Goal: Task Accomplishment & Management: Complete application form

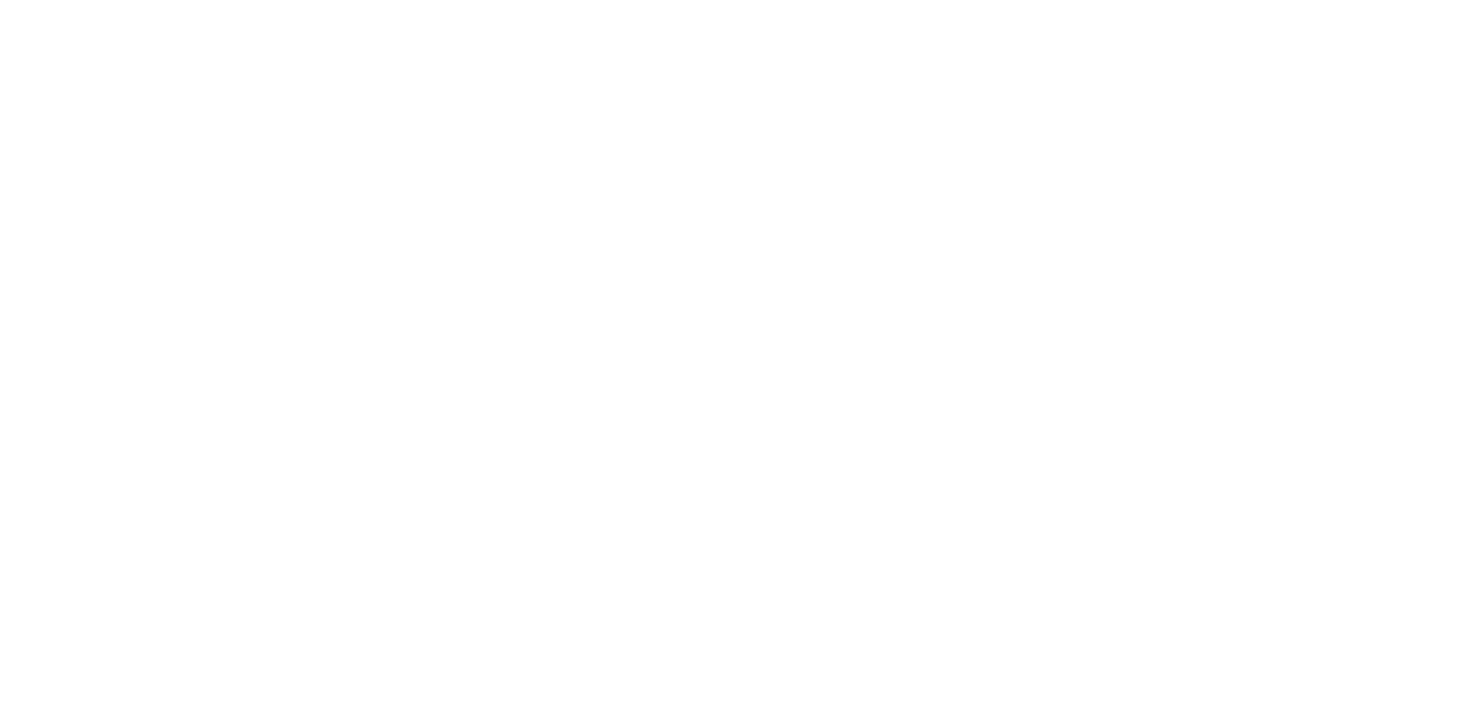
select select "MY"
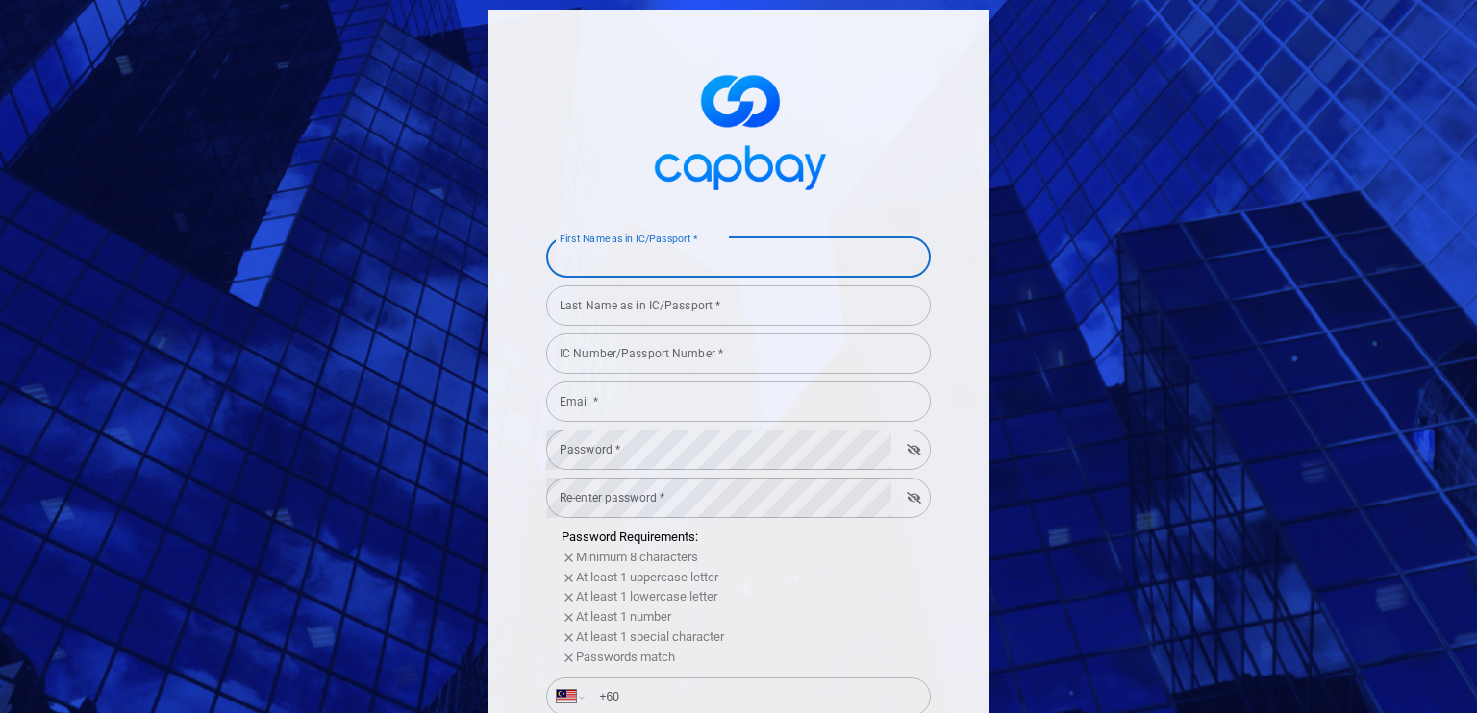
click at [583, 254] on input "First Name as in IC/Passport *" at bounding box center [738, 257] width 385 height 40
type input "g"
type input "Geok Kim"
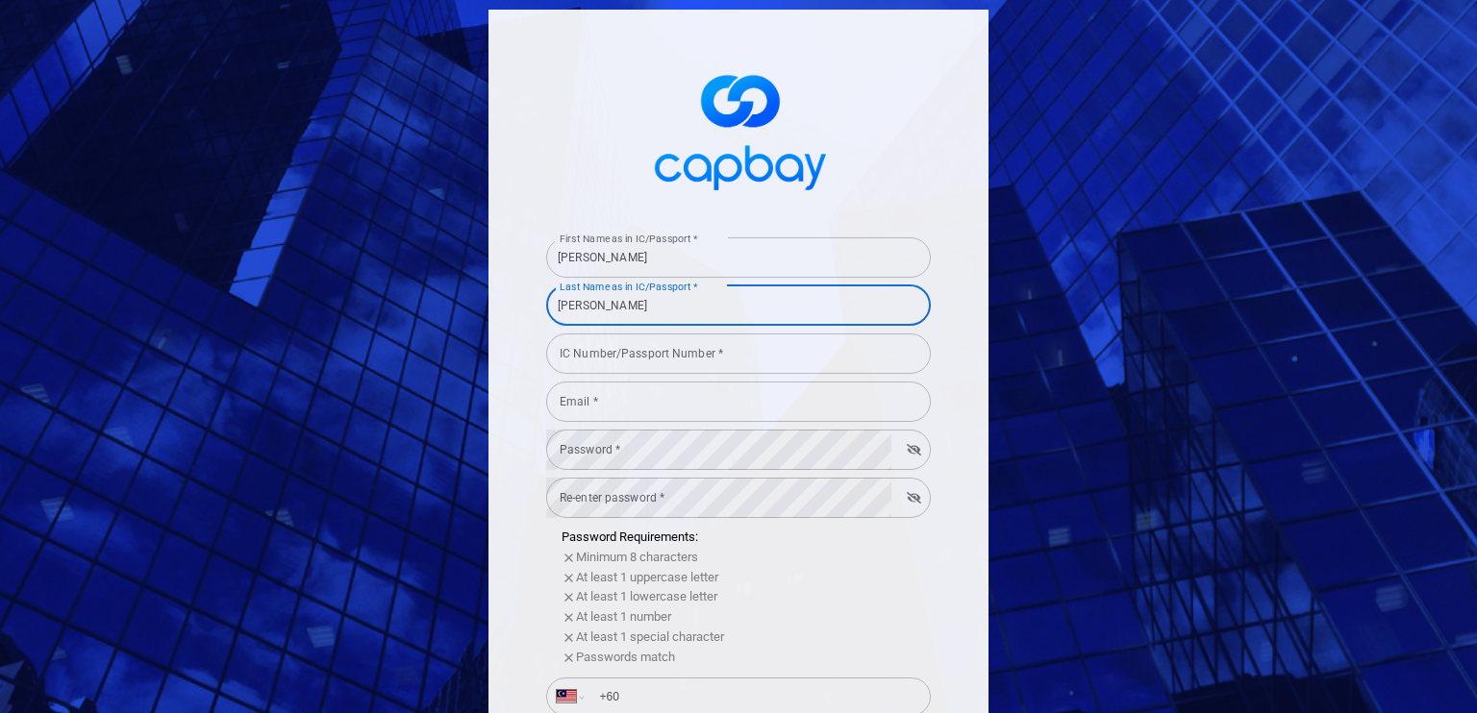
type input "Lee"
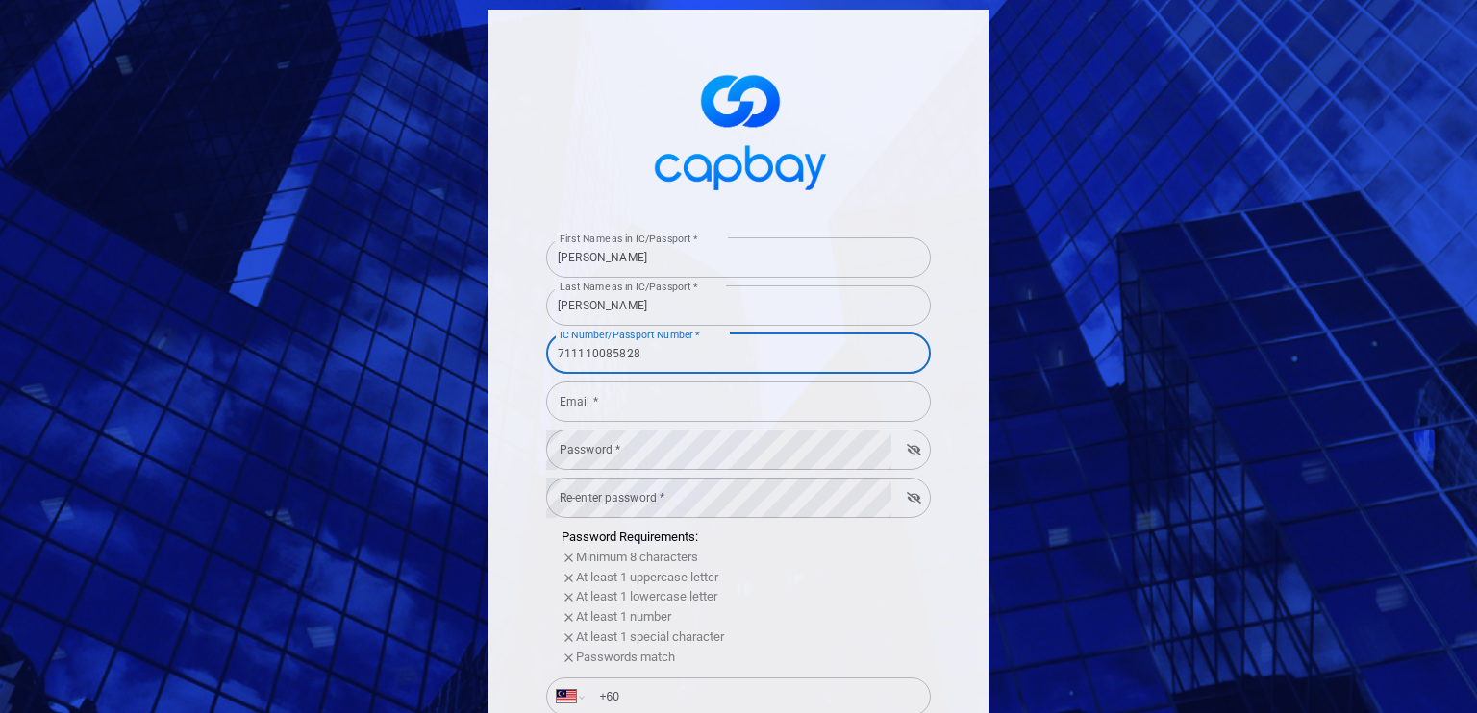
type input "711110085828"
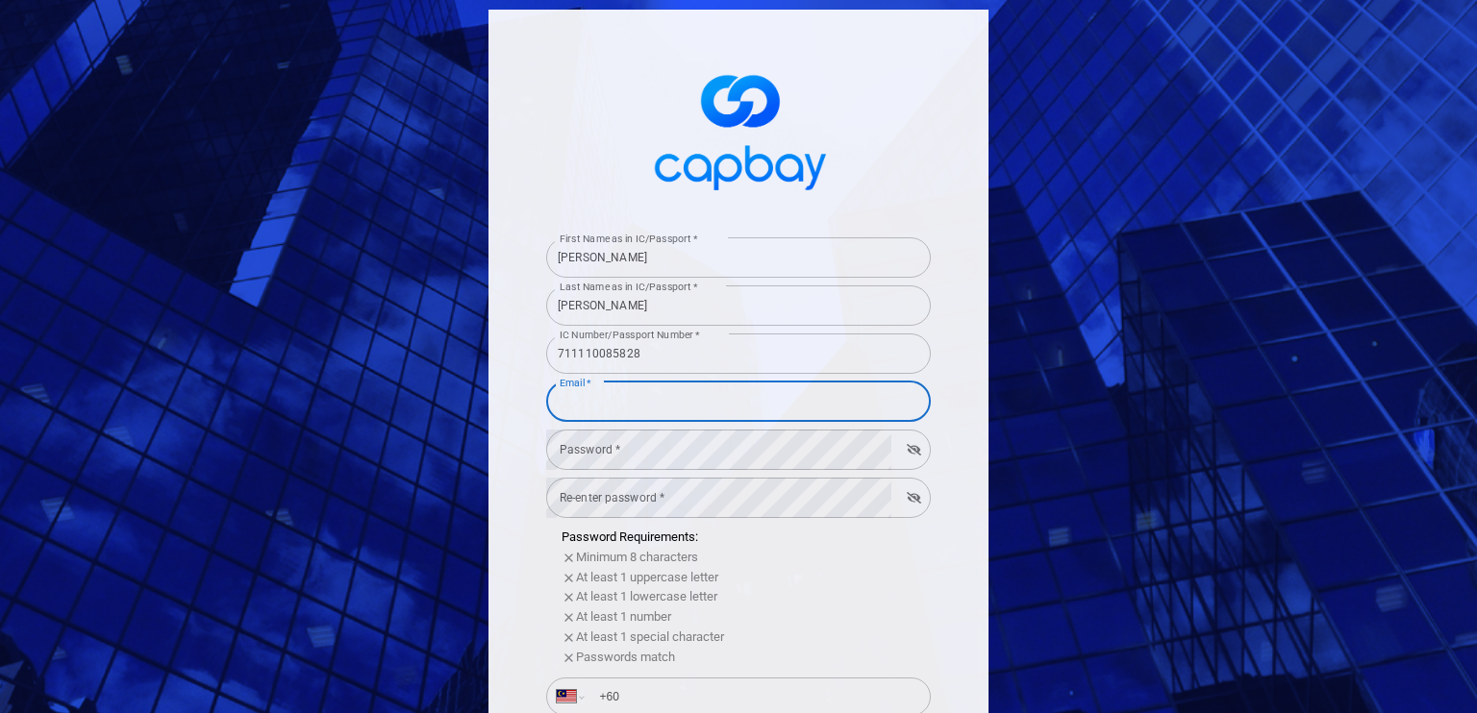
click at [580, 397] on input "Email *" at bounding box center [738, 402] width 385 height 40
type input "[EMAIL_ADDRESS][PERSON_NAME][DOMAIN_NAME]"
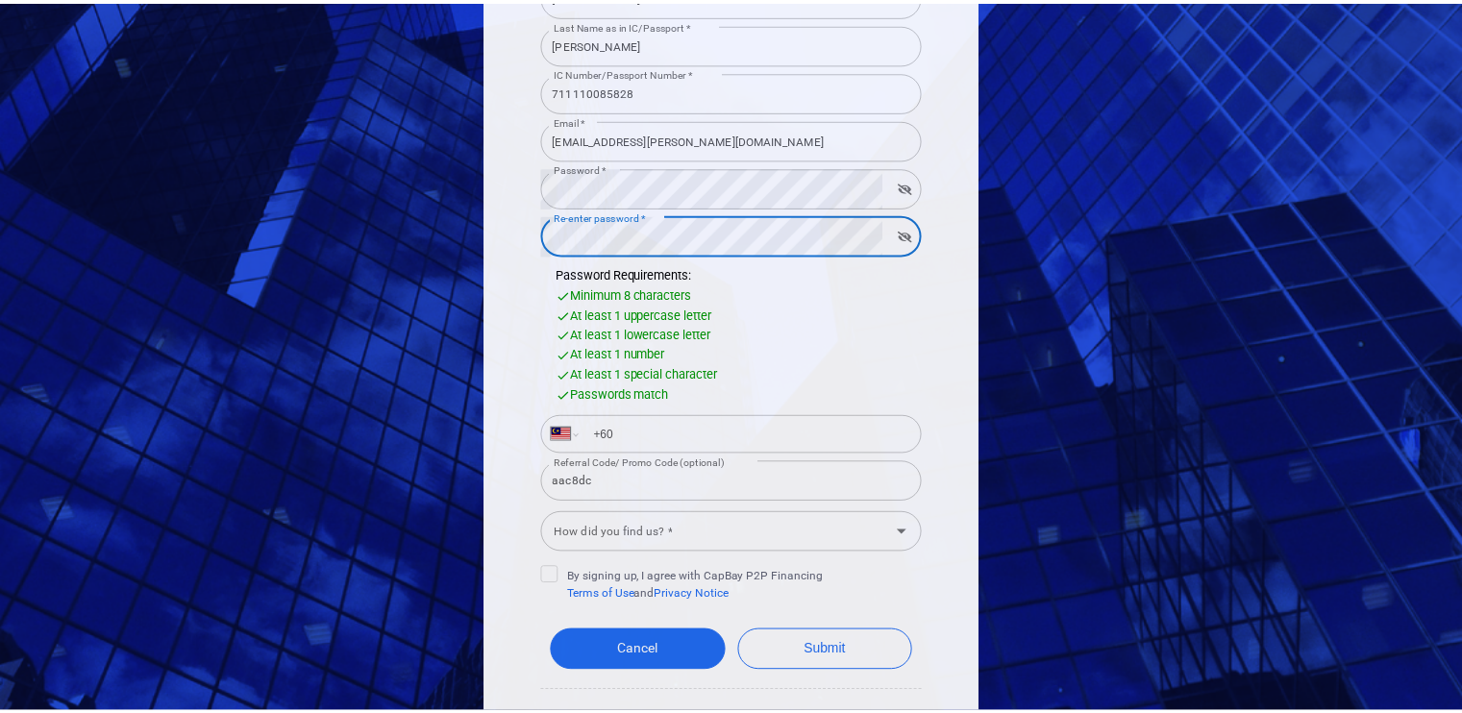
scroll to position [298, 0]
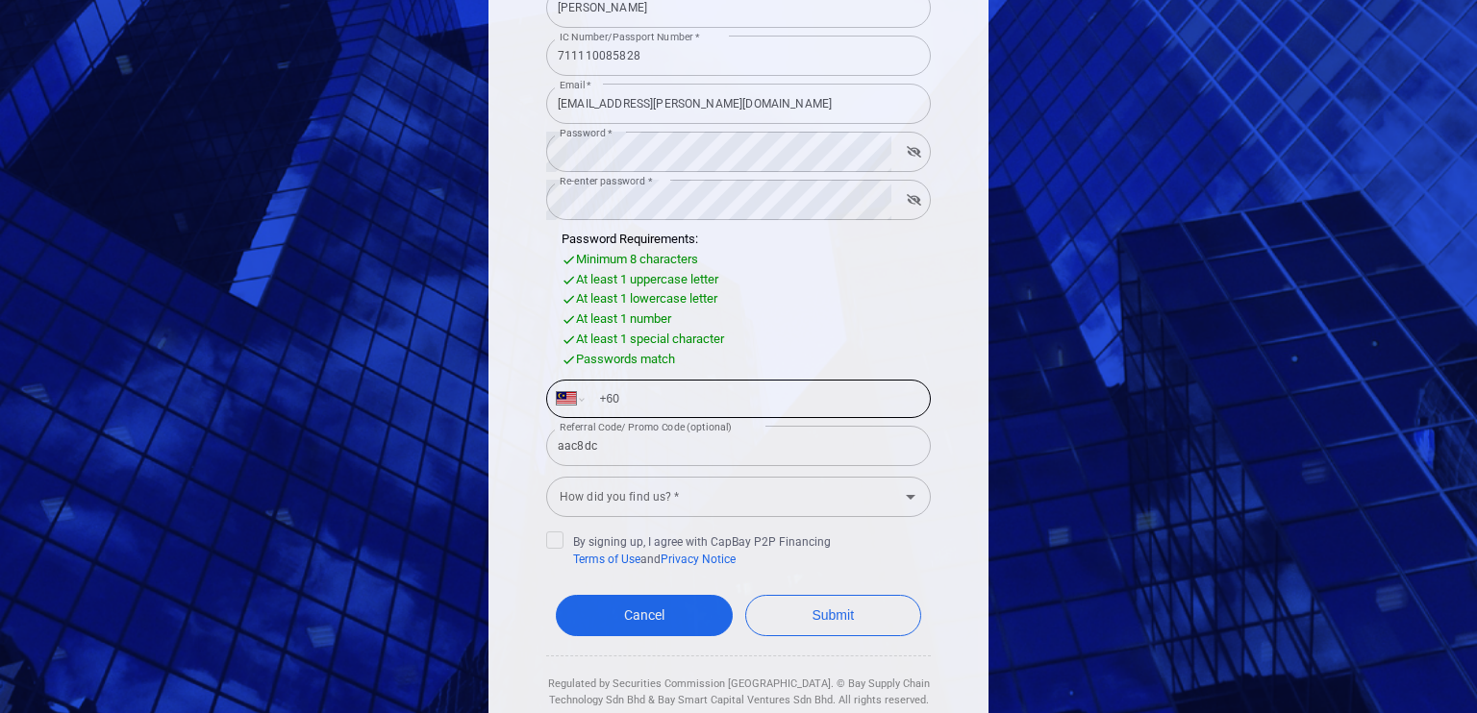
click at [676, 392] on input "+60" at bounding box center [753, 399] width 333 height 31
type input "+60 19 355 7068"
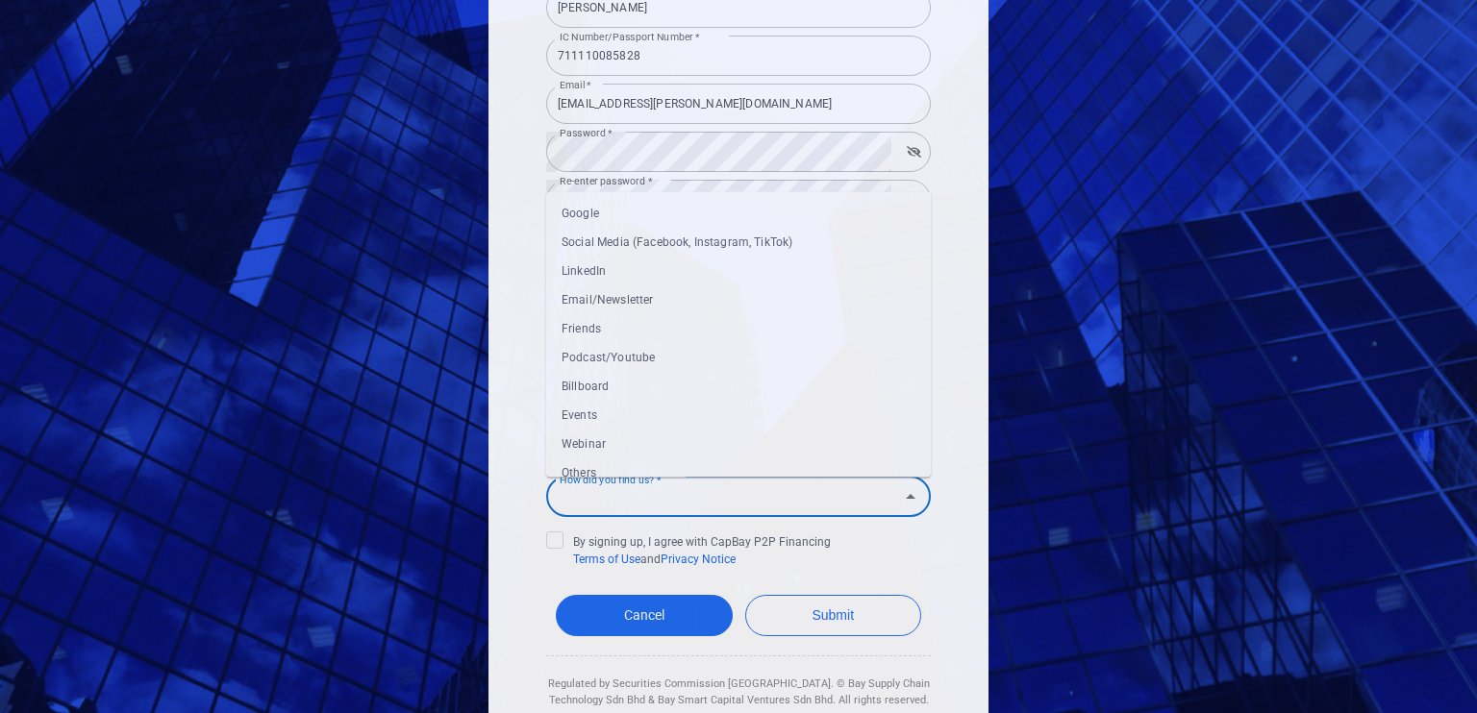
click at [666, 506] on input "How did you find us? *" at bounding box center [722, 497] width 341 height 36
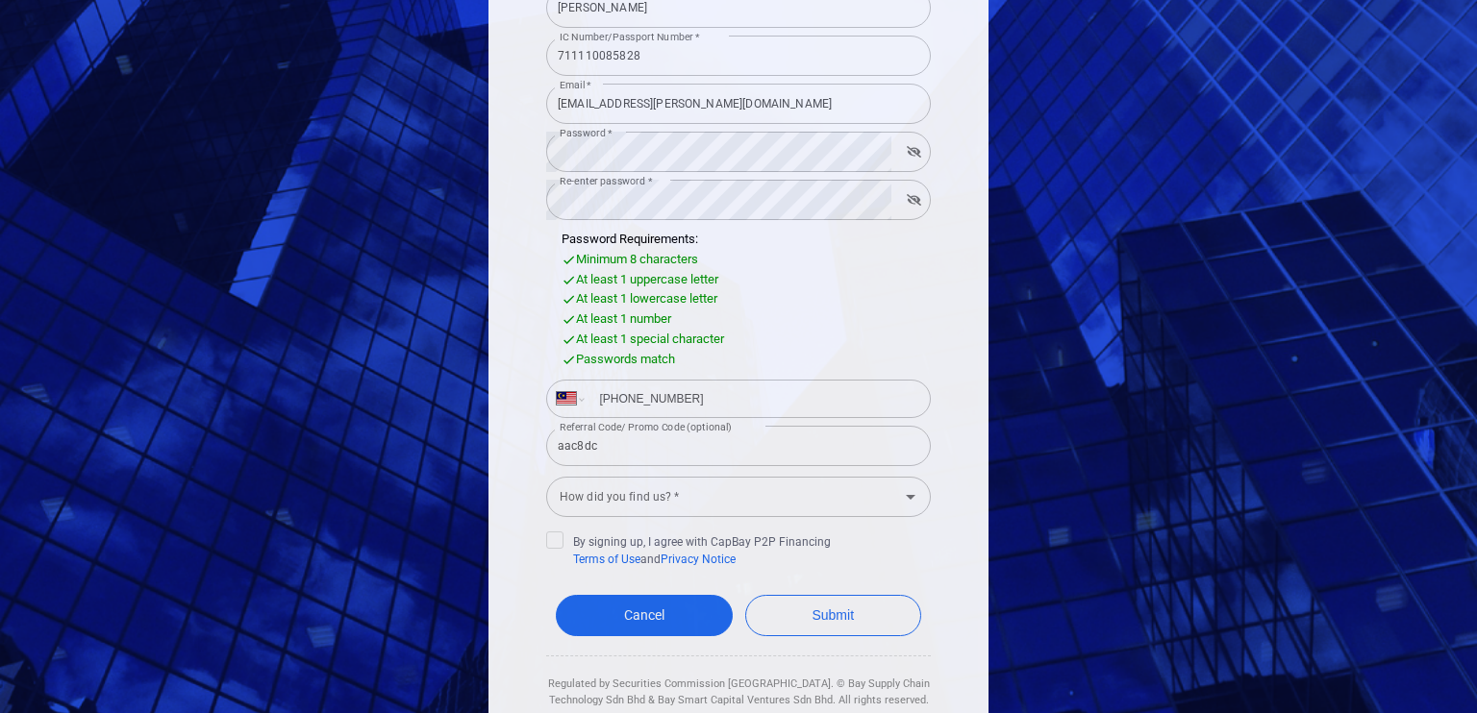
click at [970, 358] on div "First Name as in IC/Passport * Geok Kim First Name as in IC/Passport * Last Nam…" at bounding box center [738, 235] width 500 height 1046
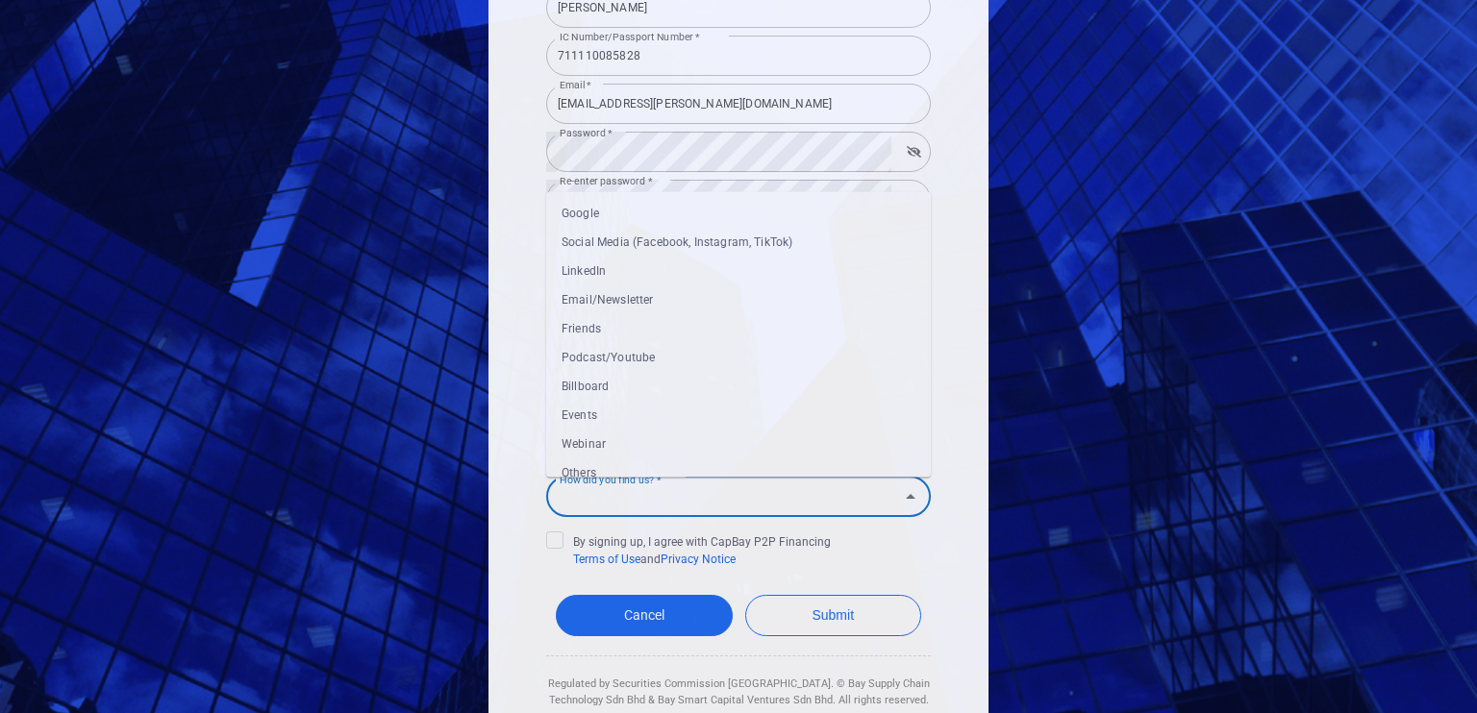
click at [594, 498] on input "How did you find us? *" at bounding box center [722, 497] width 341 height 36
click at [588, 332] on li "Friends" at bounding box center [738, 328] width 385 height 29
type input "Friends"
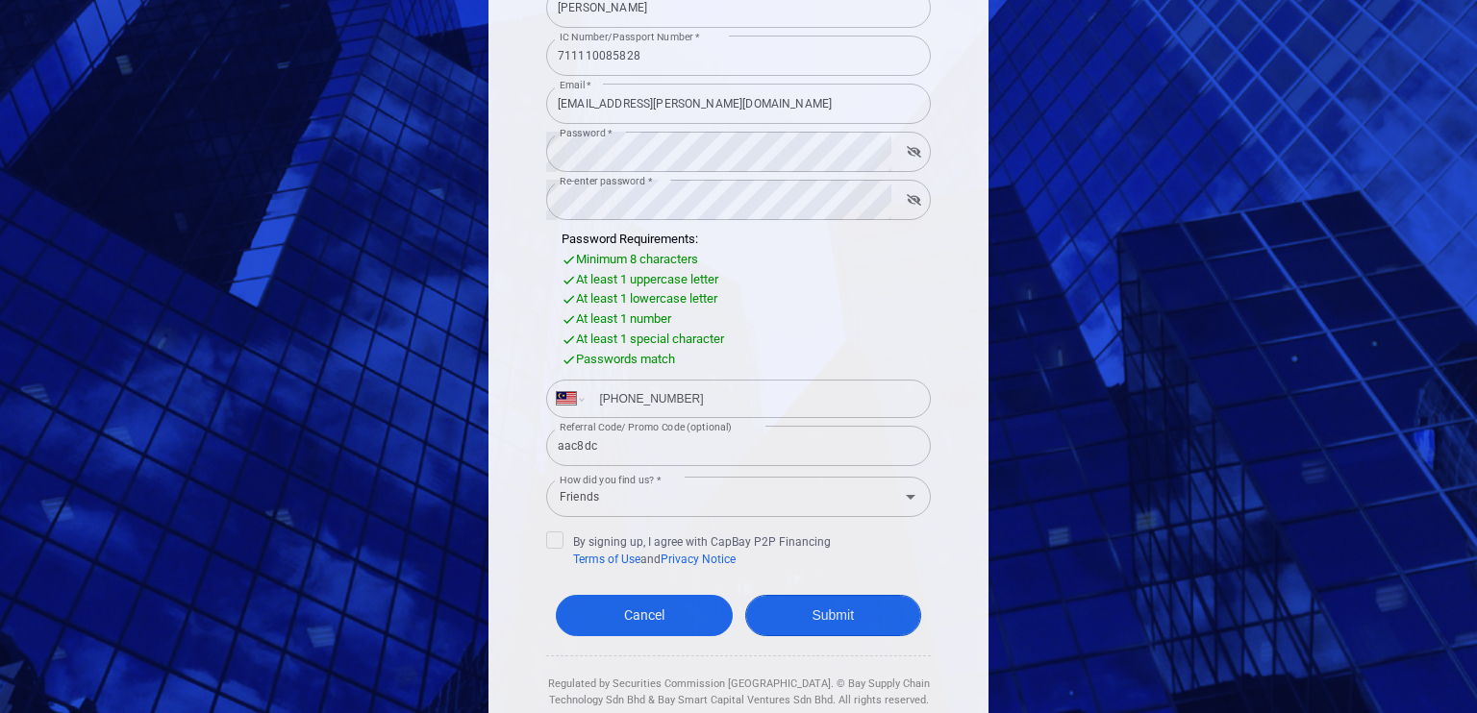
click at [848, 608] on button "Submit" at bounding box center [833, 615] width 177 height 41
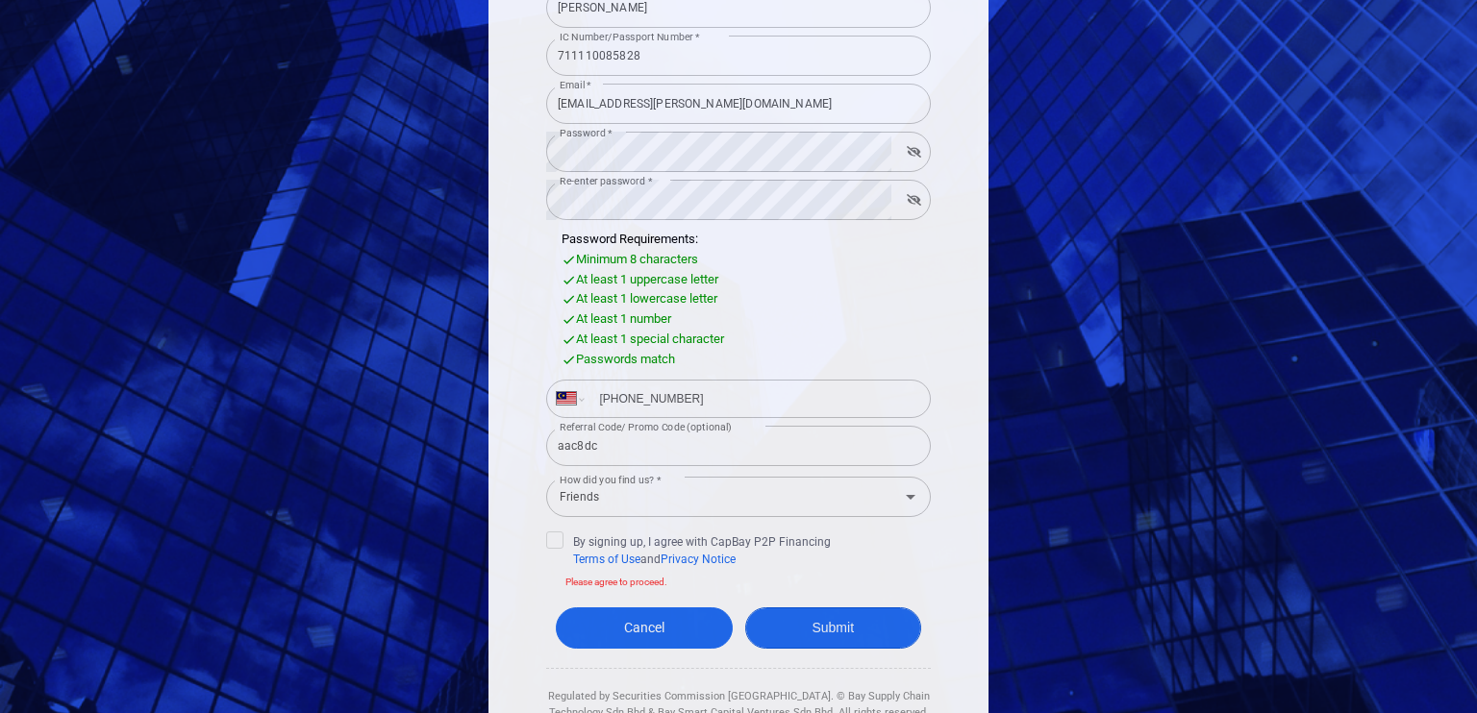
click at [829, 628] on button "Submit" at bounding box center [833, 628] width 177 height 41
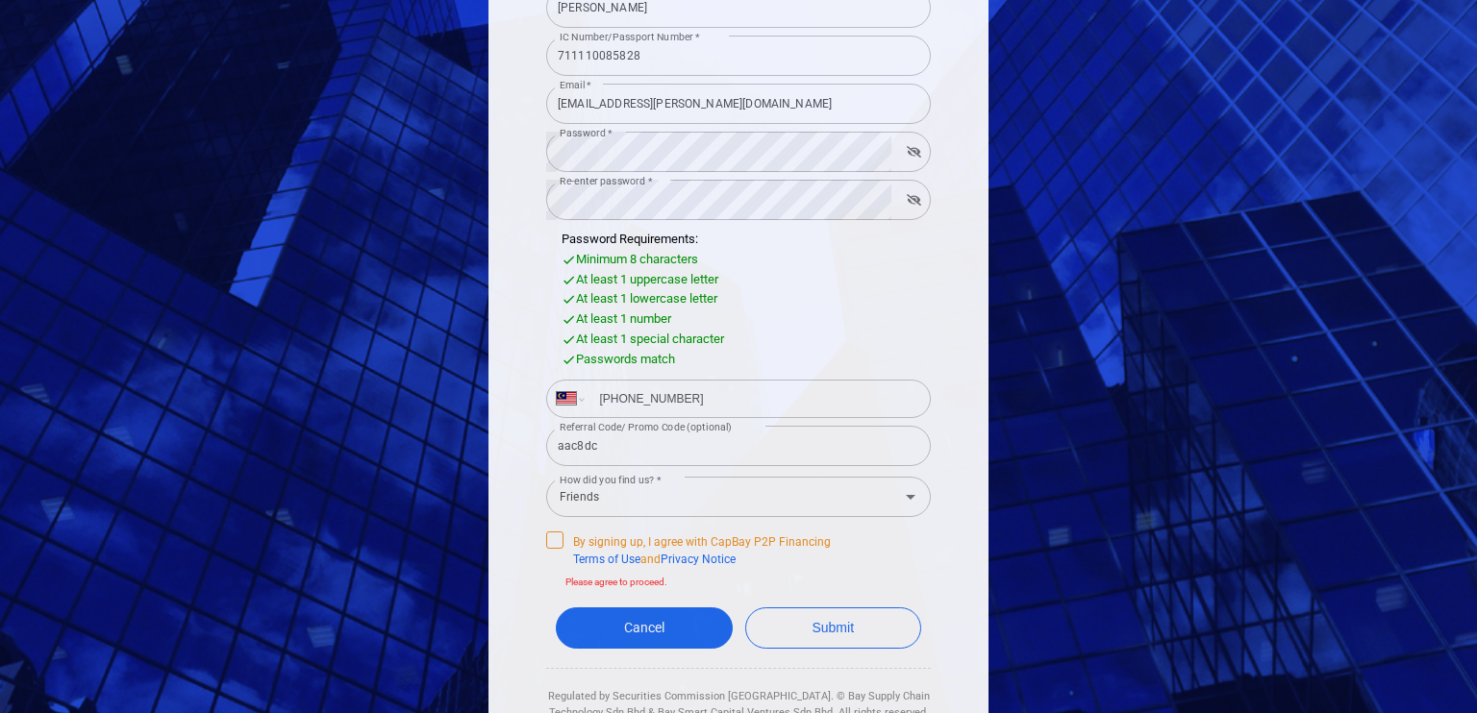
click at [547, 538] on icon at bounding box center [554, 538] width 15 height 15
click at [0, 0] on input "By signing up, I agree with CapBay P2P Financing Terms of Use and Privacy Notice" at bounding box center [0, 0] width 0 height 0
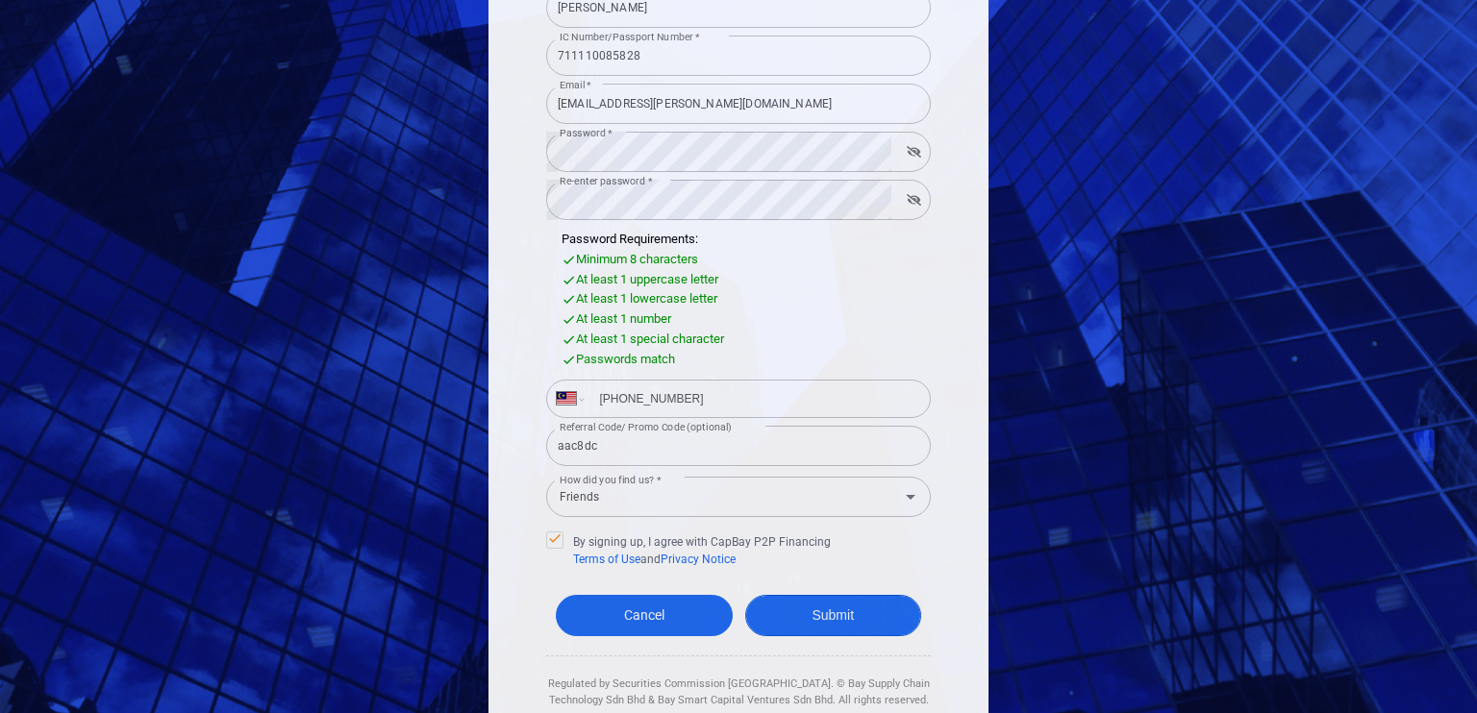
click at [842, 618] on button "Submit" at bounding box center [833, 615] width 177 height 41
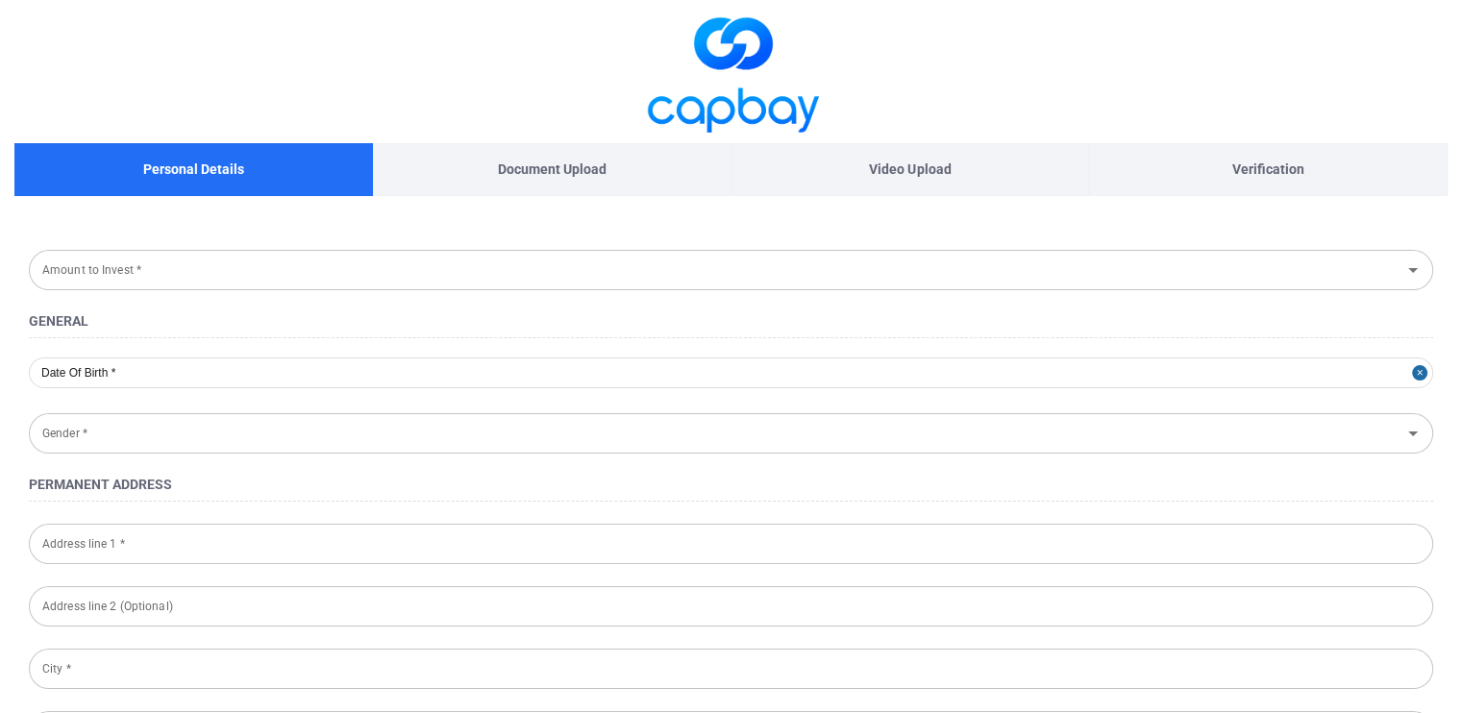
type input "1971-11-10"
type input "Female"
type input "711110-08-5828"
click at [963, 328] on h4 "General" at bounding box center [731, 321] width 1404 height 23
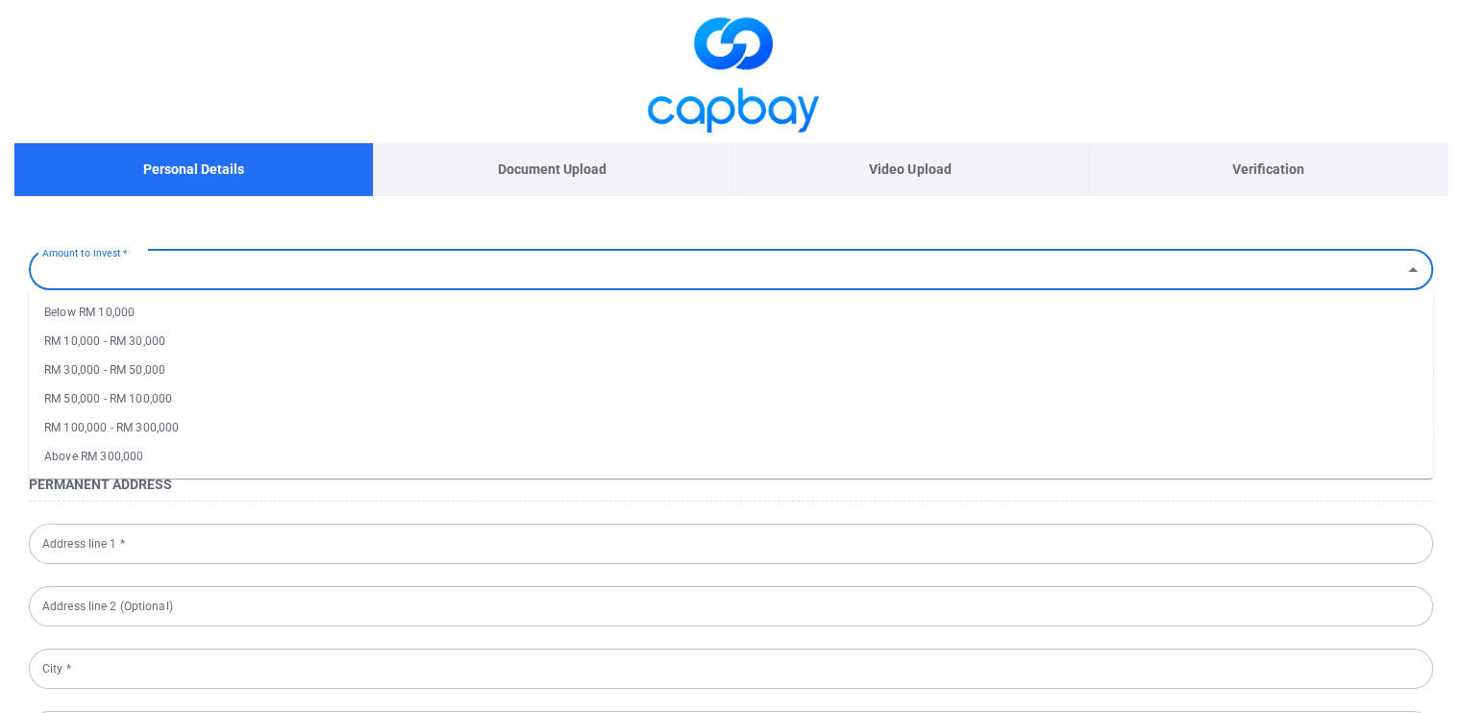
click at [245, 255] on input "Amount to Invest *" at bounding box center [715, 270] width 1361 height 36
click at [151, 332] on li "RM 10,000 - RM 30,000" at bounding box center [731, 341] width 1404 height 29
type input "RM 10,000 - RM 30,000"
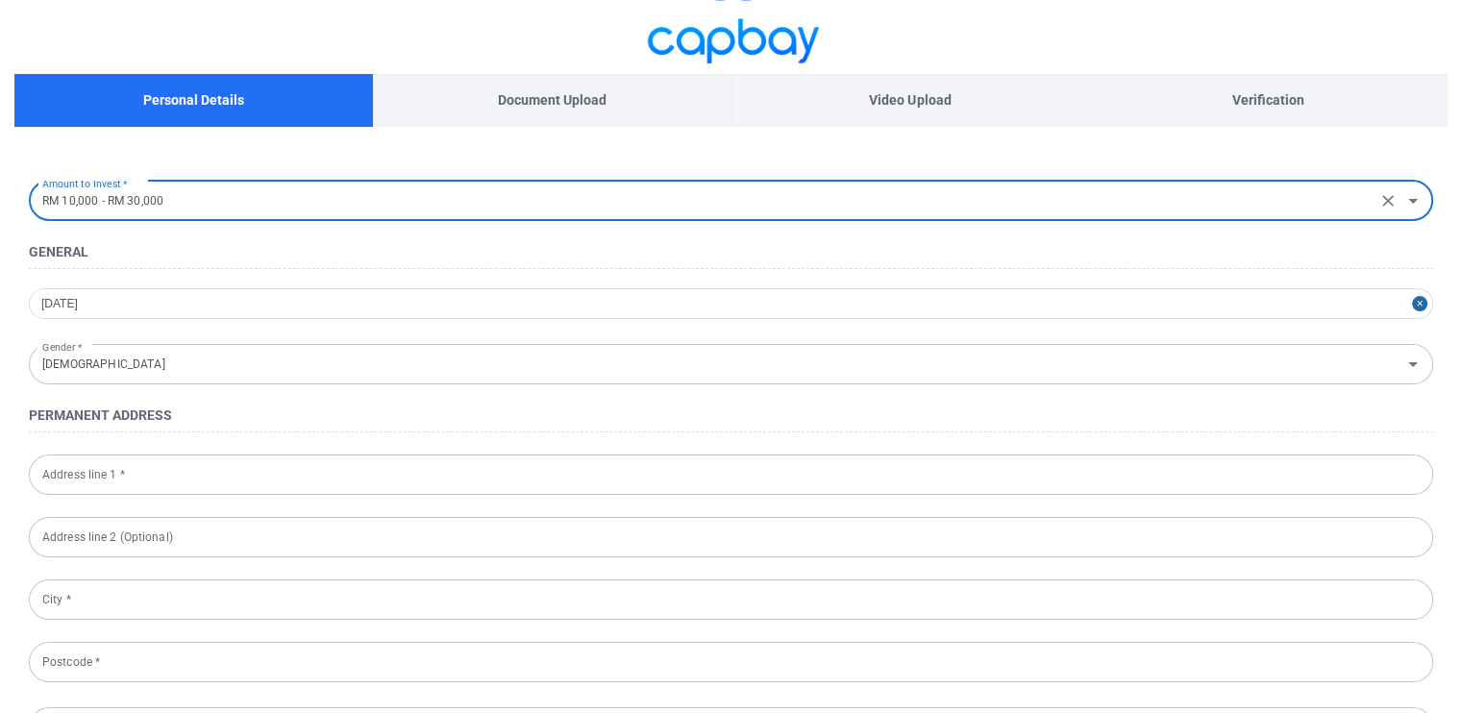
scroll to position [258, 0]
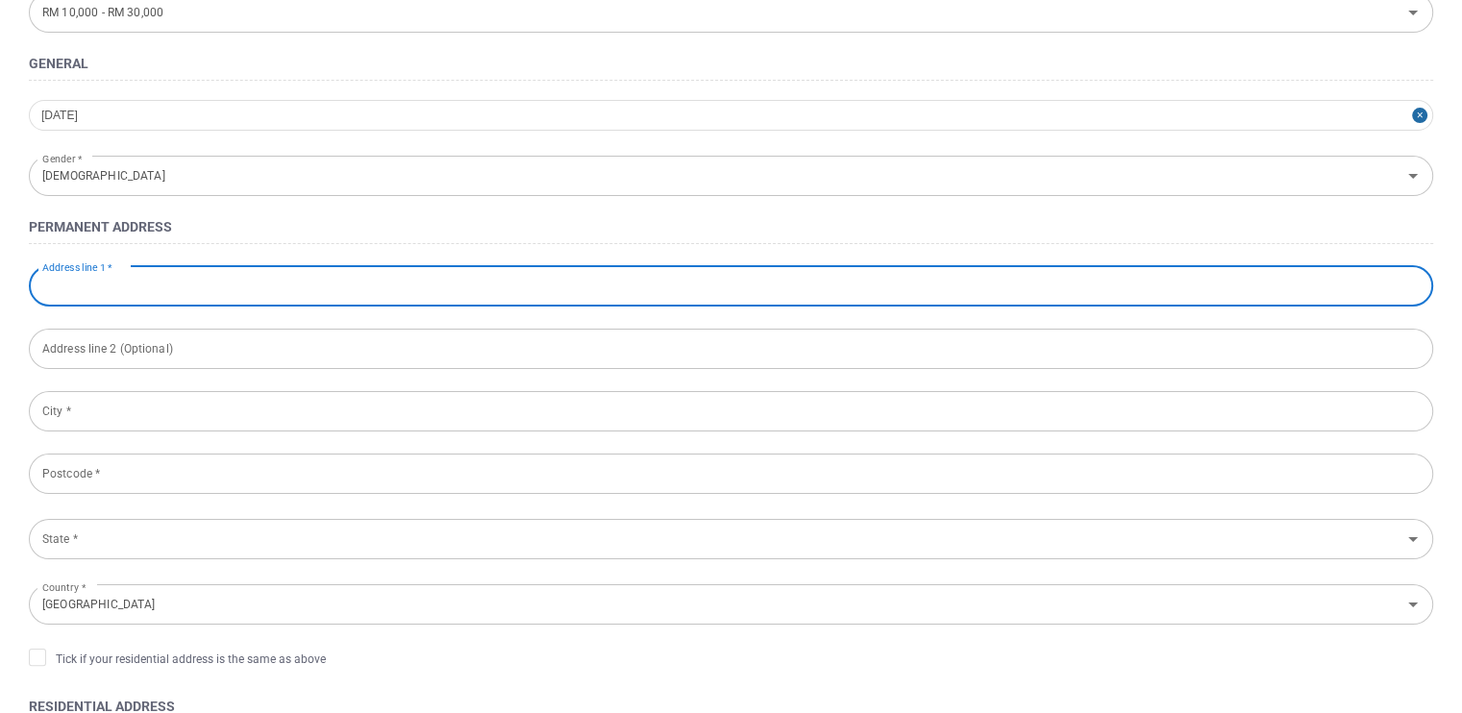
click at [175, 267] on input "Address line 1 *" at bounding box center [731, 286] width 1404 height 40
type input "35, Jalan SS2/47"
type input "[GEOGRAPHIC_DATA]"
type input "47300"
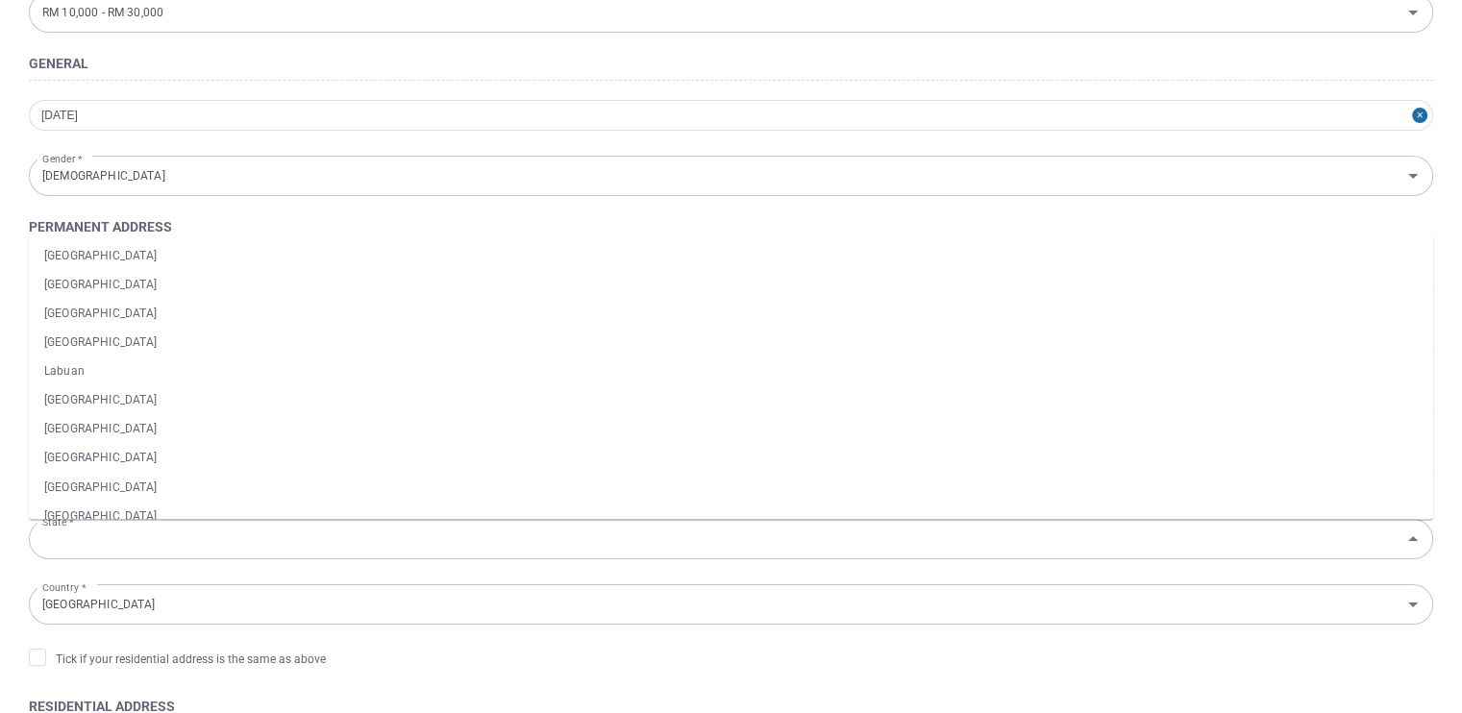
click at [387, 143] on form "Amount to Invest * RM 10,000 - RM 30,000 Amount to Invest * General 1971-11-10 …" at bounding box center [730, 720] width 1433 height 1467
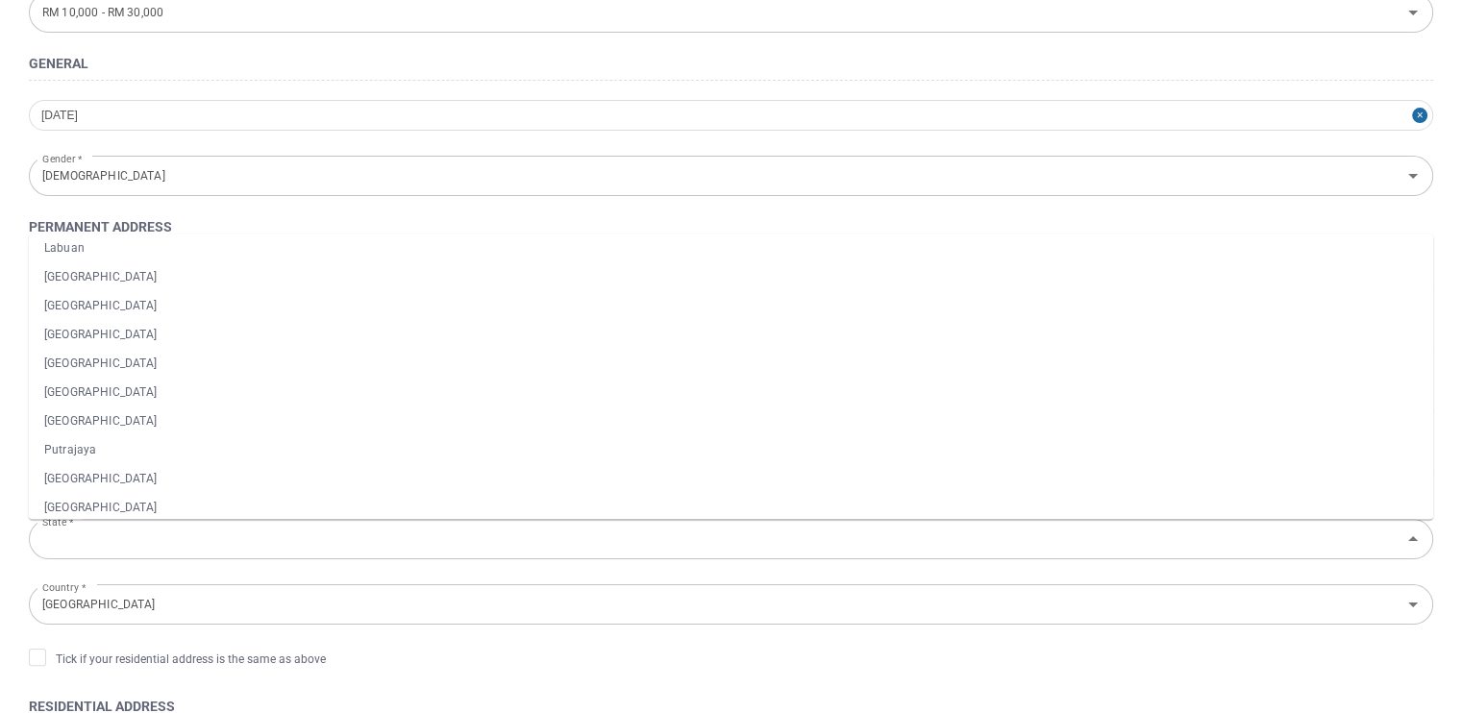
scroll to position [161, 0]
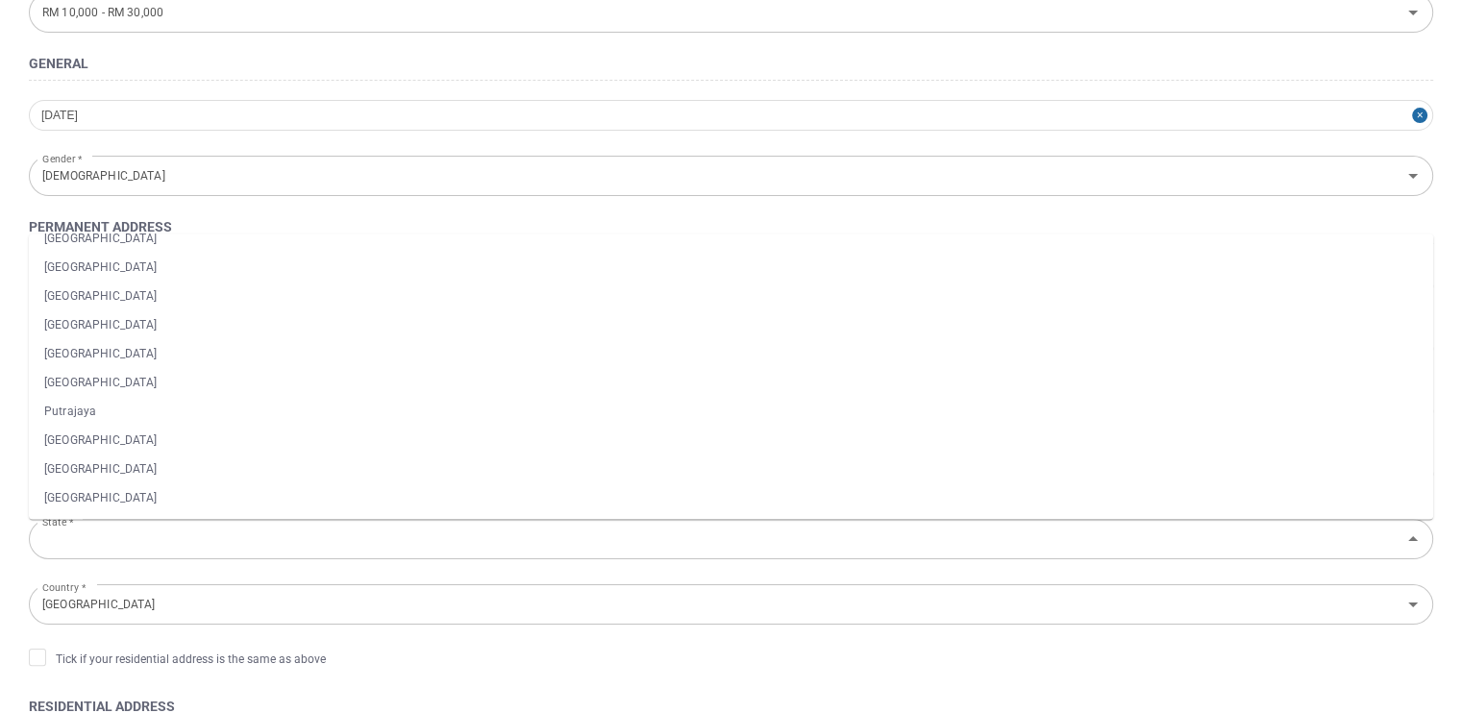
click at [404, 489] on li "Selangor" at bounding box center [731, 498] width 1404 height 29
type input "Selangor"
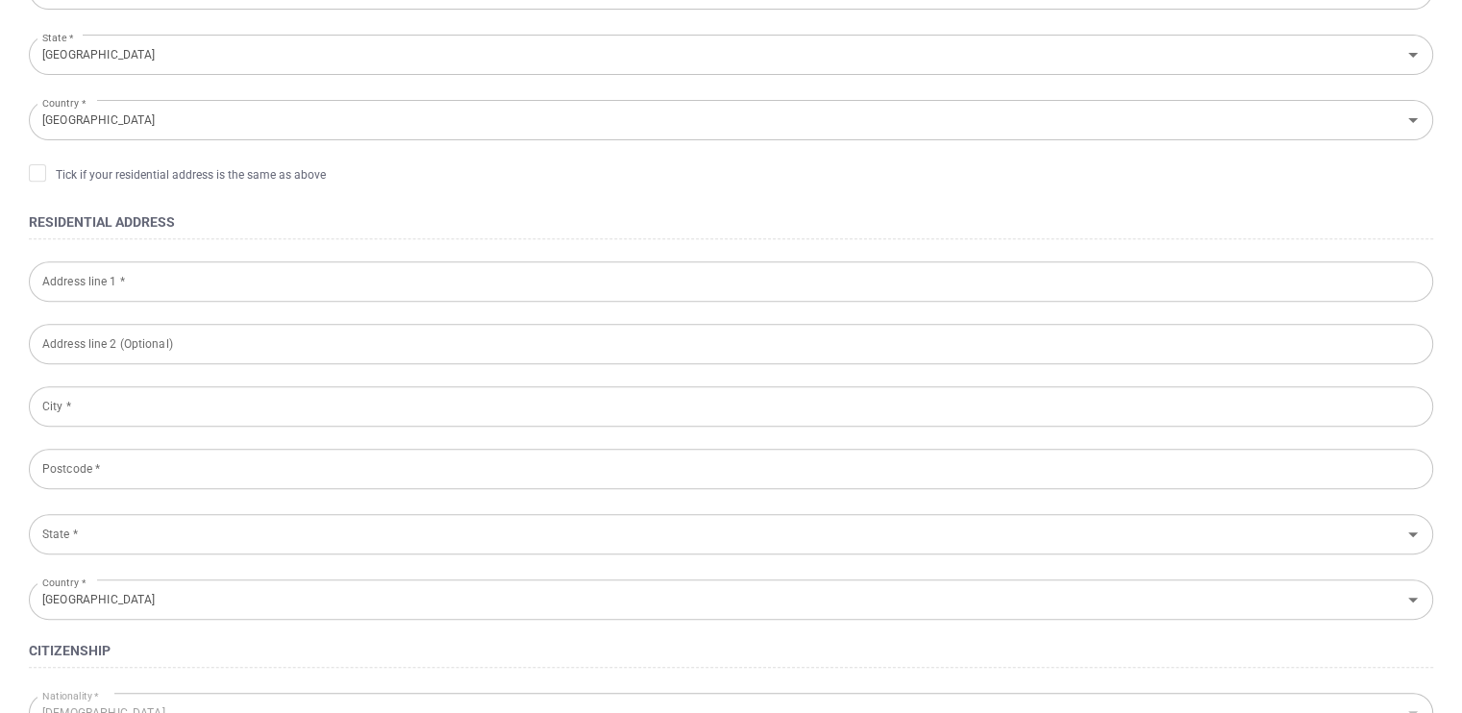
scroll to position [765, 0]
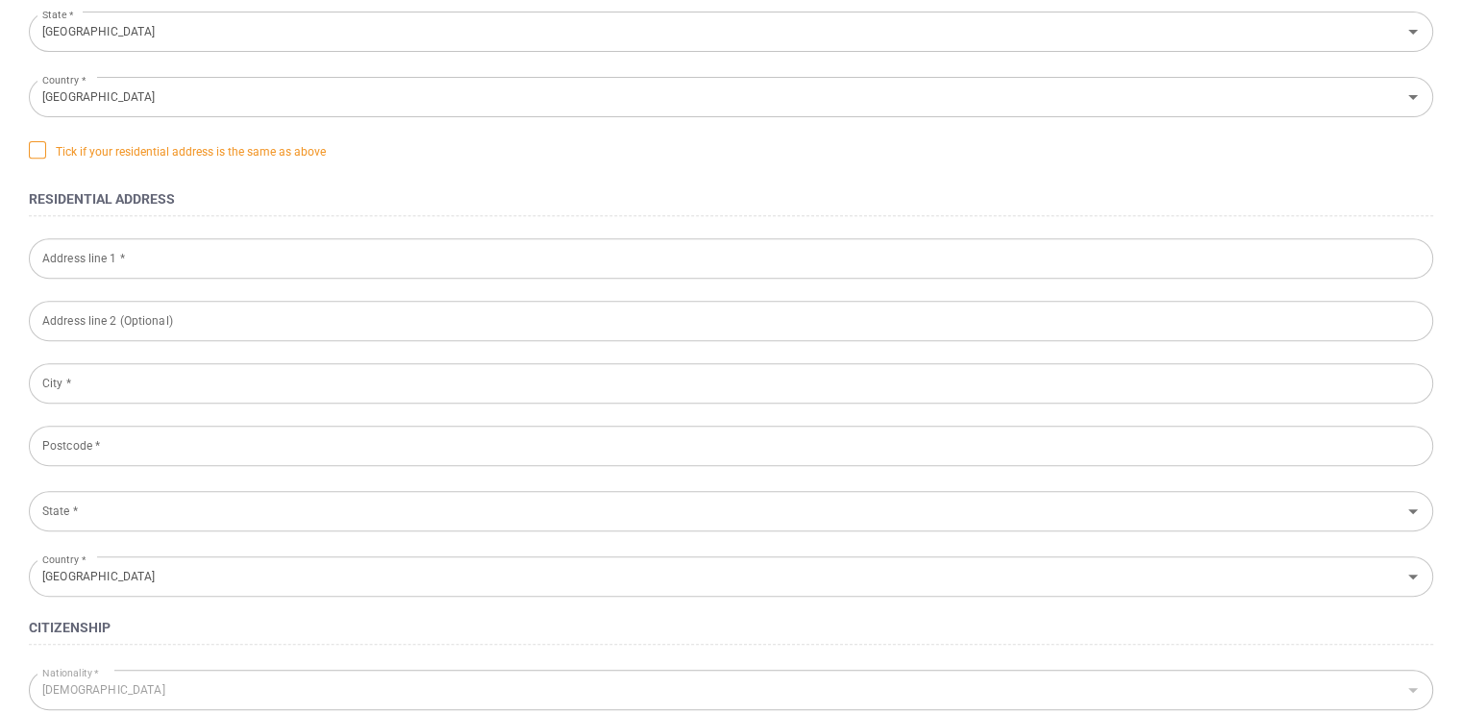
click at [30, 150] on icon at bounding box center [37, 148] width 15 height 15
click at [0, 0] on input "Tick if your residential address is the same as above" at bounding box center [0, 0] width 0 height 0
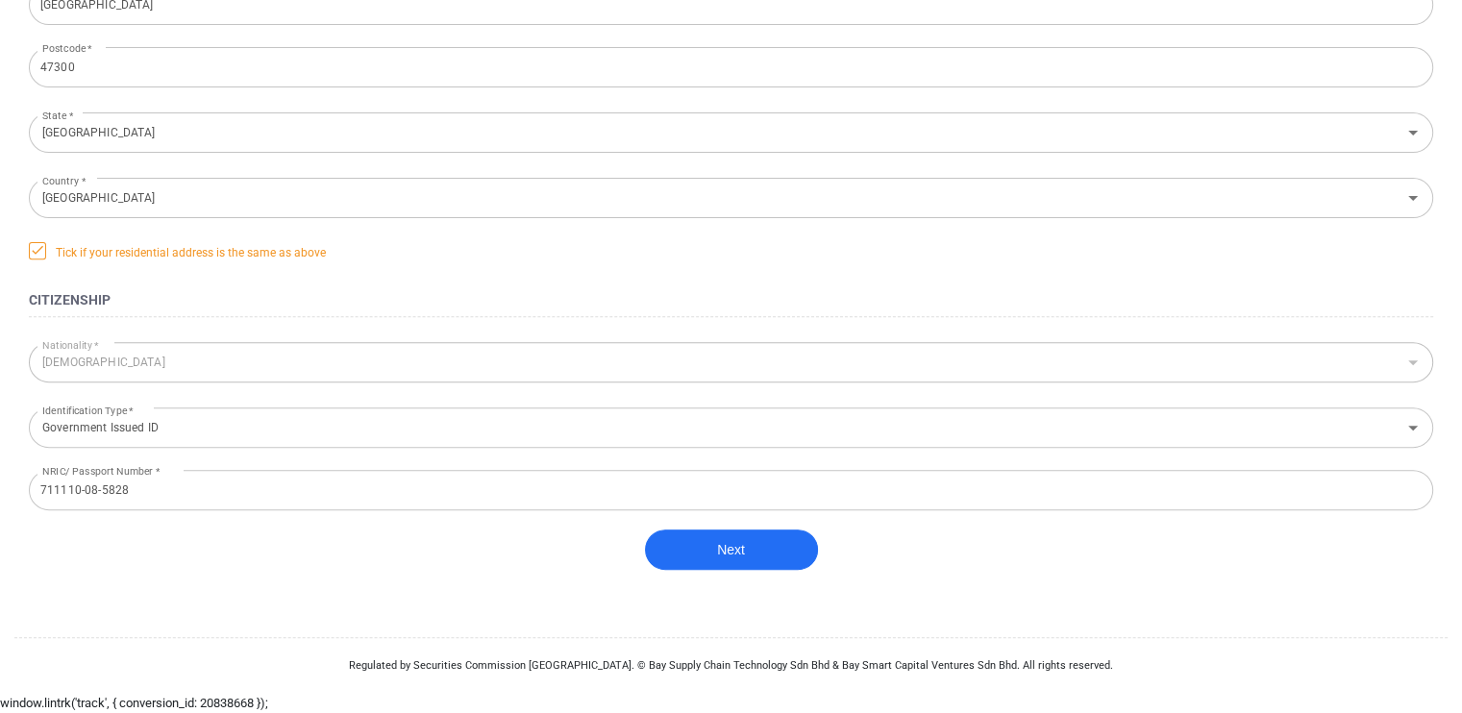
scroll to position [664, 0]
click at [744, 555] on button "Next" at bounding box center [731, 550] width 173 height 40
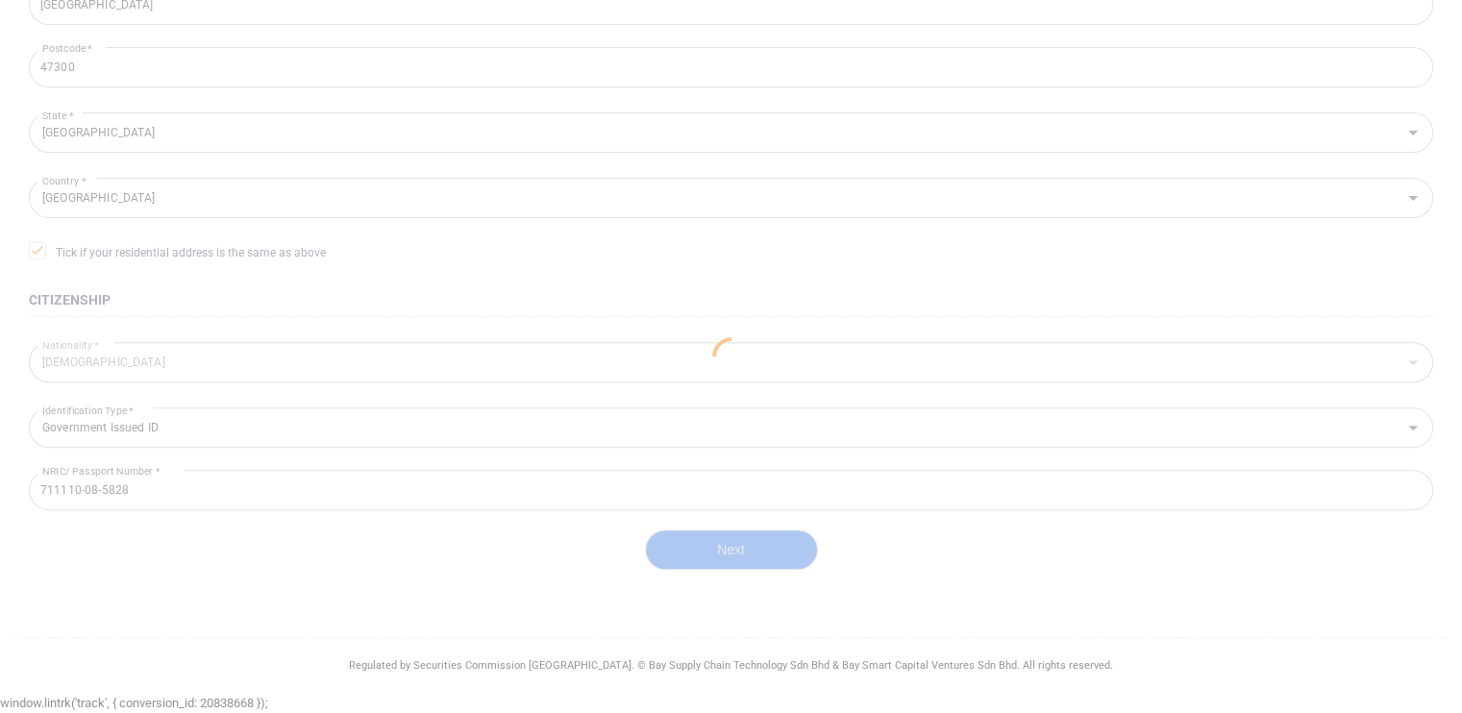
scroll to position [423, 0]
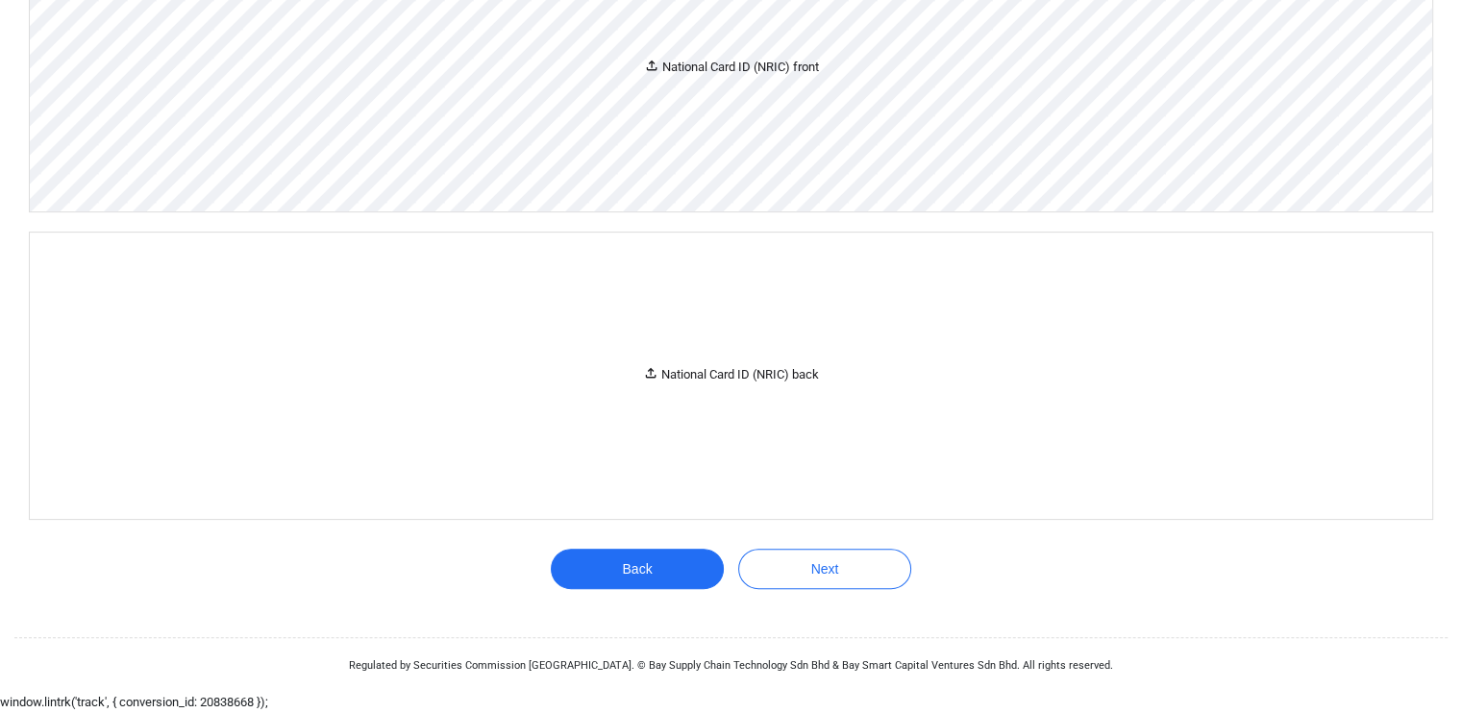
click at [646, 67] on icon at bounding box center [651, 65] width 15 height 15
click at [714, 60] on div "National Card ID (NRIC) front" at bounding box center [731, 68] width 175 height 20
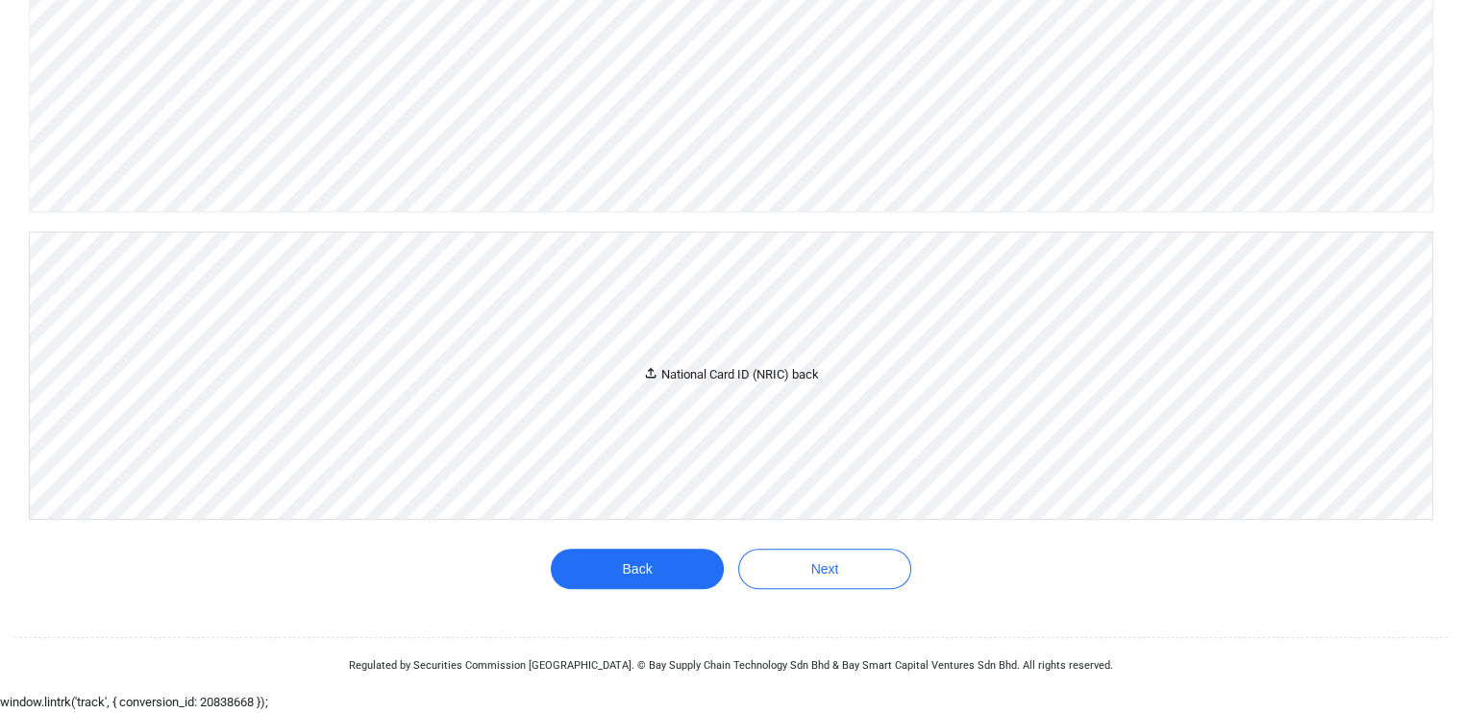
click at [647, 379] on icon at bounding box center [651, 373] width 11 height 11
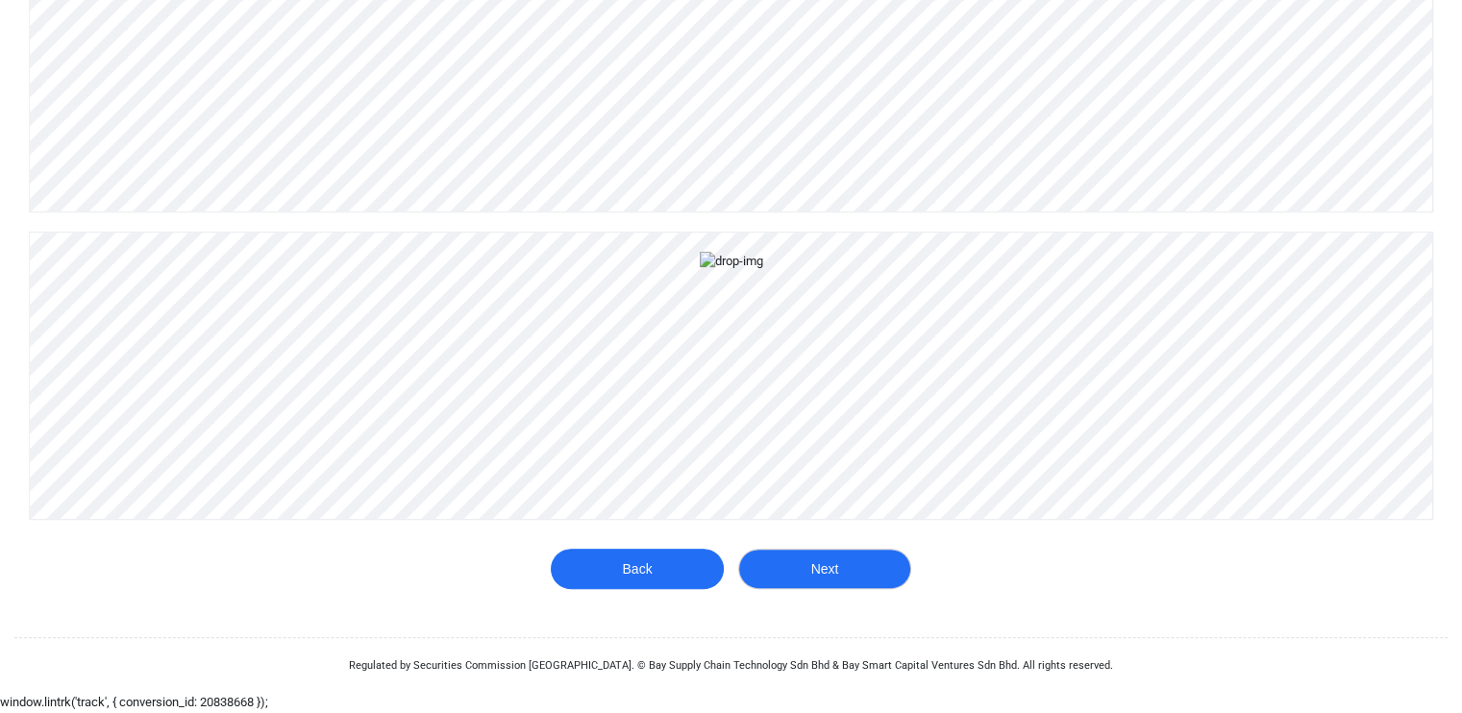
click at [842, 567] on button "Next" at bounding box center [824, 569] width 173 height 40
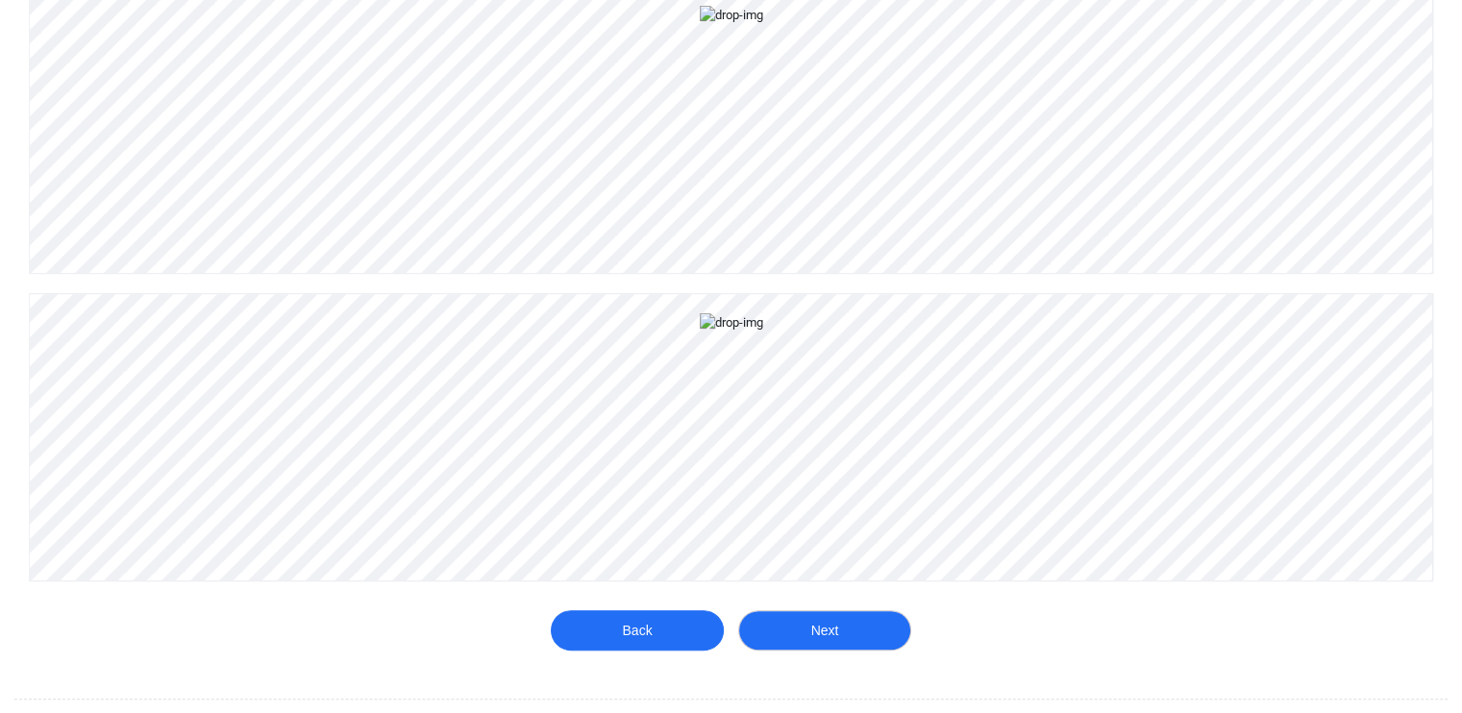
scroll to position [918, 0]
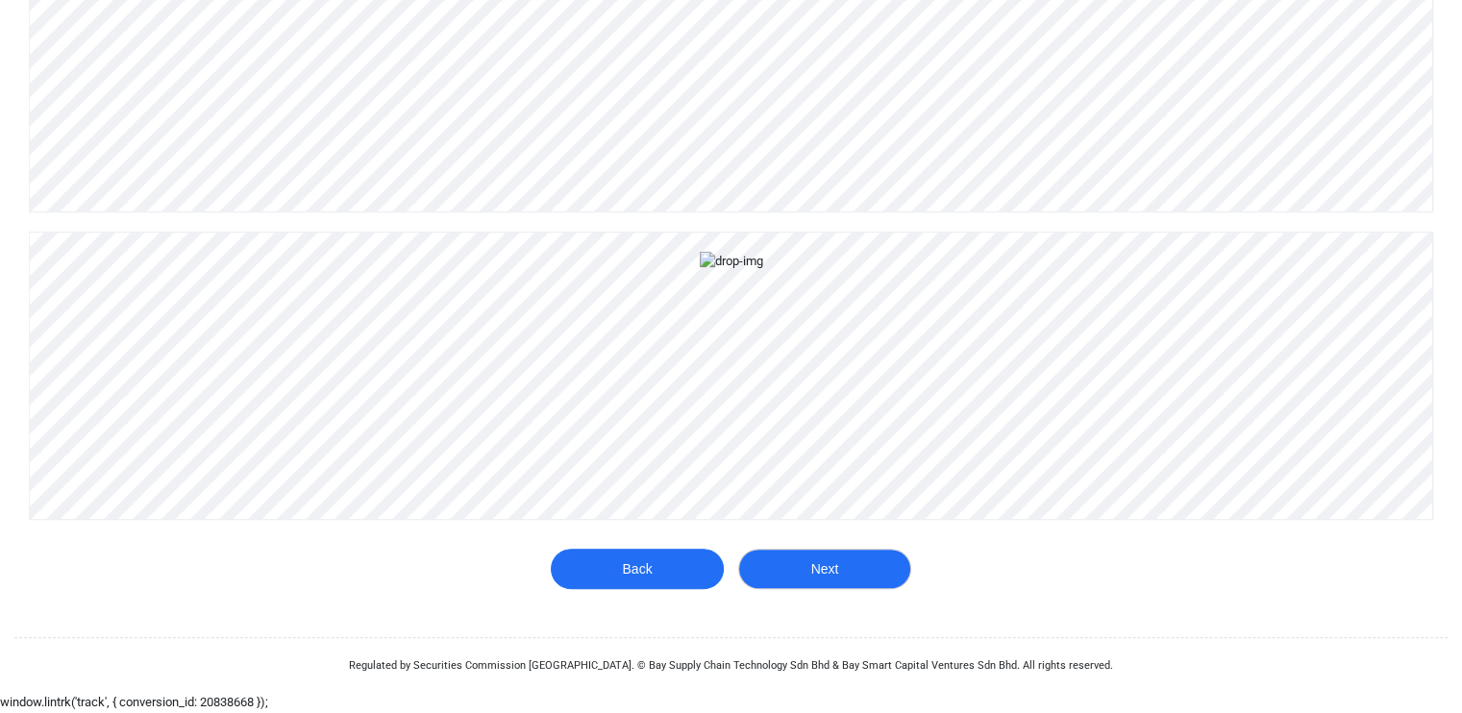
click at [819, 574] on button "Next" at bounding box center [824, 569] width 173 height 40
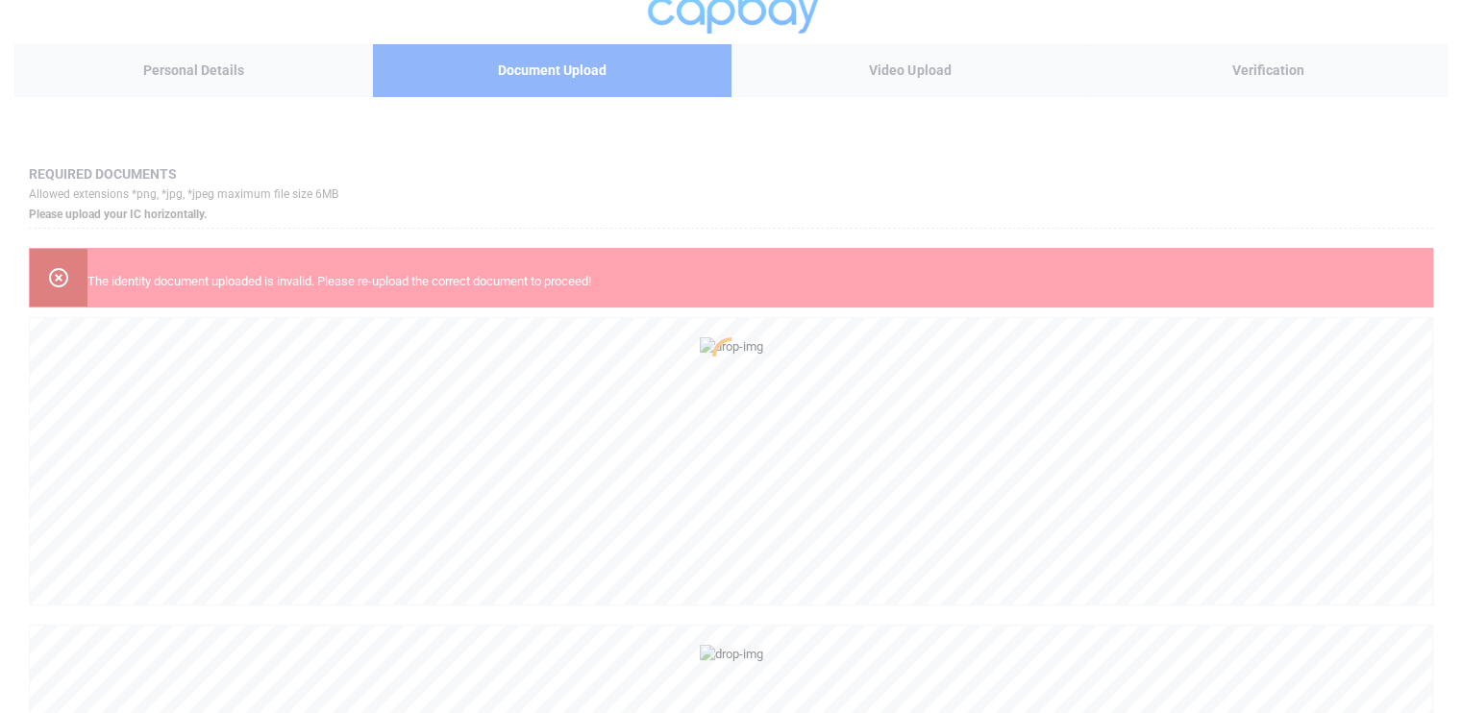
scroll to position [0, 0]
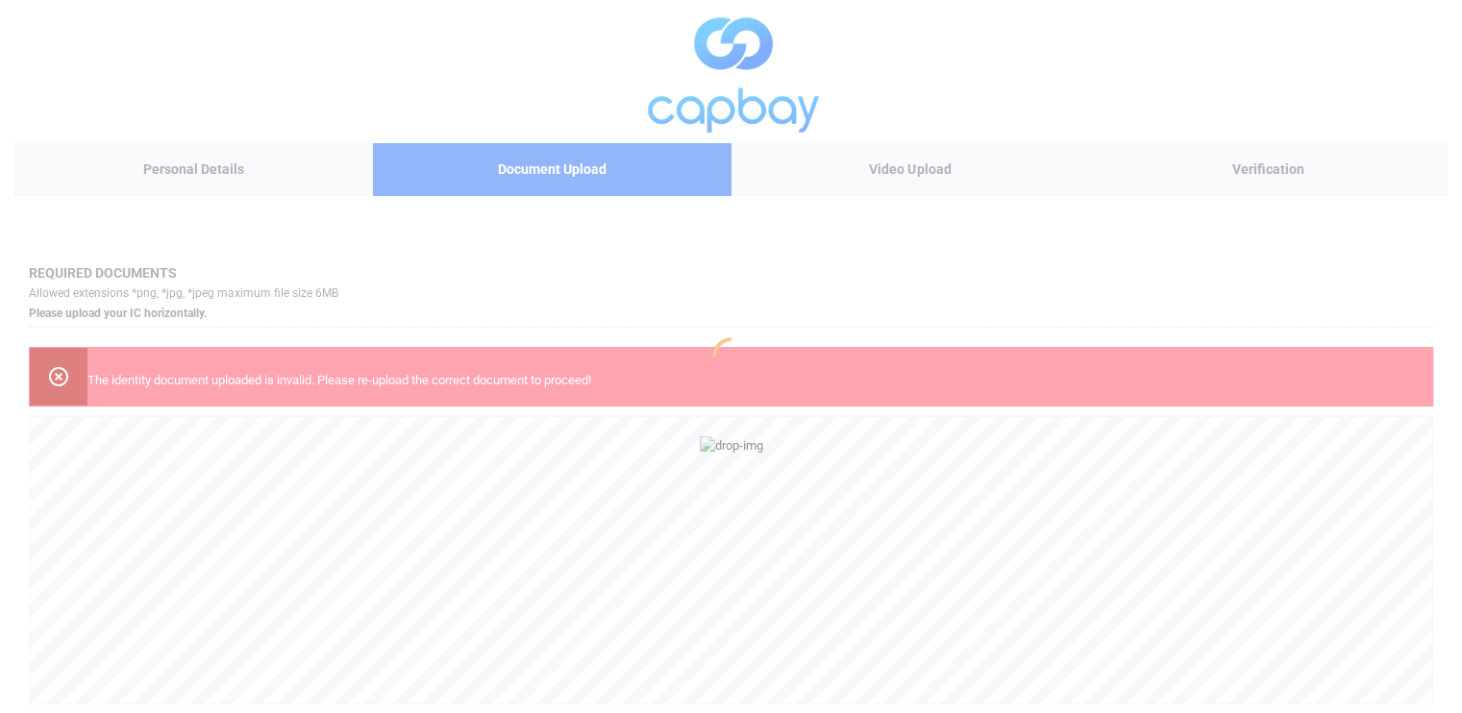
click at [537, 378] on div at bounding box center [731, 356] width 1462 height 713
click at [54, 375] on div at bounding box center [731, 356] width 1462 height 713
click at [50, 375] on div at bounding box center [731, 356] width 1462 height 713
click at [820, 257] on div at bounding box center [731, 356] width 1462 height 713
click at [62, 370] on div at bounding box center [731, 356] width 1462 height 713
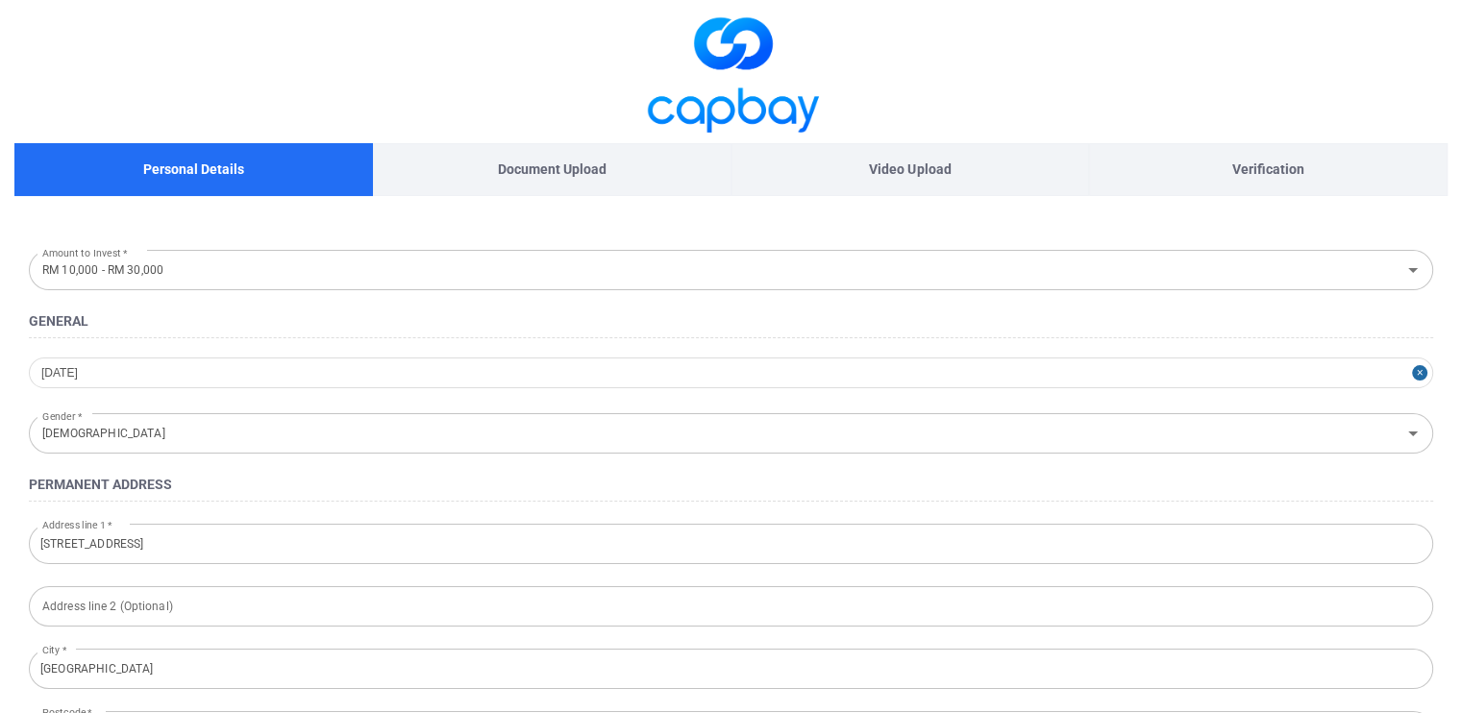
click at [573, 162] on p "Document Upload" at bounding box center [552, 169] width 109 height 21
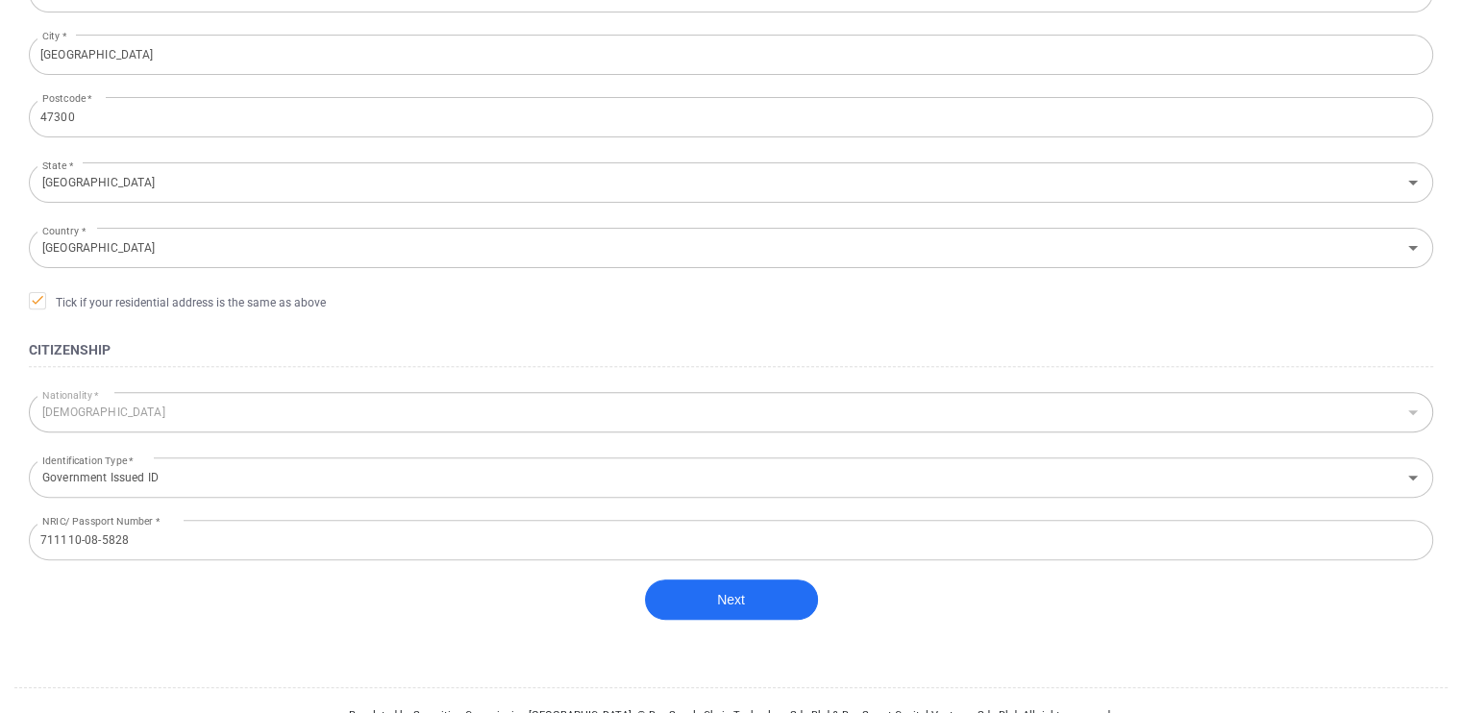
scroll to position [607, 0]
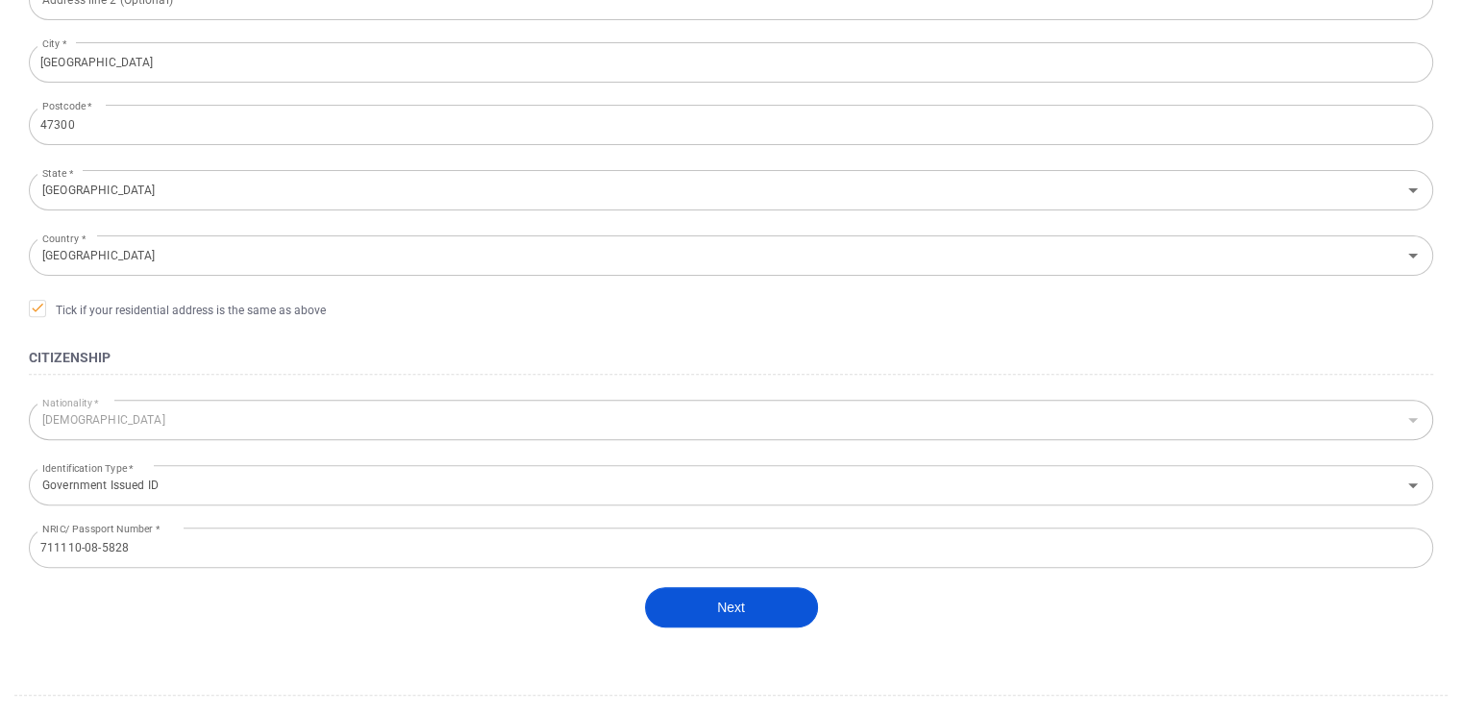
click at [729, 601] on button "Next" at bounding box center [731, 607] width 173 height 40
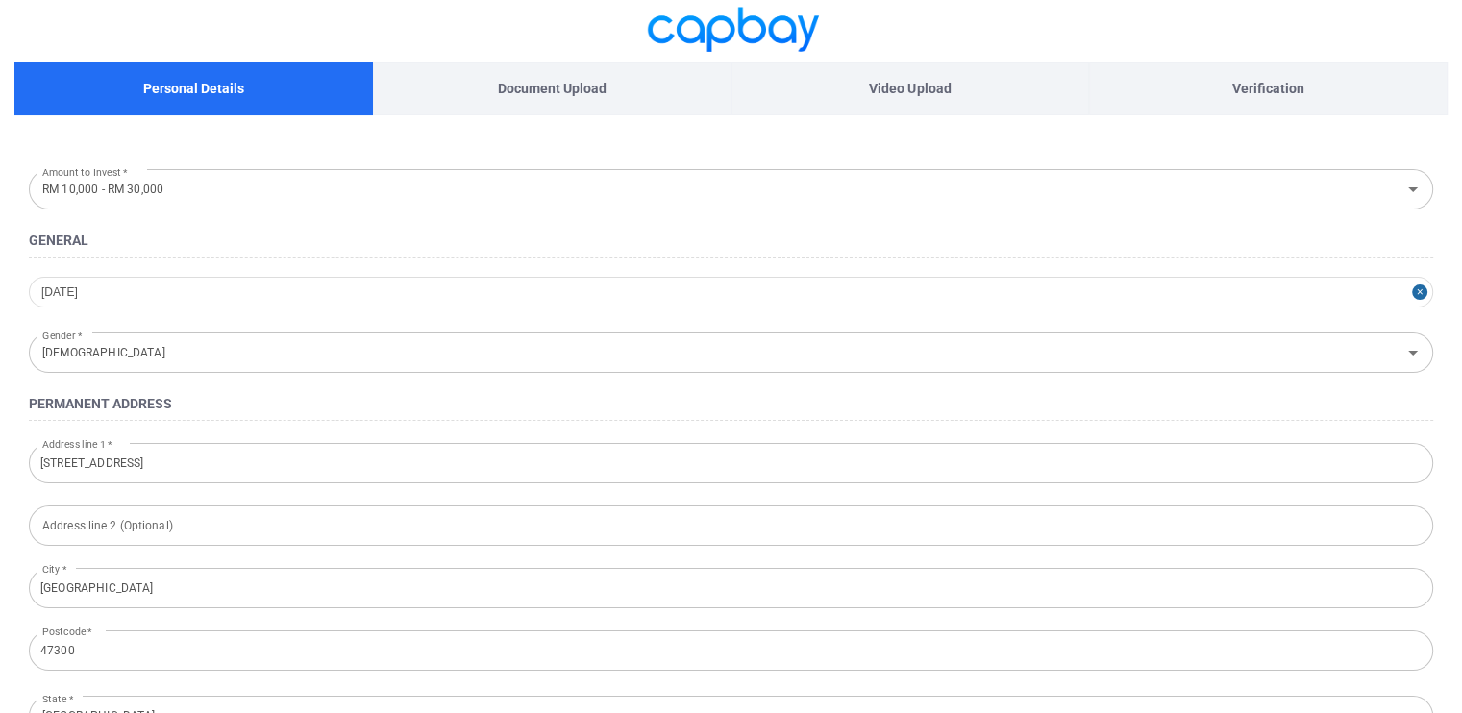
scroll to position [0, 0]
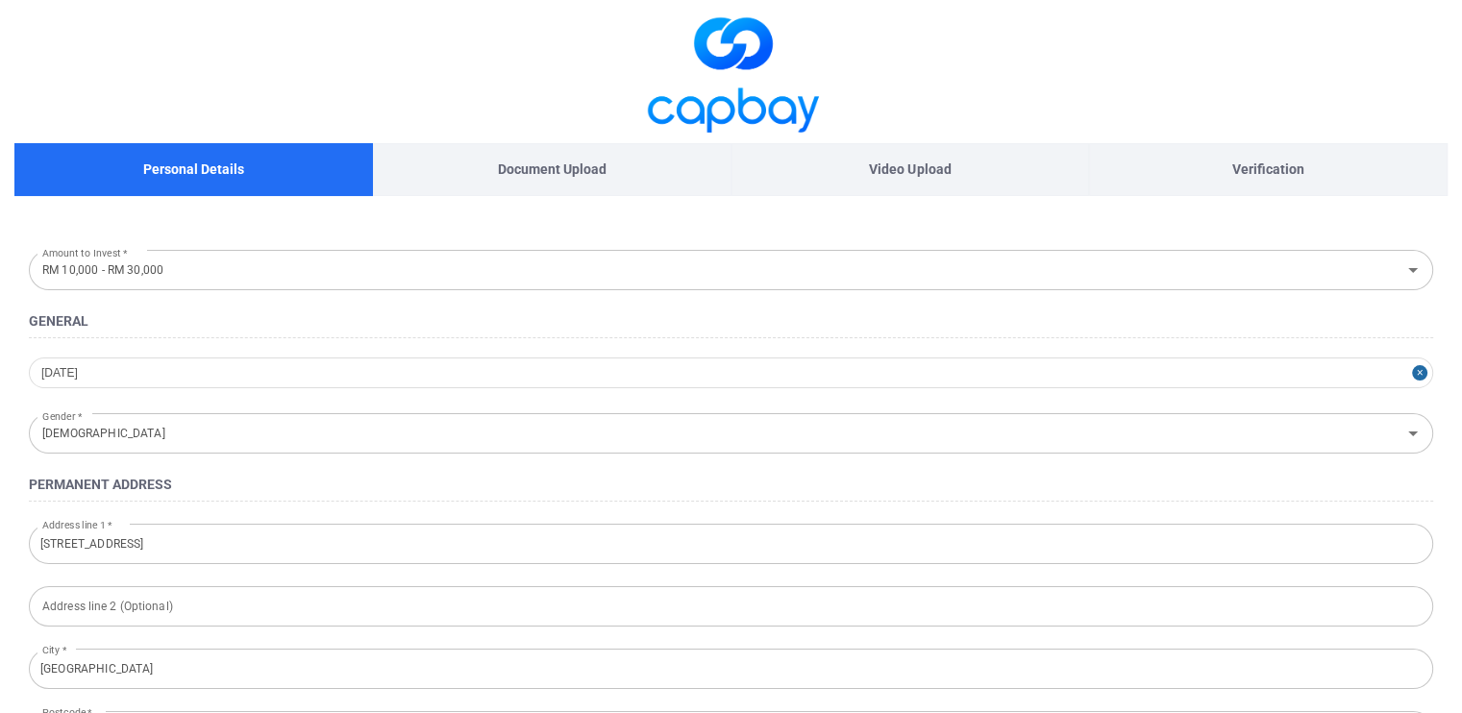
click at [511, 176] on p "Document Upload" at bounding box center [552, 169] width 109 height 21
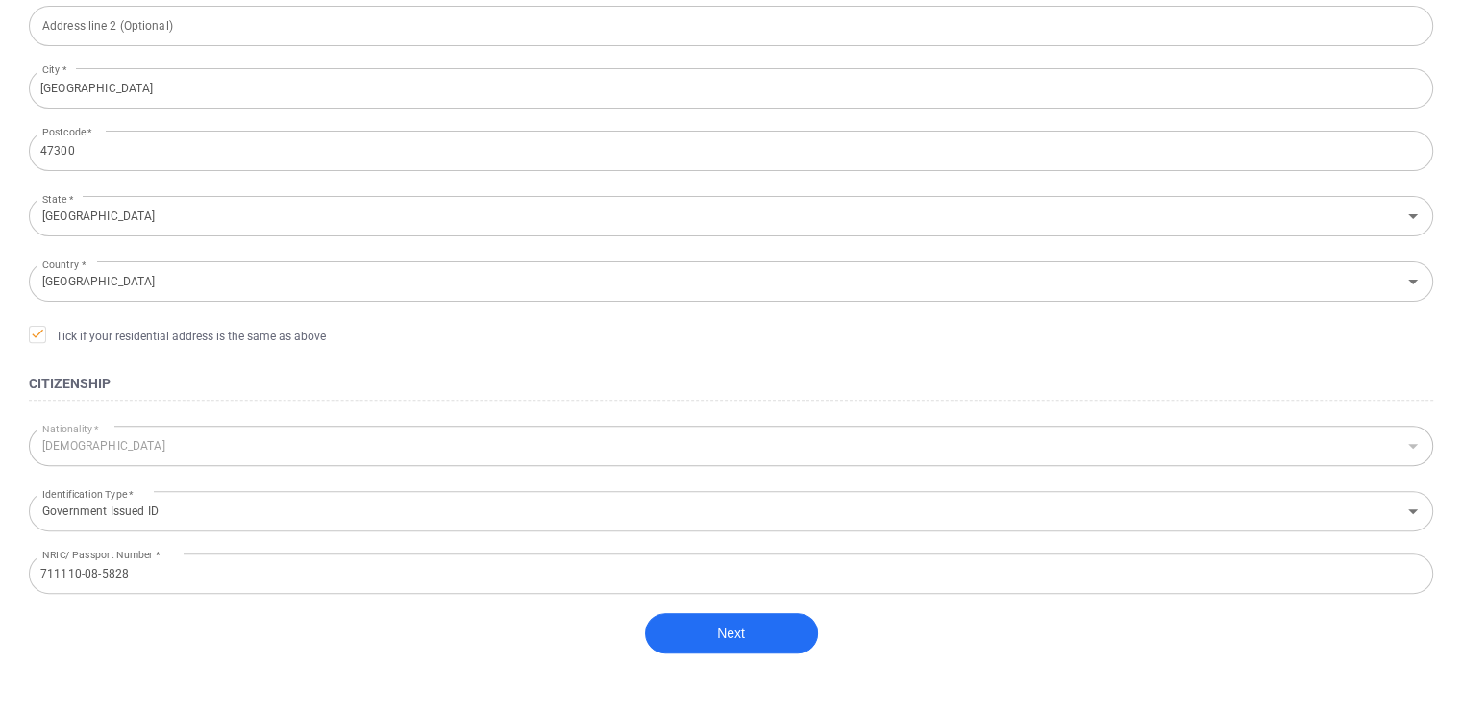
scroll to position [644, 0]
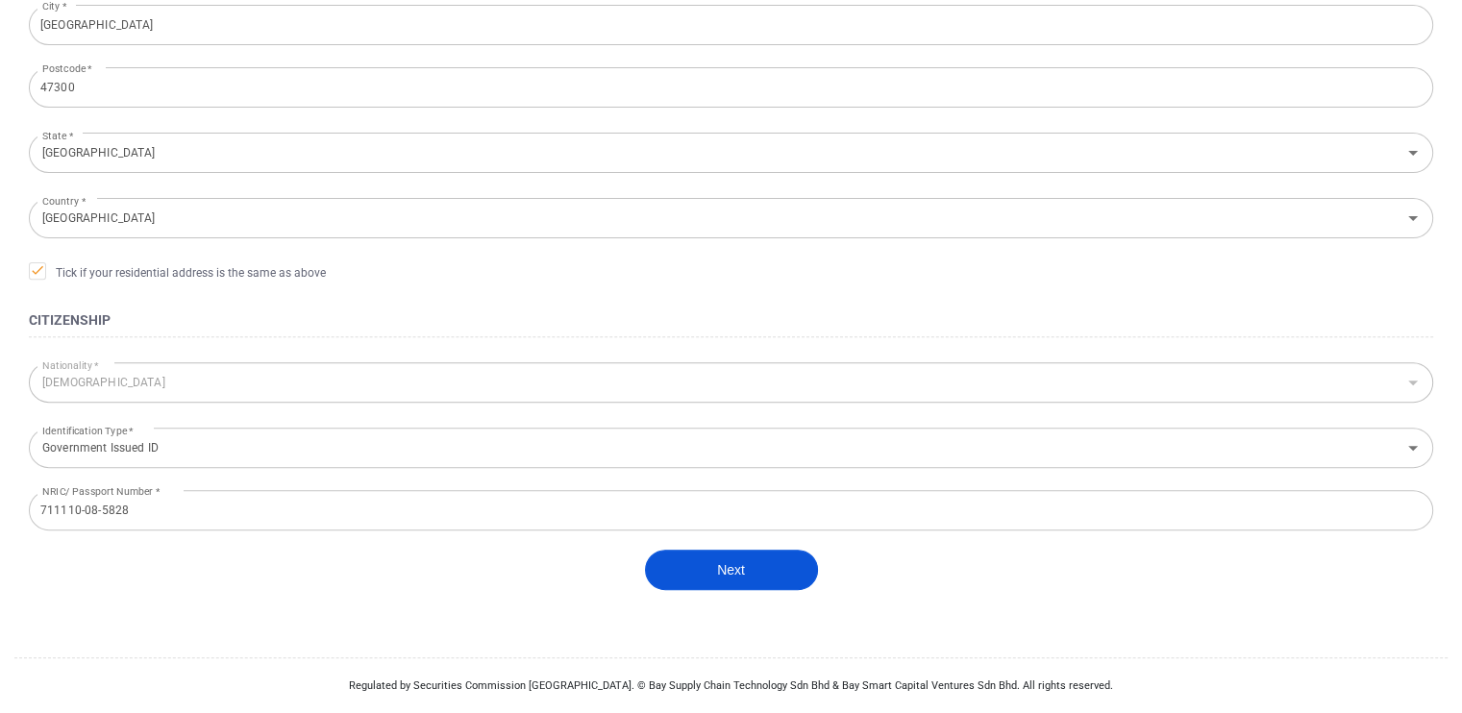
click at [752, 566] on button "Next" at bounding box center [731, 570] width 173 height 40
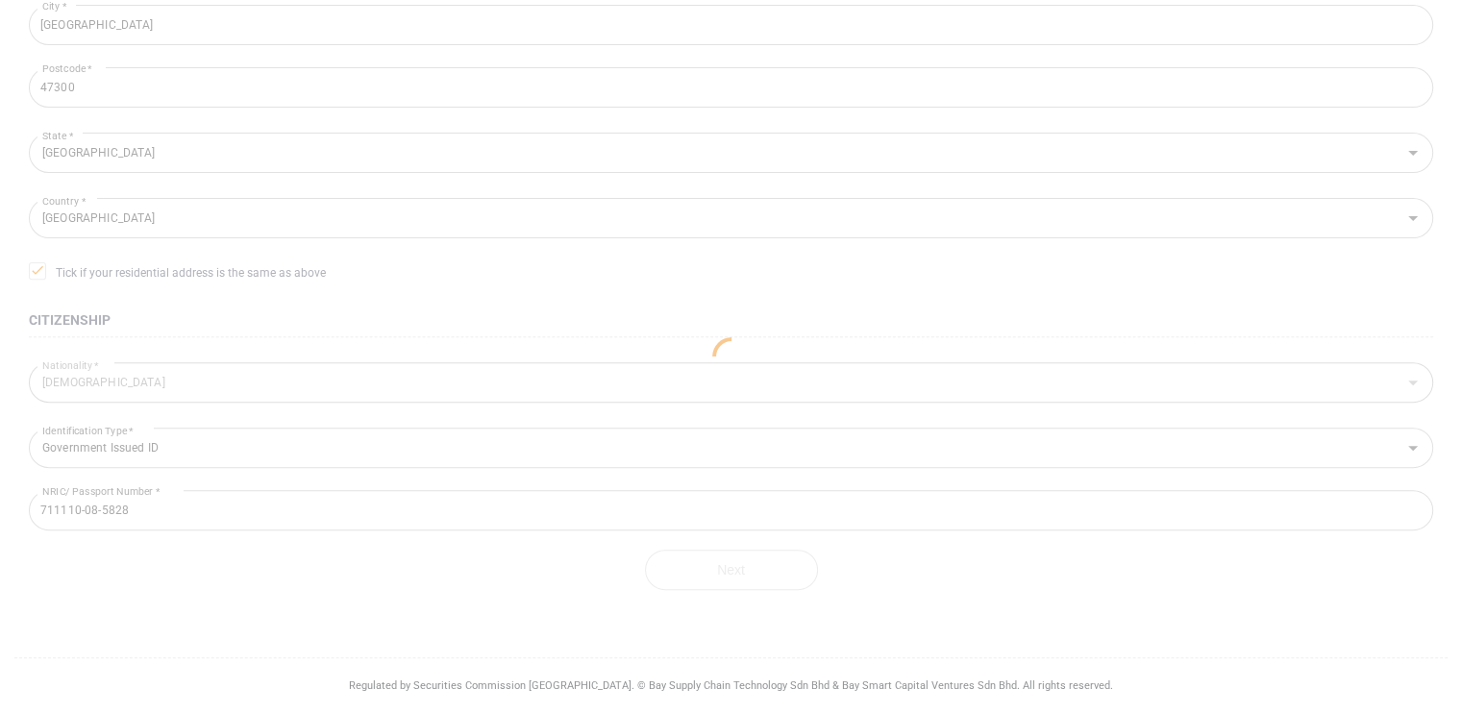
click at [1279, 175] on div at bounding box center [731, 356] width 1462 height 713
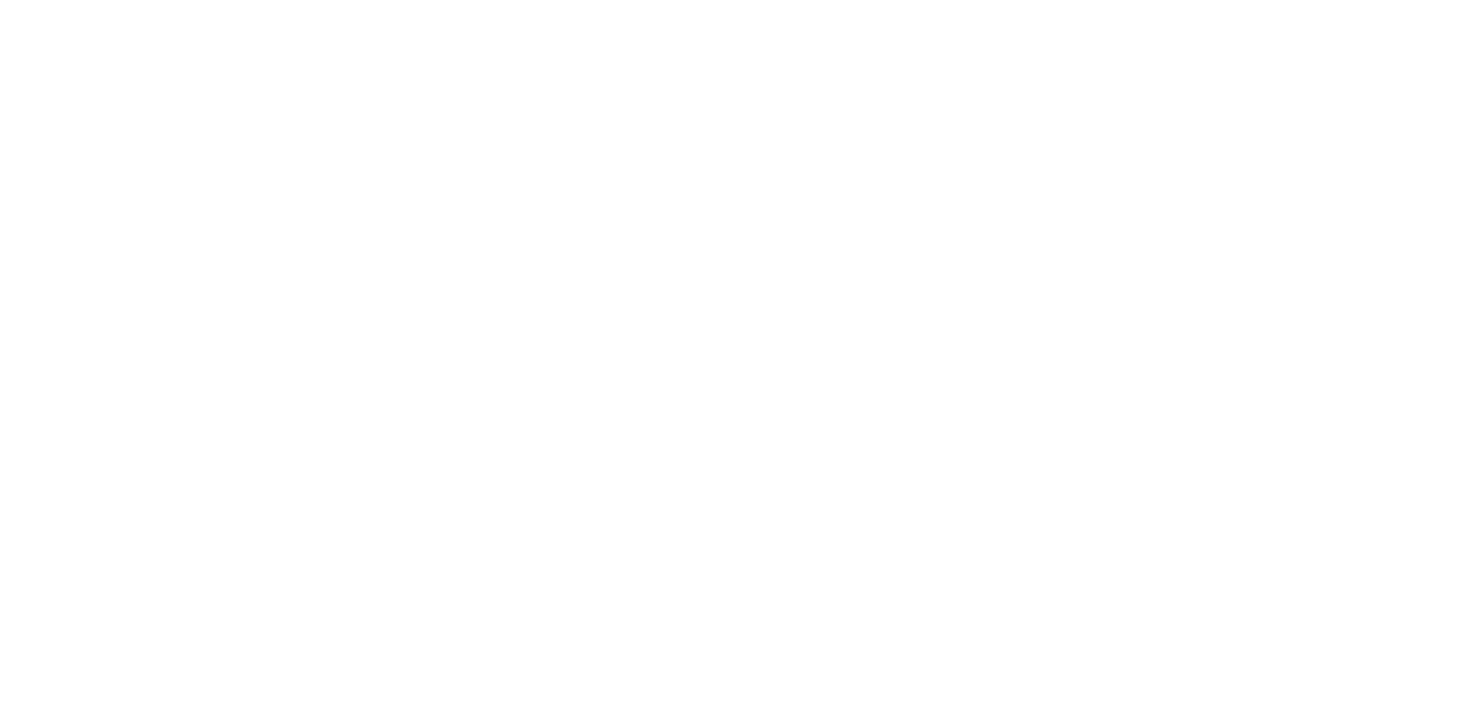
type input "RM 10,000 - RM 30,000"
type input "Selangor"
type input "[GEOGRAPHIC_DATA]"
type input "Malaysian"
type input "Government Issued ID"
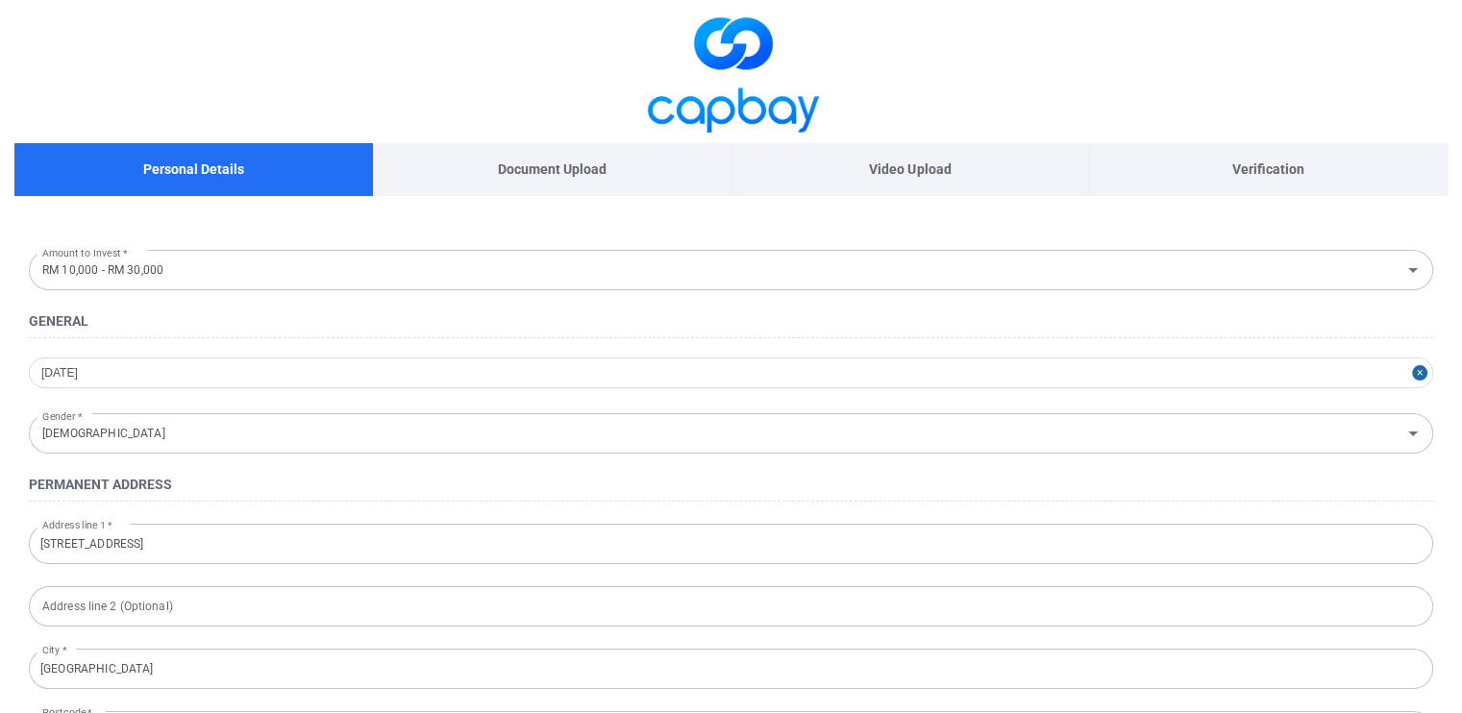
scroll to position [623, 0]
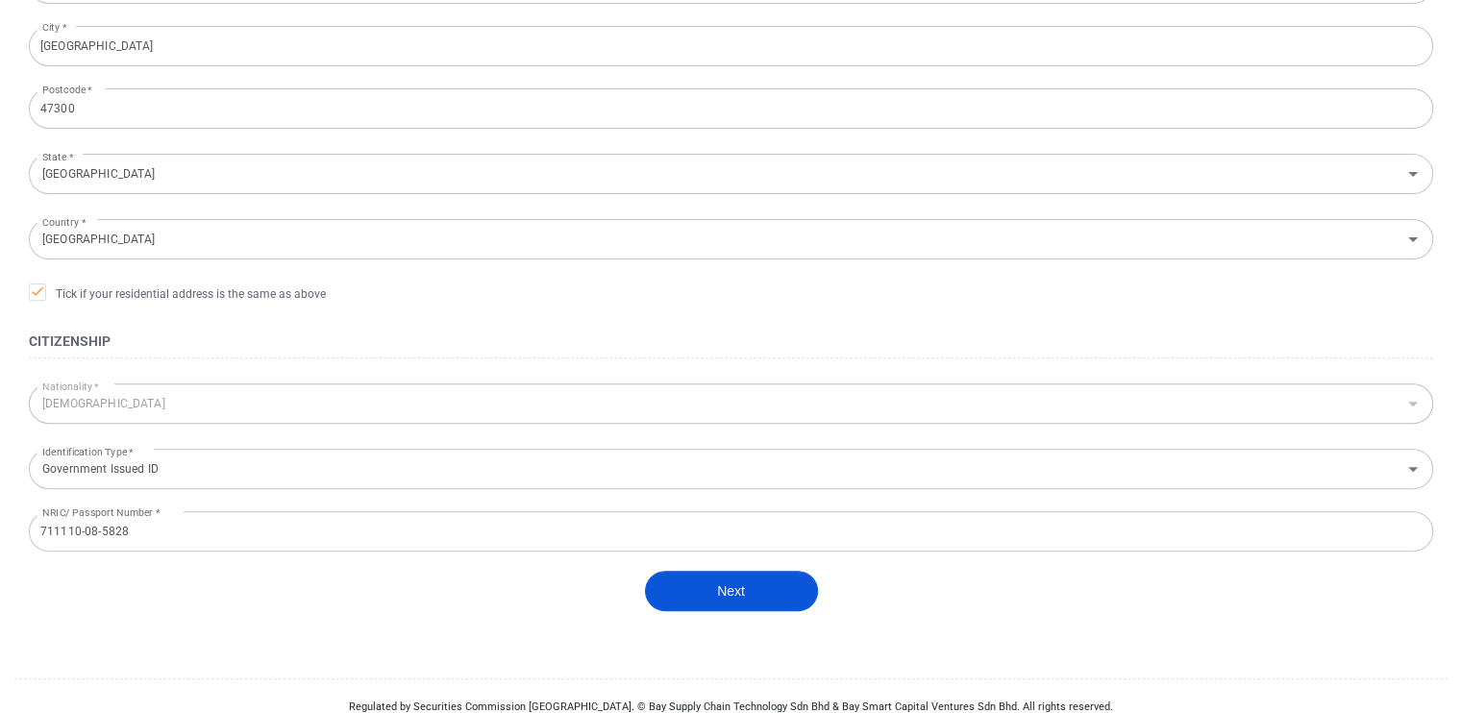
click at [668, 593] on button "Next" at bounding box center [731, 591] width 173 height 40
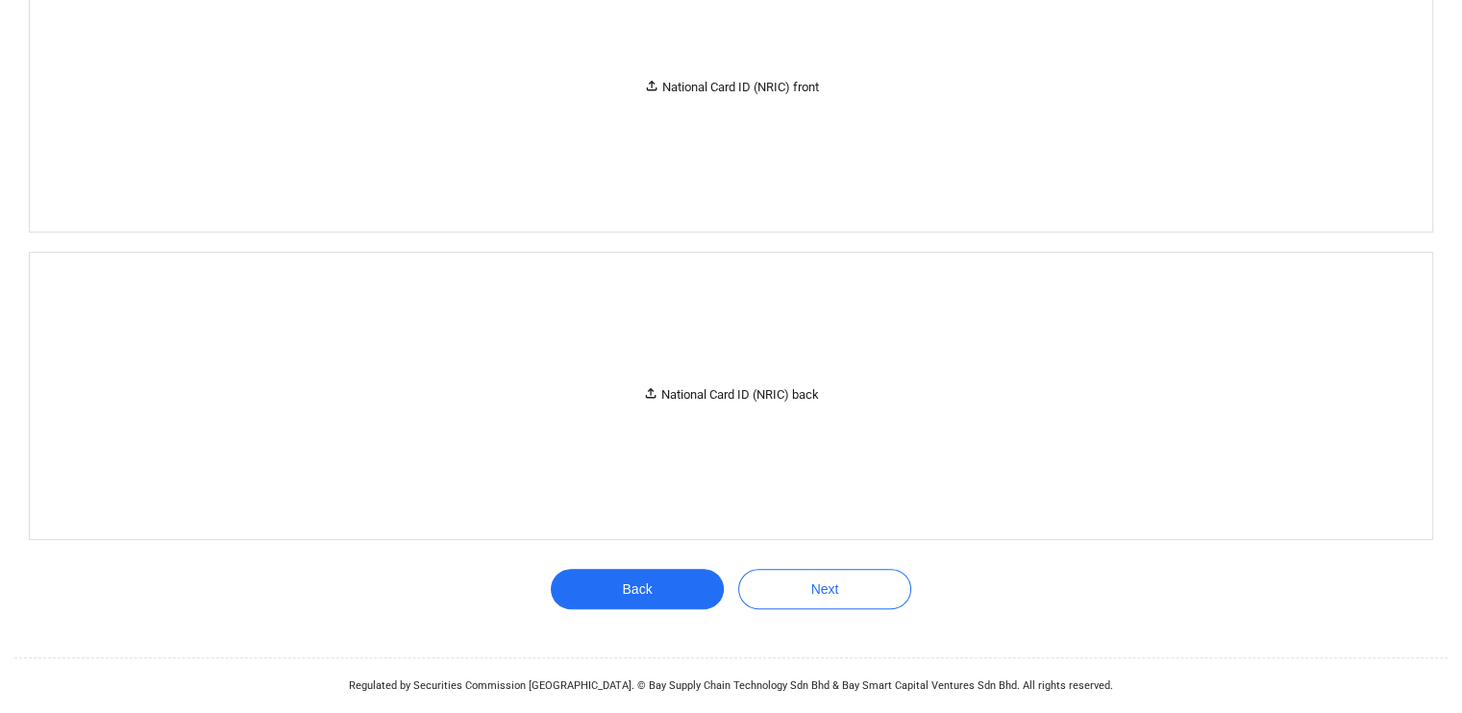
scroll to position [0, 0]
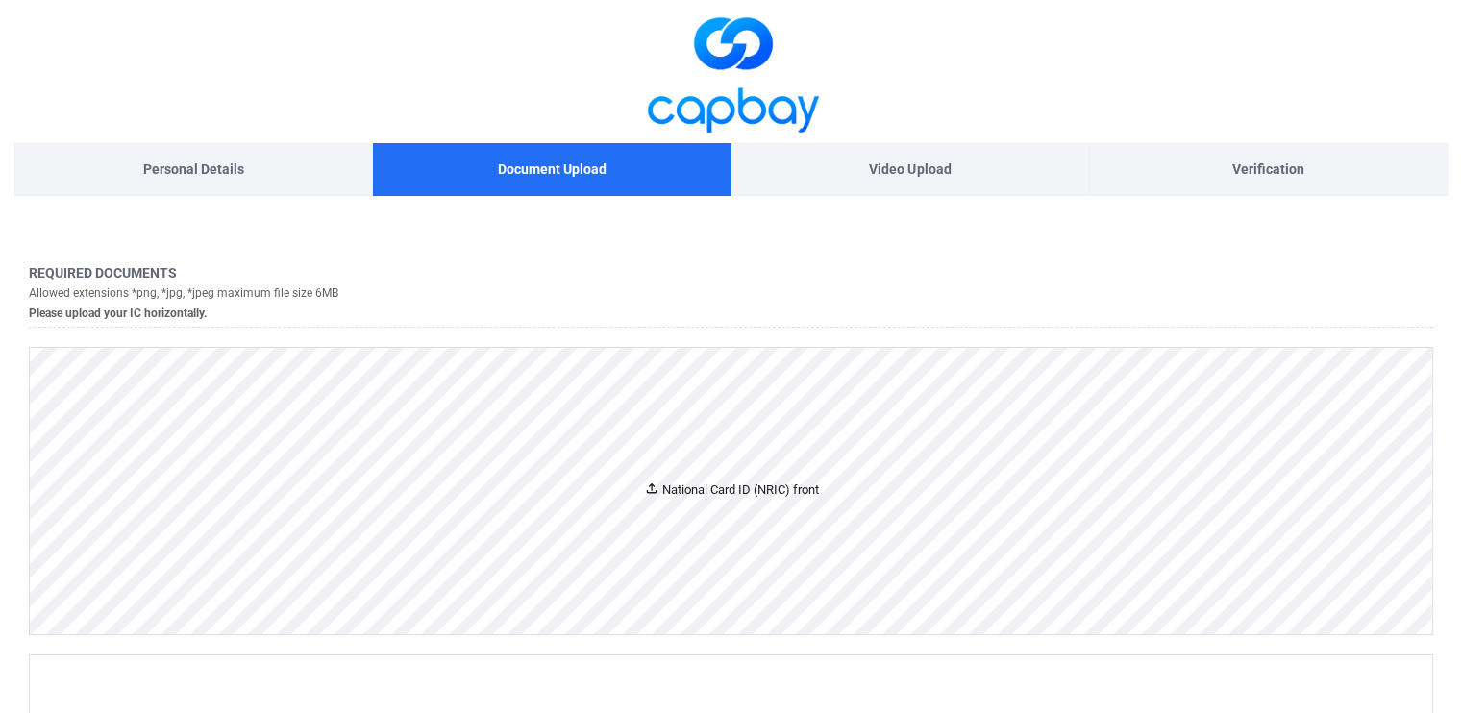
click at [699, 496] on div "National Card ID (NRIC) front" at bounding box center [731, 491] width 175 height 20
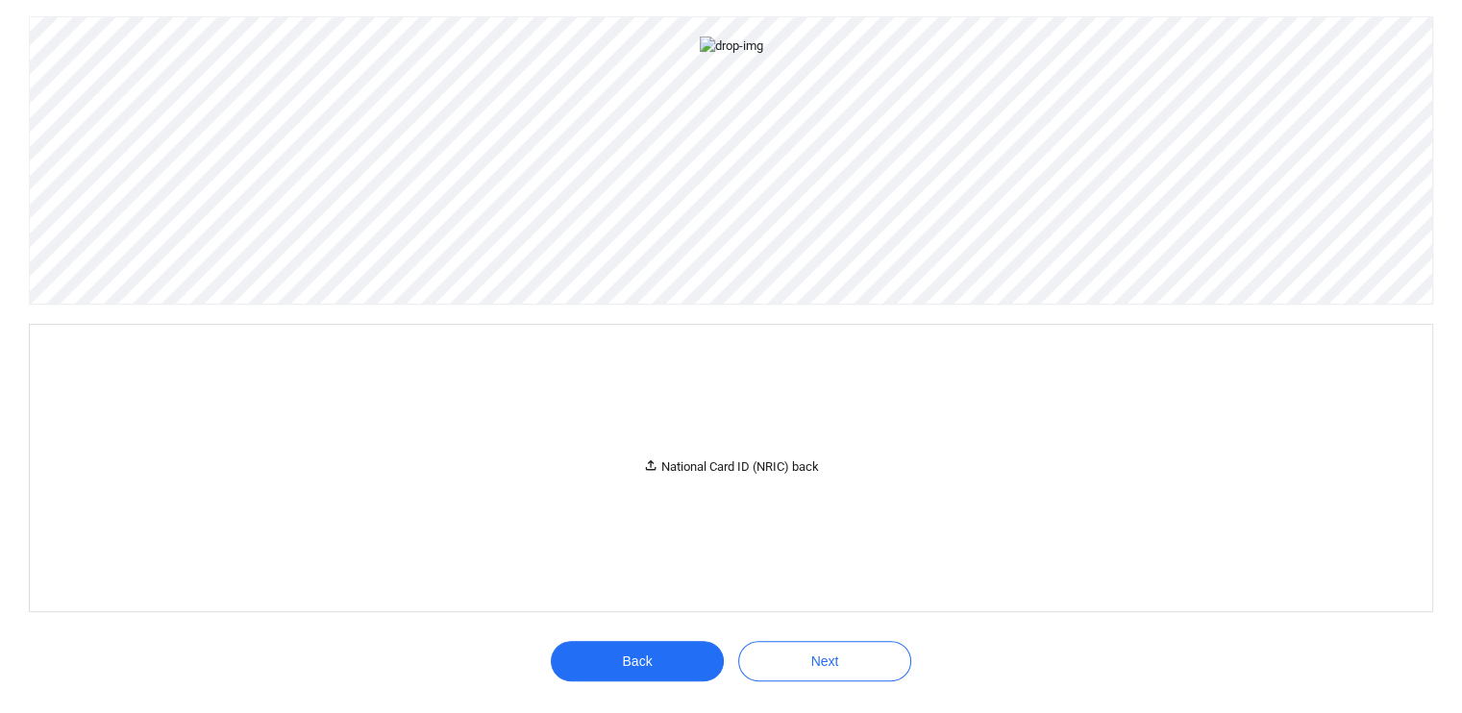
scroll to position [477, 0]
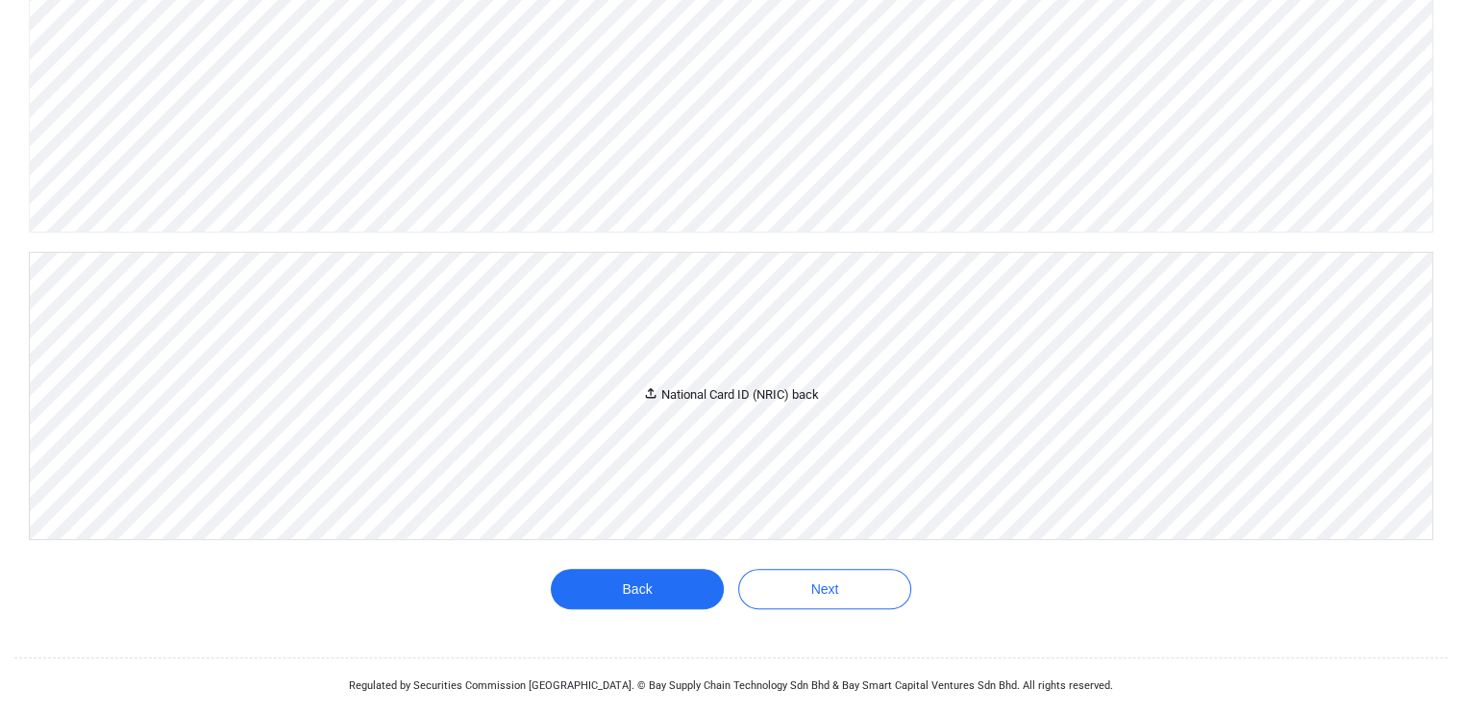
click at [773, 406] on div "National Card ID (NRIC) back" at bounding box center [731, 395] width 176 height 20
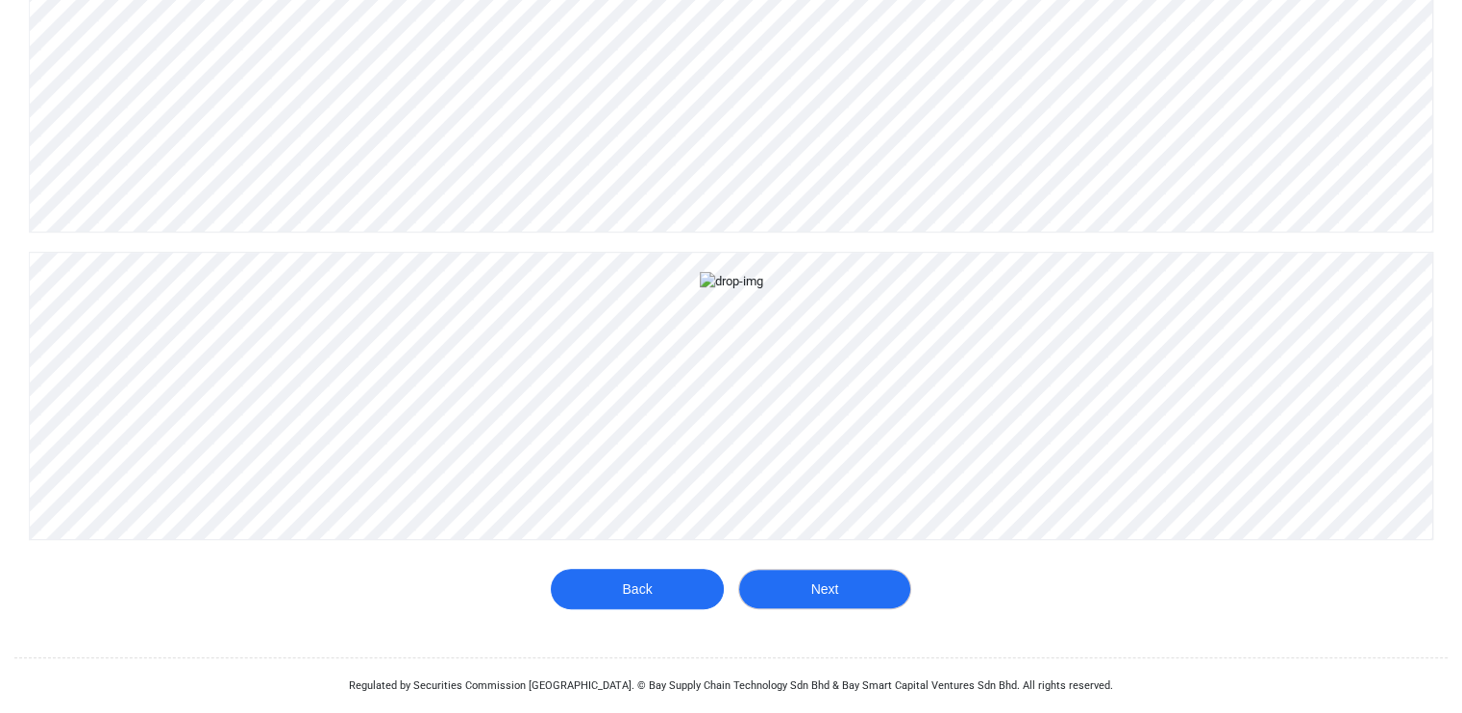
click at [842, 599] on button "Next" at bounding box center [824, 589] width 173 height 40
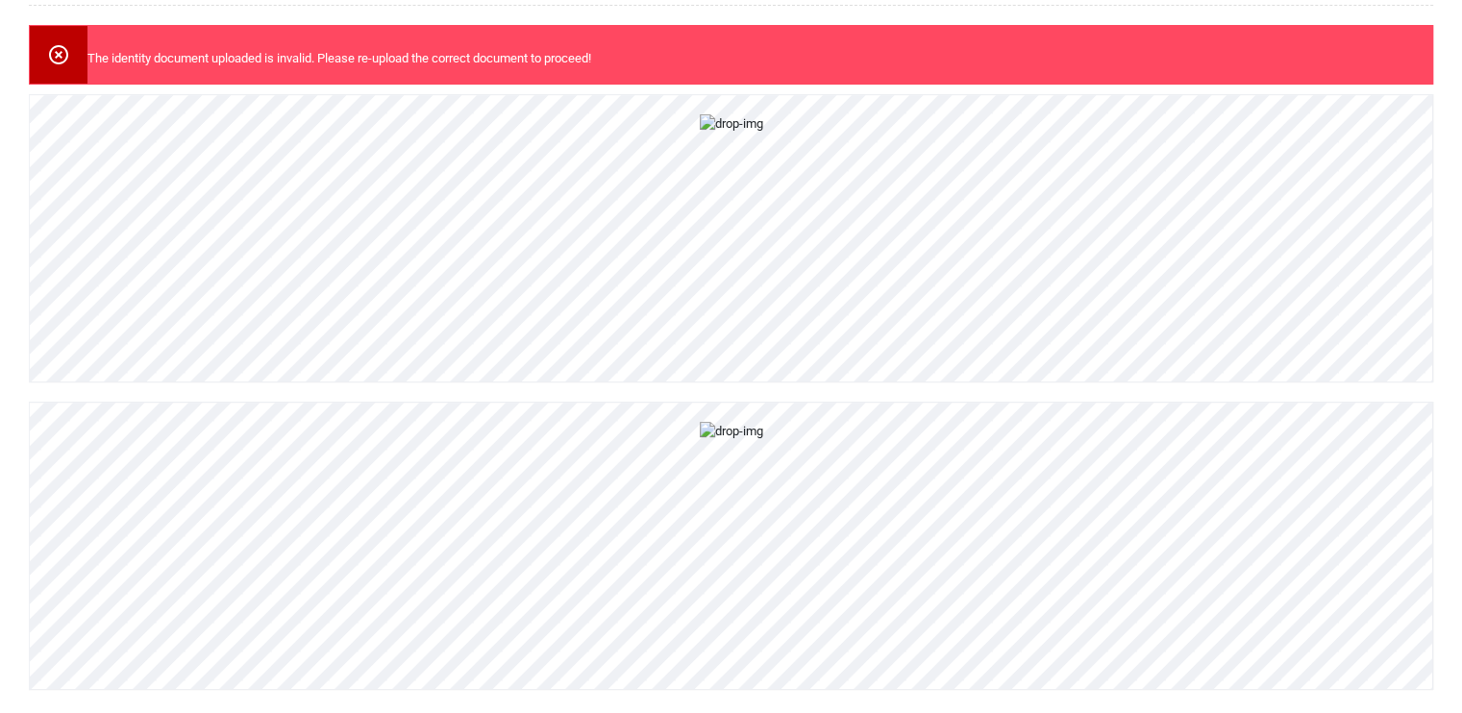
scroll to position [324, 0]
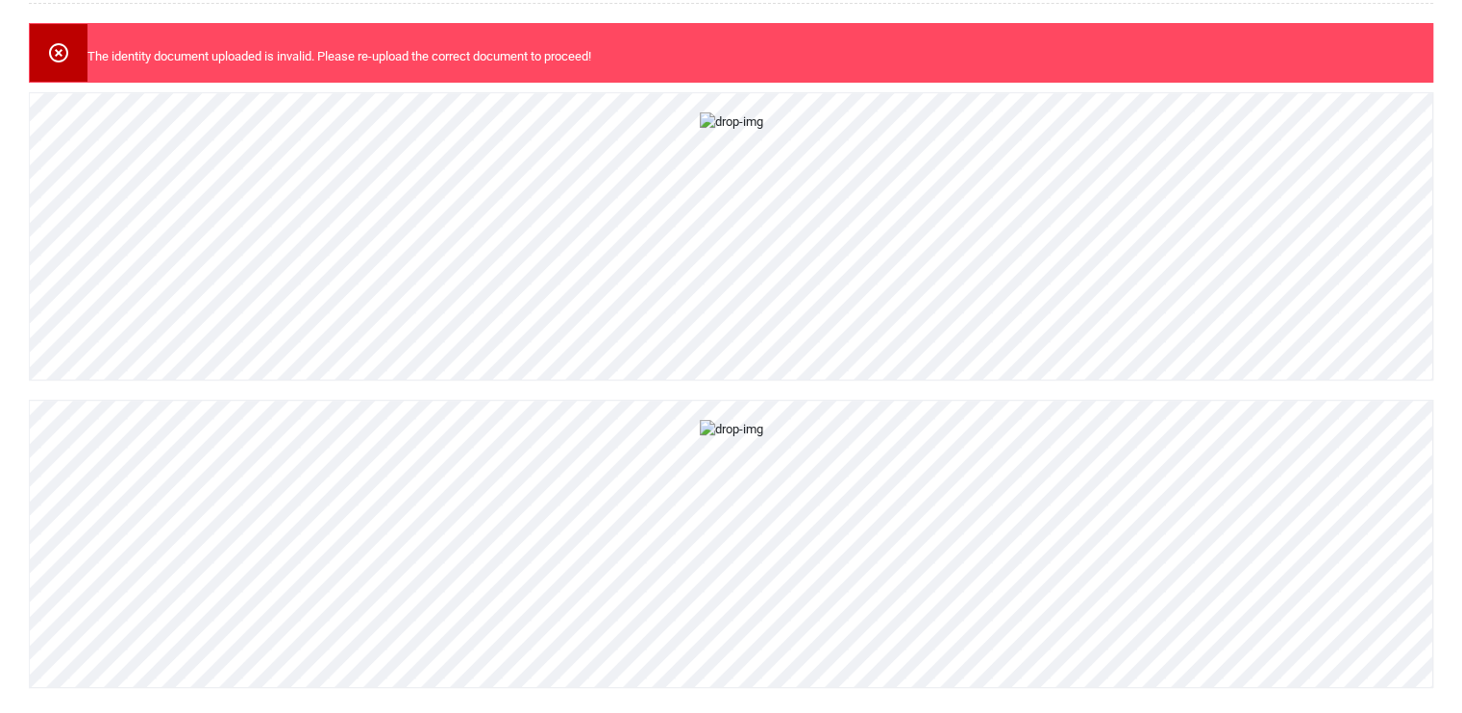
click at [58, 50] on icon at bounding box center [58, 52] width 23 height 23
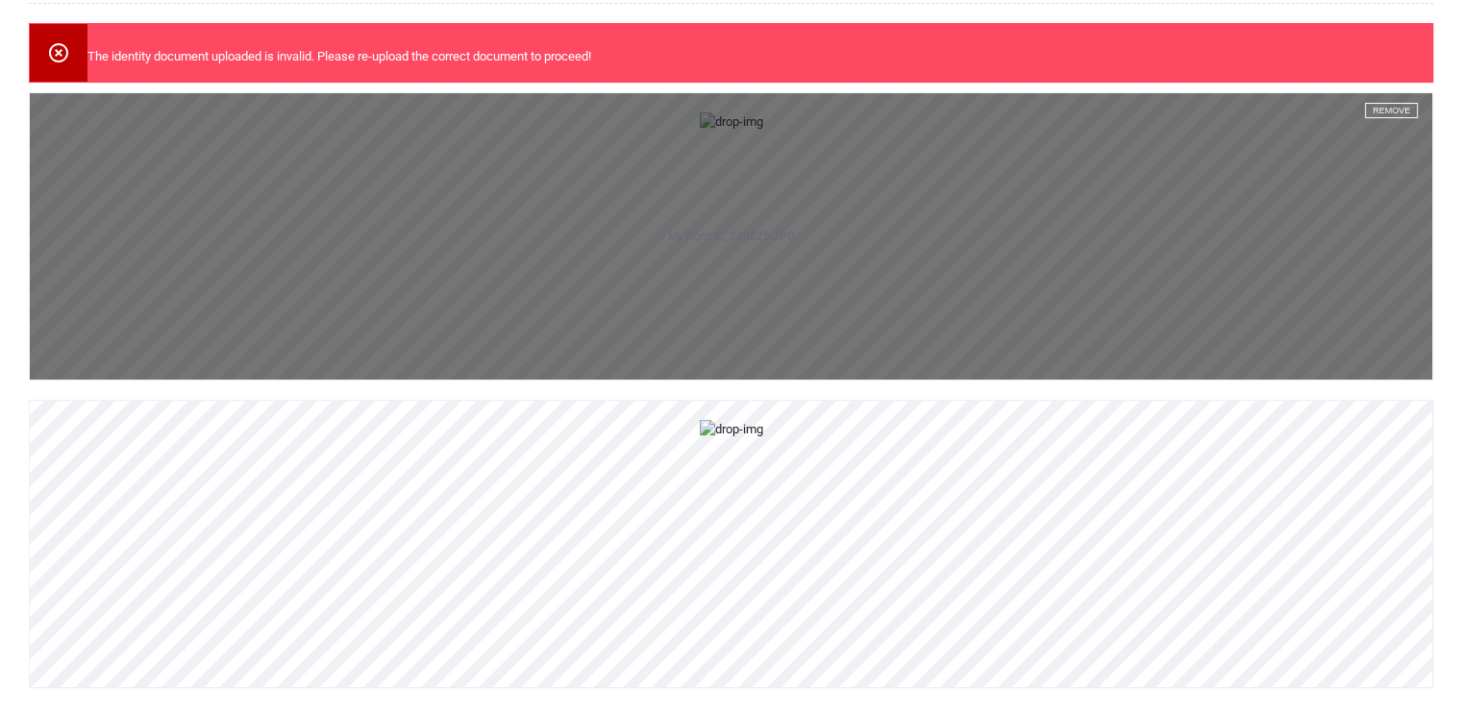
click at [1374, 104] on button "Remove" at bounding box center [1391, 110] width 53 height 15
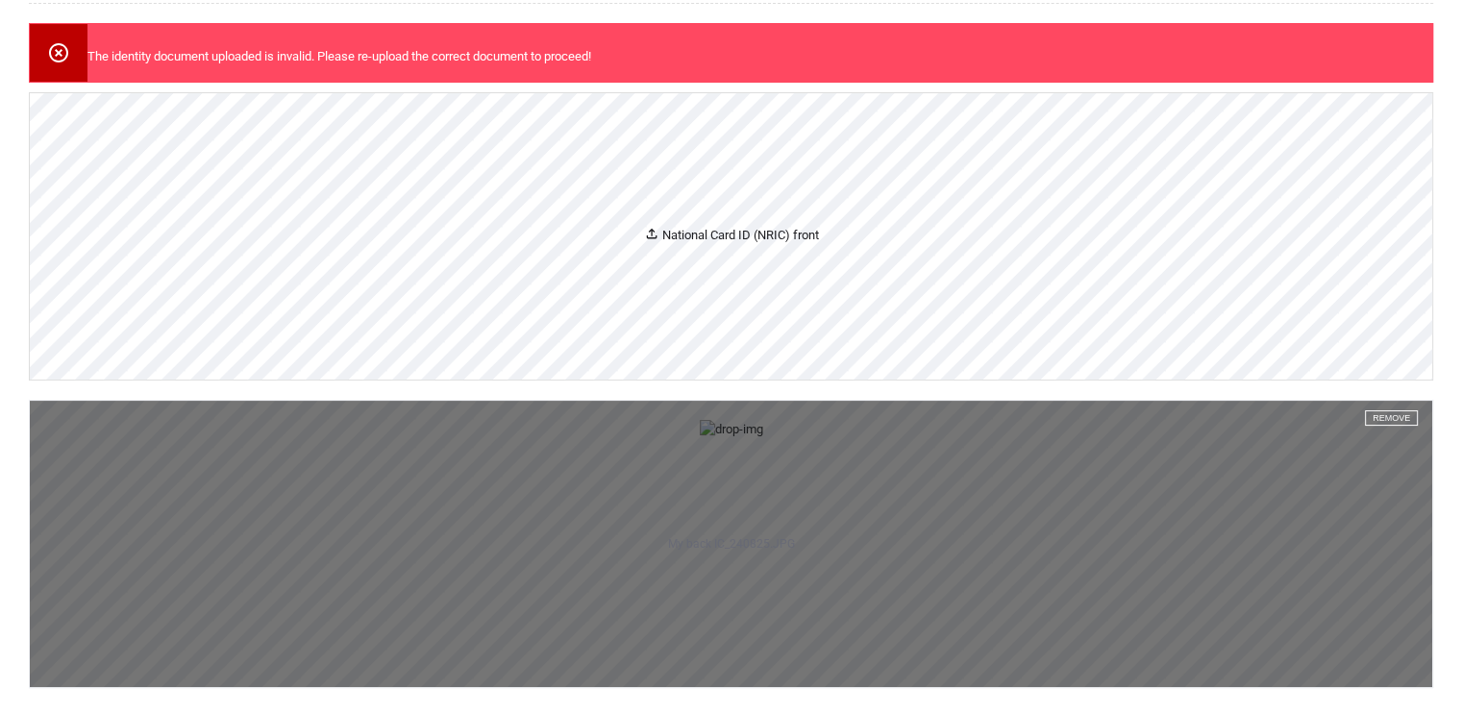
click at [1397, 410] on button "Remove" at bounding box center [1391, 417] width 53 height 15
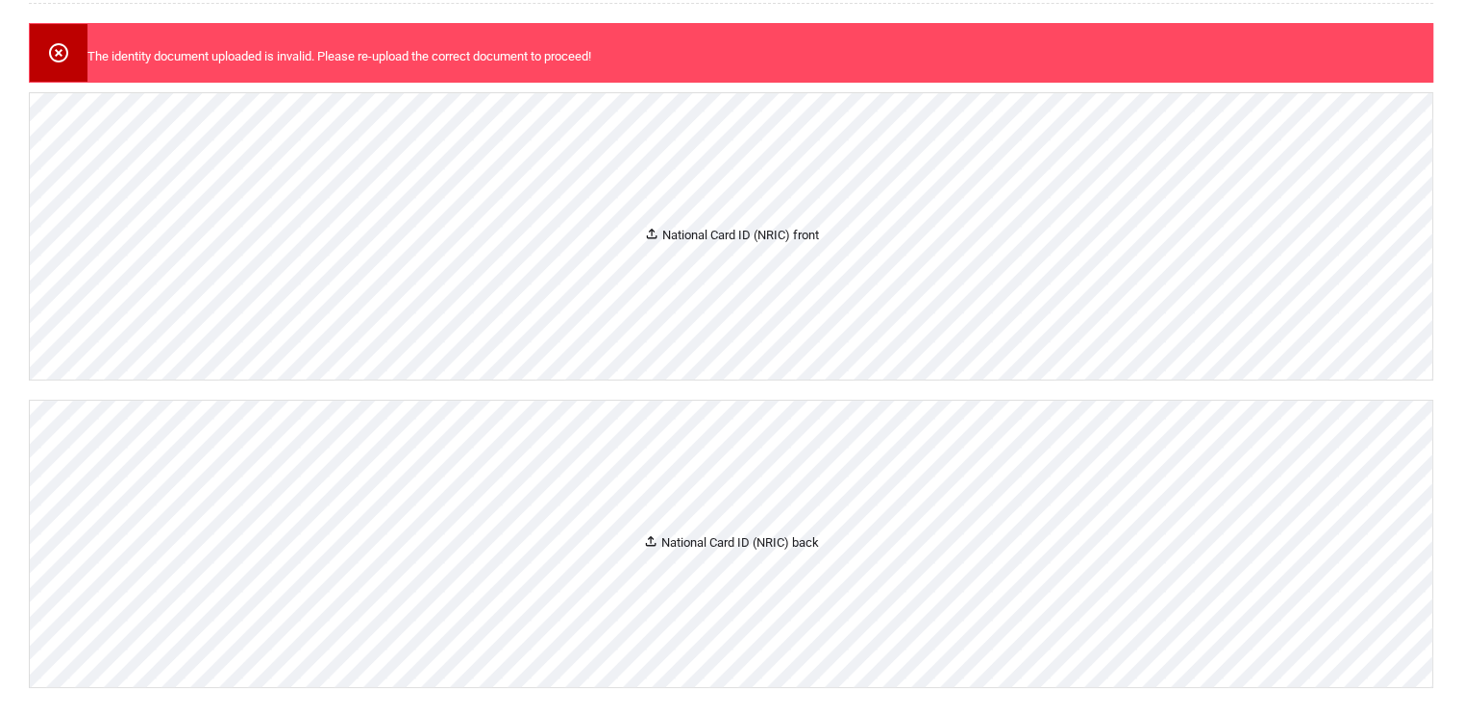
click at [650, 226] on icon at bounding box center [651, 233] width 15 height 15
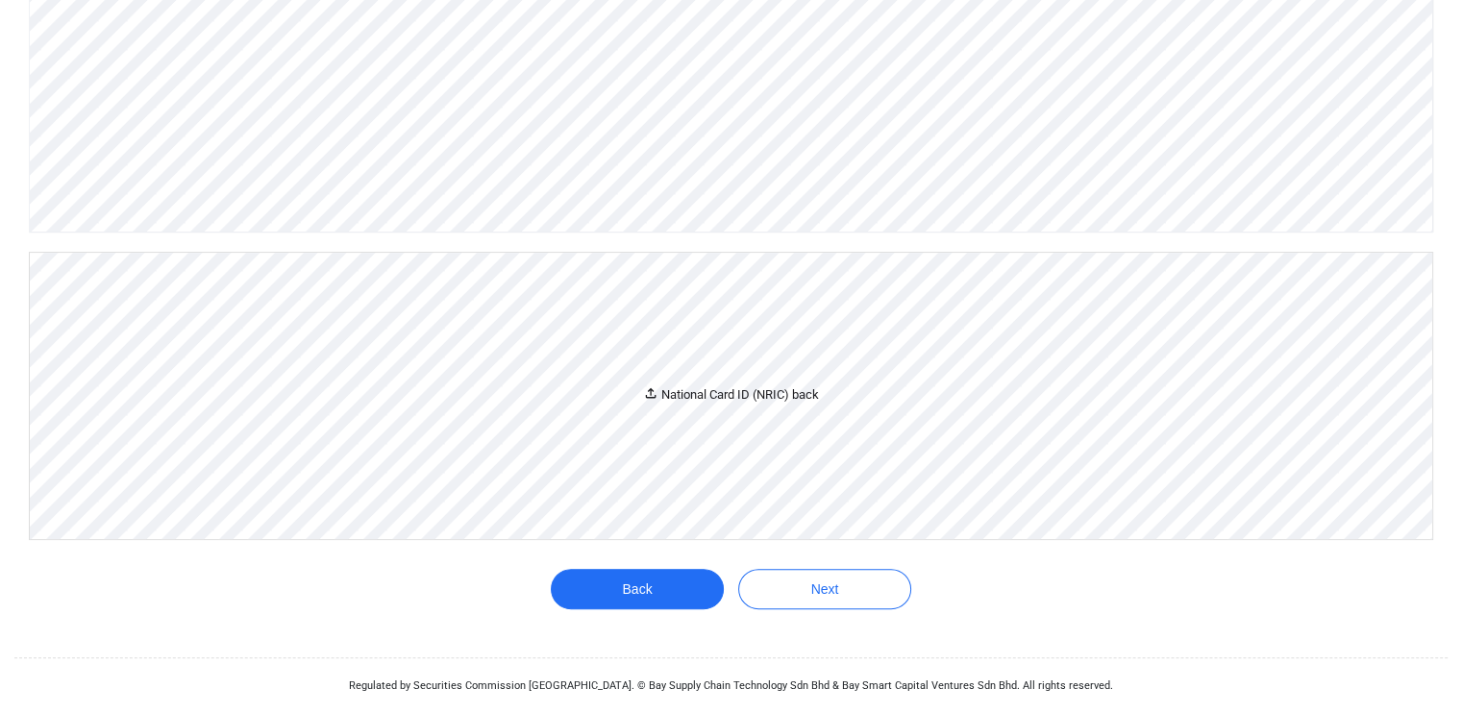
scroll to position [591, 0]
click at [655, 389] on icon at bounding box center [650, 392] width 15 height 15
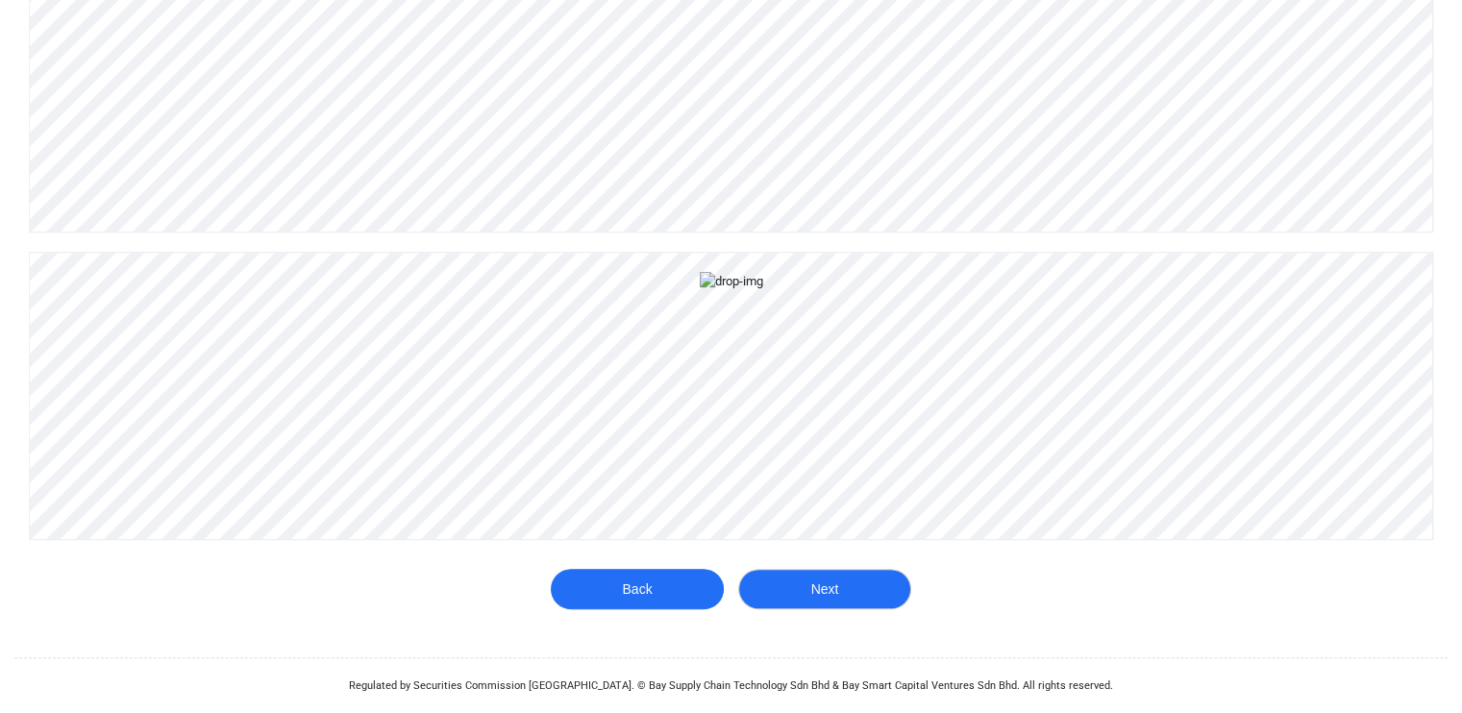
click at [864, 609] on button "Next" at bounding box center [824, 589] width 173 height 40
click at [831, 593] on button "Next" at bounding box center [824, 589] width 173 height 40
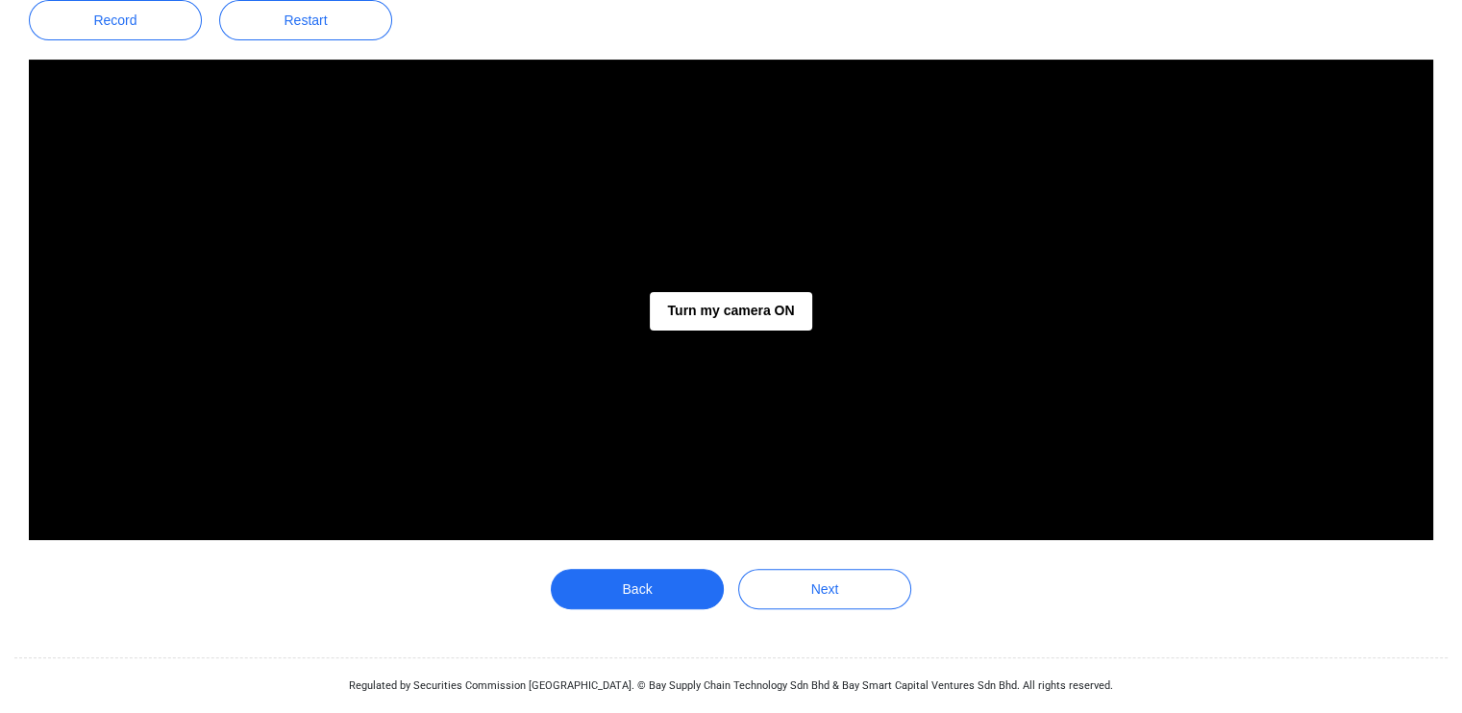
scroll to position [386, 0]
click at [721, 302] on button "Turn my camera ON" at bounding box center [730, 311] width 161 height 38
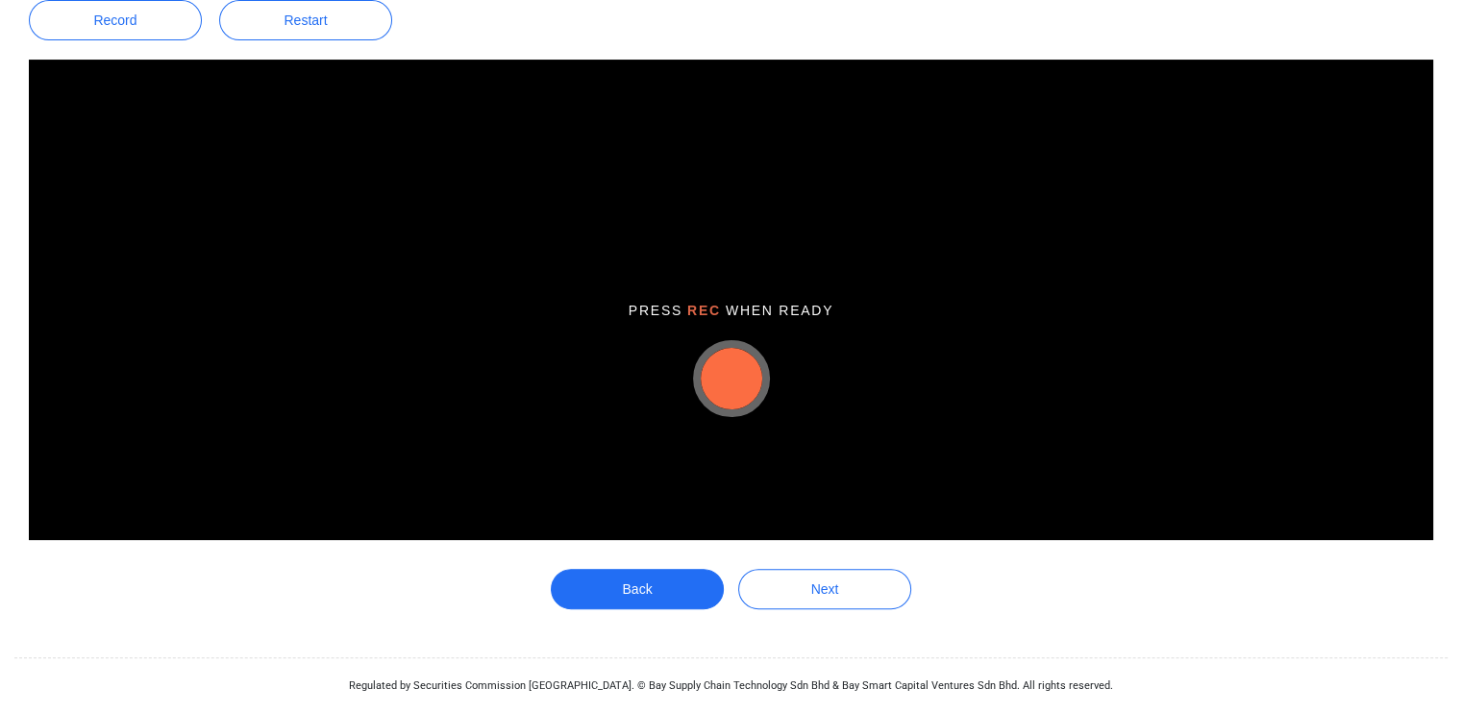
click at [735, 393] on button "button" at bounding box center [732, 379] width 62 height 62
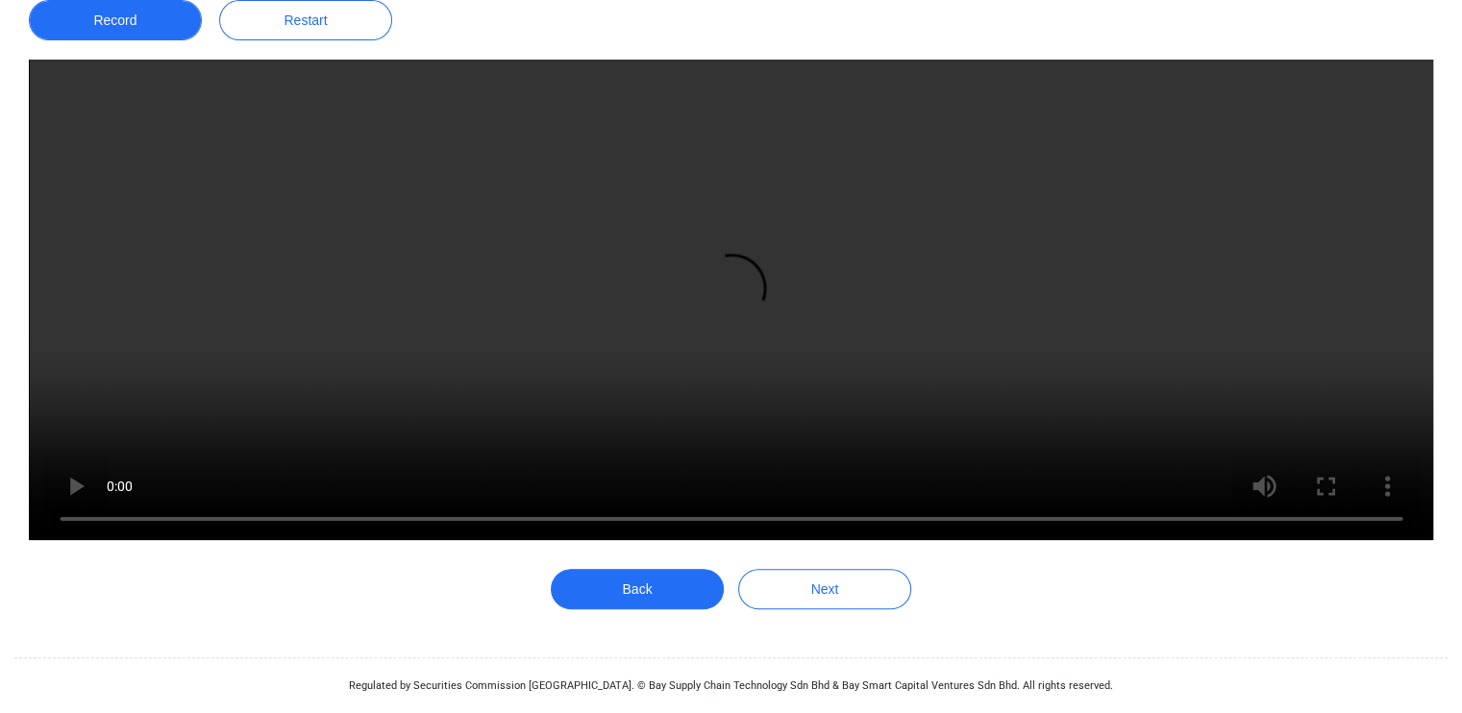
click at [136, 15] on button "Record" at bounding box center [115, 20] width 173 height 40
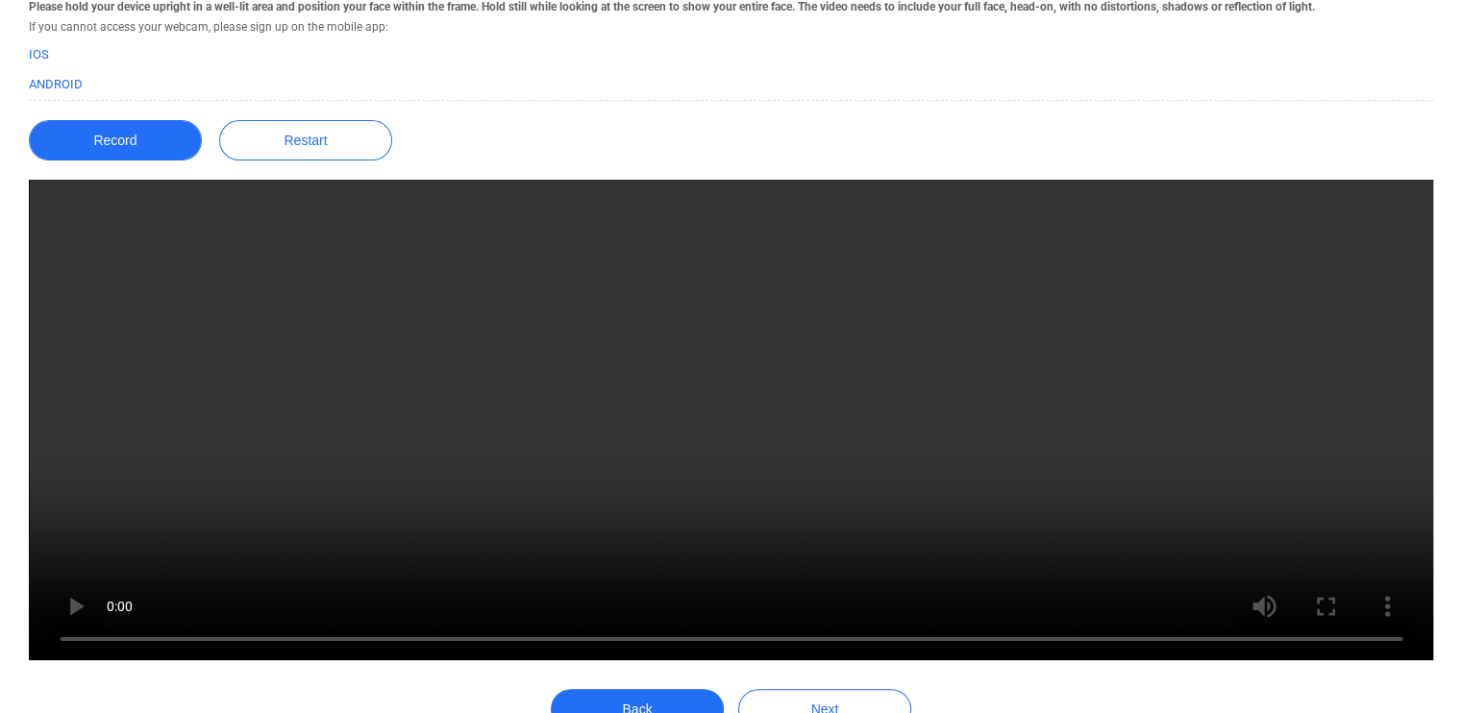
scroll to position [233, 0]
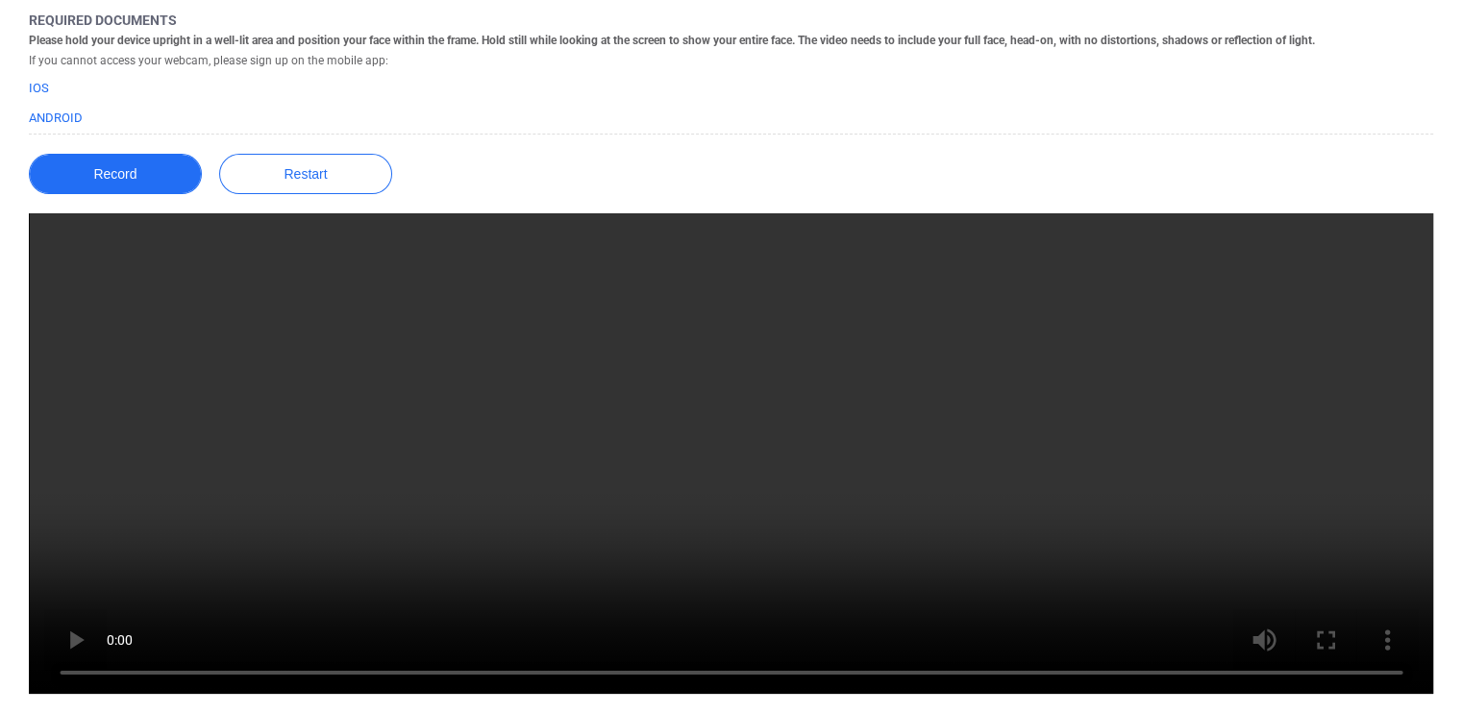
click at [130, 164] on button "Record" at bounding box center [115, 174] width 173 height 40
click at [124, 183] on button "Record" at bounding box center [115, 174] width 173 height 40
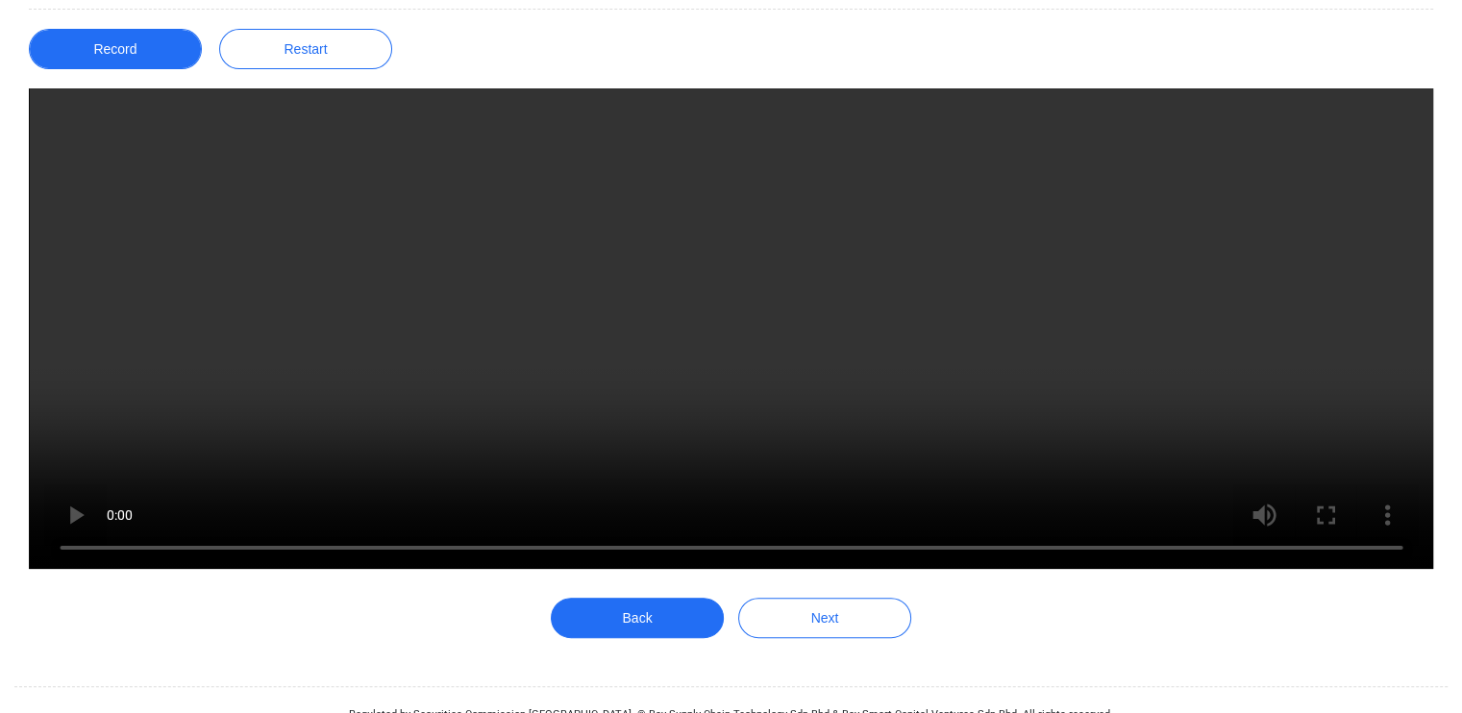
scroll to position [386, 0]
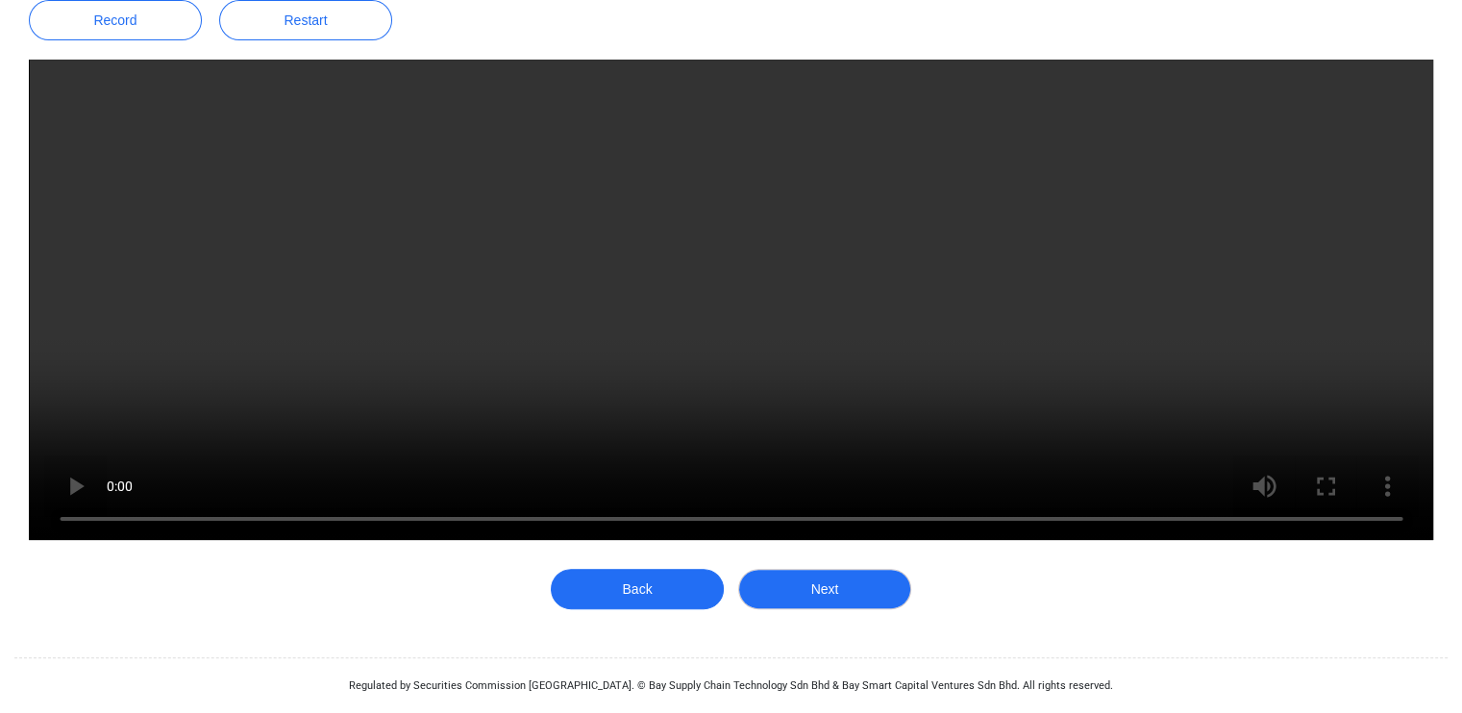
click at [835, 600] on button "Next" at bounding box center [824, 589] width 173 height 40
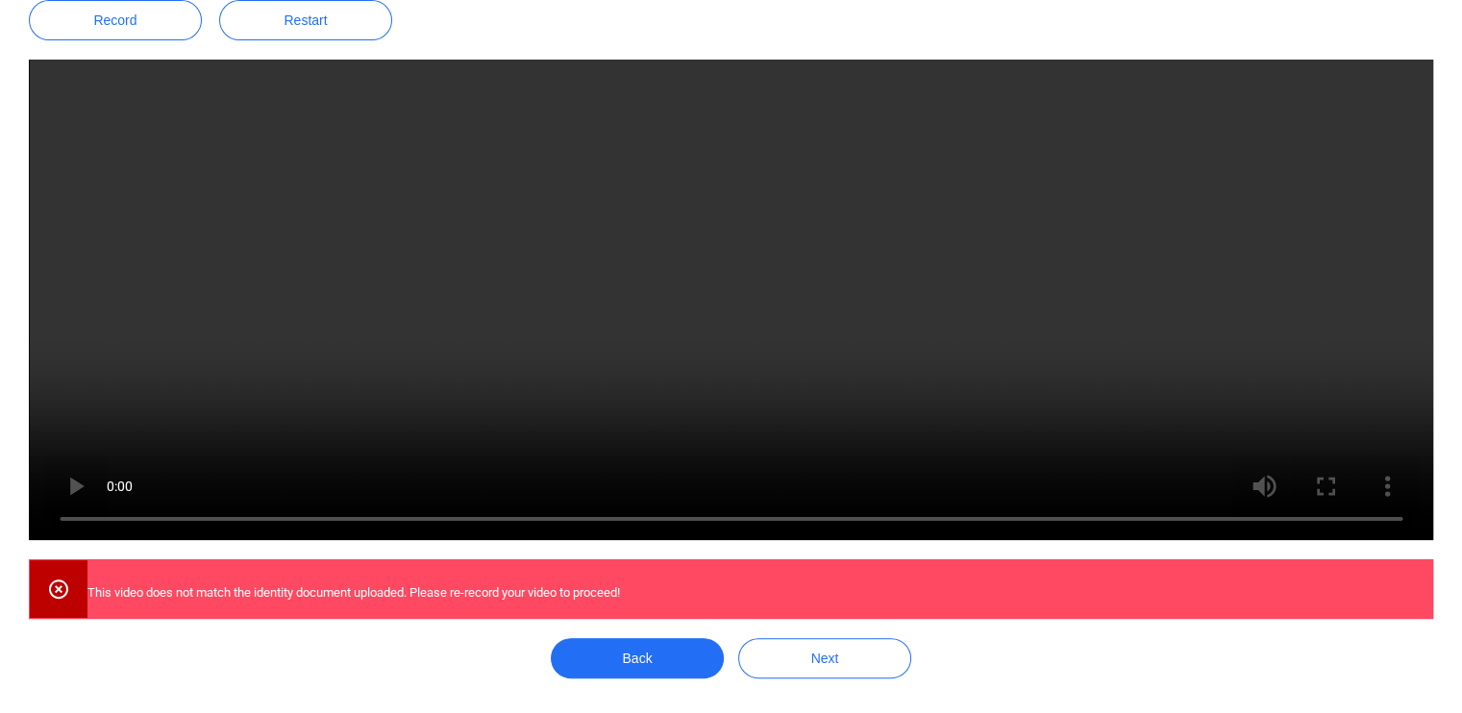
click at [48, 587] on icon at bounding box center [58, 589] width 23 height 23
click at [92, 589] on p "This video does not match the identity document uploaded. Please re-record your…" at bounding box center [353, 593] width 533 height 20
click at [118, 23] on button "Record" at bounding box center [115, 20] width 173 height 40
click at [633, 662] on button "Back" at bounding box center [637, 658] width 173 height 40
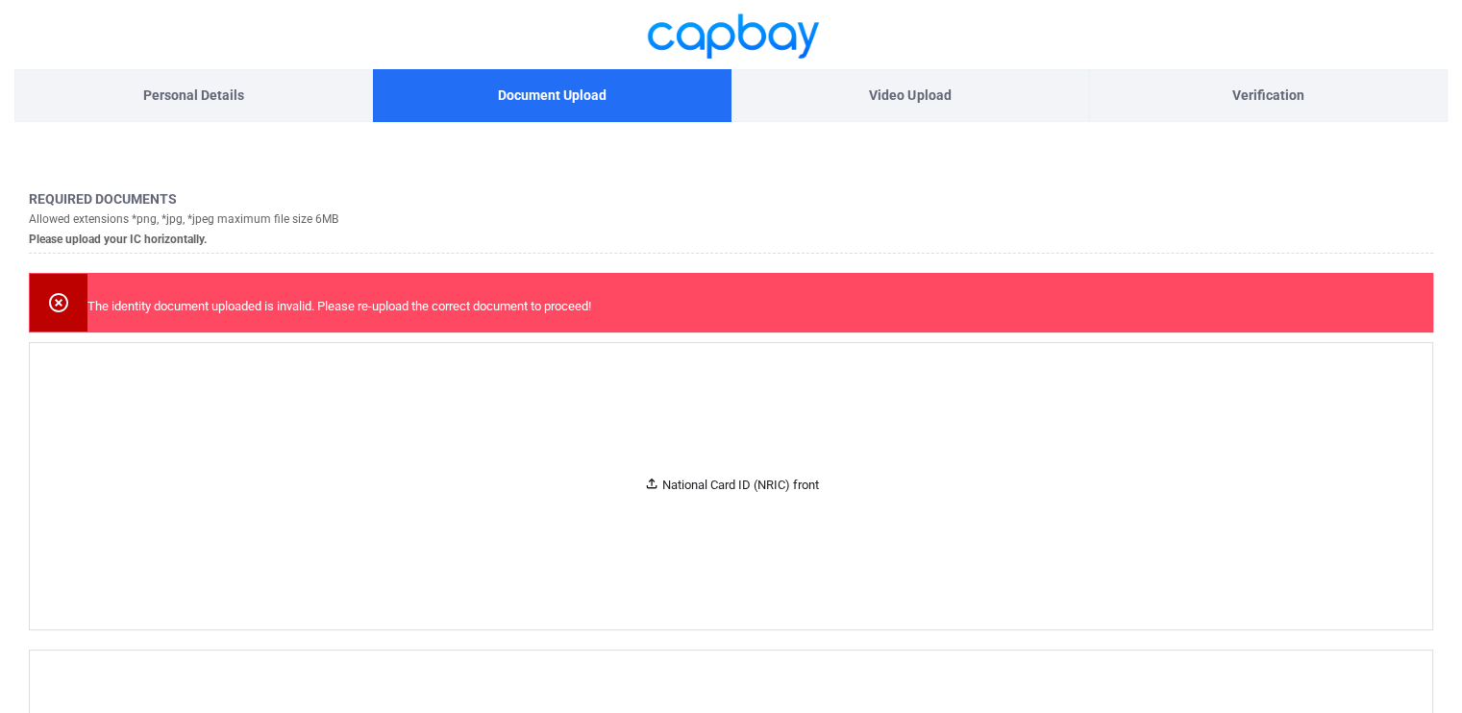
scroll to position [75, 0]
click at [56, 298] on icon at bounding box center [58, 301] width 19 height 19
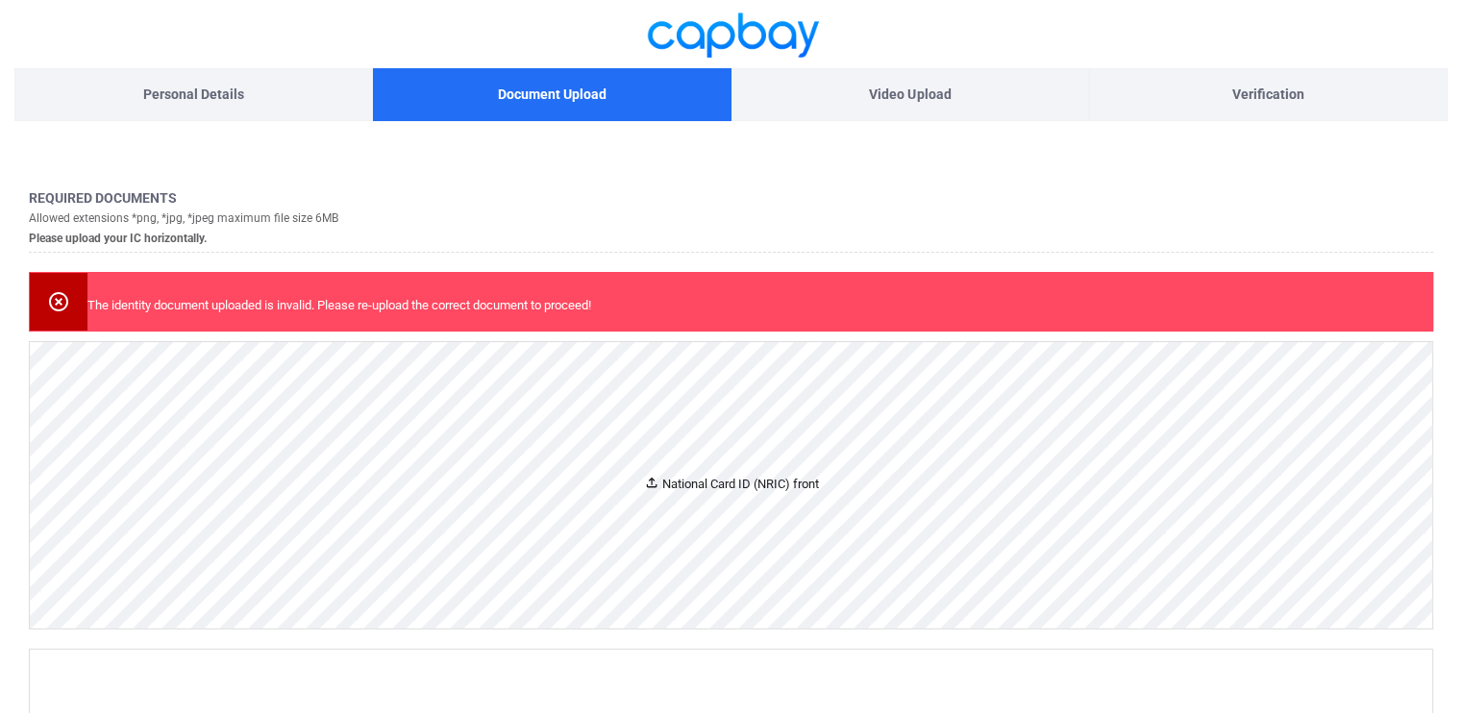
click at [651, 482] on icon at bounding box center [651, 482] width 15 height 15
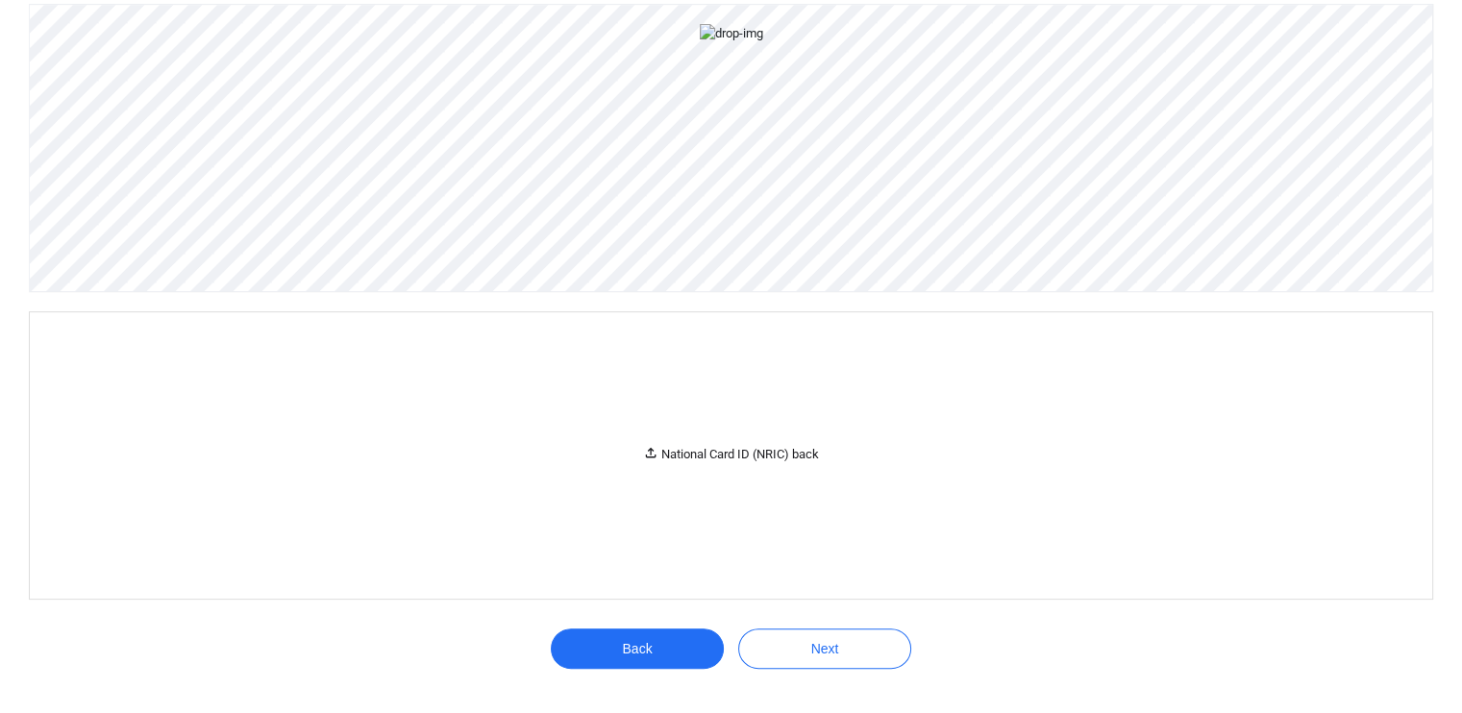
scroll to position [431, 0]
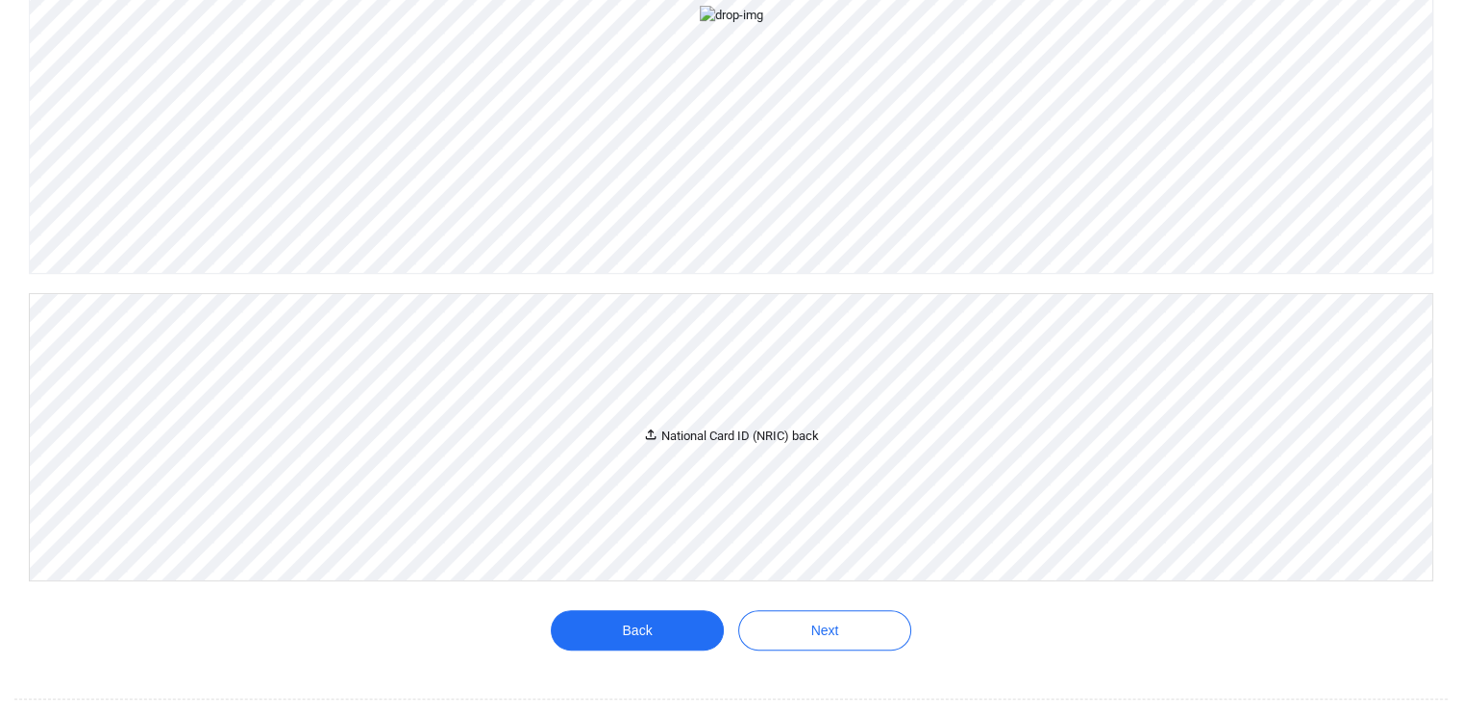
click at [649, 440] on icon at bounding box center [651, 435] width 11 height 11
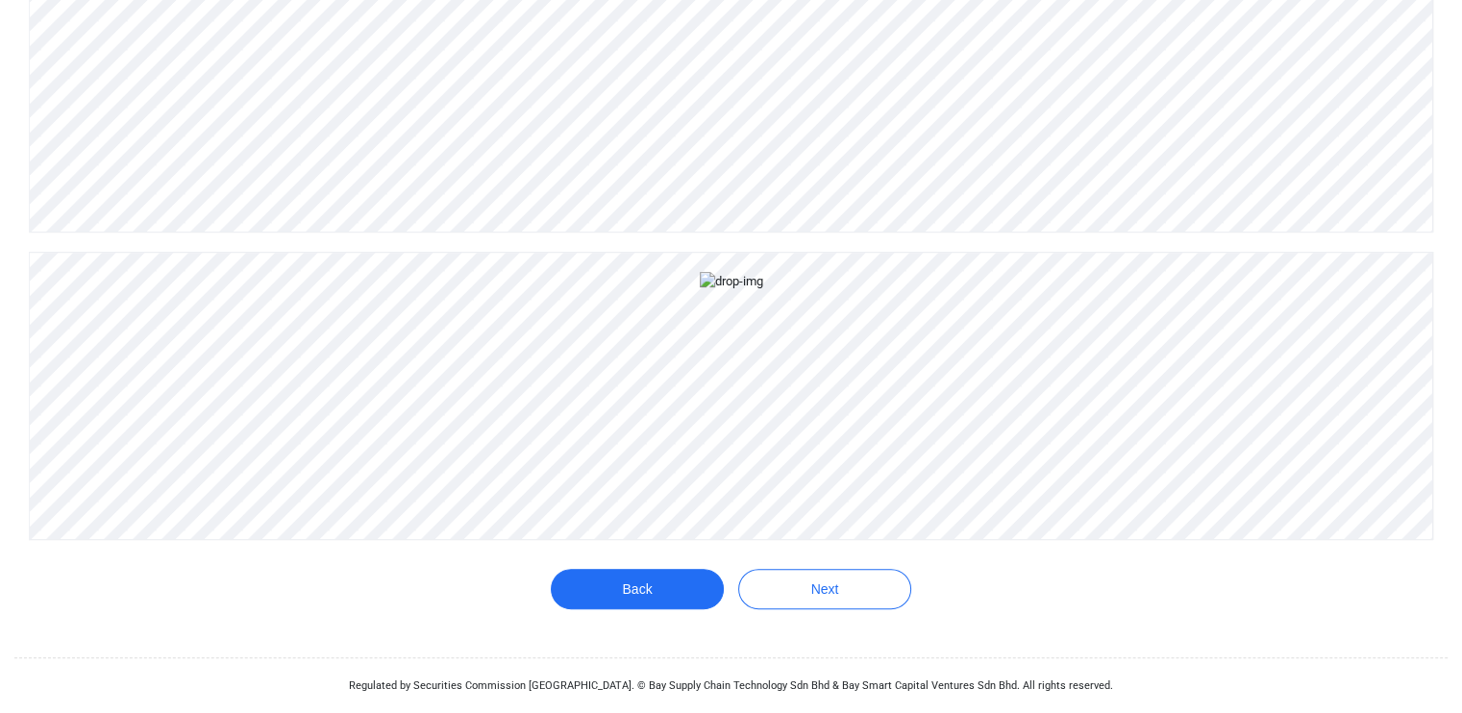
scroll to position [696, 0]
click at [845, 588] on button "Next" at bounding box center [824, 589] width 173 height 40
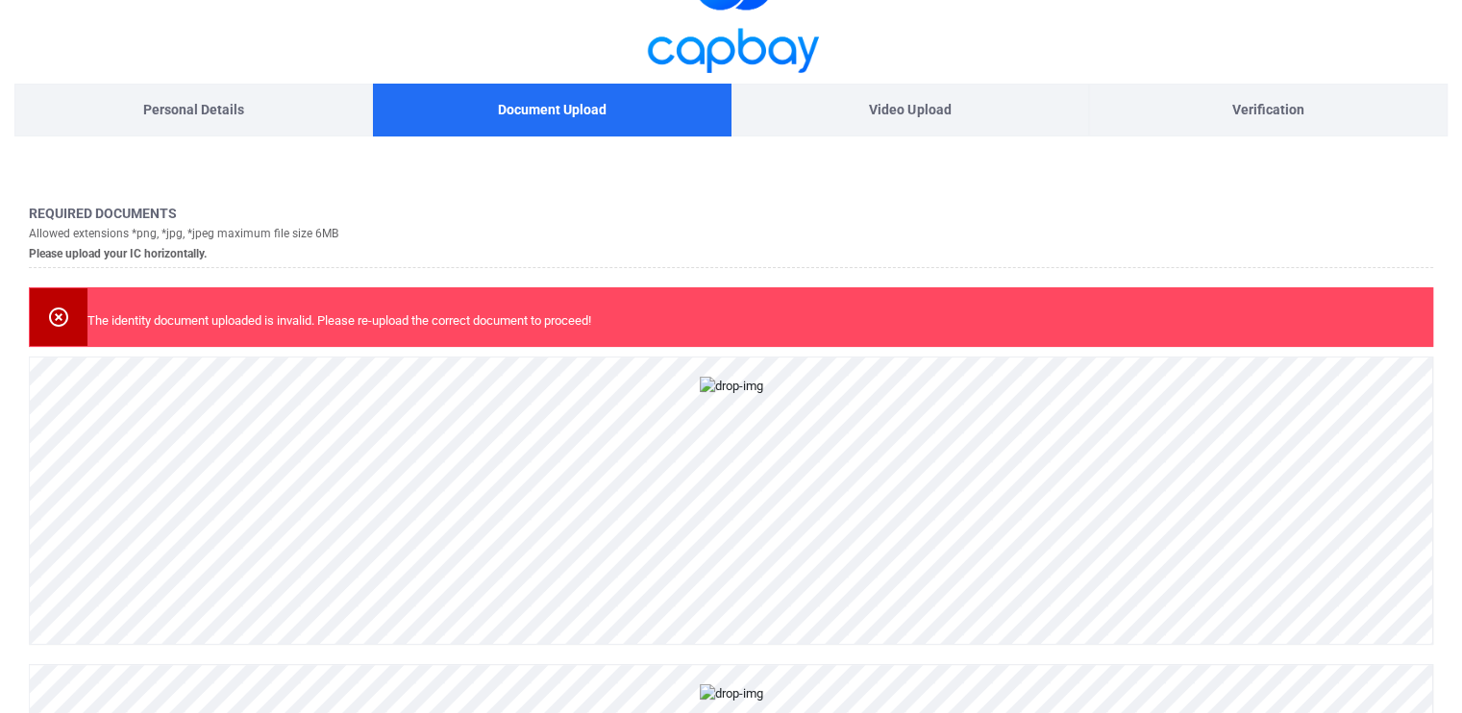
scroll to position [0, 0]
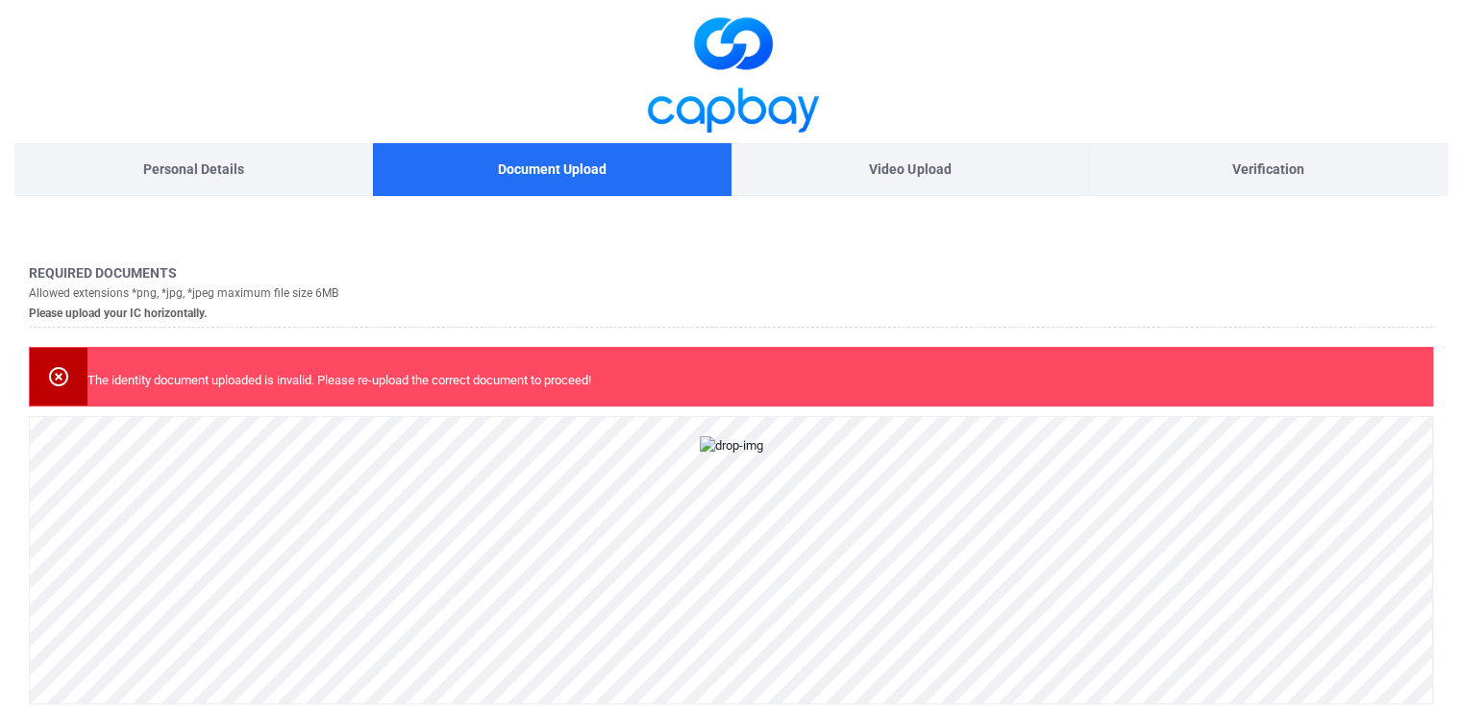
click at [58, 372] on icon at bounding box center [58, 376] width 23 height 23
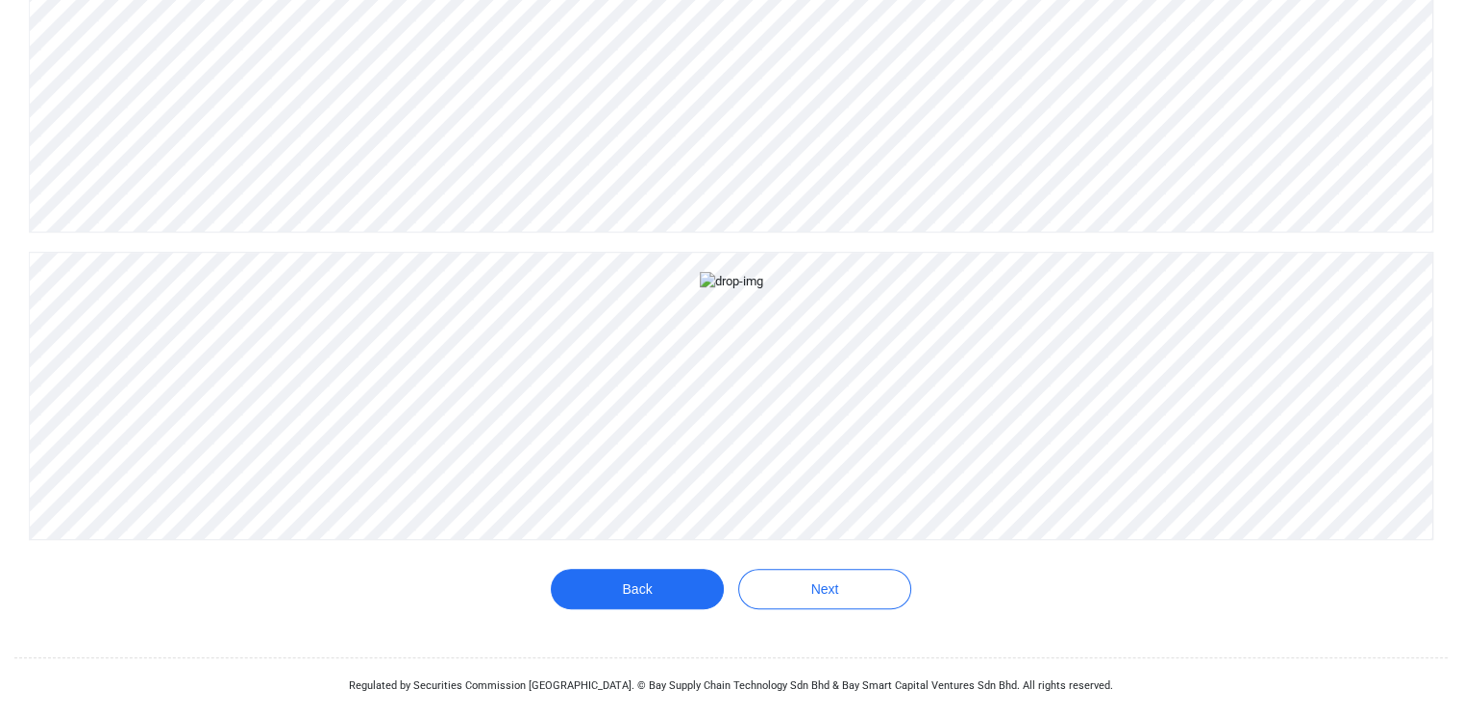
scroll to position [696, 0]
click at [854, 593] on button "Next" at bounding box center [824, 589] width 173 height 40
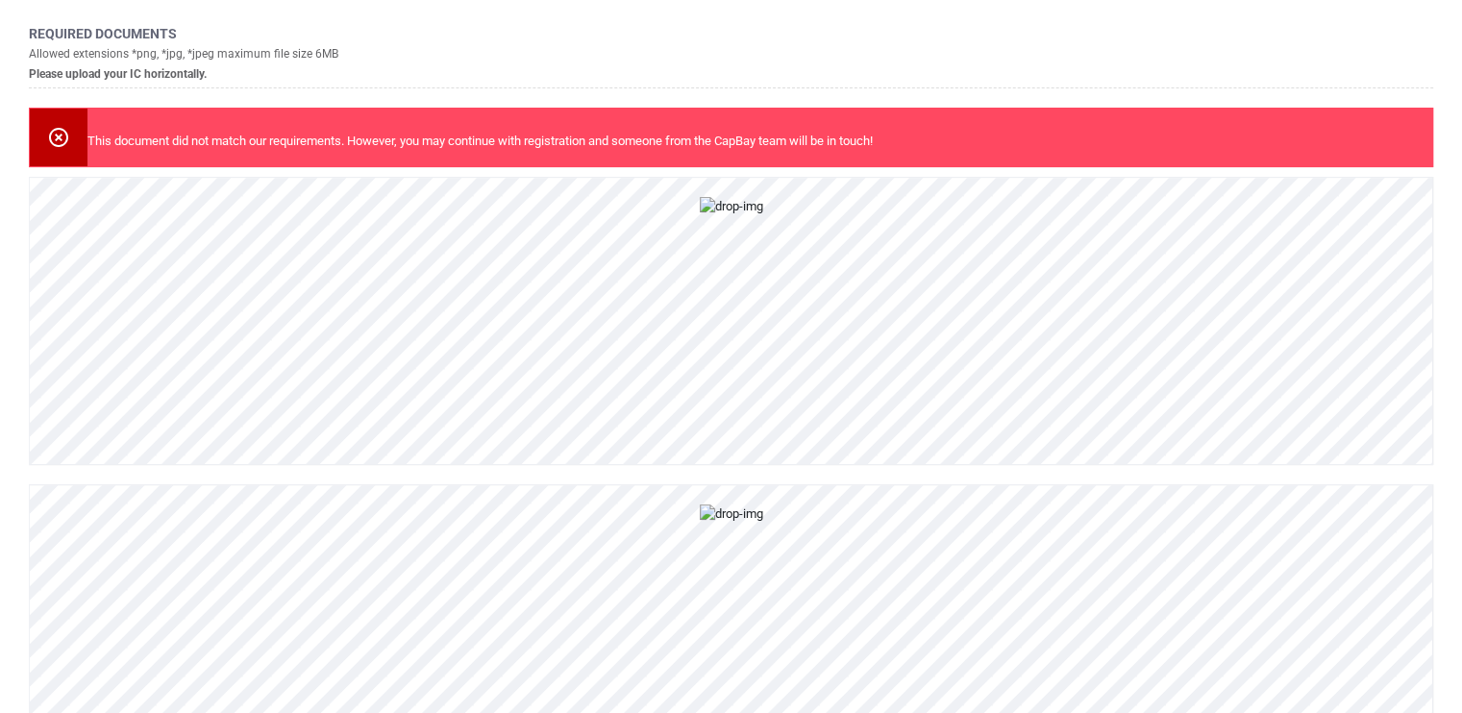
scroll to position [108, 0]
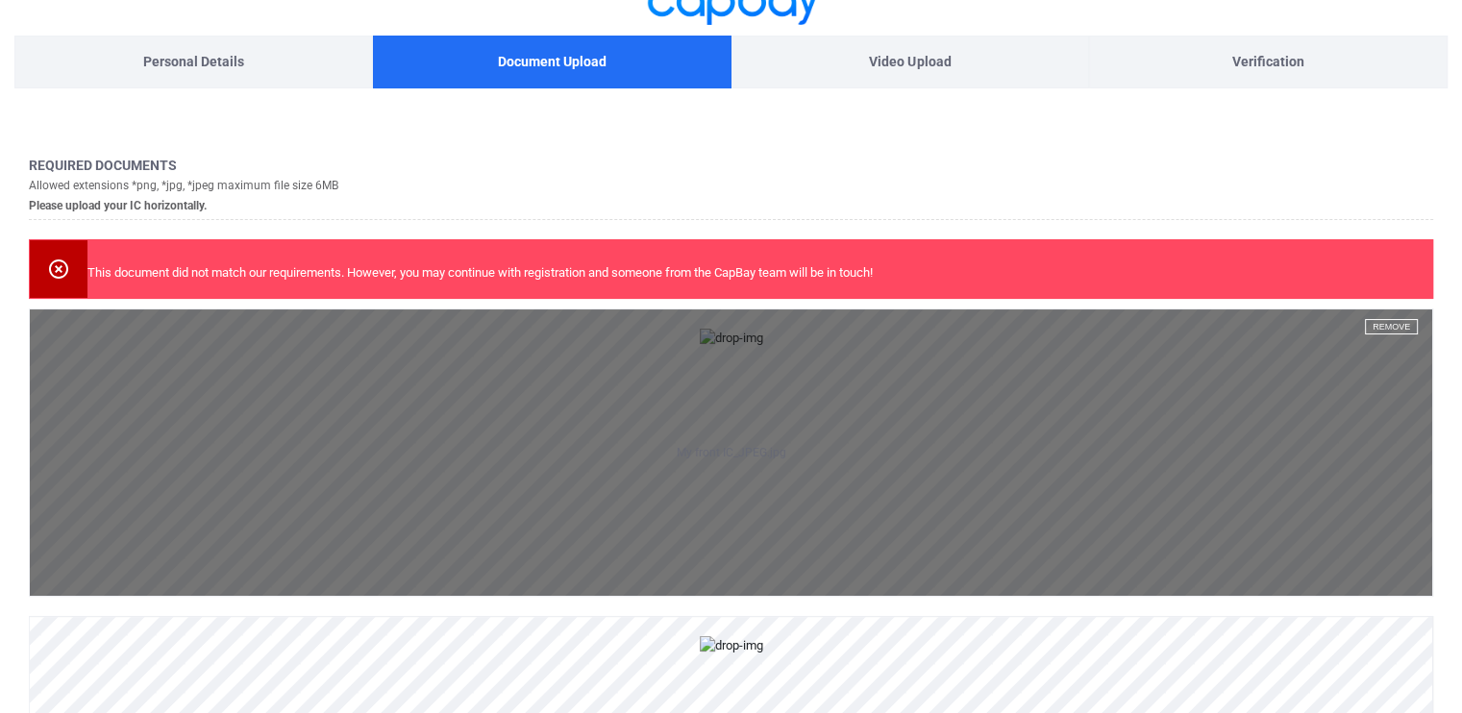
click at [1386, 321] on button "Remove" at bounding box center [1391, 326] width 53 height 15
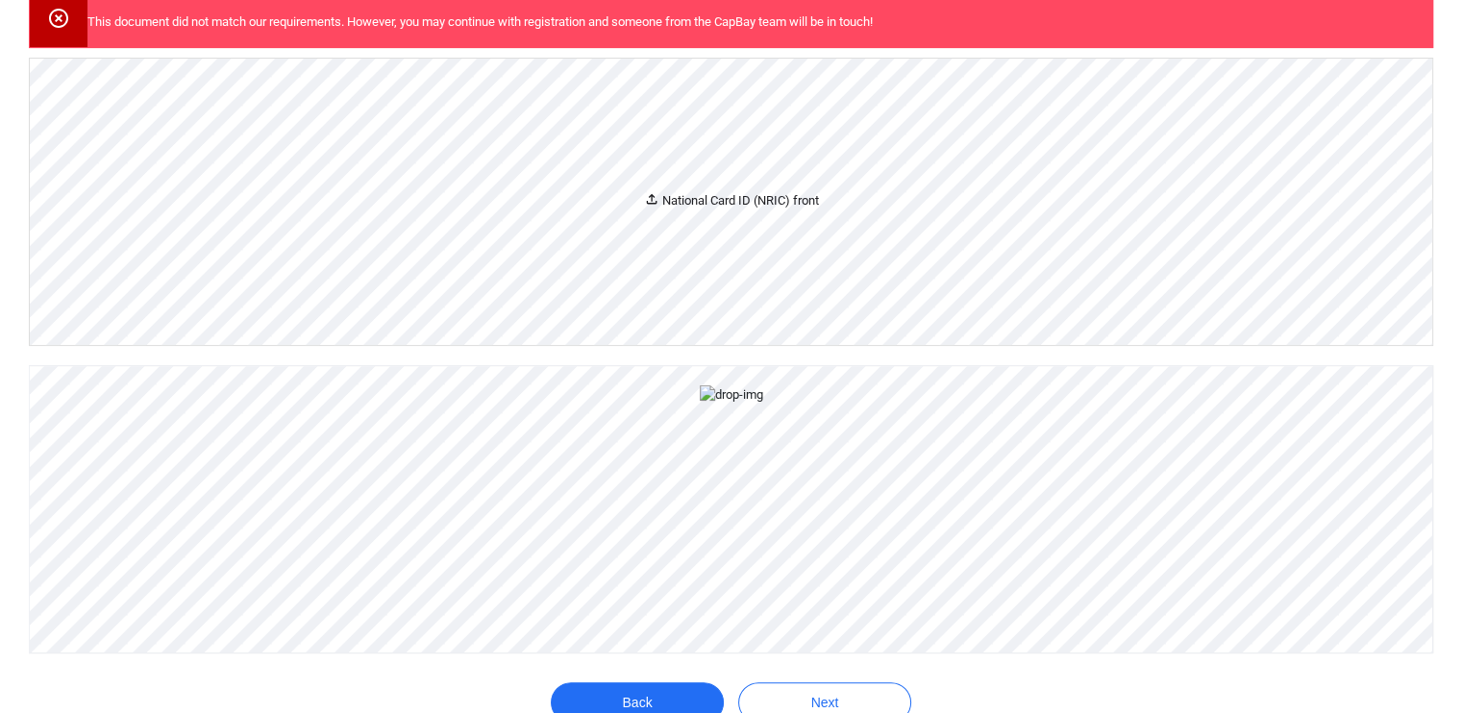
scroll to position [415, 0]
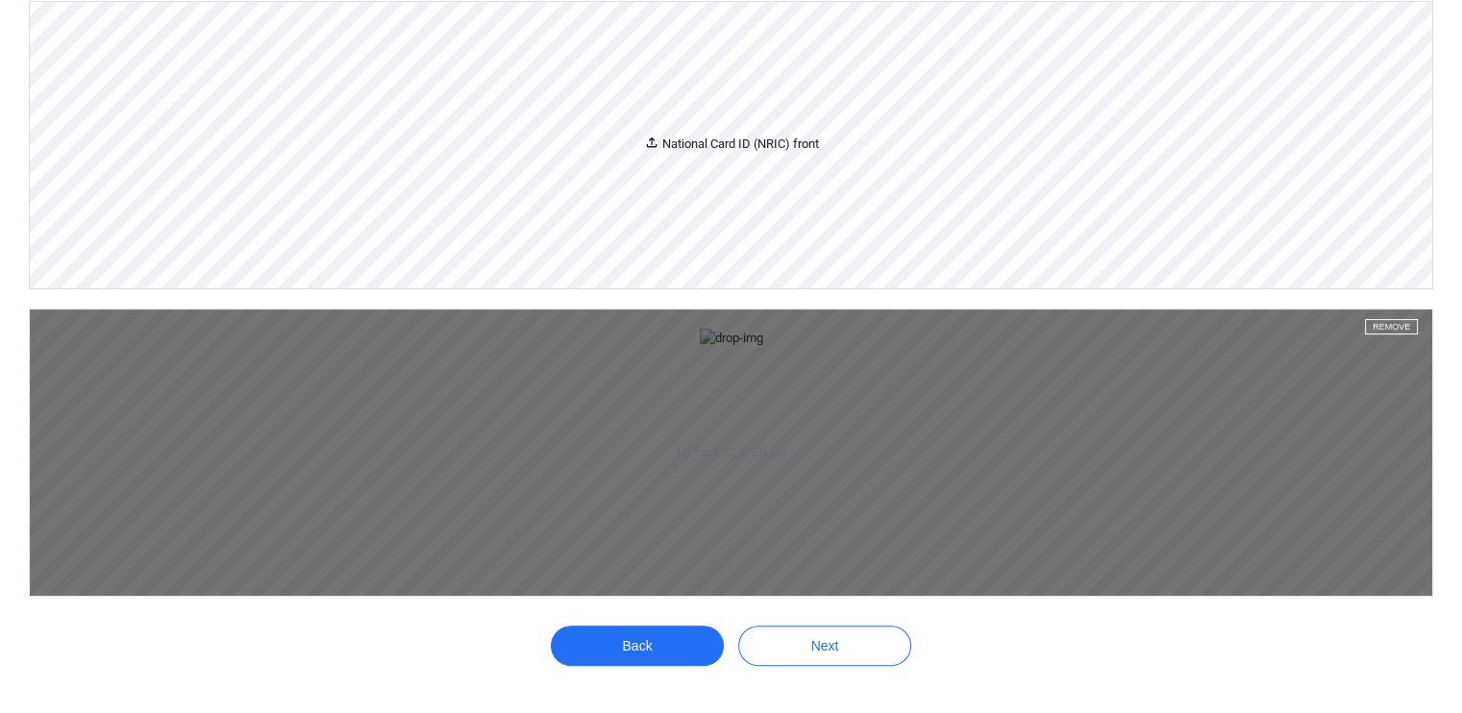
click at [1397, 324] on button "Remove" at bounding box center [1391, 326] width 53 height 15
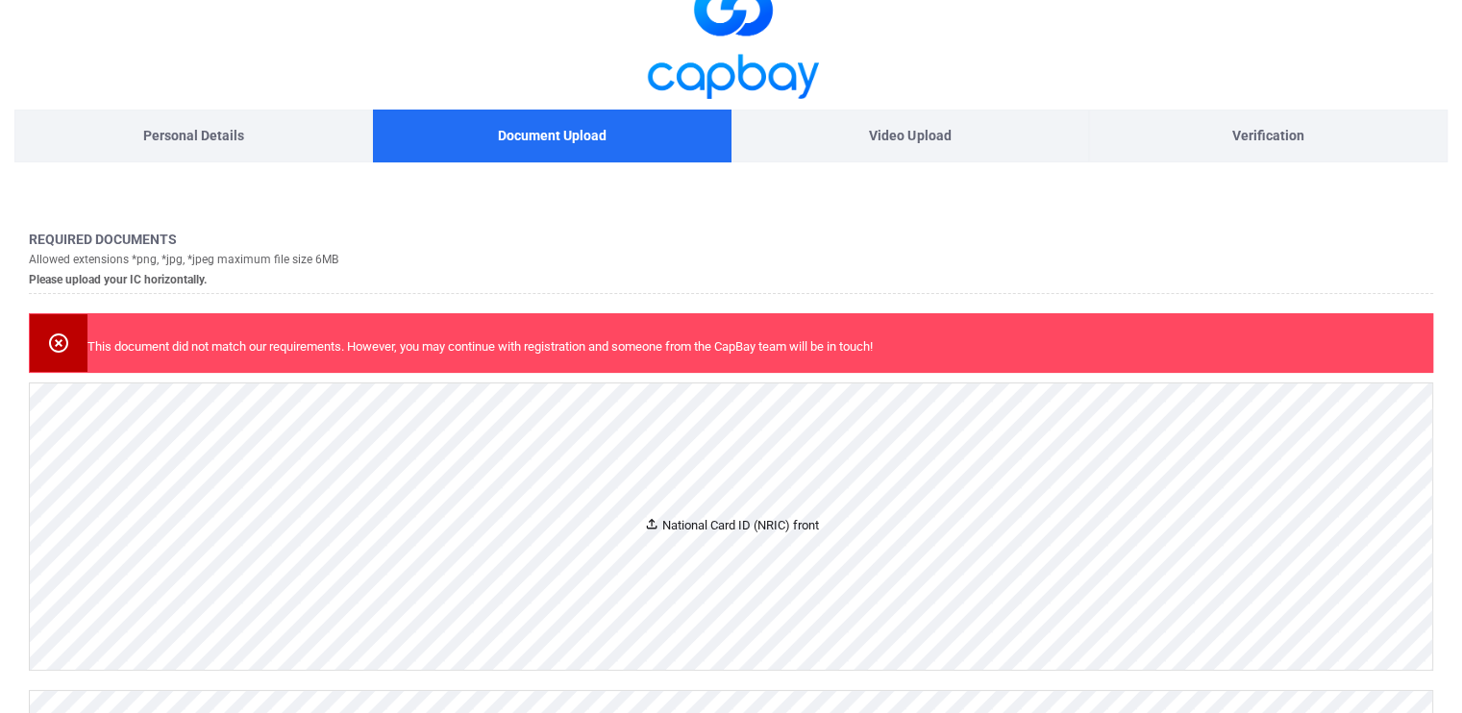
scroll to position [35, 0]
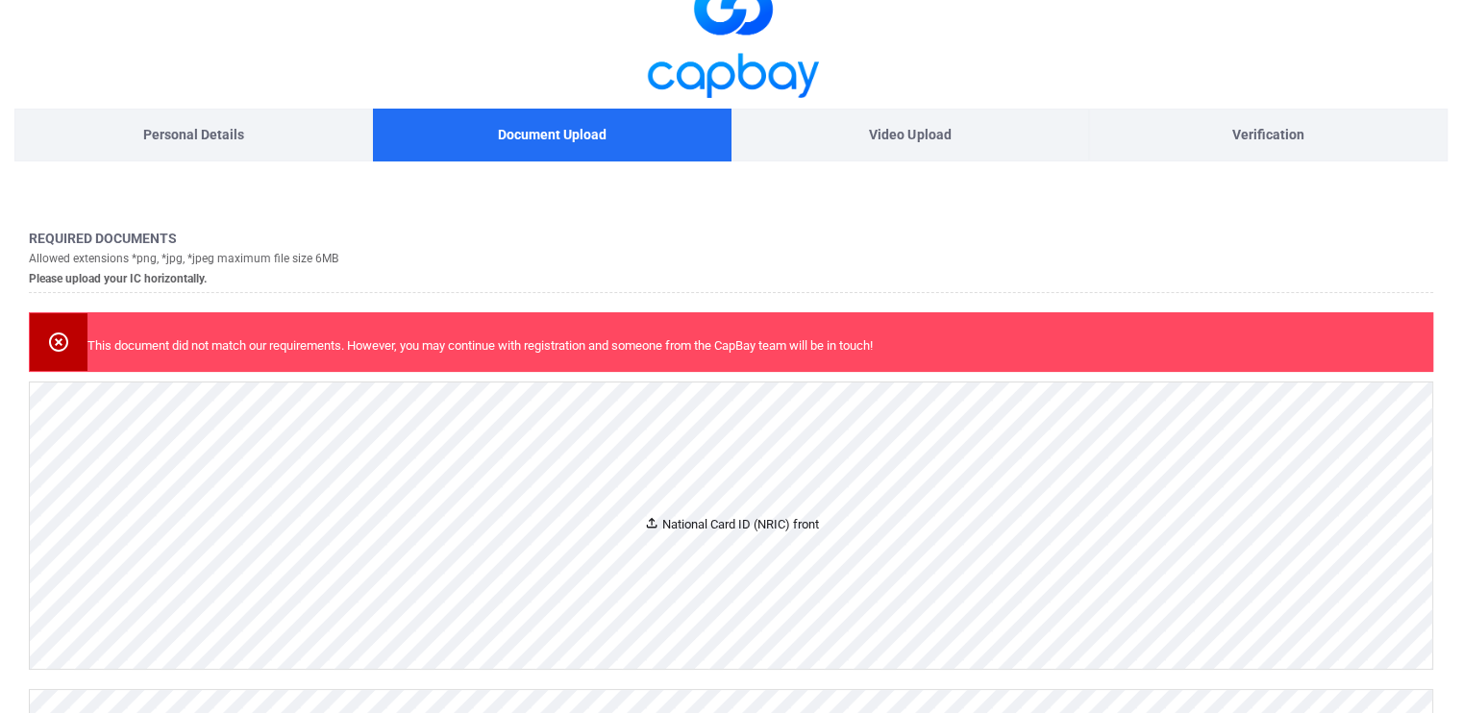
click at [58, 344] on icon at bounding box center [58, 342] width 23 height 23
click at [653, 517] on icon at bounding box center [651, 522] width 15 height 15
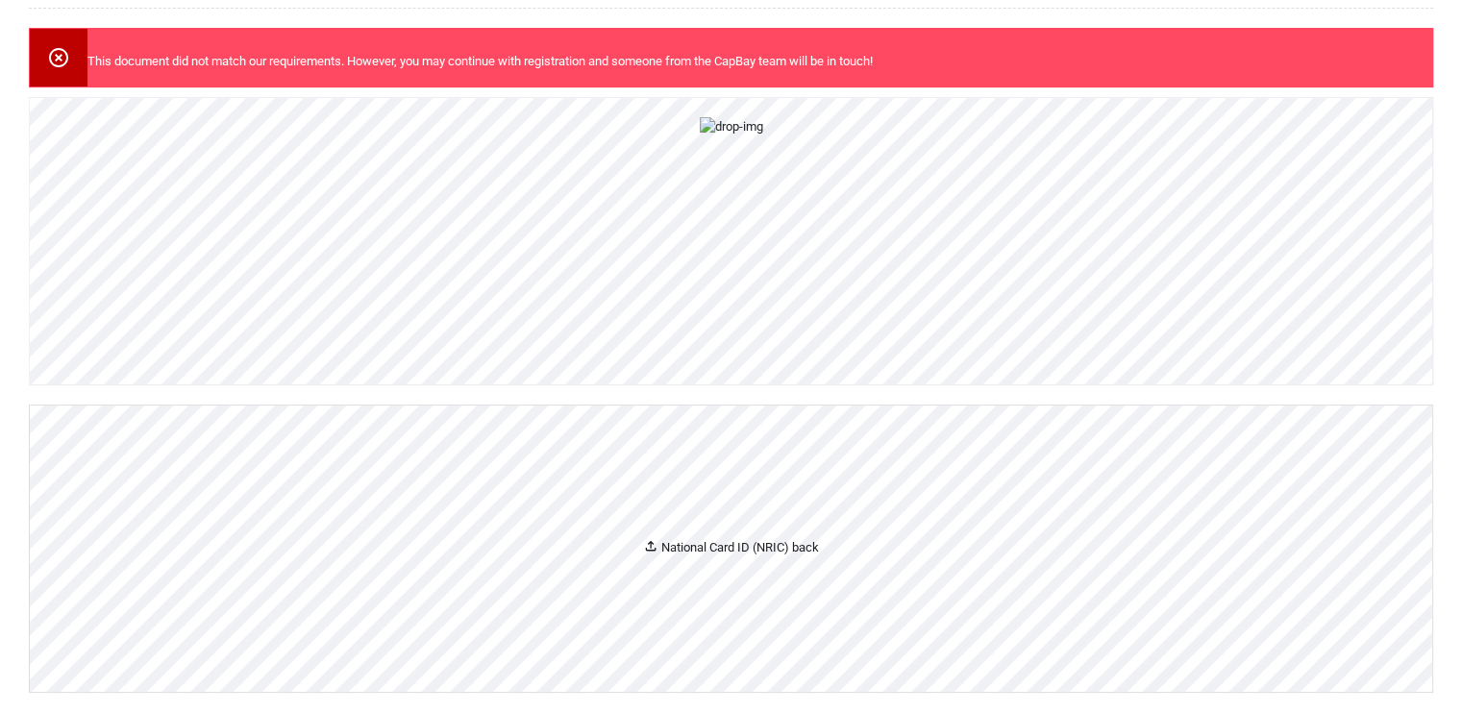
scroll to position [329, 0]
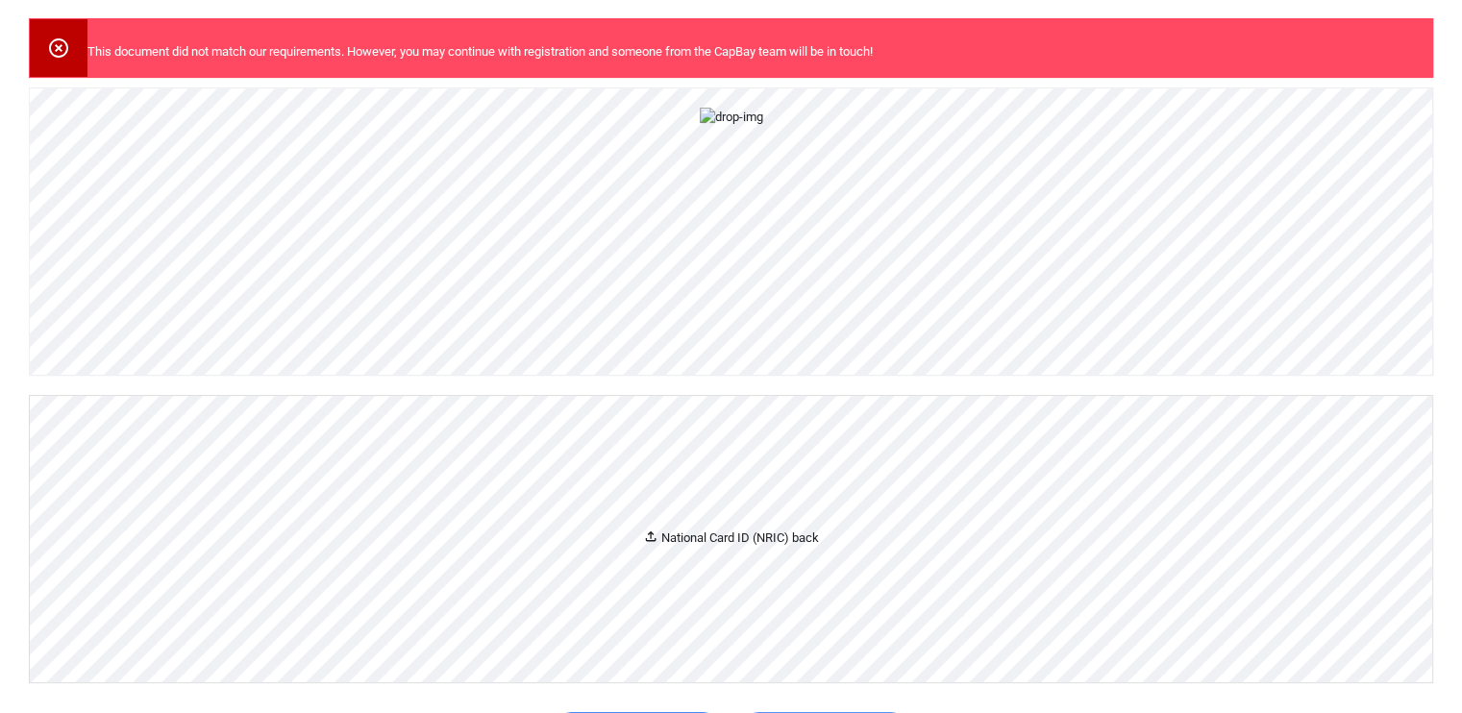
click at [646, 544] on icon at bounding box center [650, 536] width 15 height 15
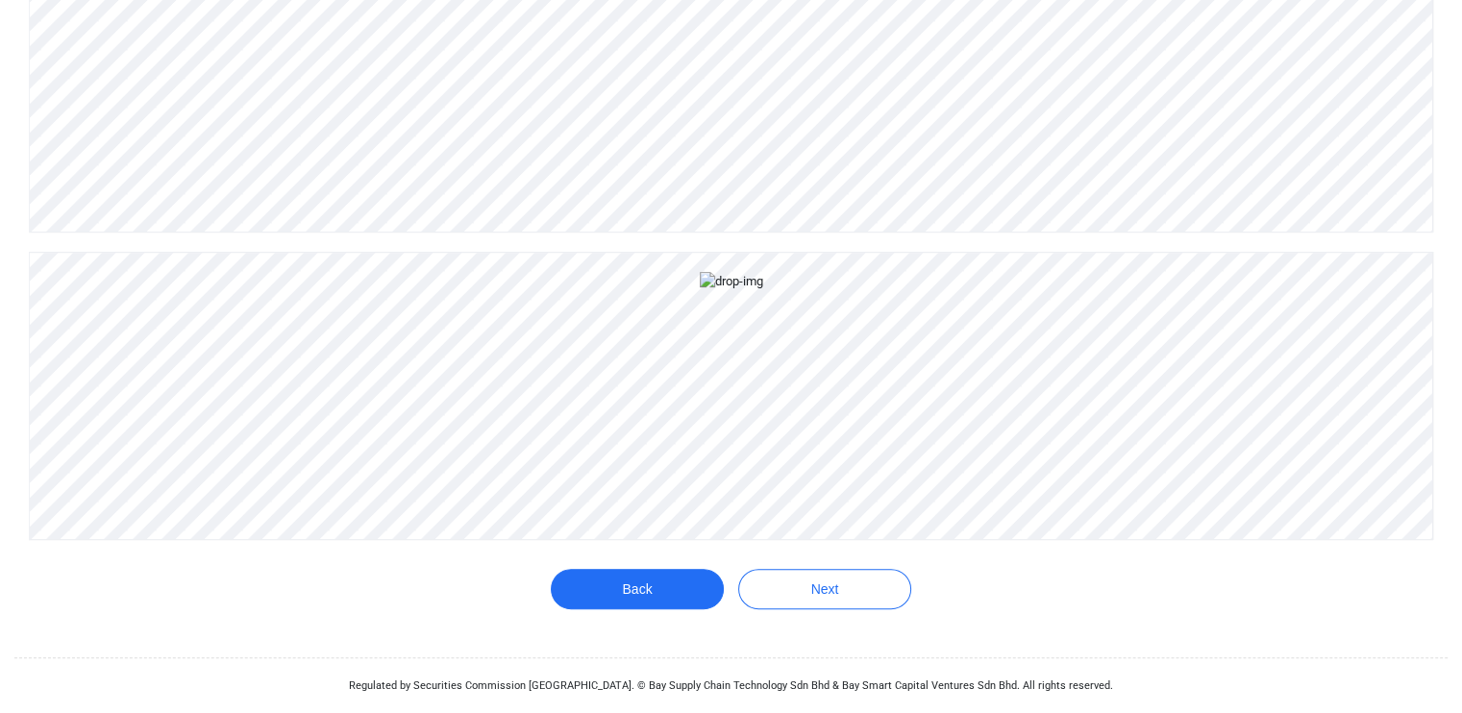
scroll to position [627, 0]
click at [834, 609] on button "Next" at bounding box center [824, 589] width 173 height 40
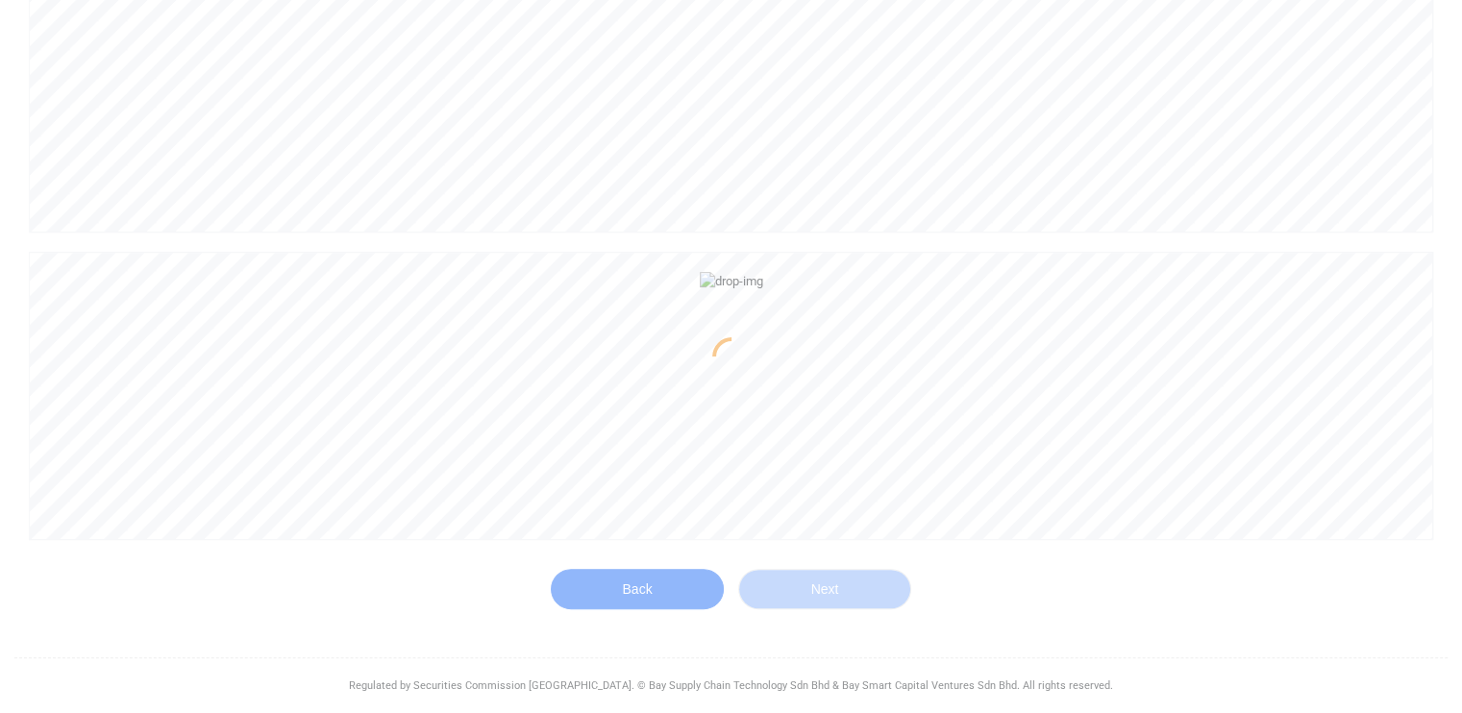
scroll to position [386, 0]
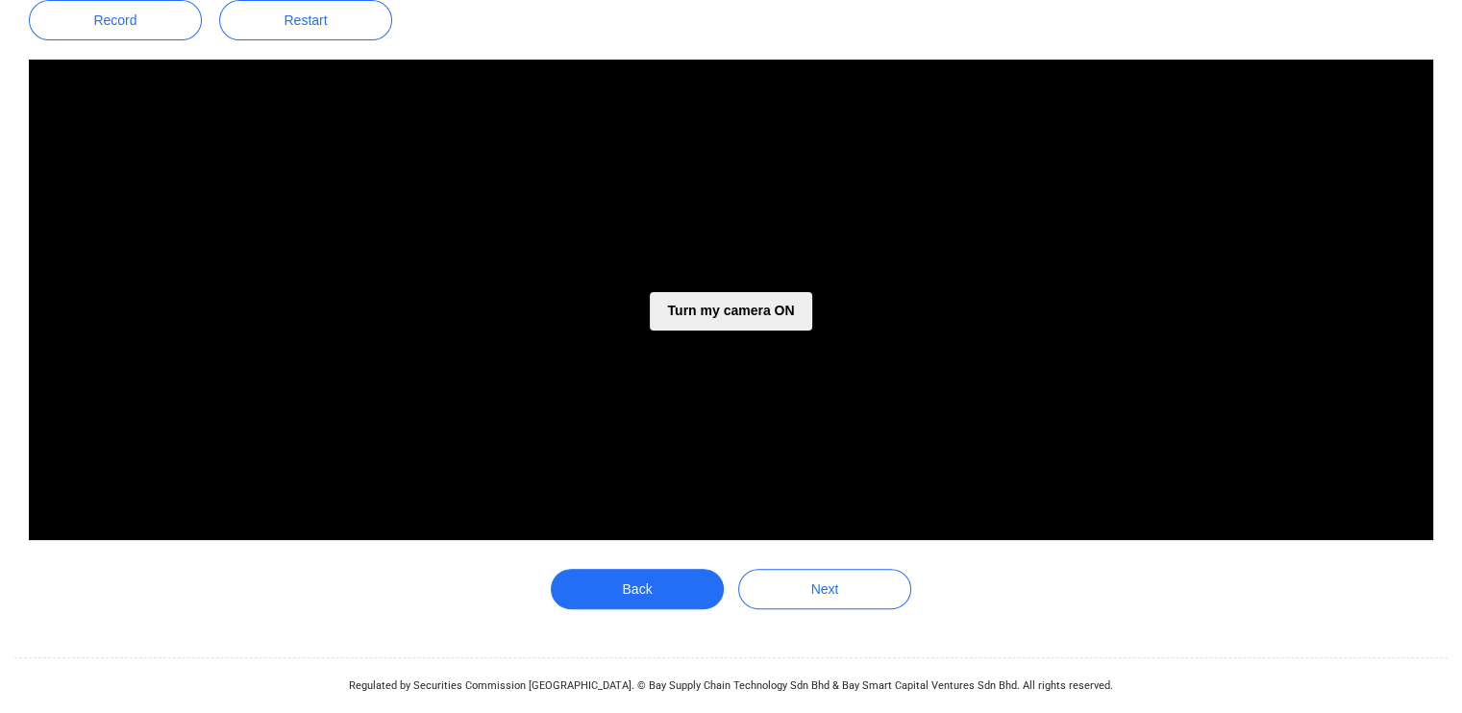
click at [707, 312] on button "Turn my camera ON" at bounding box center [730, 311] width 161 height 38
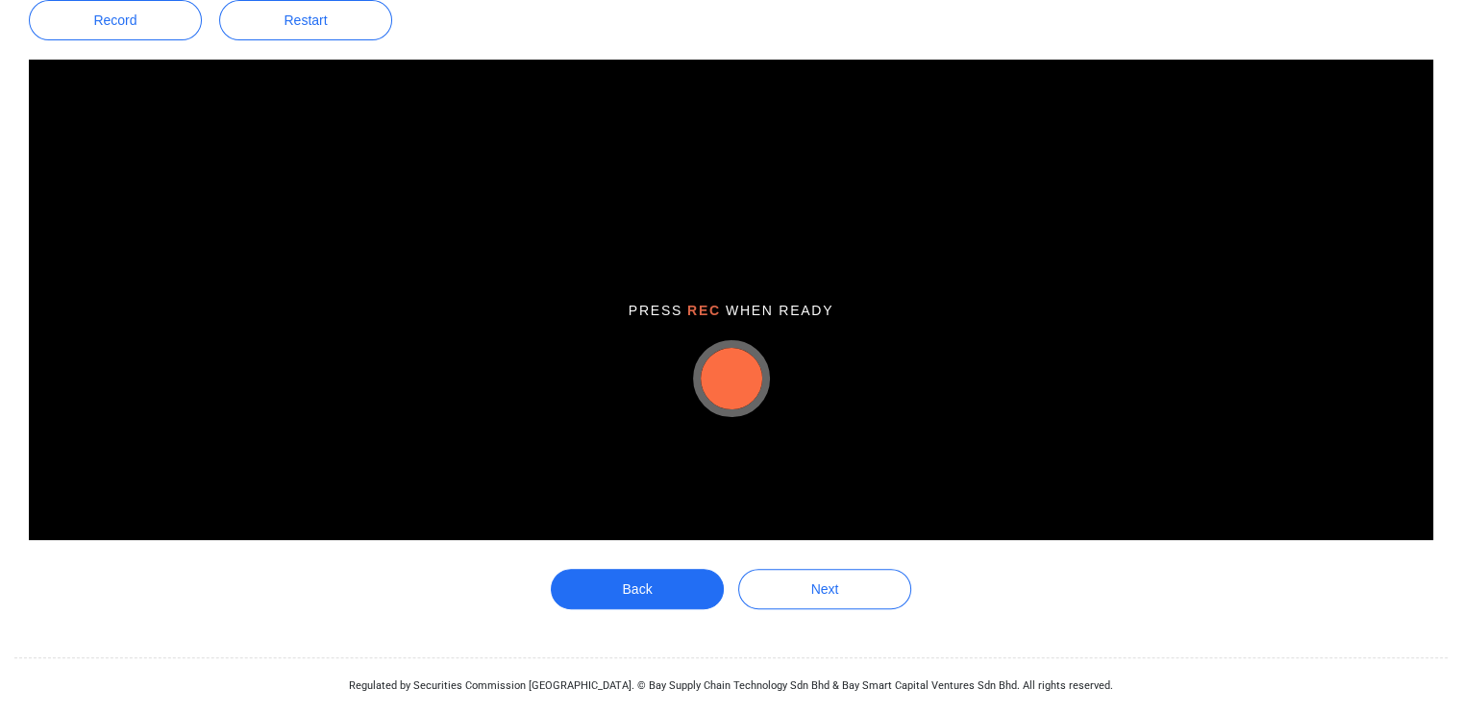
click at [734, 362] on button "button" at bounding box center [732, 379] width 62 height 62
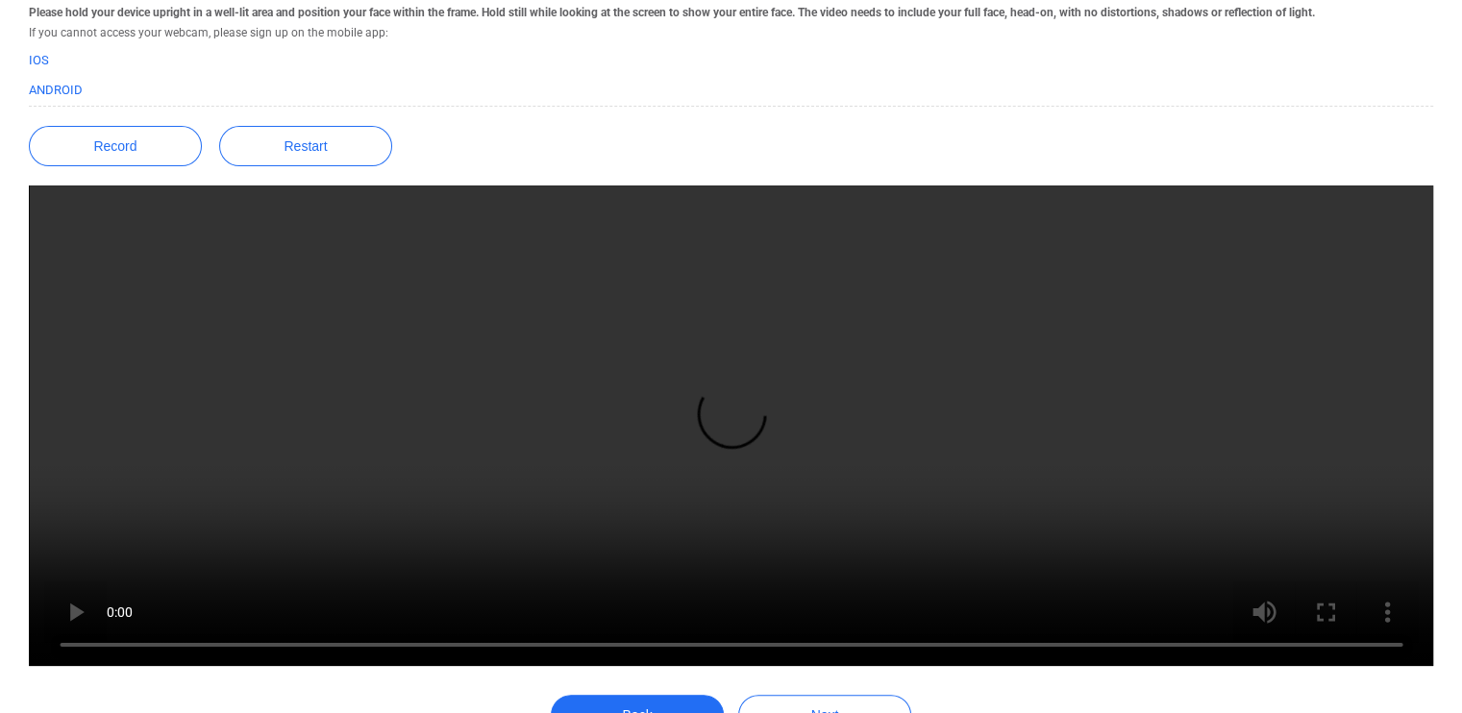
scroll to position [259, 0]
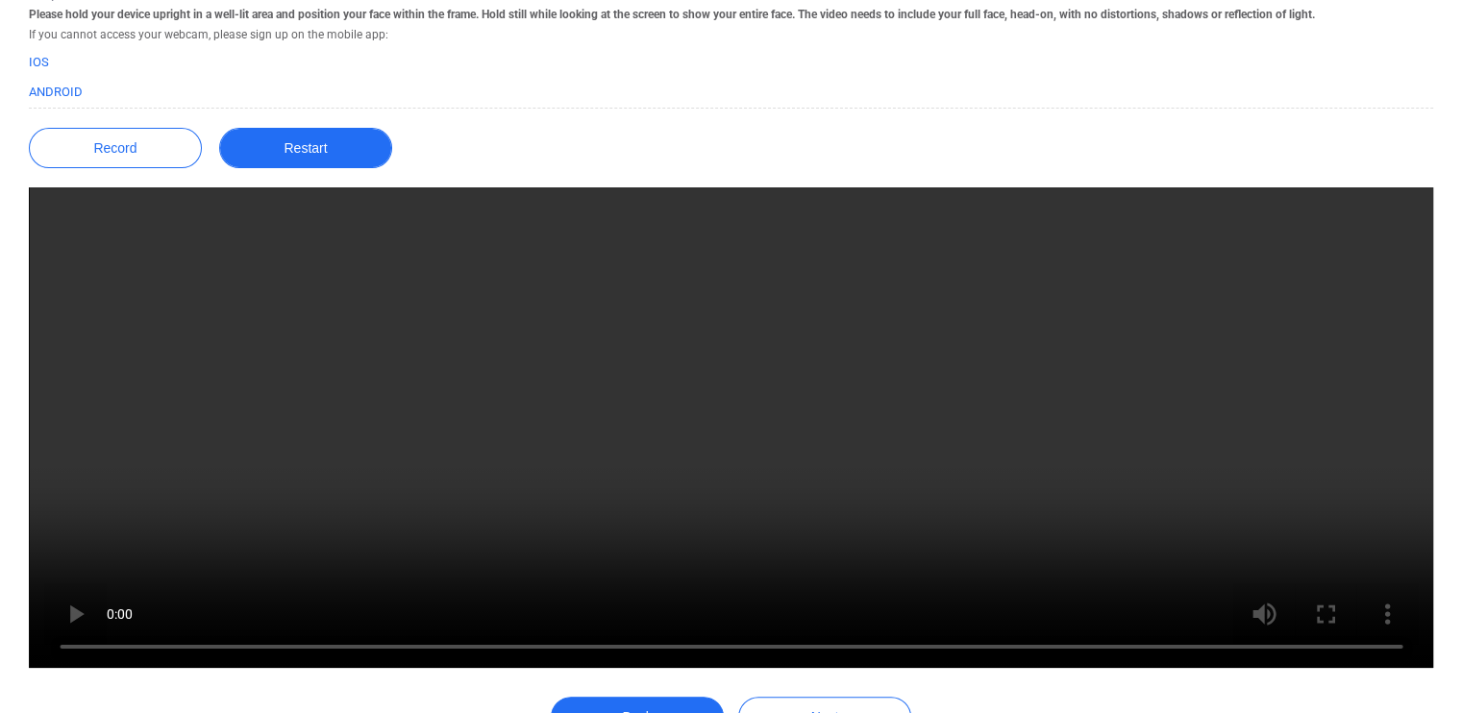
click at [298, 154] on button "Restart" at bounding box center [305, 148] width 173 height 40
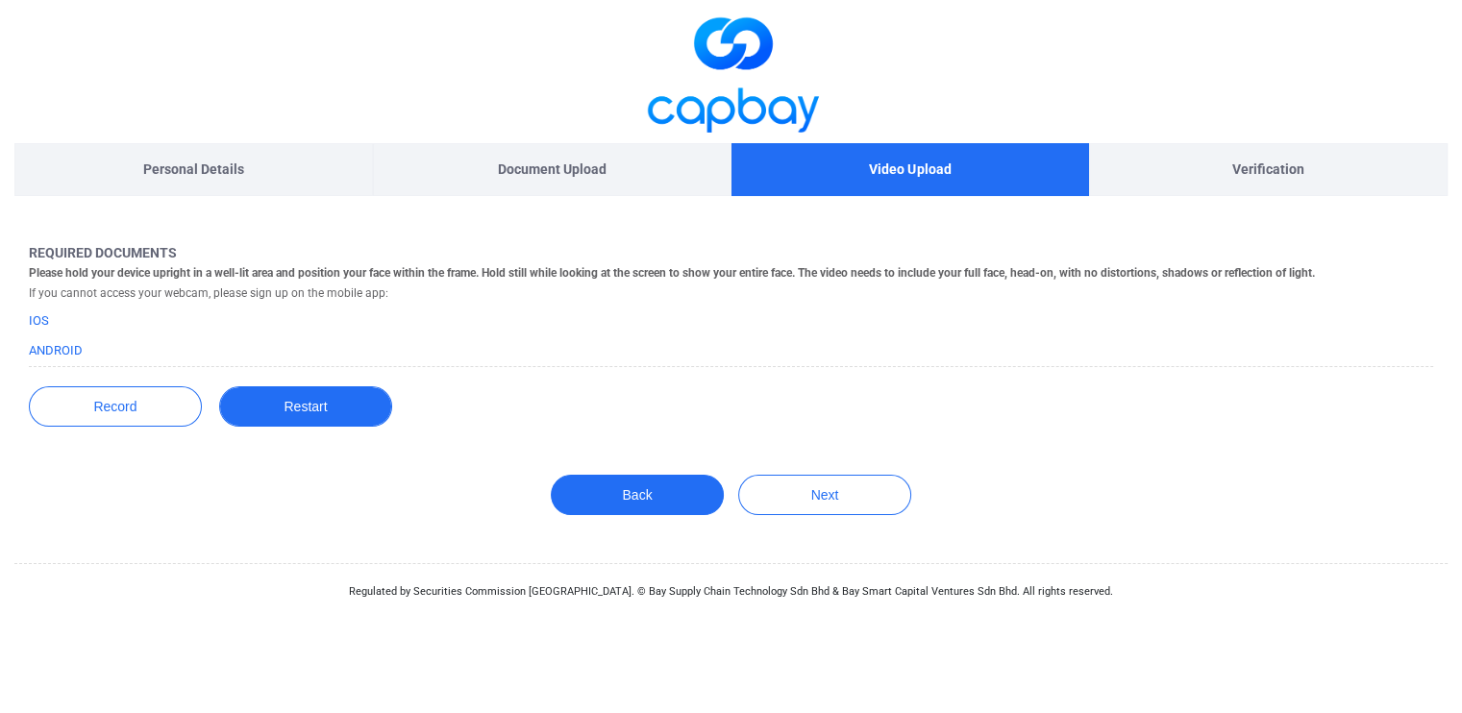
scroll to position [0, 0]
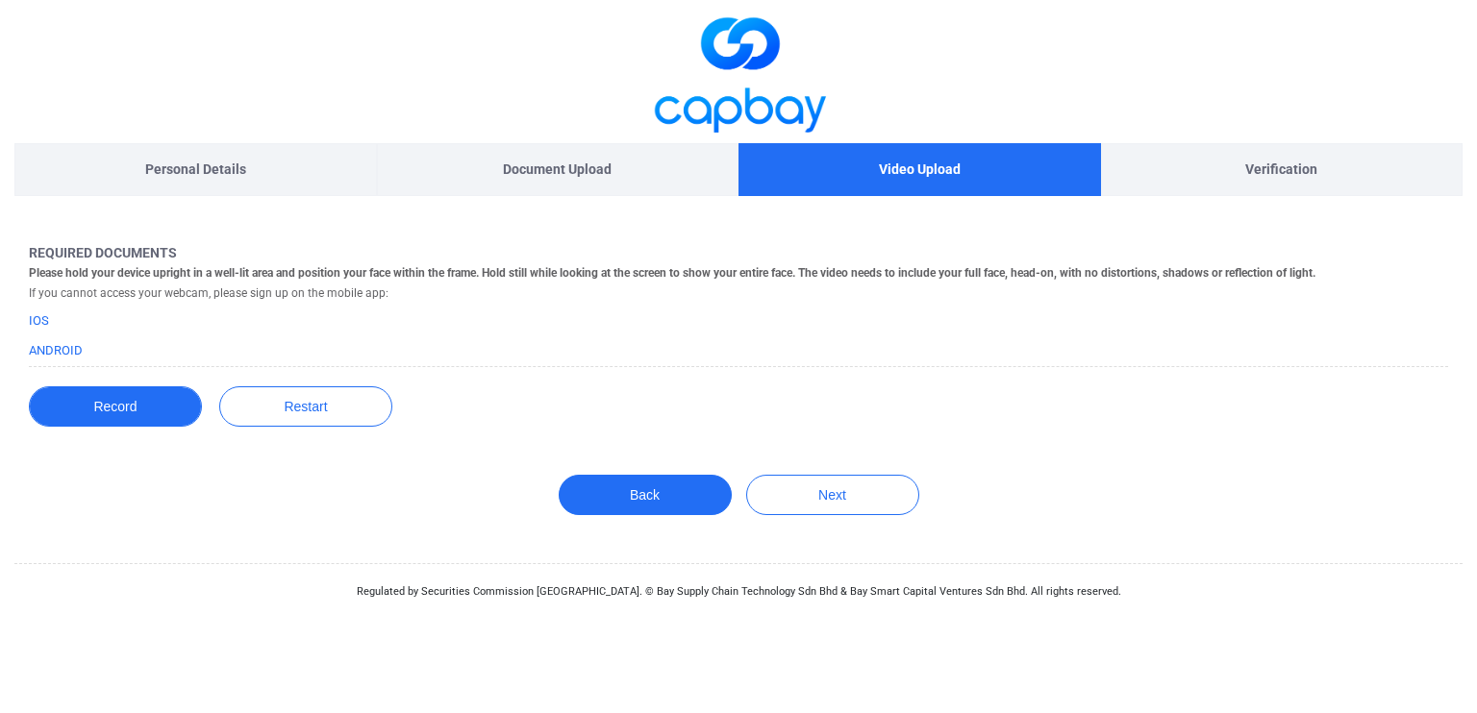
click at [153, 403] on button "Record" at bounding box center [115, 406] width 173 height 40
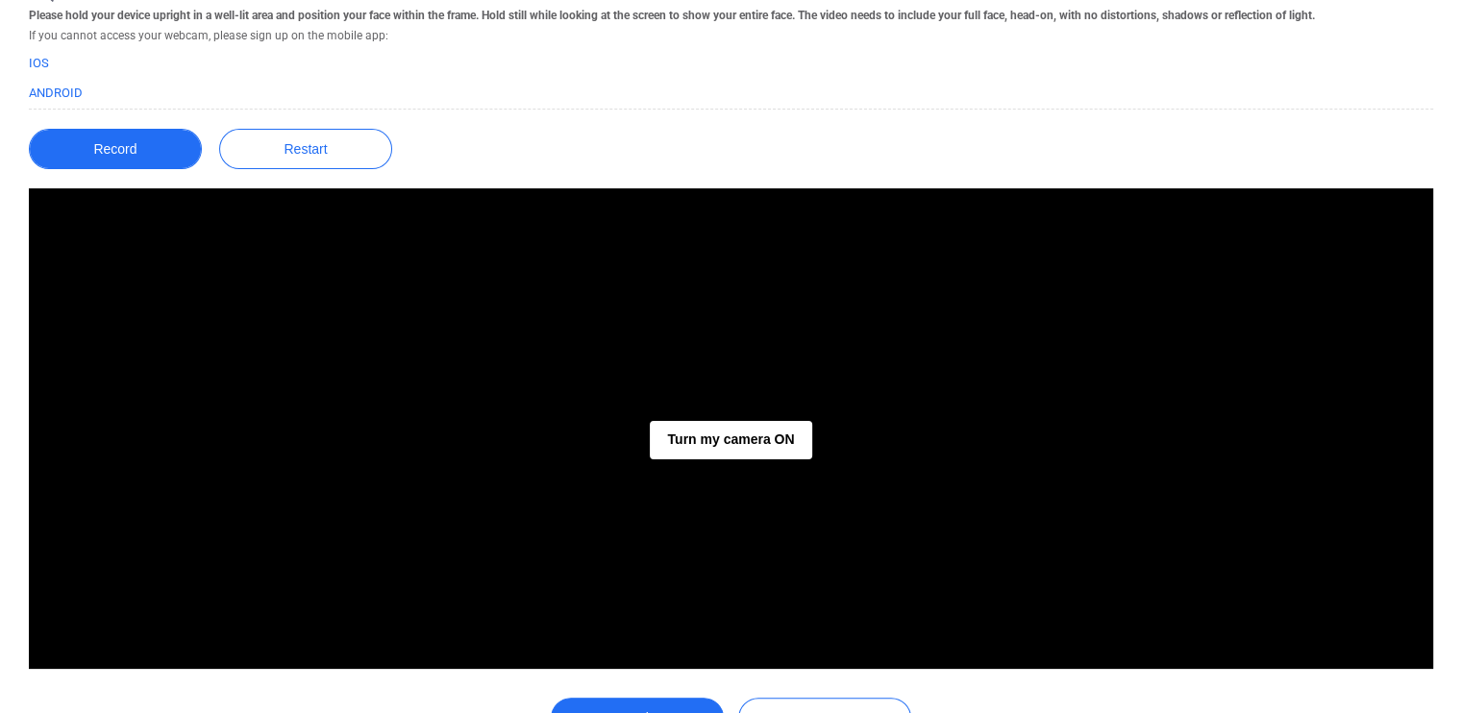
scroll to position [270, 0]
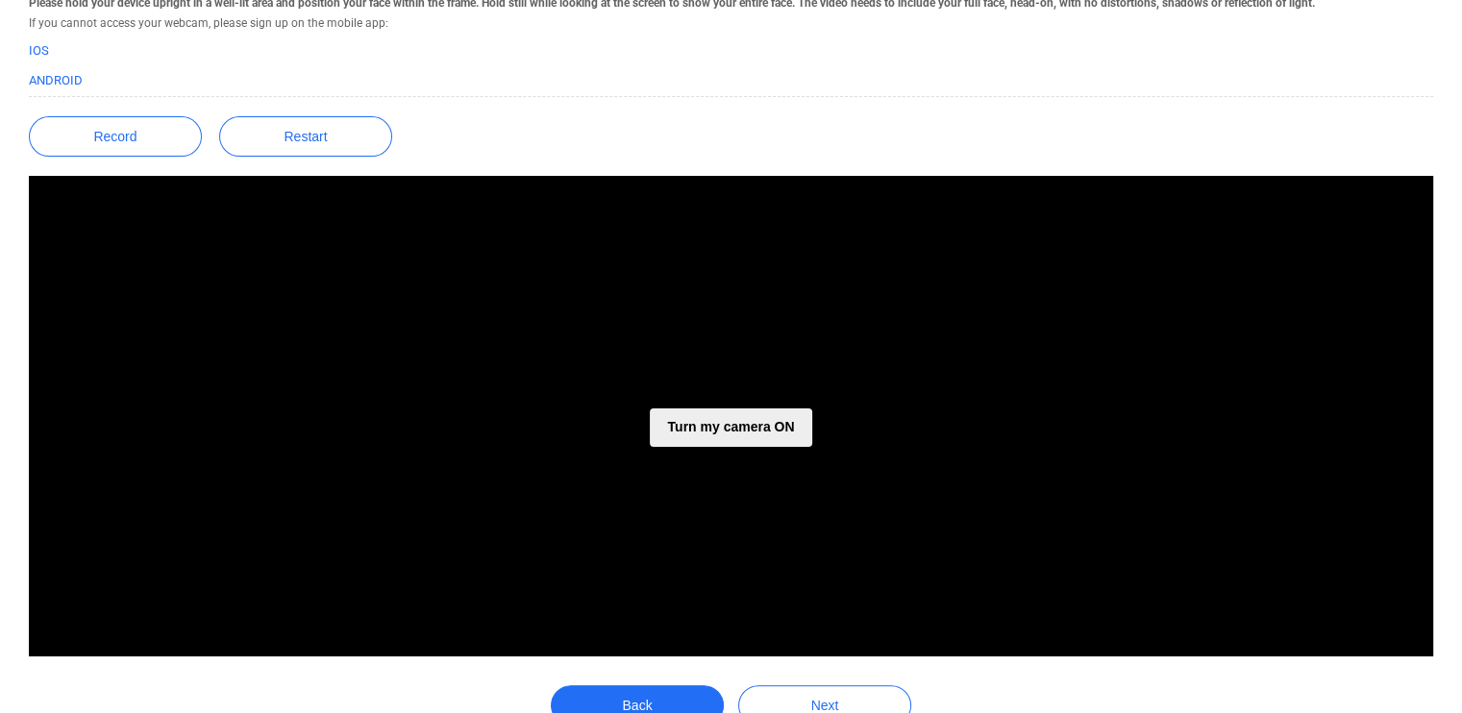
click at [728, 427] on button "Turn my camera ON" at bounding box center [730, 428] width 161 height 38
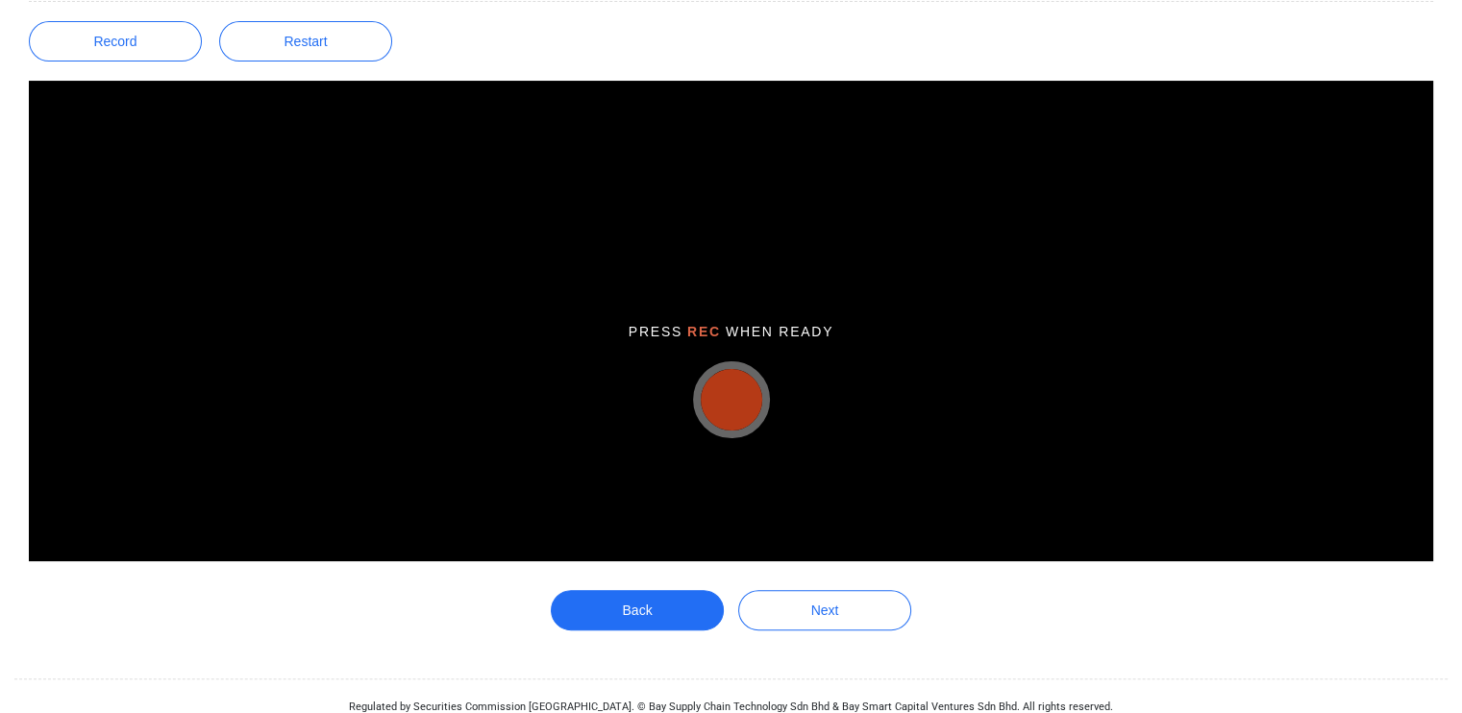
scroll to position [368, 0]
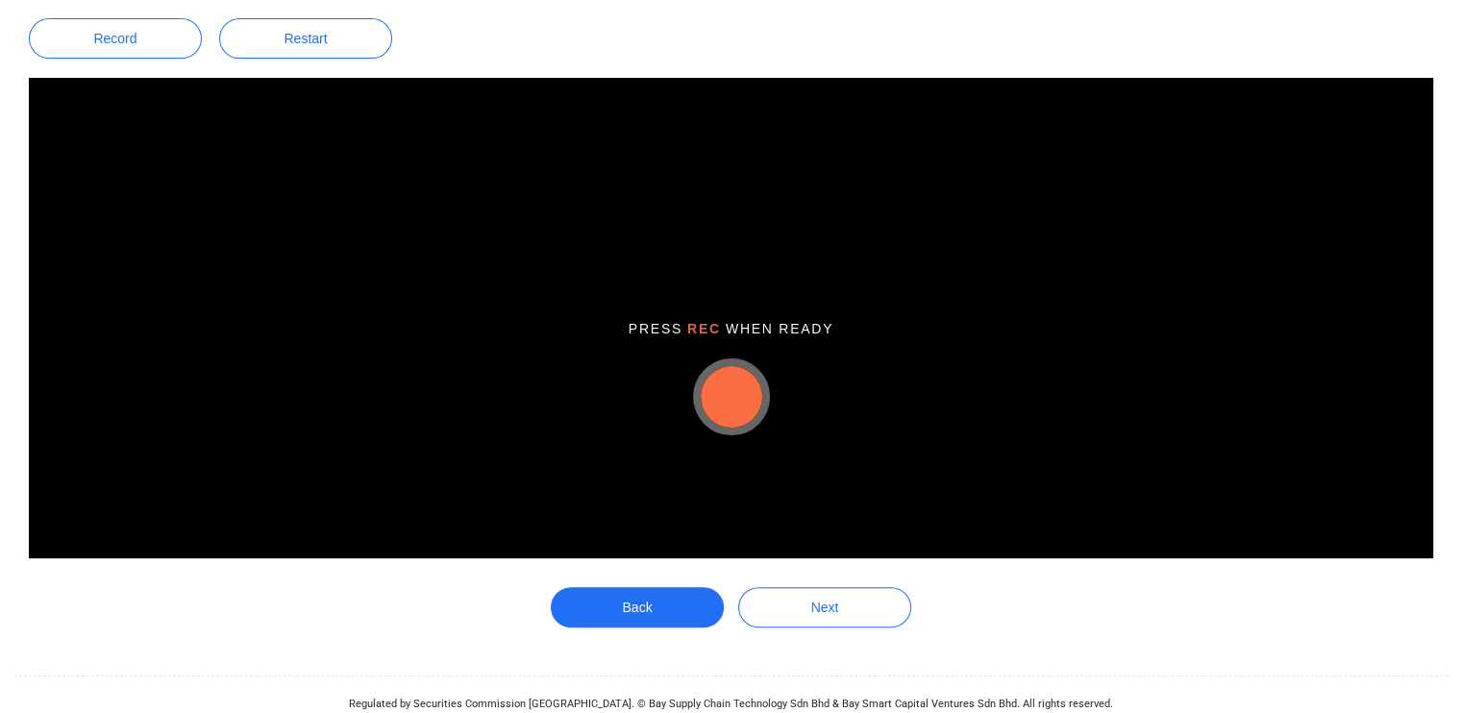
click at [742, 397] on button "button" at bounding box center [732, 397] width 62 height 62
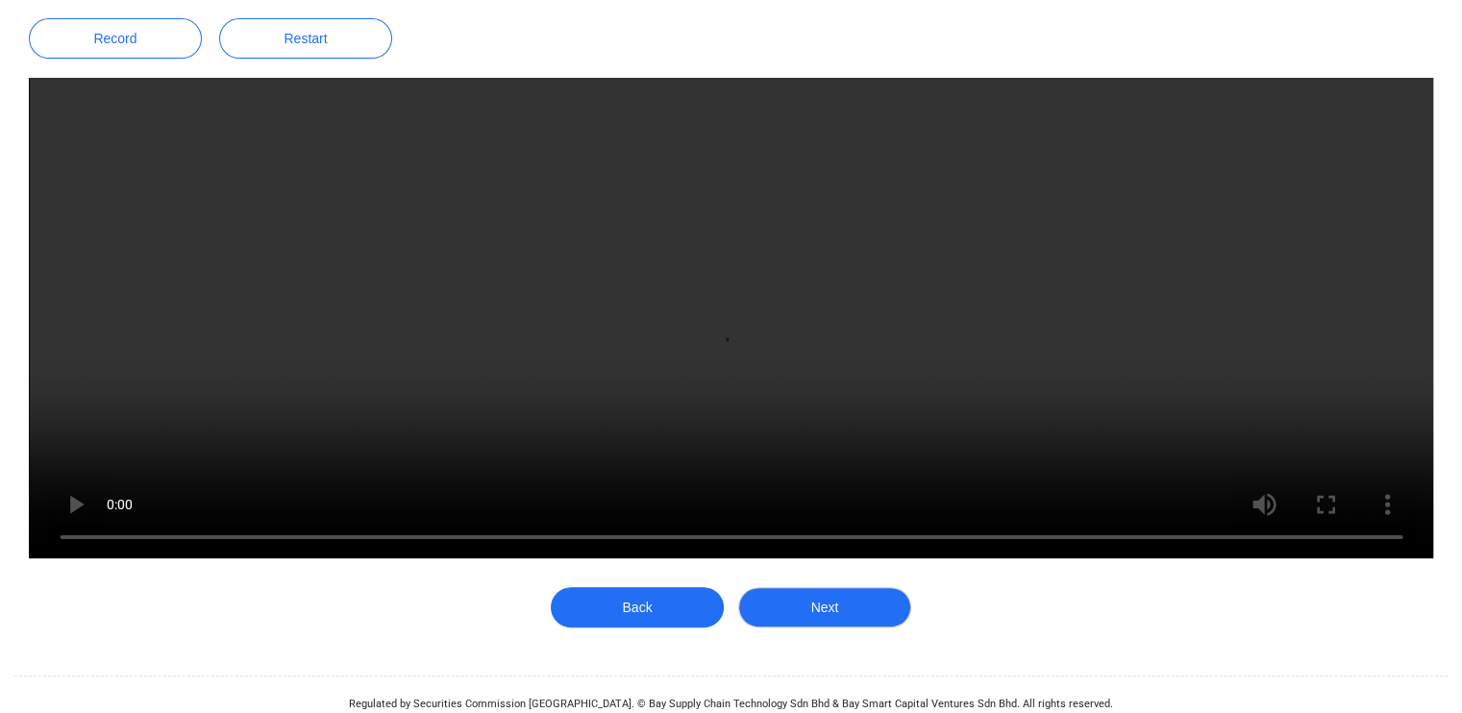
click at [835, 611] on button "Next" at bounding box center [824, 607] width 173 height 40
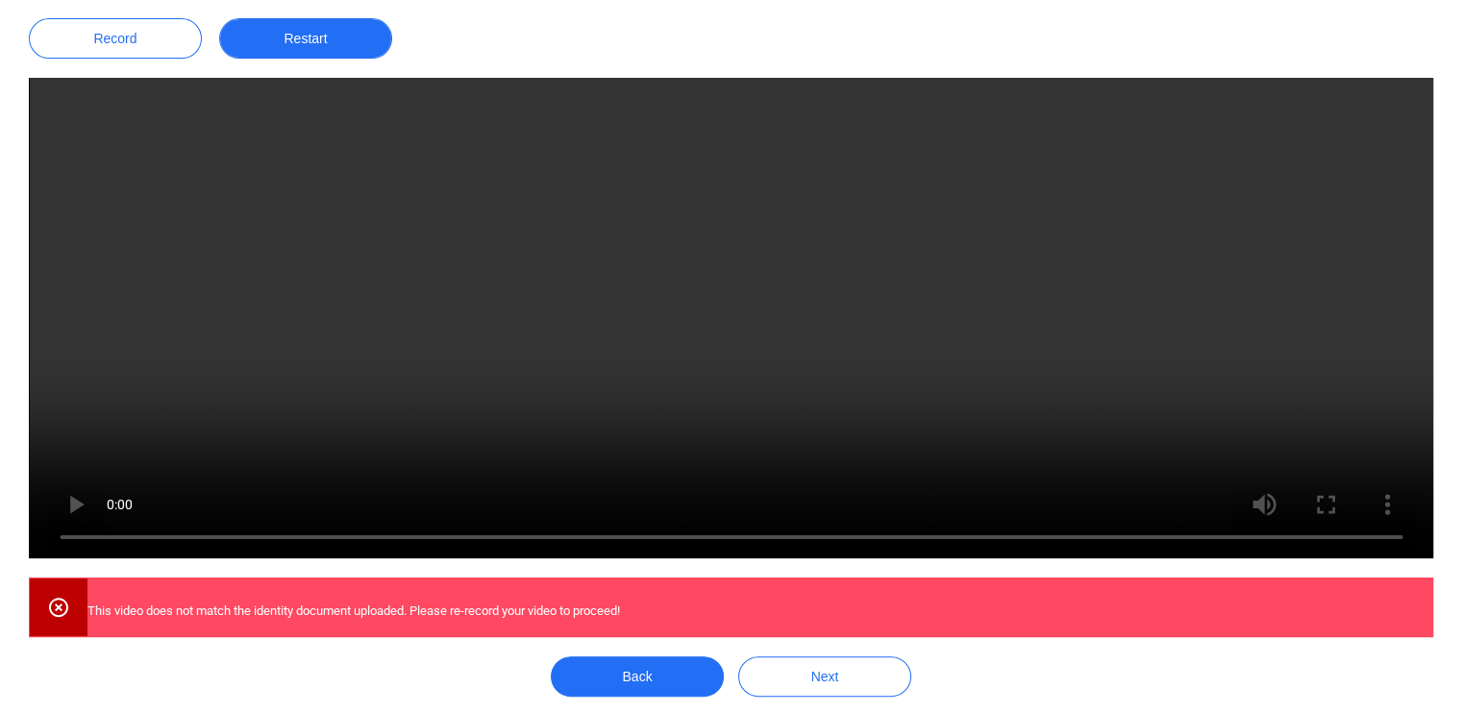
click at [325, 35] on button "Restart" at bounding box center [305, 38] width 173 height 40
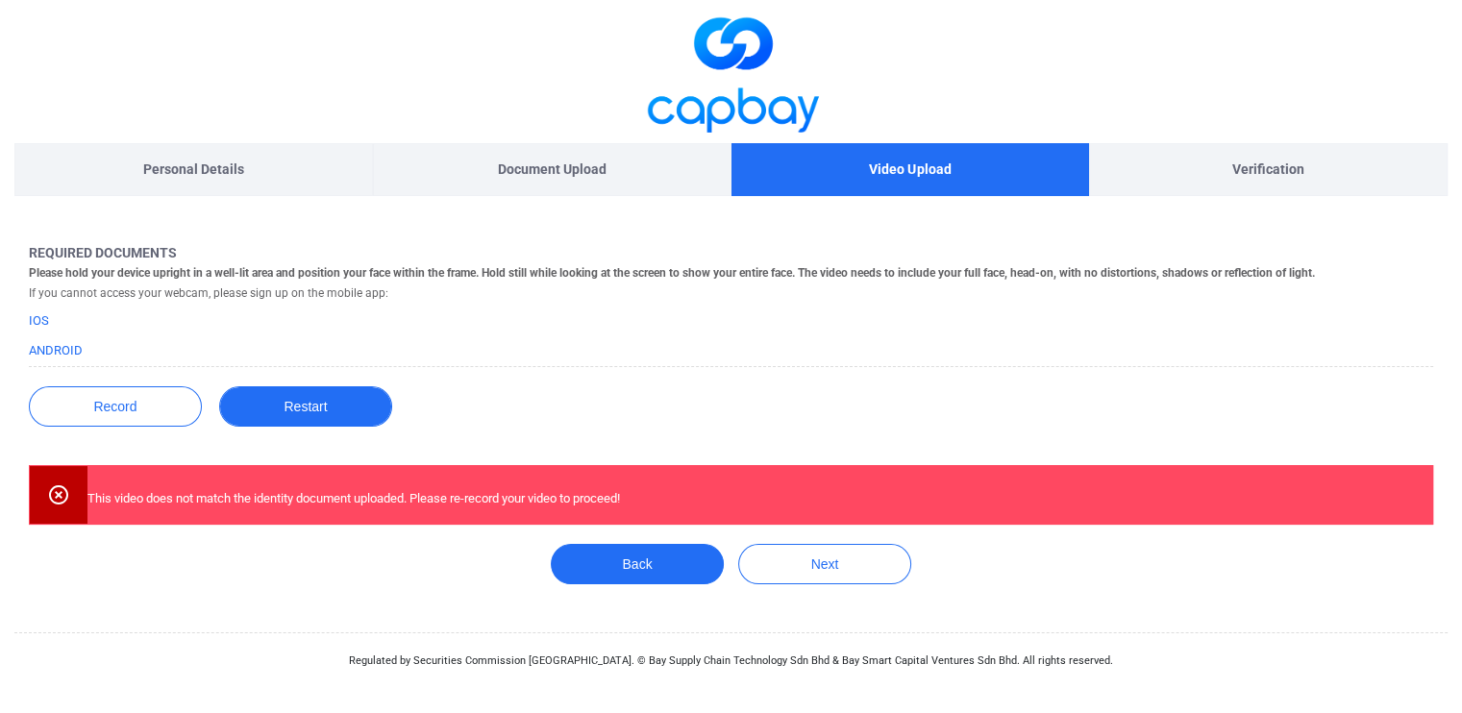
scroll to position [0, 0]
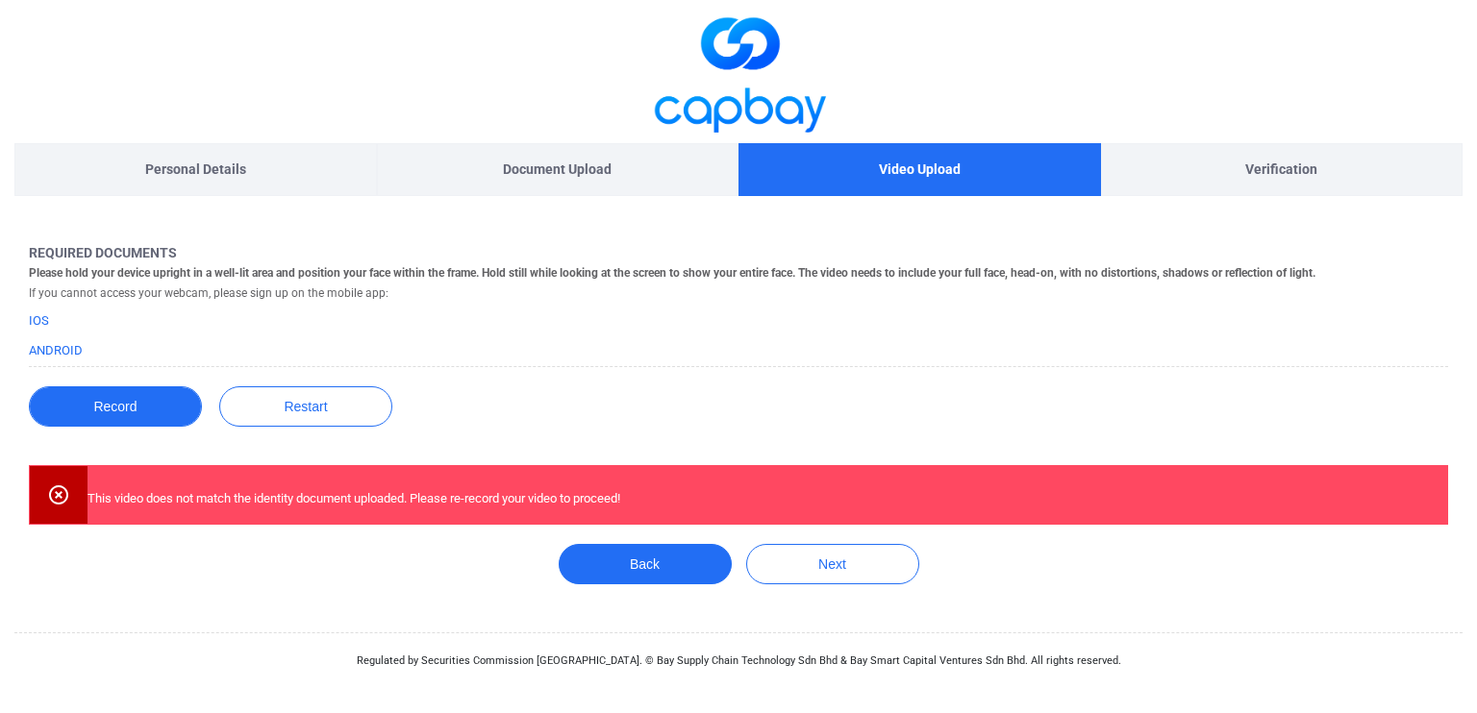
click at [143, 397] on button "Record" at bounding box center [115, 406] width 173 height 40
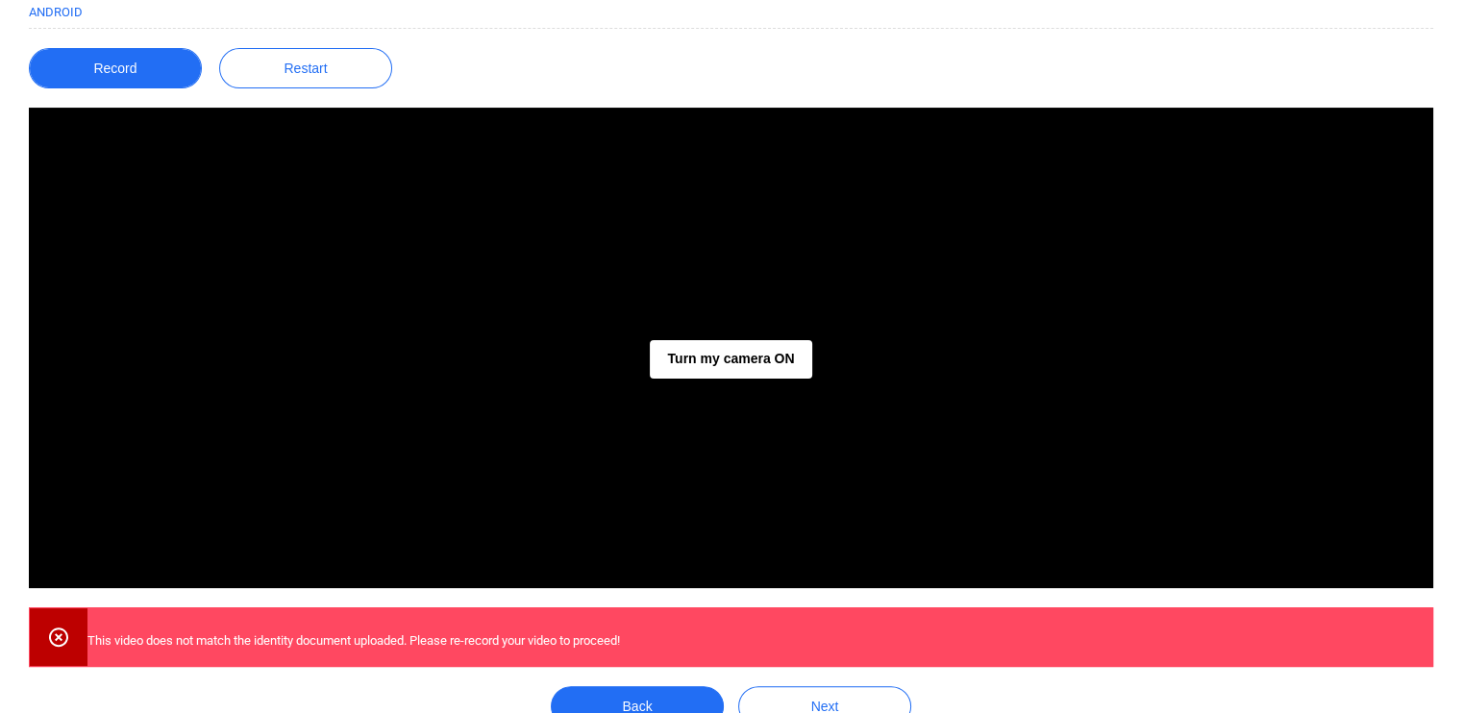
scroll to position [344, 0]
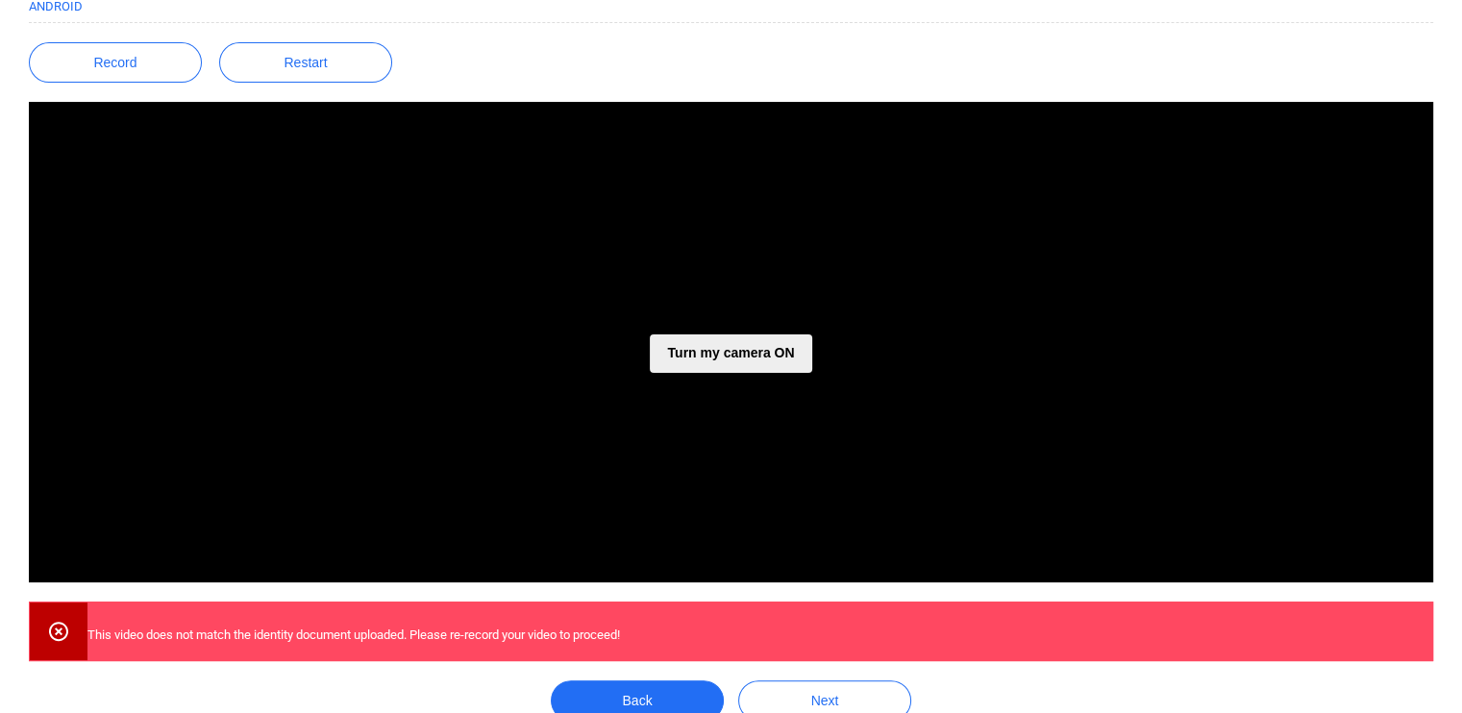
click at [757, 353] on button "Turn my camera ON" at bounding box center [730, 354] width 161 height 38
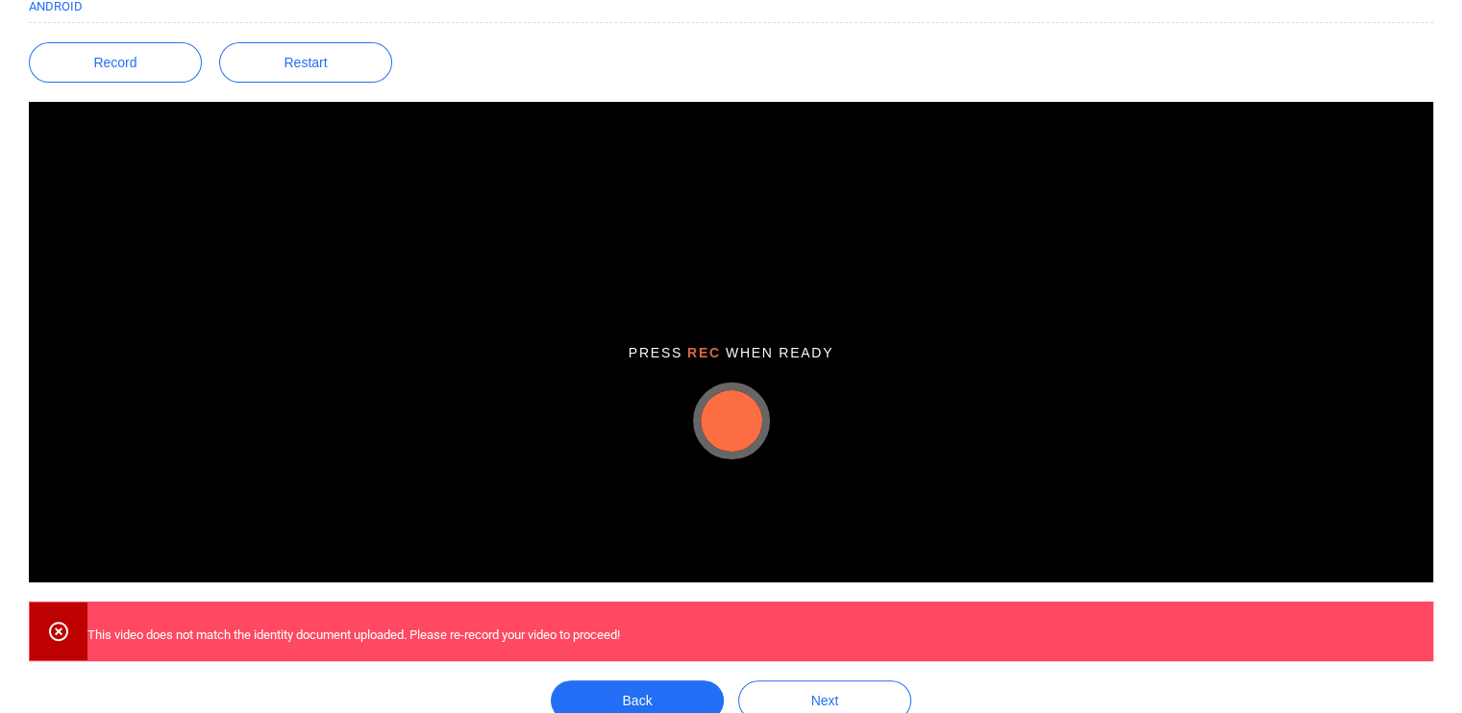
click at [737, 429] on button "button" at bounding box center [732, 421] width 62 height 62
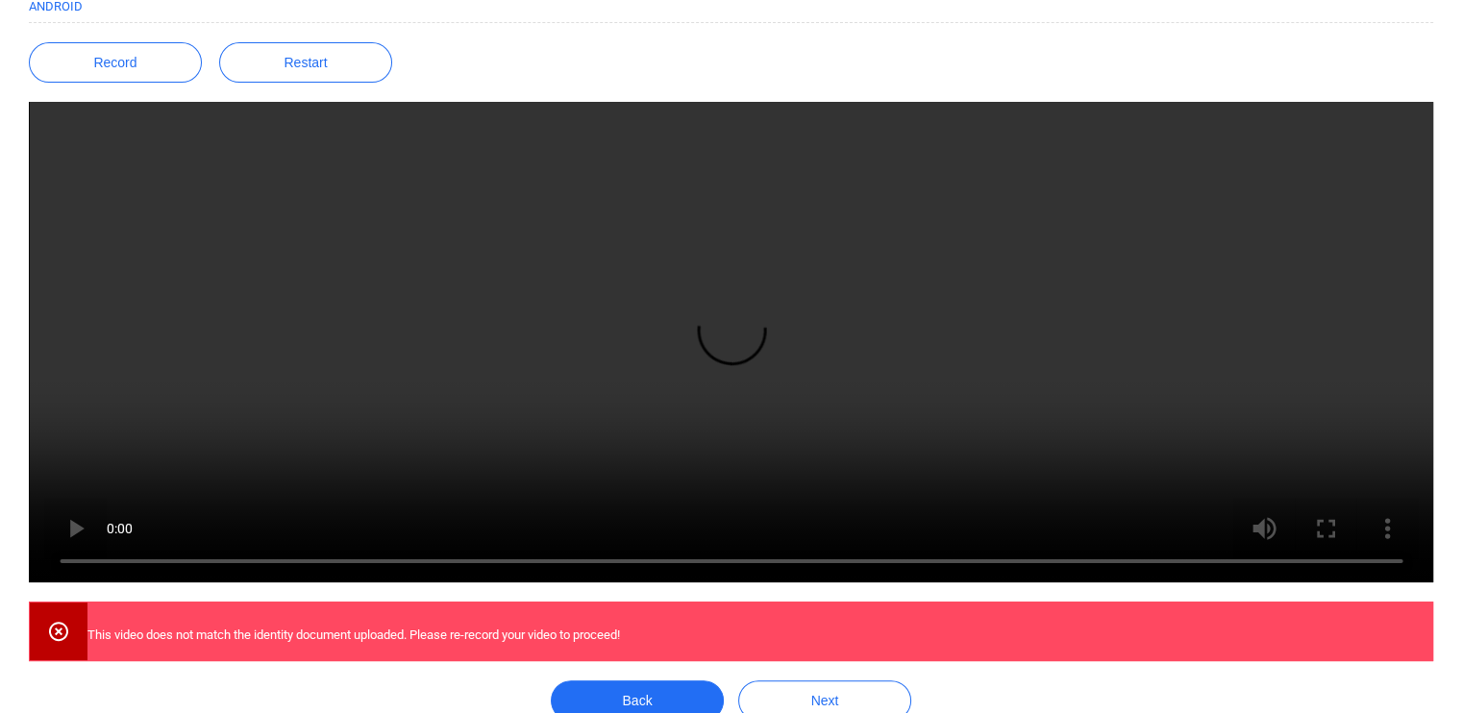
scroll to position [383, 0]
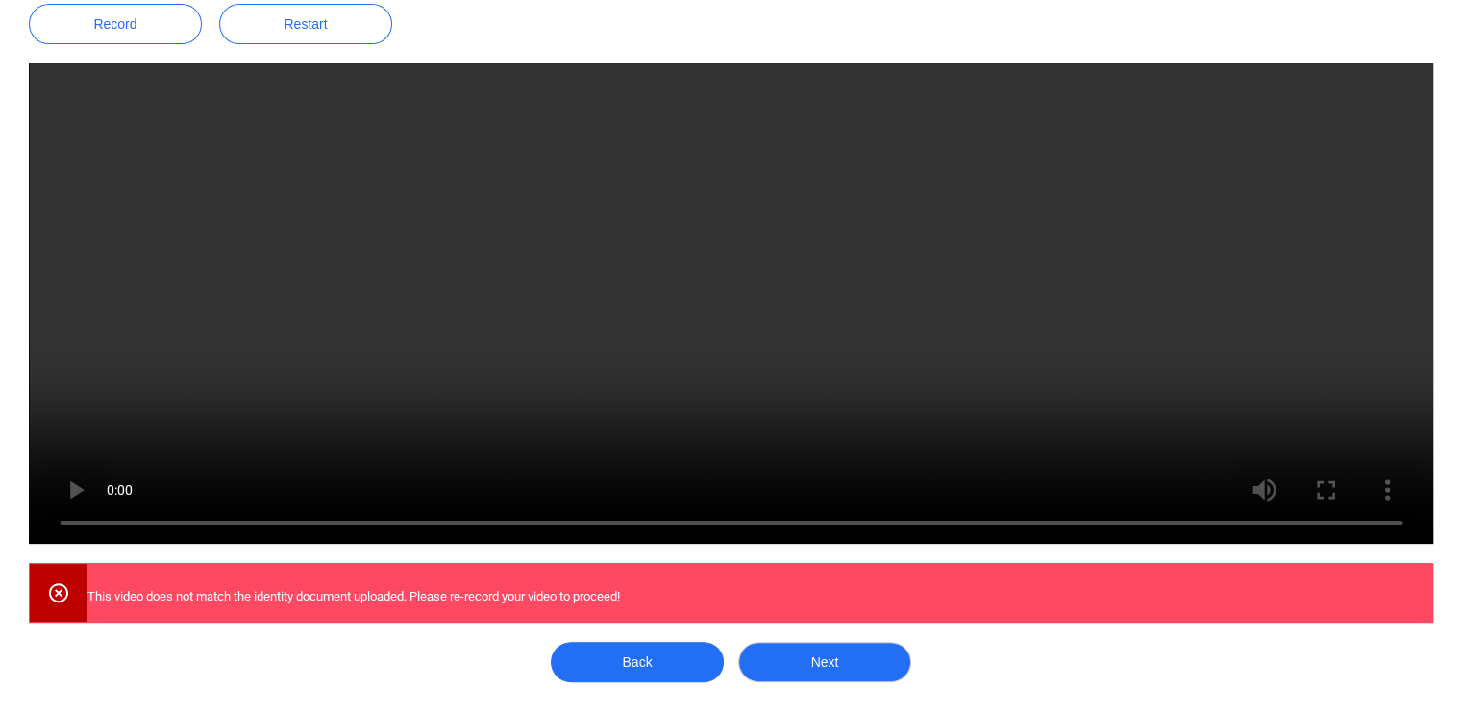
click at [841, 663] on button "Next" at bounding box center [824, 662] width 173 height 40
click at [58, 592] on icon at bounding box center [58, 592] width 19 height 19
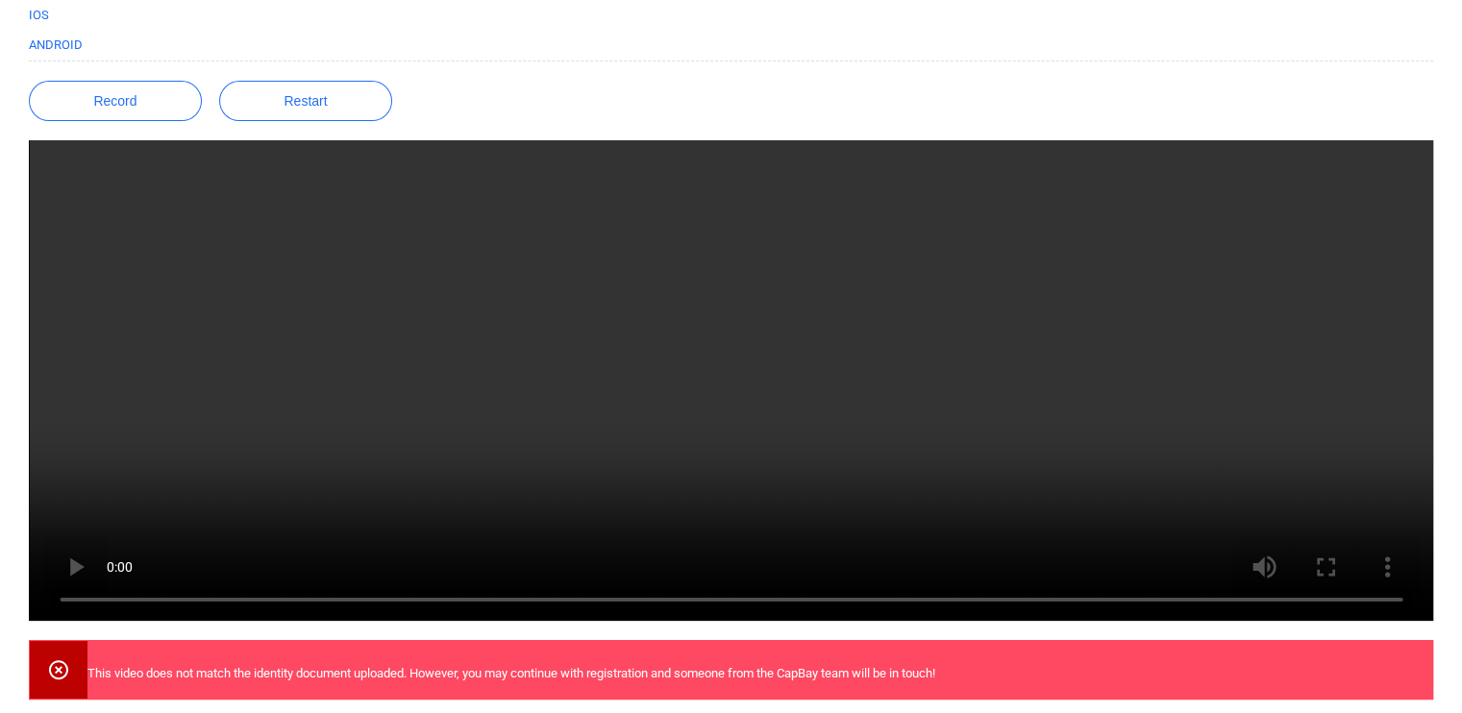
scroll to position [267, 0]
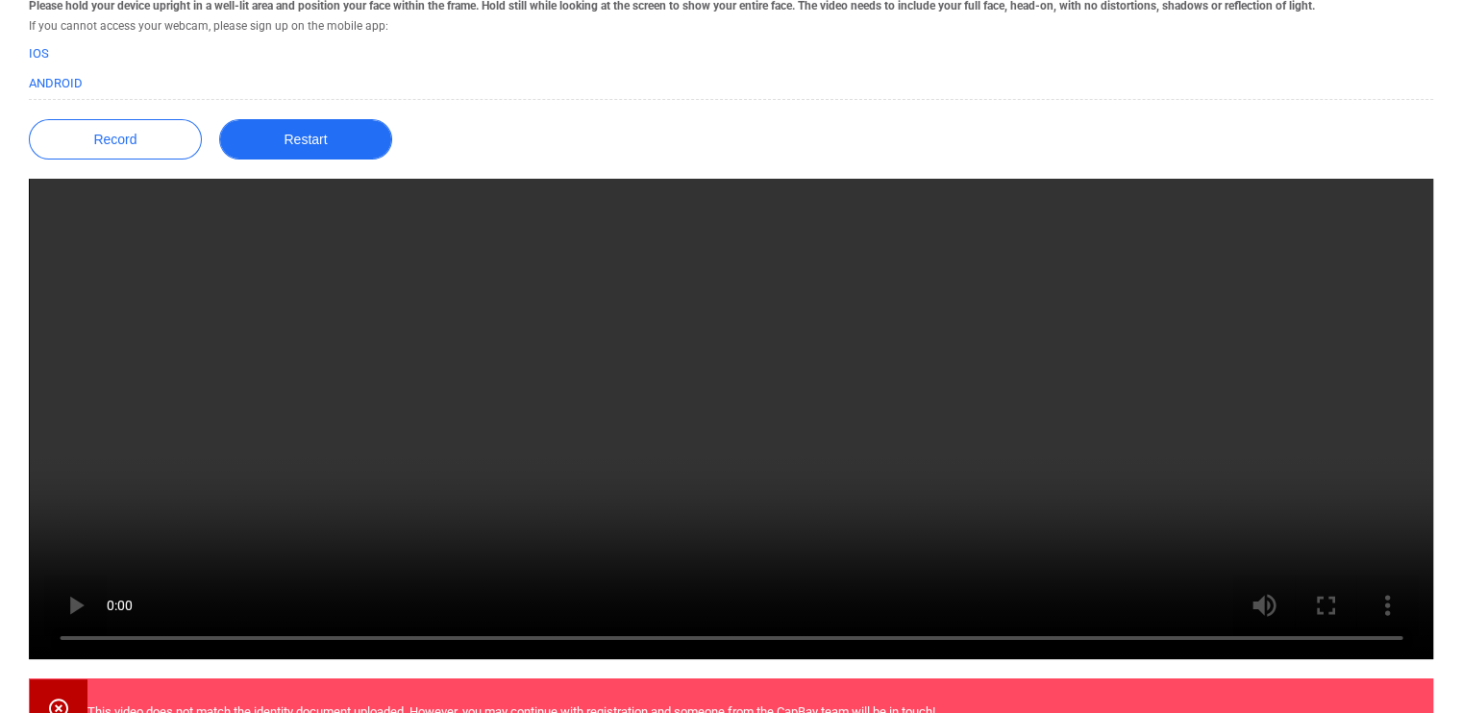
click at [323, 140] on button "Restart" at bounding box center [305, 139] width 173 height 40
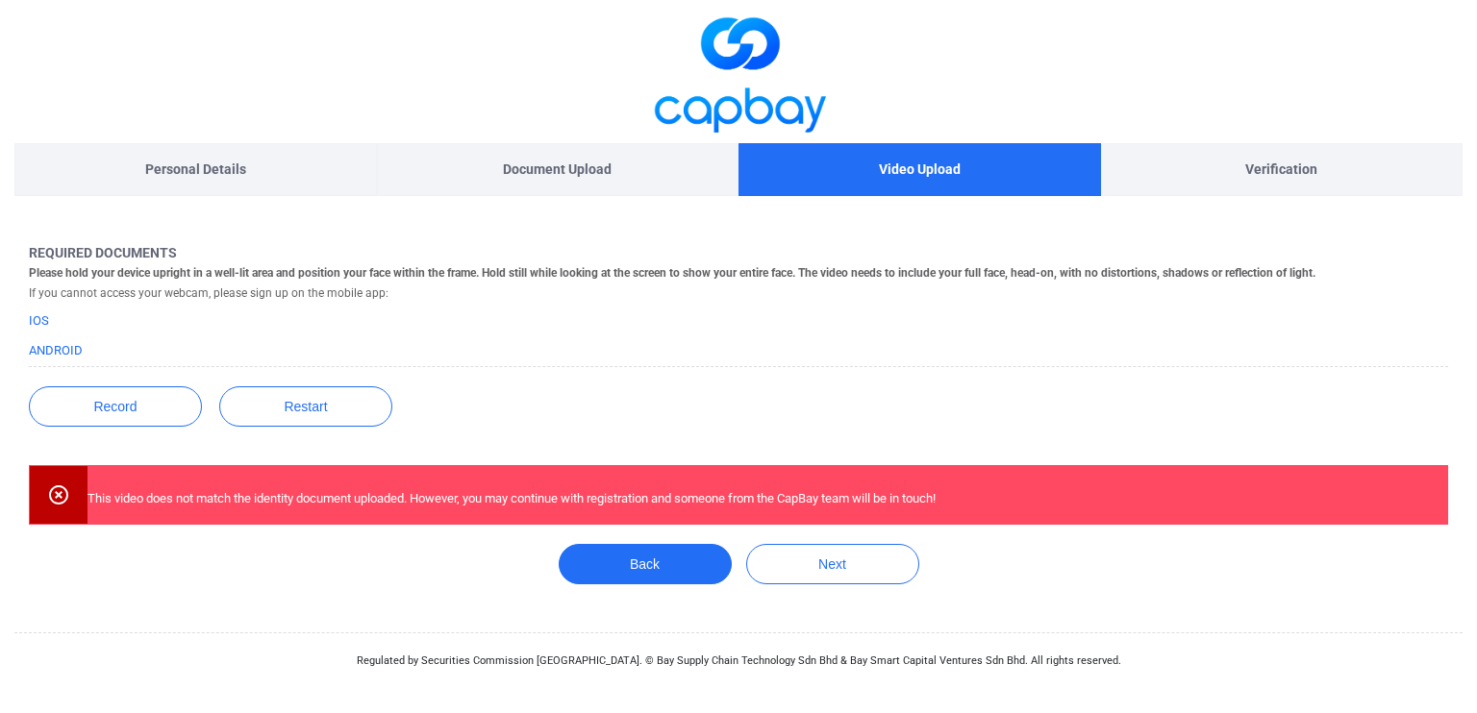
click at [57, 498] on icon at bounding box center [58, 495] width 23 height 23
click at [115, 396] on button "Record" at bounding box center [115, 406] width 173 height 40
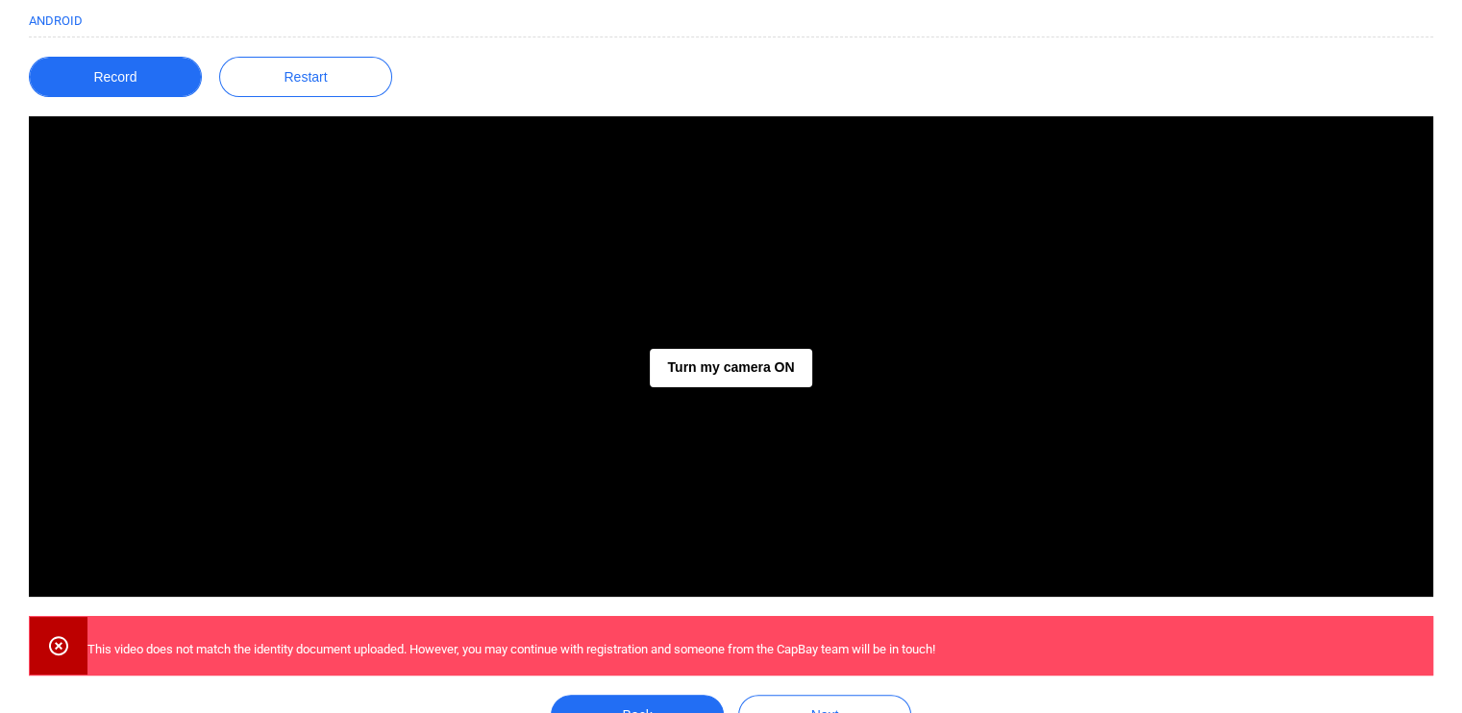
scroll to position [346, 0]
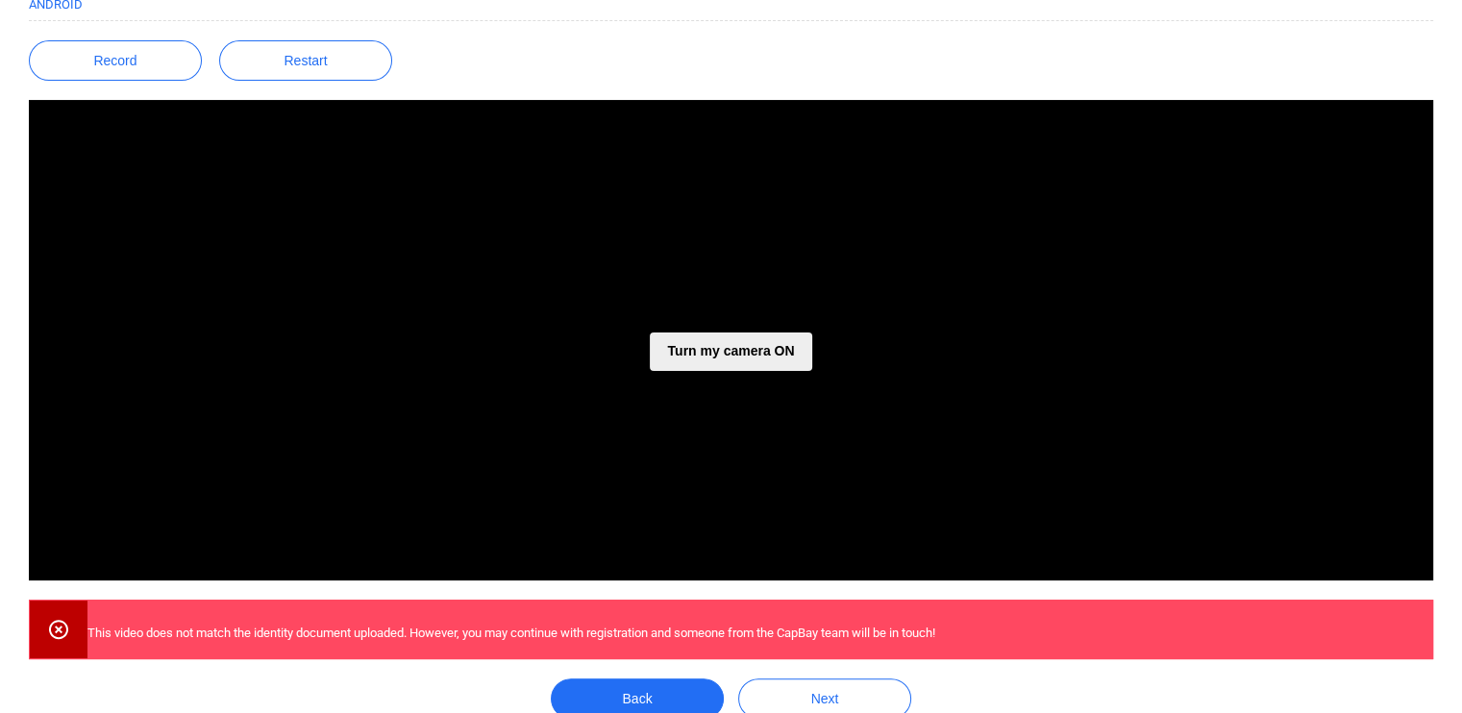
click at [746, 350] on button "Turn my camera ON" at bounding box center [730, 352] width 161 height 38
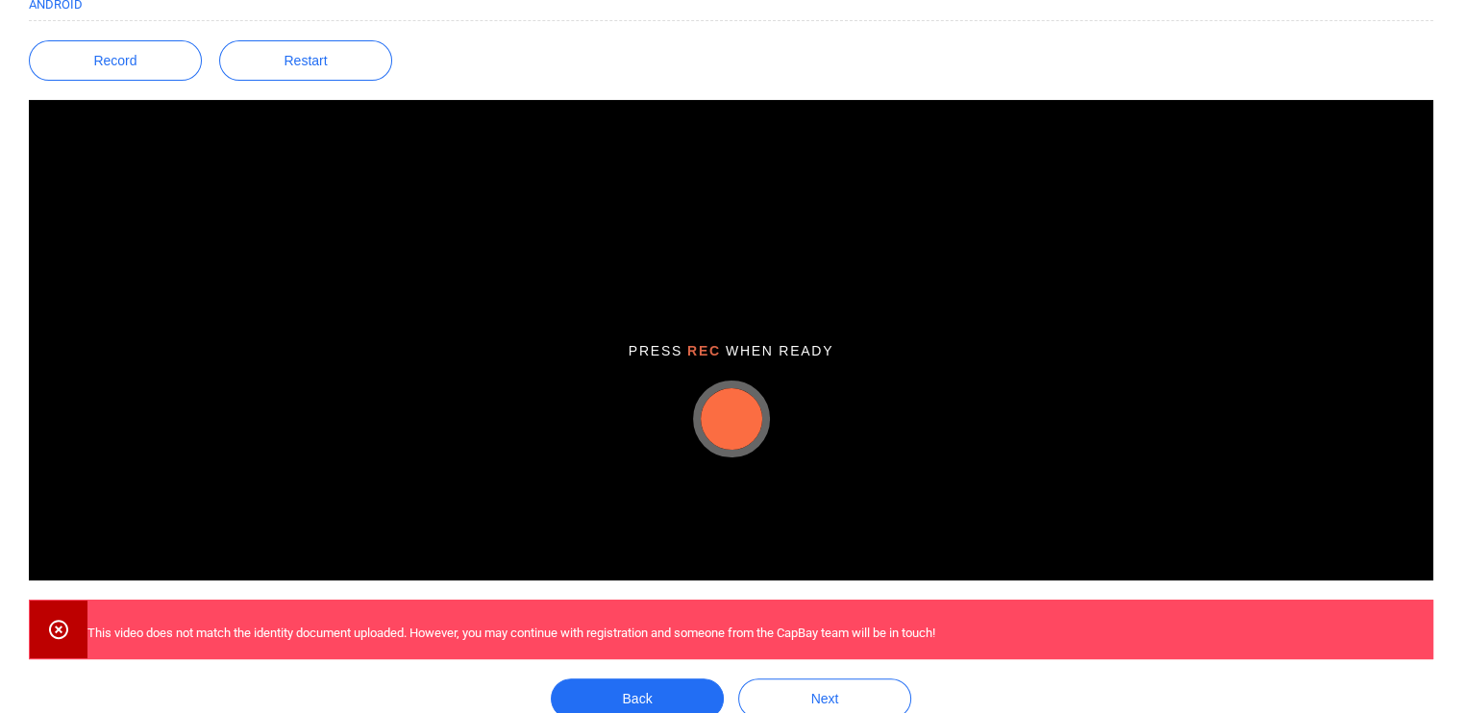
click at [745, 432] on button "button" at bounding box center [732, 419] width 62 height 62
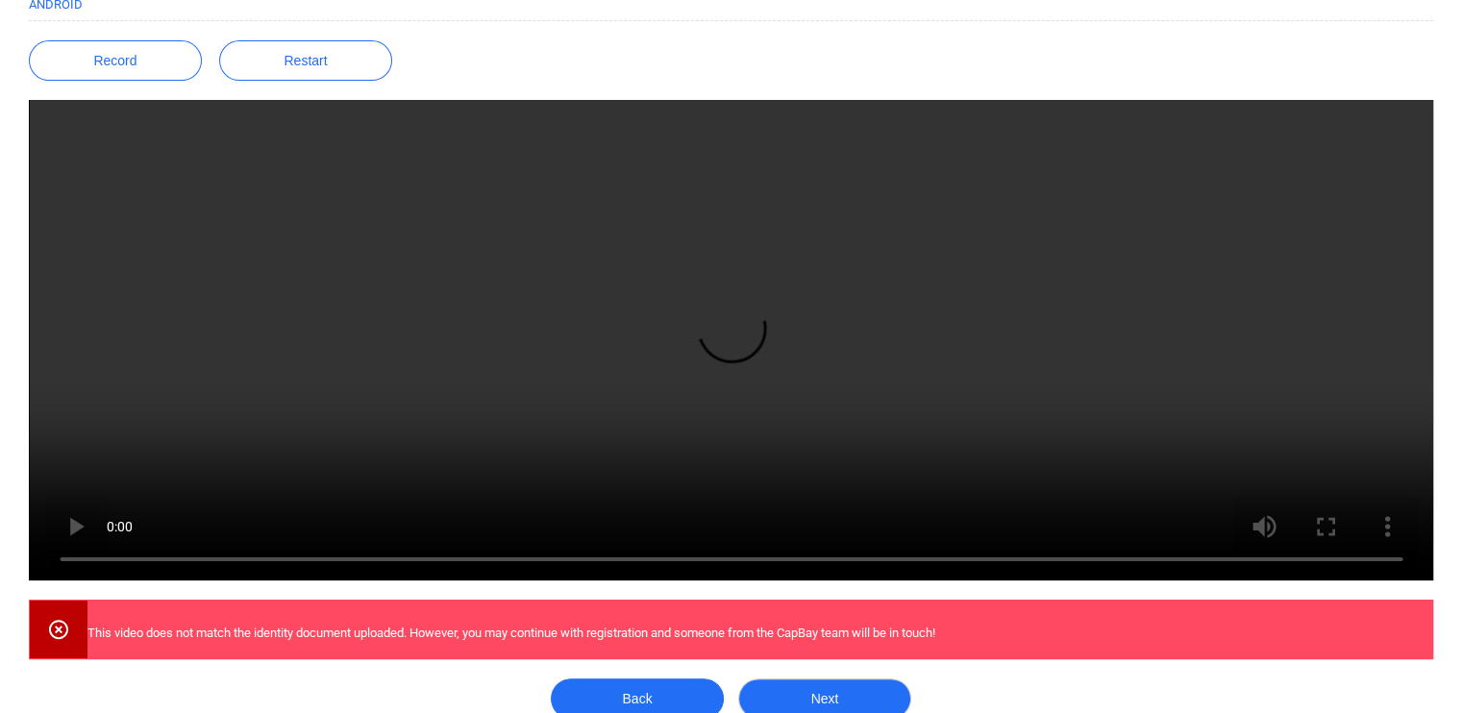
click at [842, 692] on button "Next" at bounding box center [824, 699] width 173 height 40
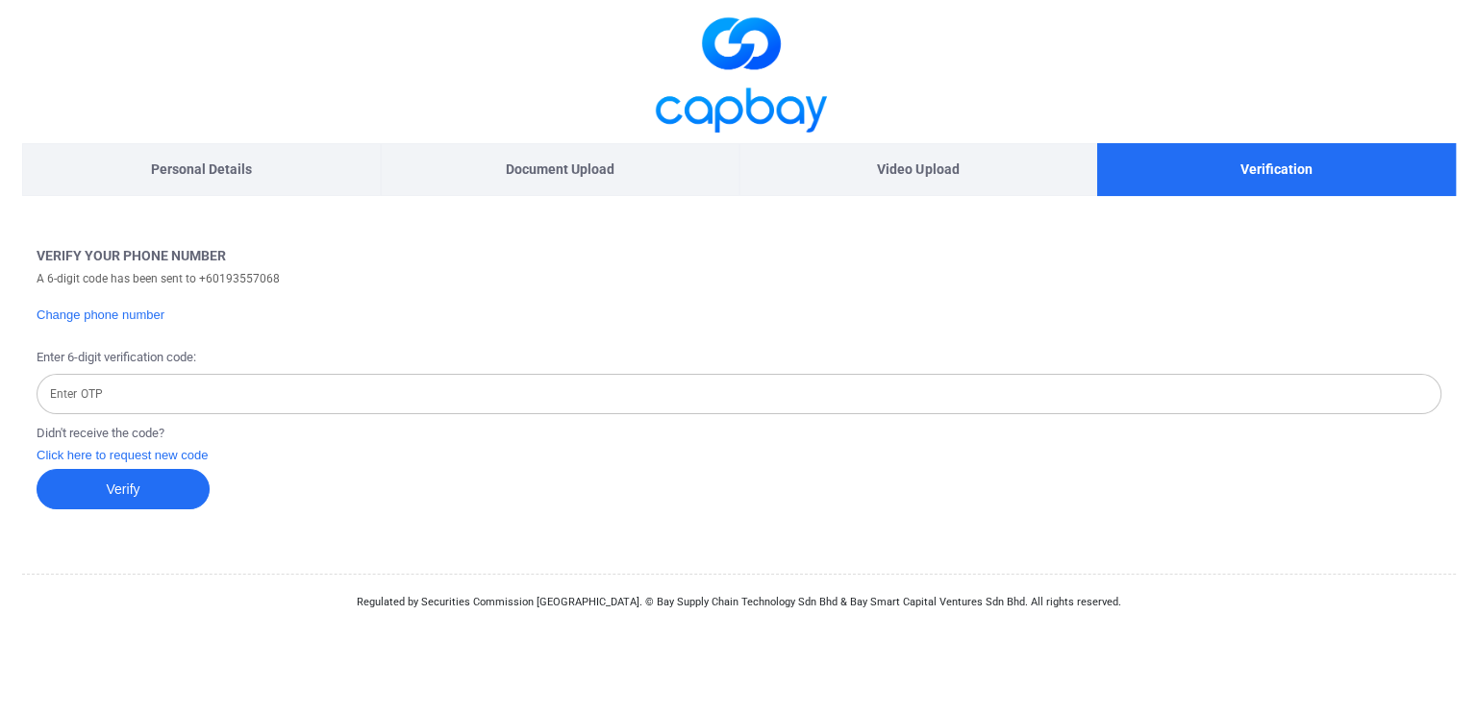
scroll to position [0, 0]
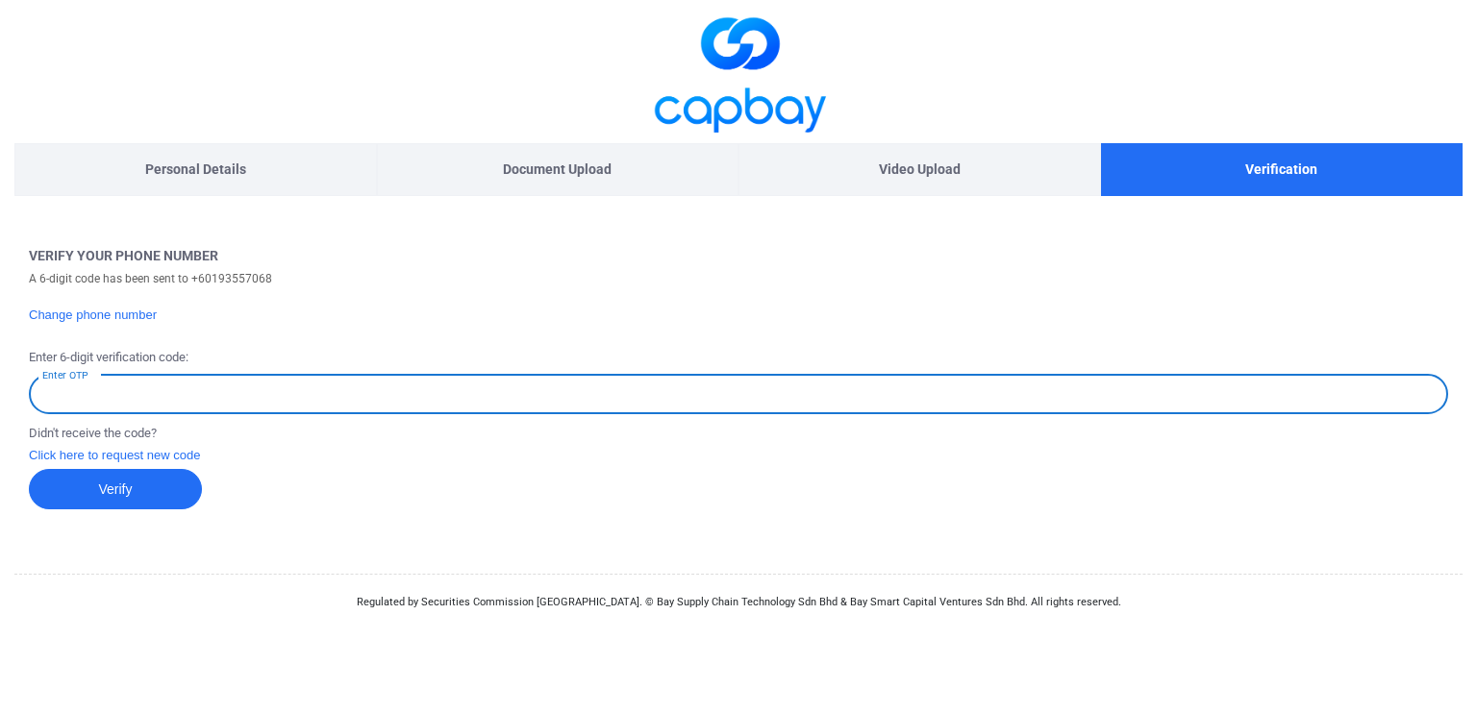
click at [136, 382] on input "Enter OTP" at bounding box center [738, 394] width 1419 height 40
type input "180068"
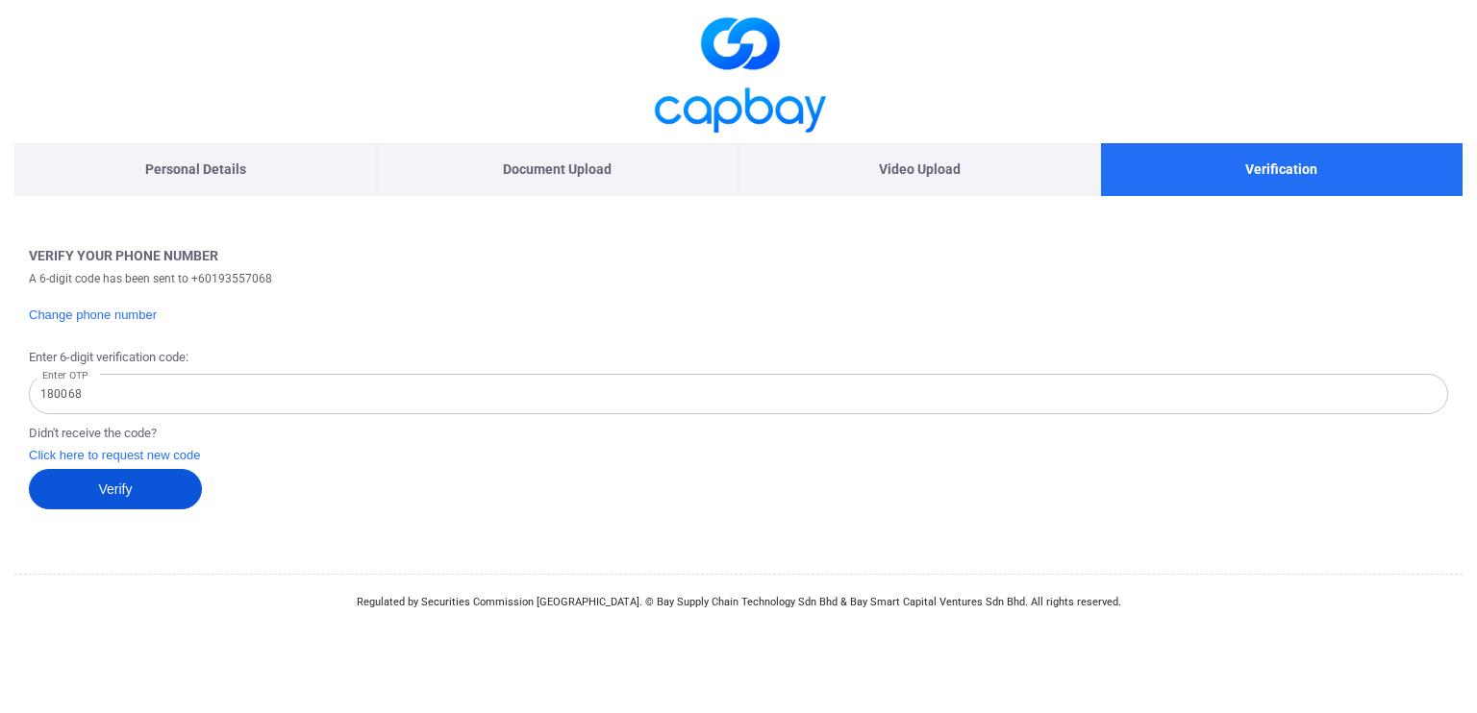
click at [94, 491] on button "Verify" at bounding box center [115, 489] width 173 height 40
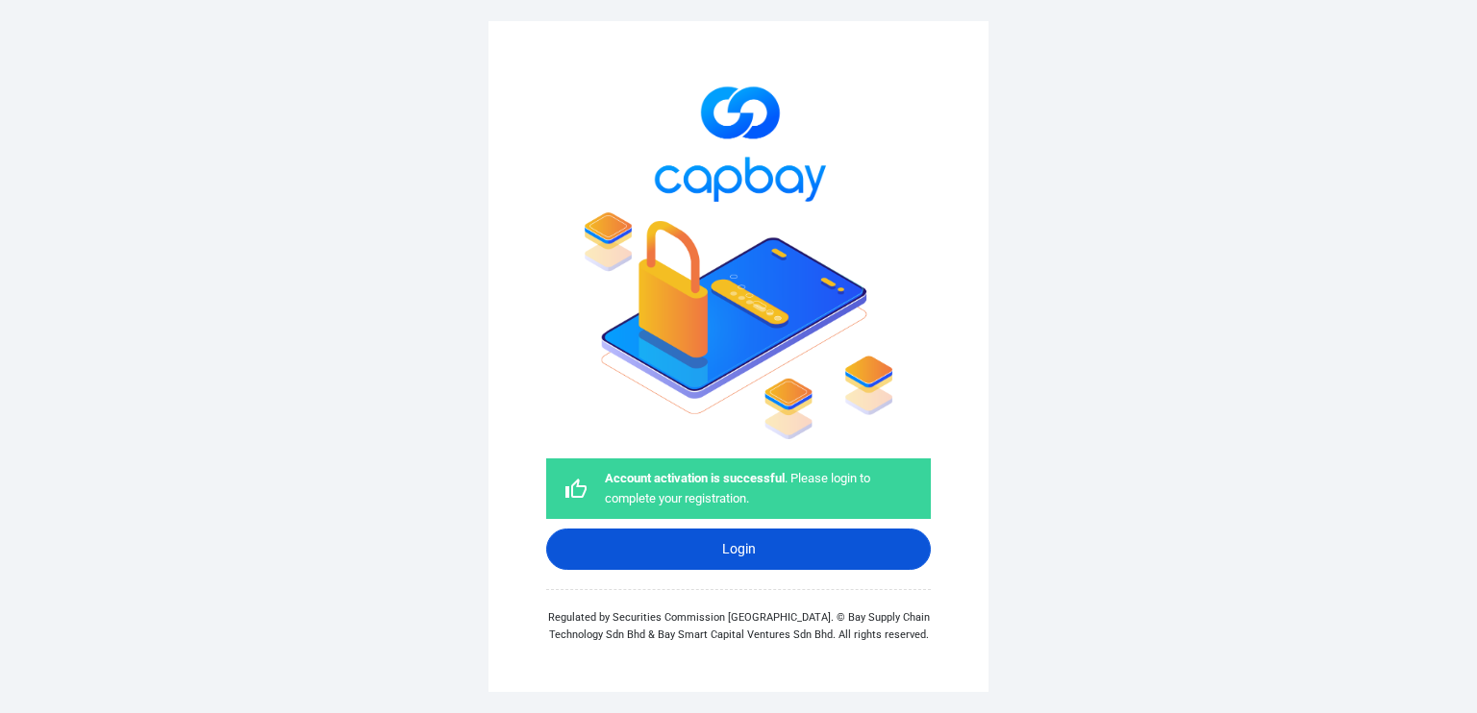
click at [745, 545] on link "Login" at bounding box center [738, 549] width 385 height 41
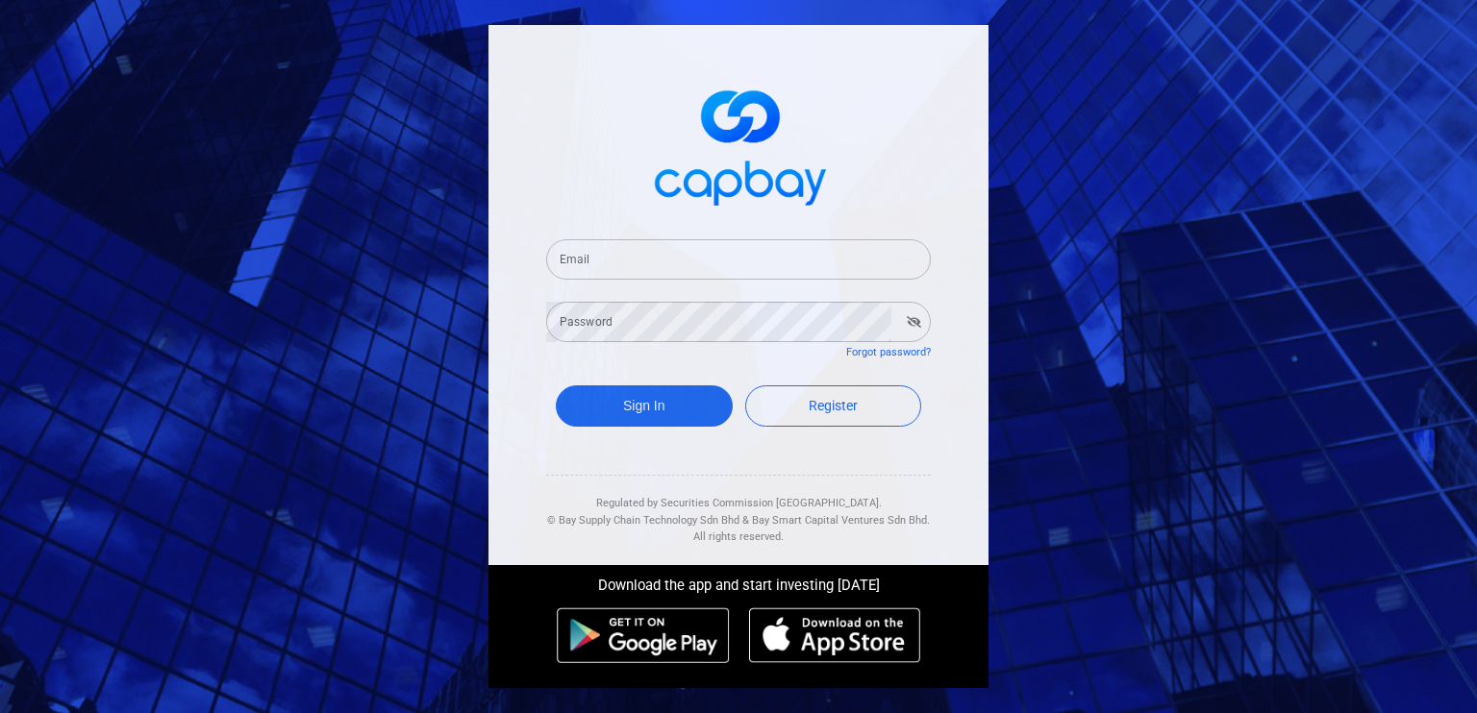
type input "[EMAIL_ADDRESS][PERSON_NAME][DOMAIN_NAME]"
click at [915, 321] on icon "button" at bounding box center [913, 322] width 14 height 12
click at [672, 409] on button "Sign In" at bounding box center [644, 405] width 177 height 41
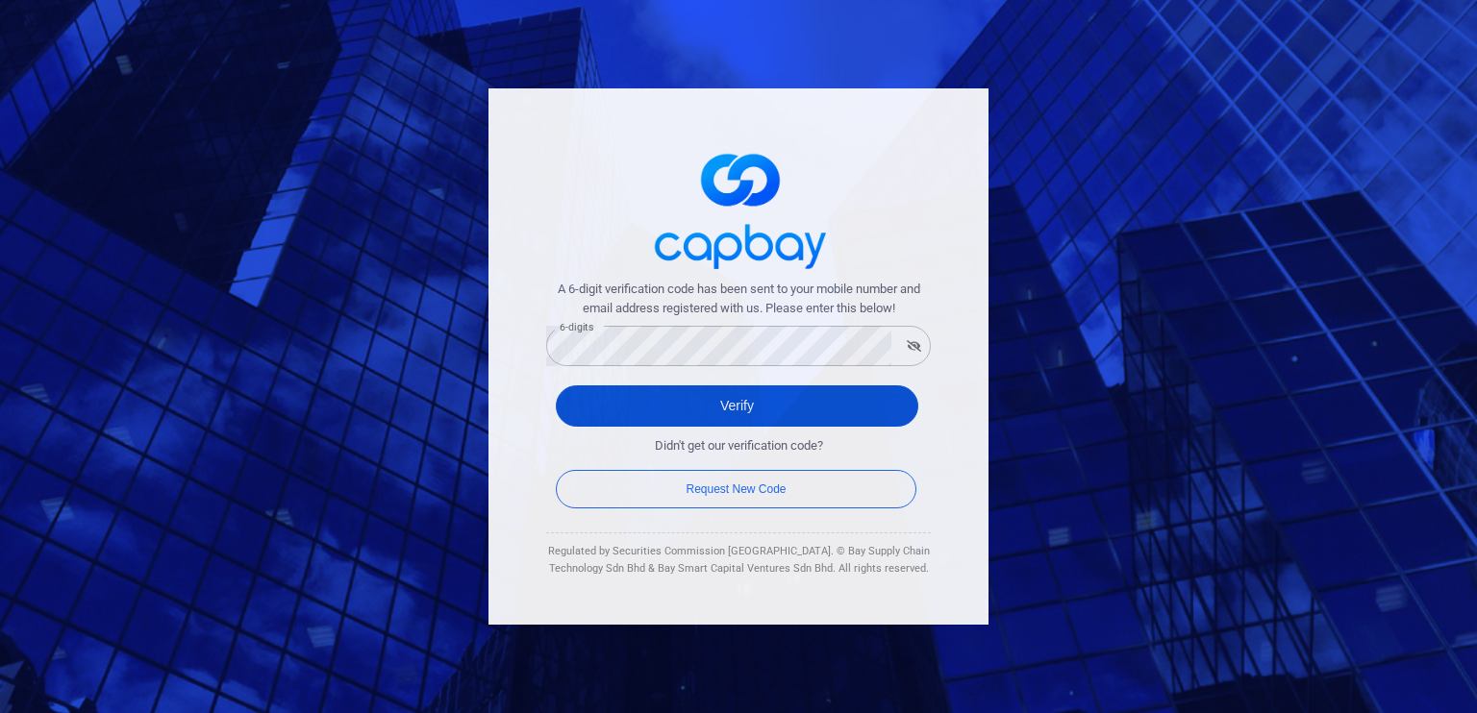
click at [731, 409] on button "Verify" at bounding box center [737, 405] width 362 height 41
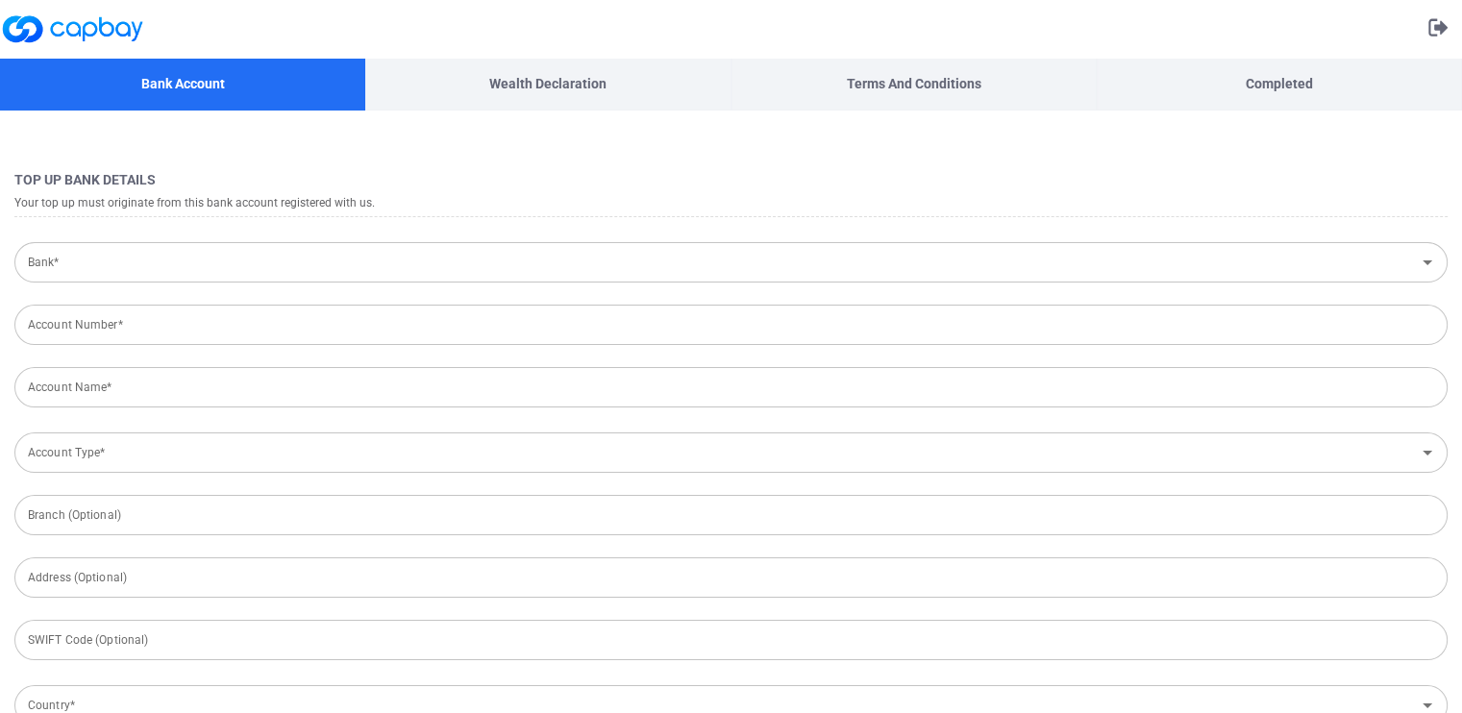
type input "[GEOGRAPHIC_DATA]"
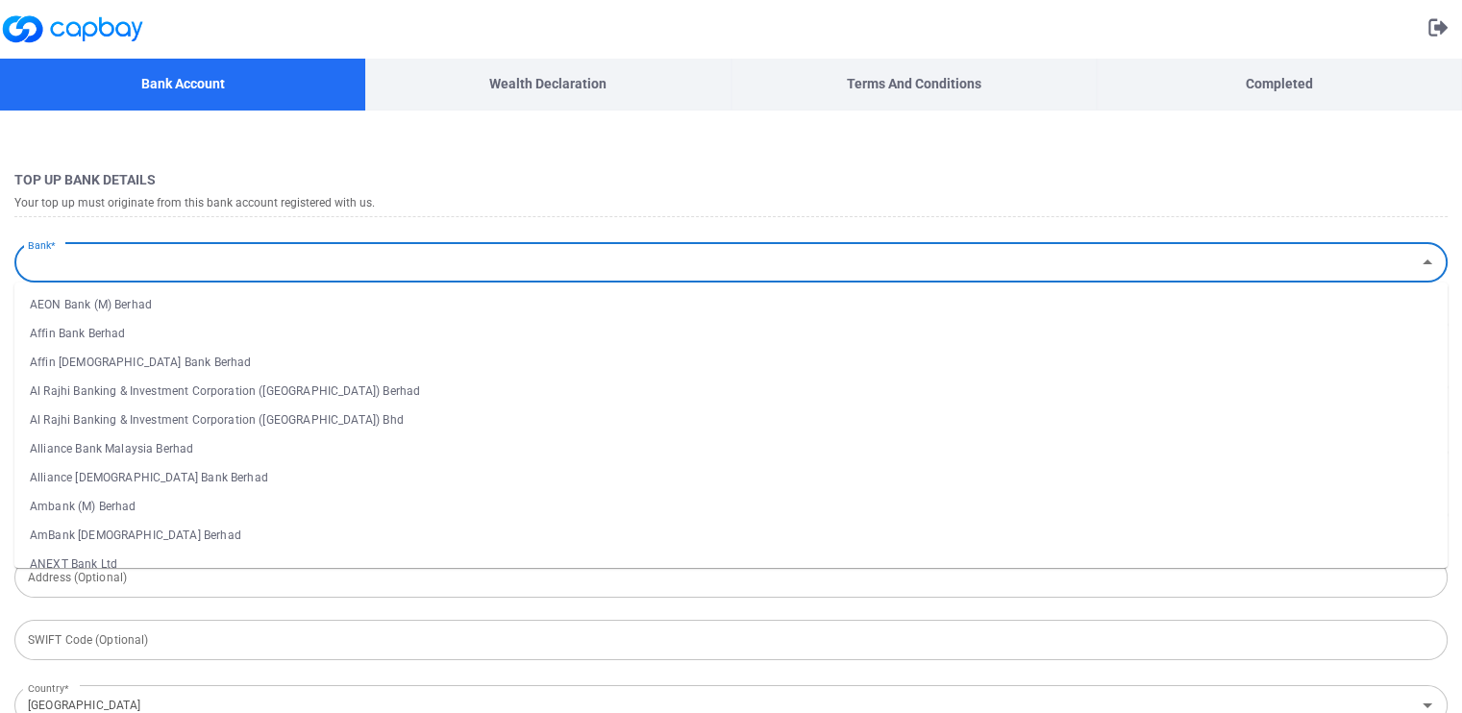
click at [110, 266] on input "Bank*" at bounding box center [715, 263] width 1390 height 36
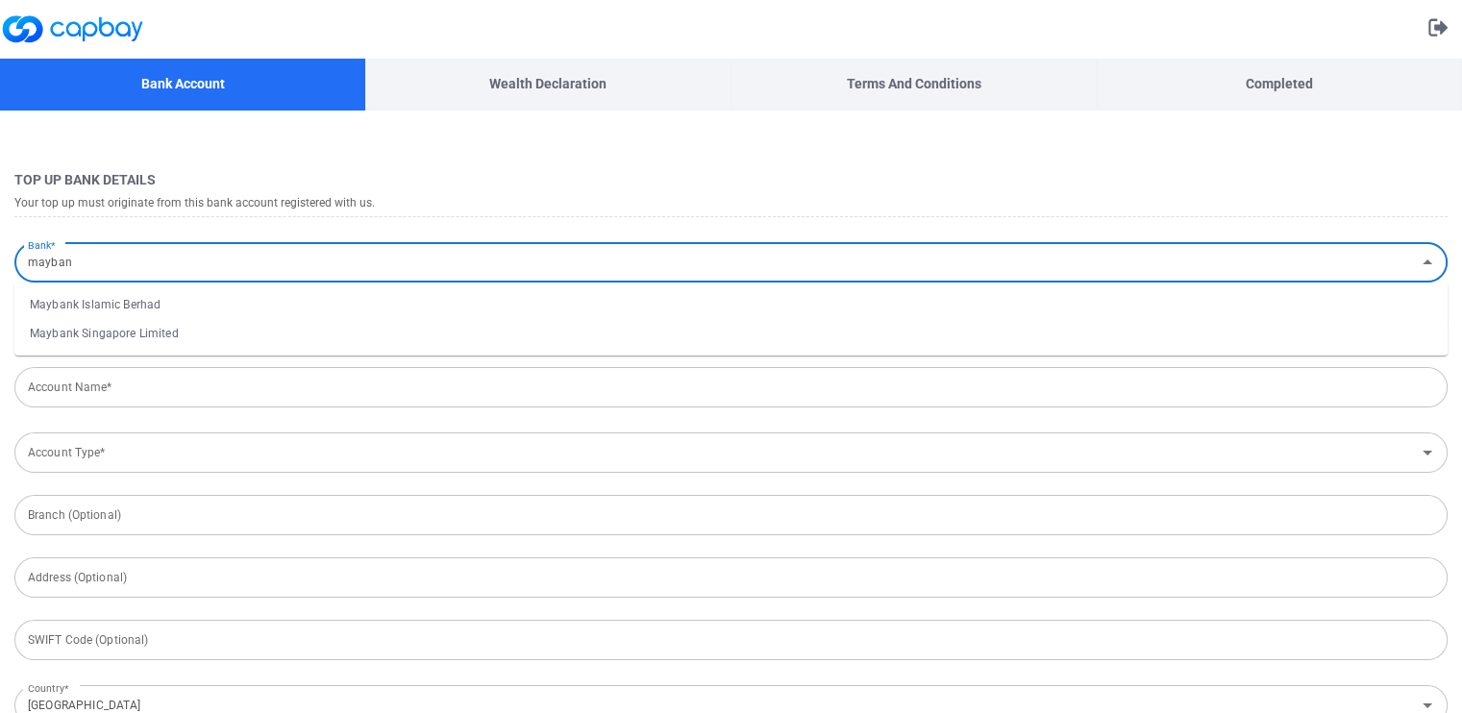
click at [115, 308] on li "Maybank Islamic Berhad" at bounding box center [730, 304] width 1433 height 29
type input "Maybank Islamic Berhad"
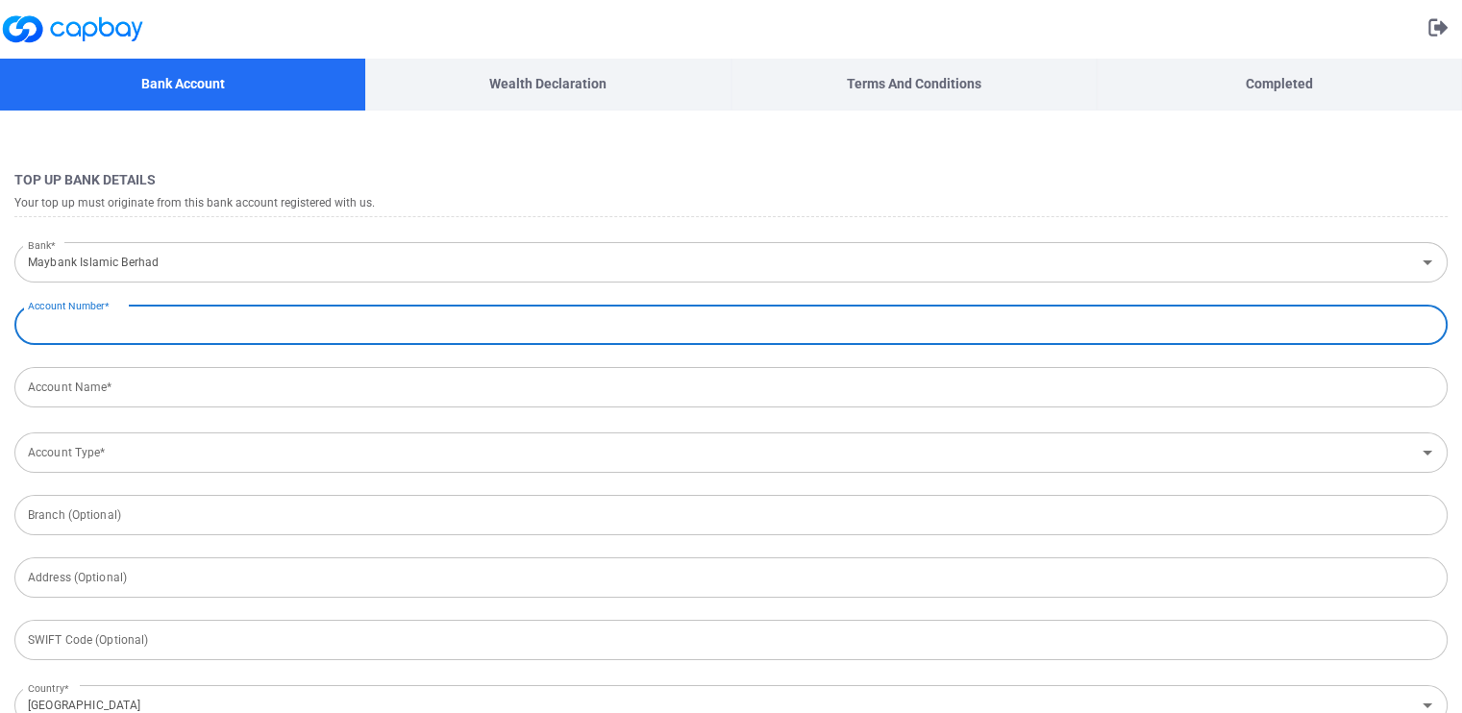
click at [112, 335] on input "Account Number*" at bounding box center [730, 325] width 1433 height 40
type input "512231584191"
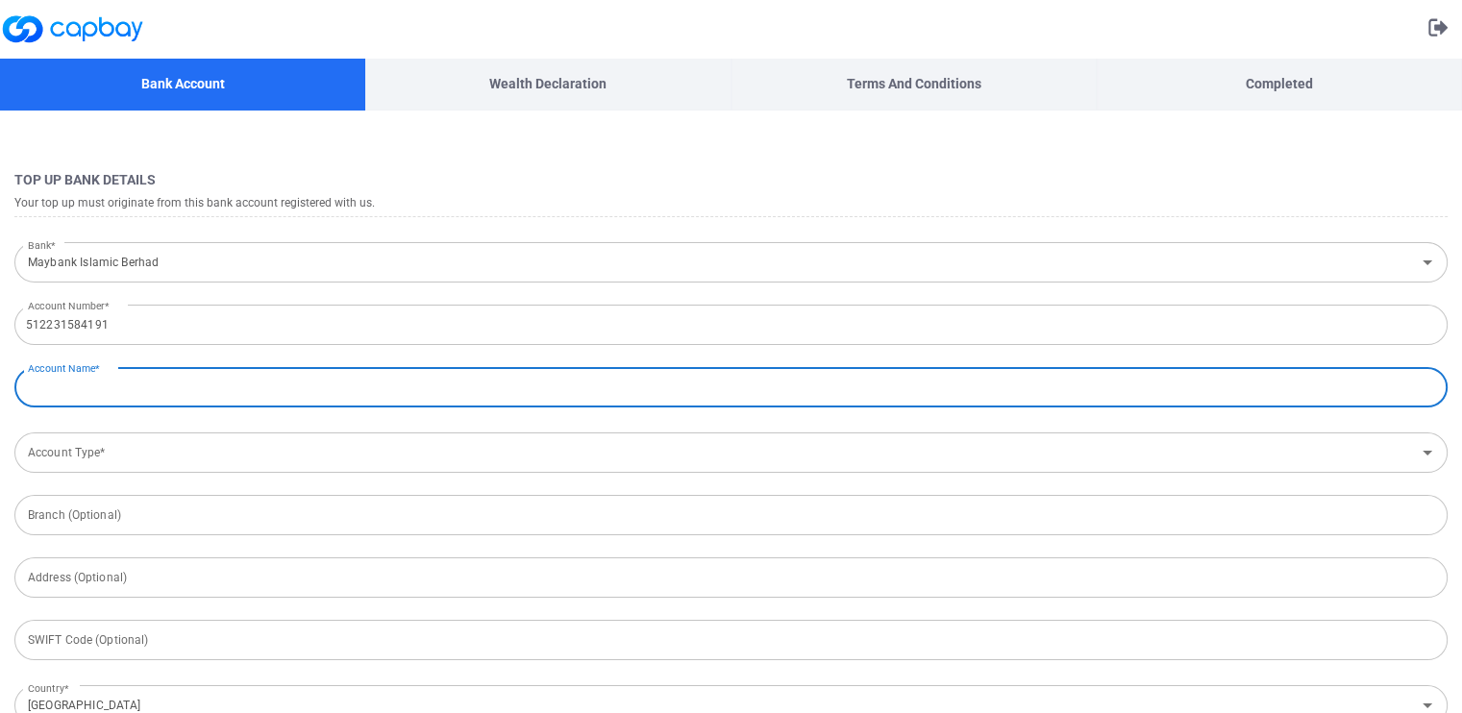
click at [104, 393] on input "Account Name*" at bounding box center [730, 387] width 1433 height 40
type input "[PERSON_NAME] [PERSON_NAME]"
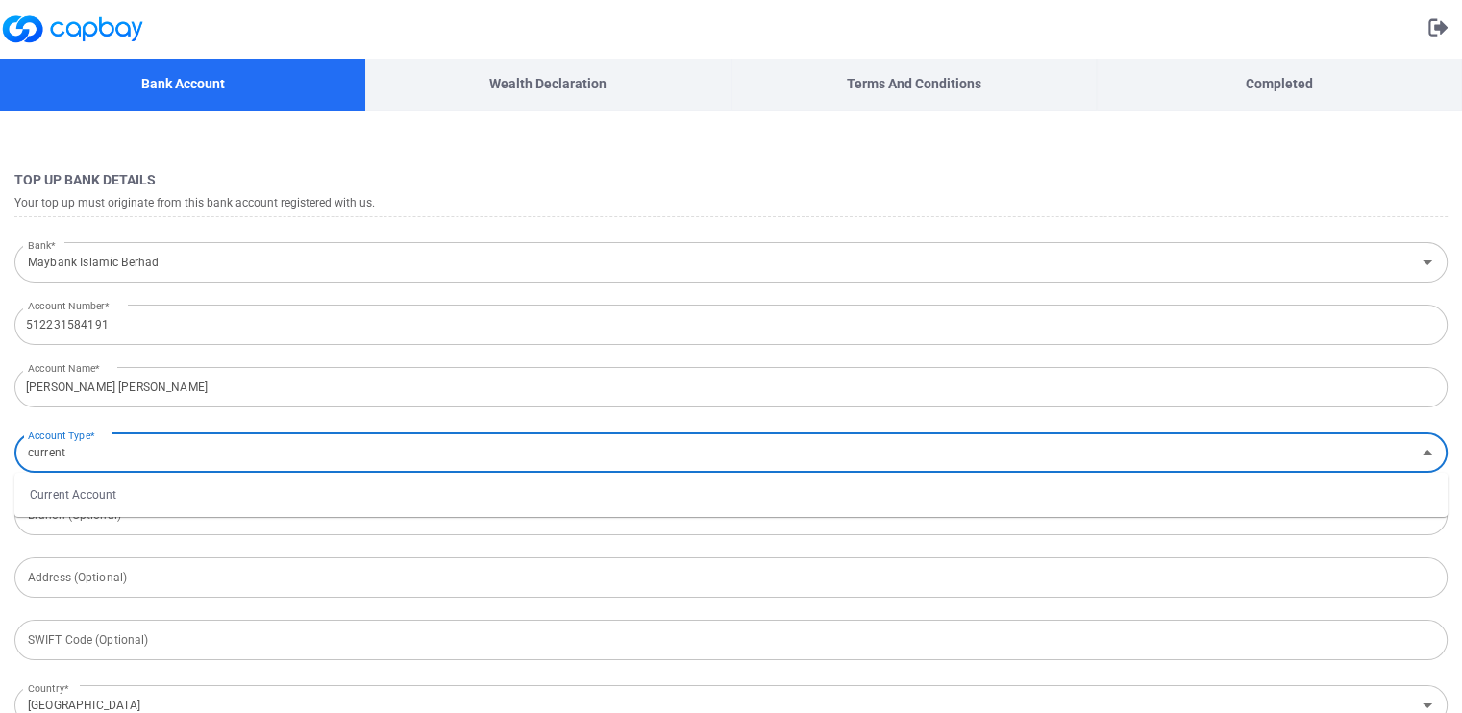
click at [62, 491] on li "Current Account" at bounding box center [730, 495] width 1433 height 29
type input "Current Account"
click at [69, 519] on input "text" at bounding box center [730, 515] width 1433 height 40
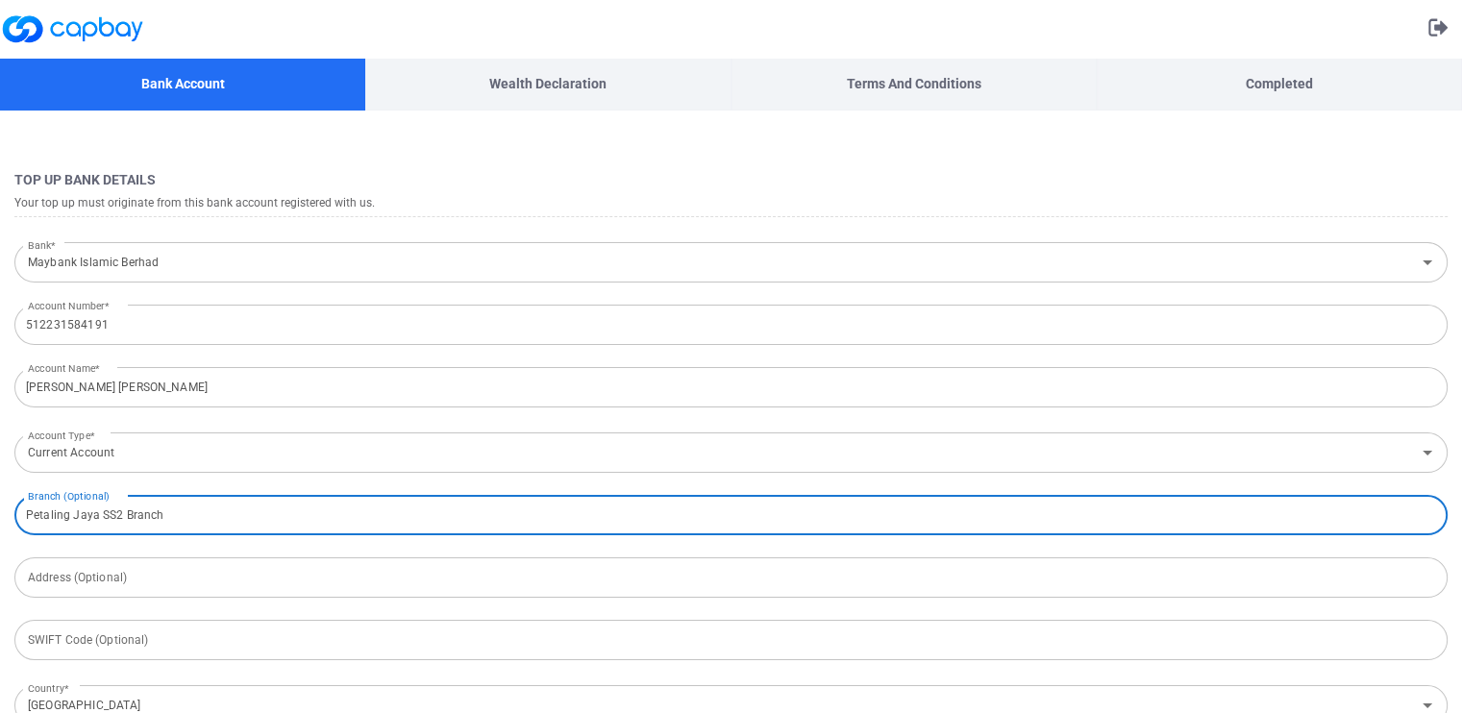
type input "Petaling Jaya SS2 Branch"
click at [141, 574] on input "text" at bounding box center [730, 578] width 1433 height 40
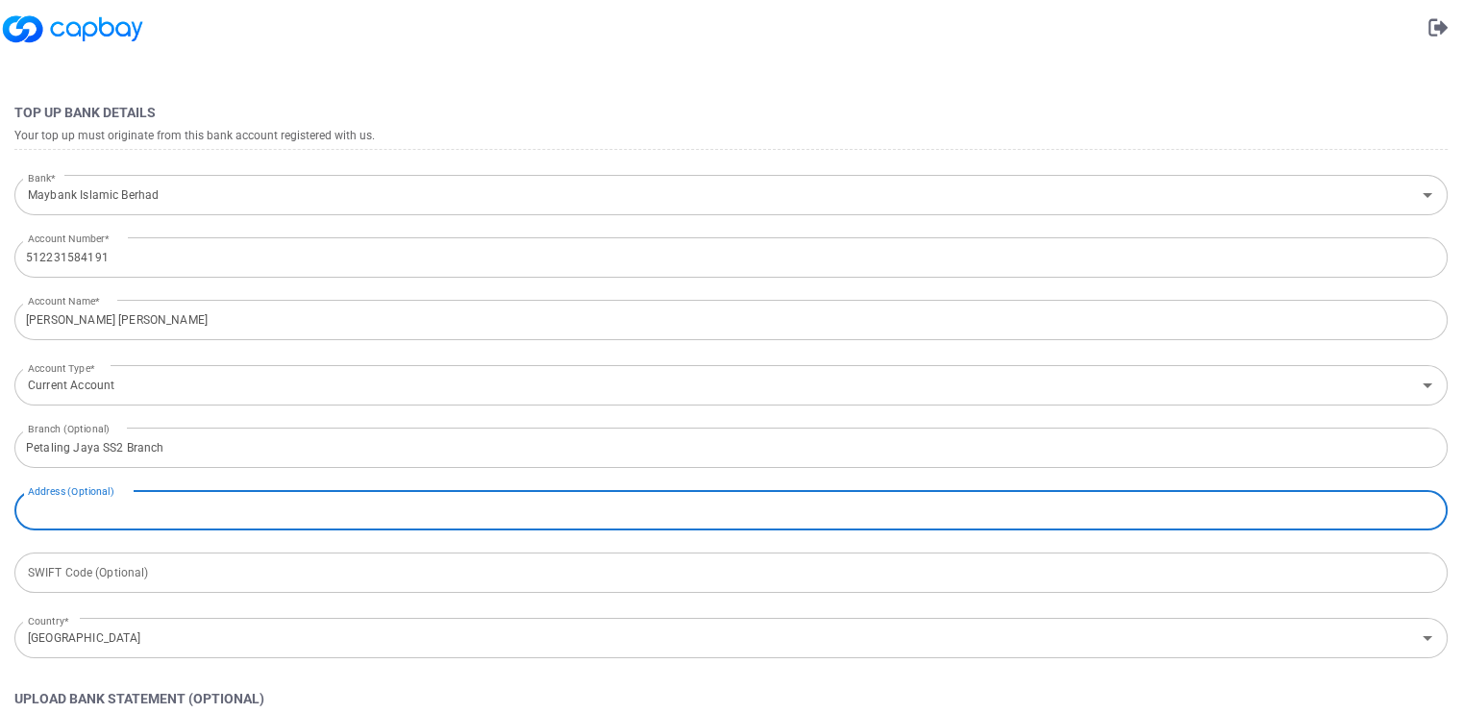
scroll to position [87, 0]
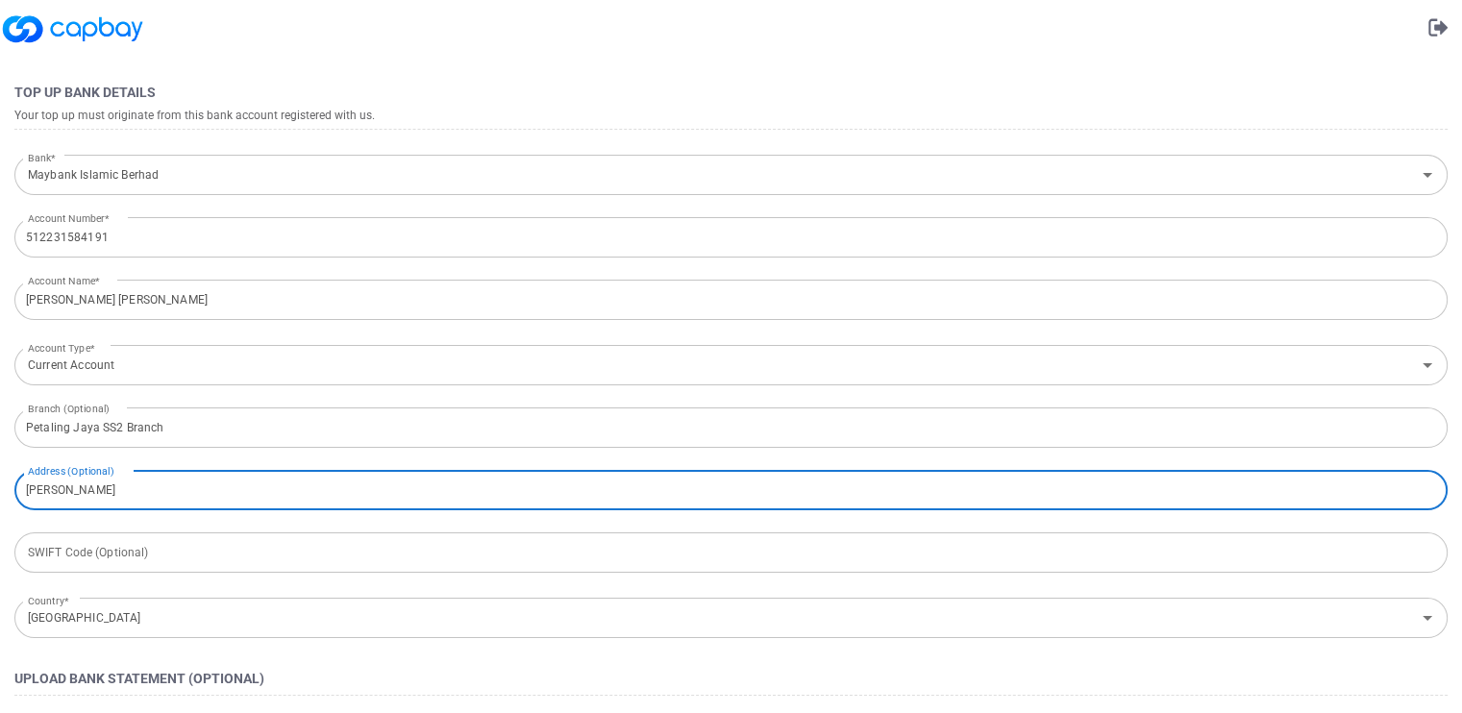
type input "J"
paste input "[STREET_ADDRESS]"
type input "[STREET_ADDRESS]"
click at [116, 549] on div "SWIFT Code (Optional) SWIFT Code (Optional)" at bounding box center [730, 551] width 1433 height 43
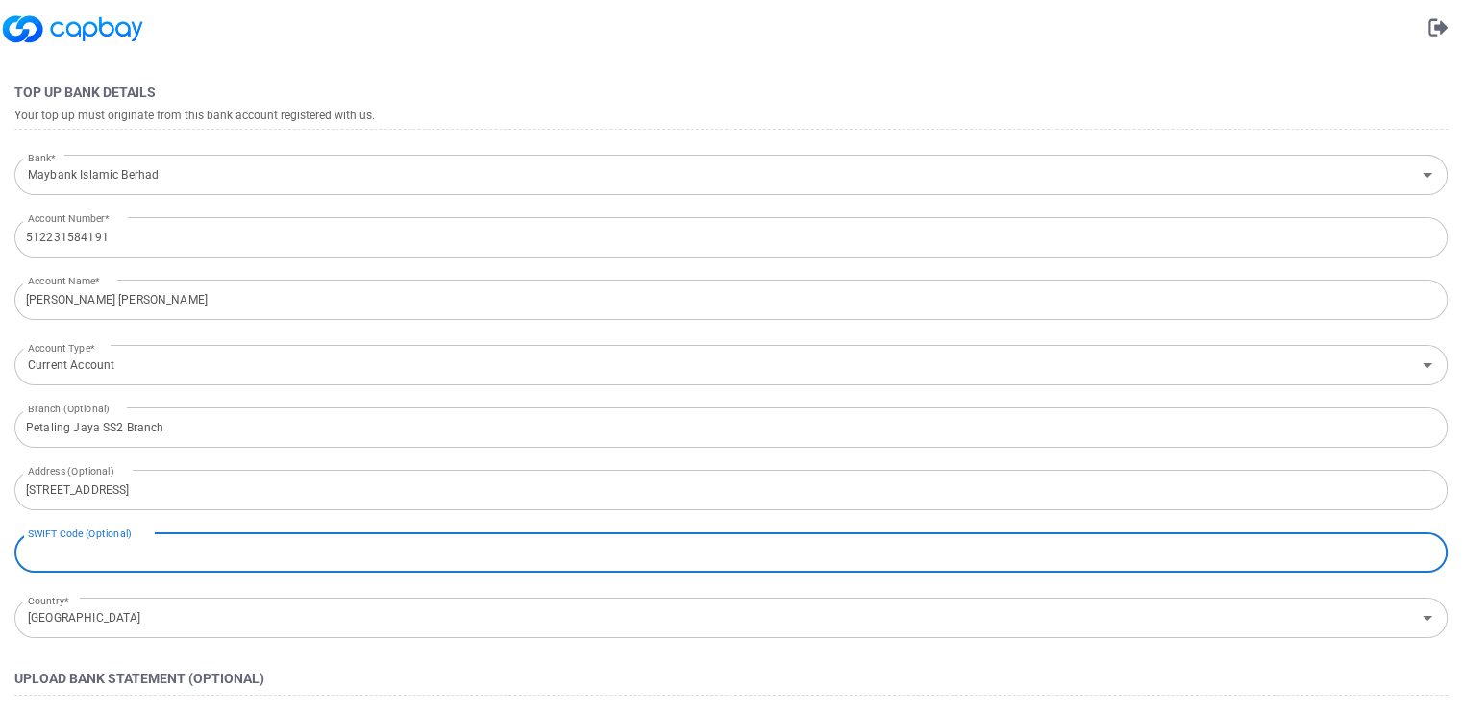
paste input "[SWIFT_CODE]"
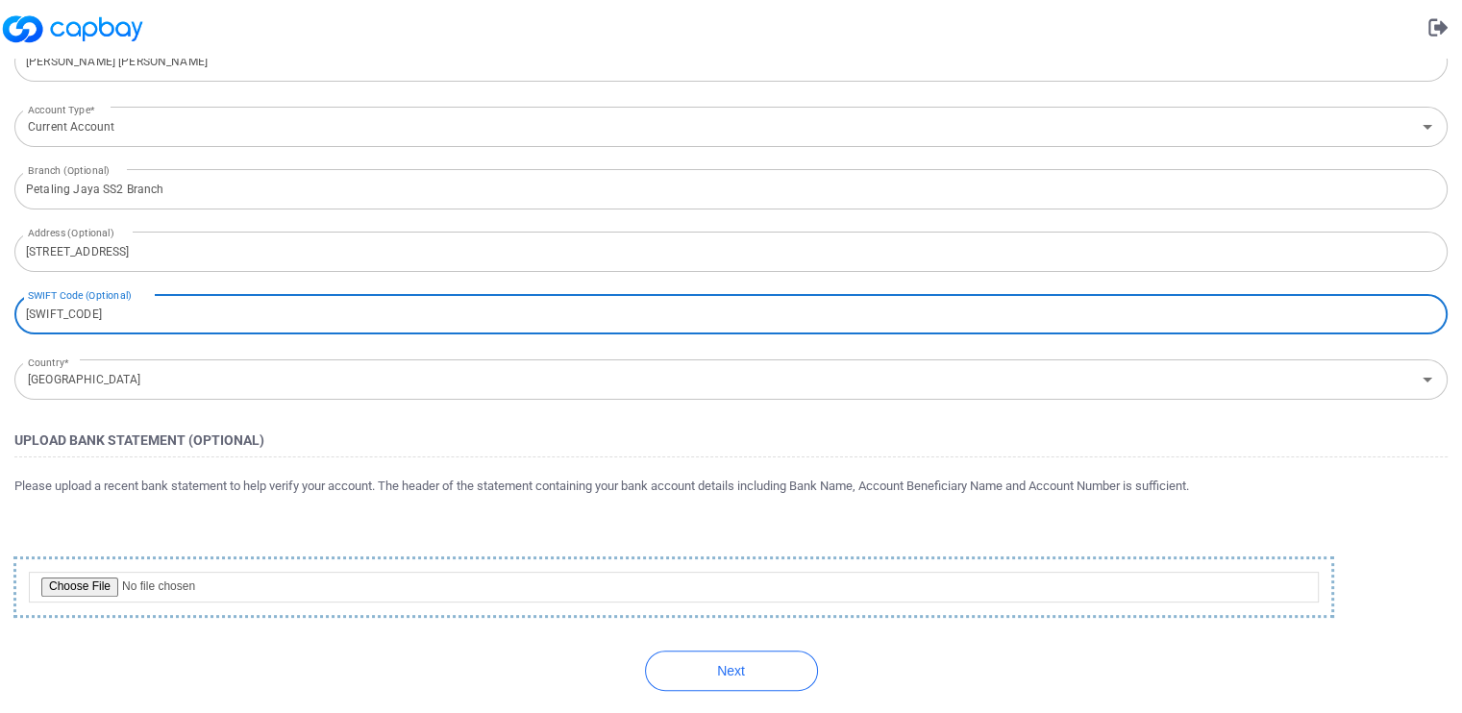
scroll to position [329, 0]
type input "[SWIFT_CODE]"
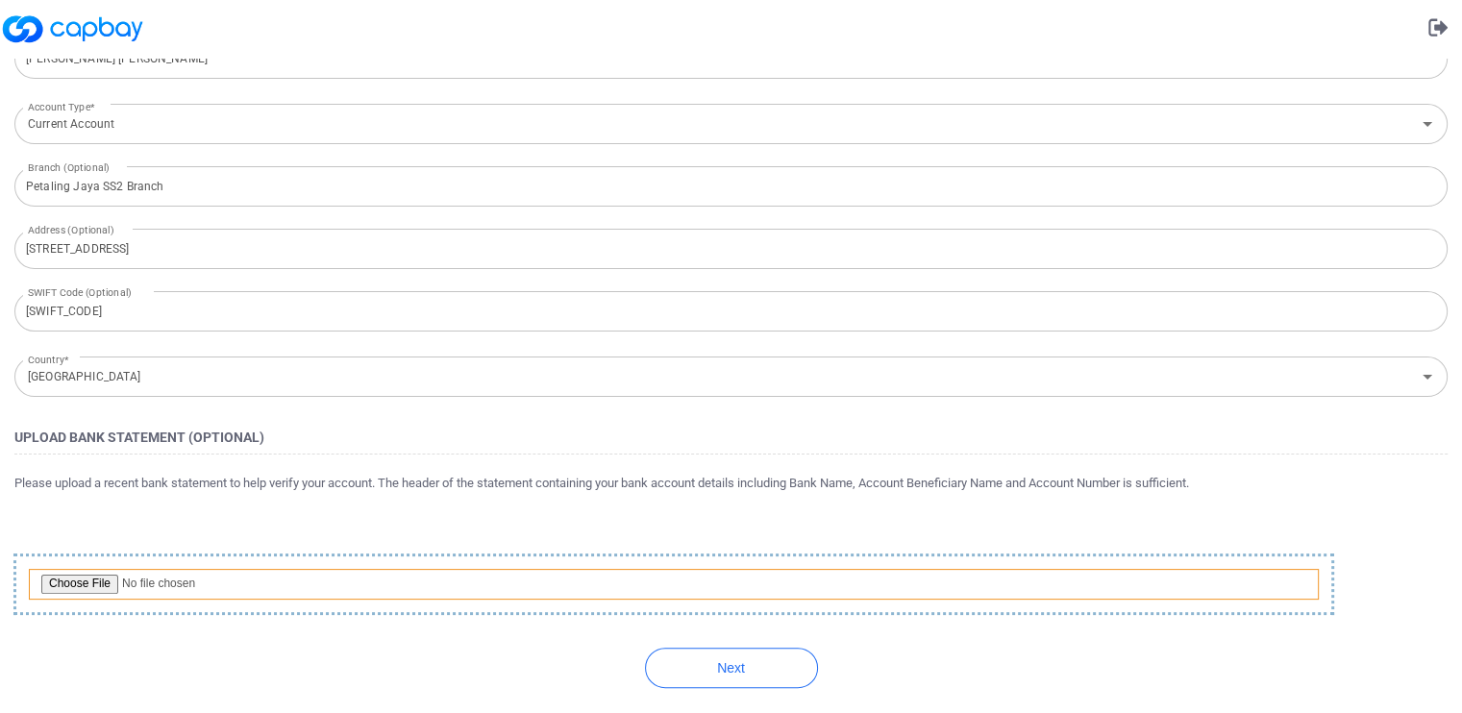
click at [87, 584] on input "file" at bounding box center [674, 584] width 1290 height 31
type input "C:\fakepath\Maybank page1_512231584191.pdf"
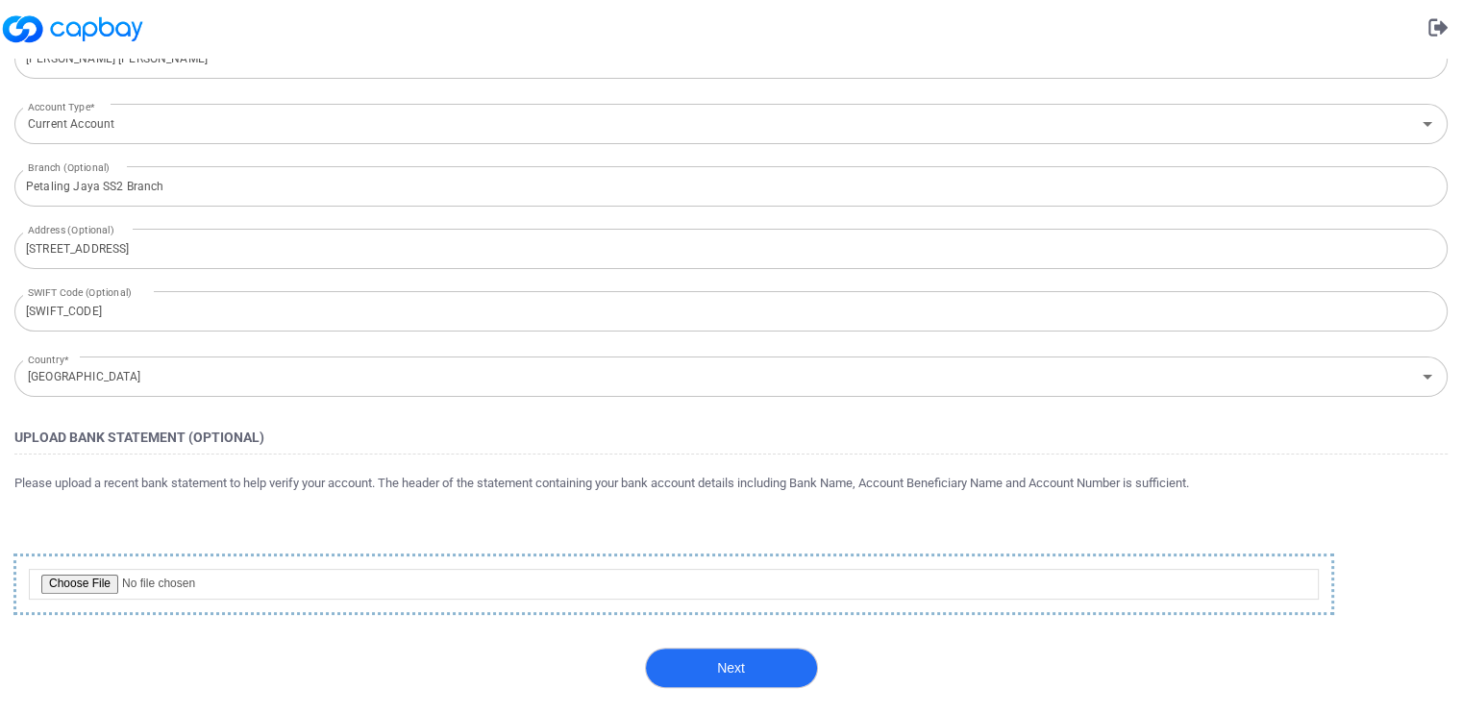
click at [726, 663] on button "Next" at bounding box center [731, 668] width 173 height 40
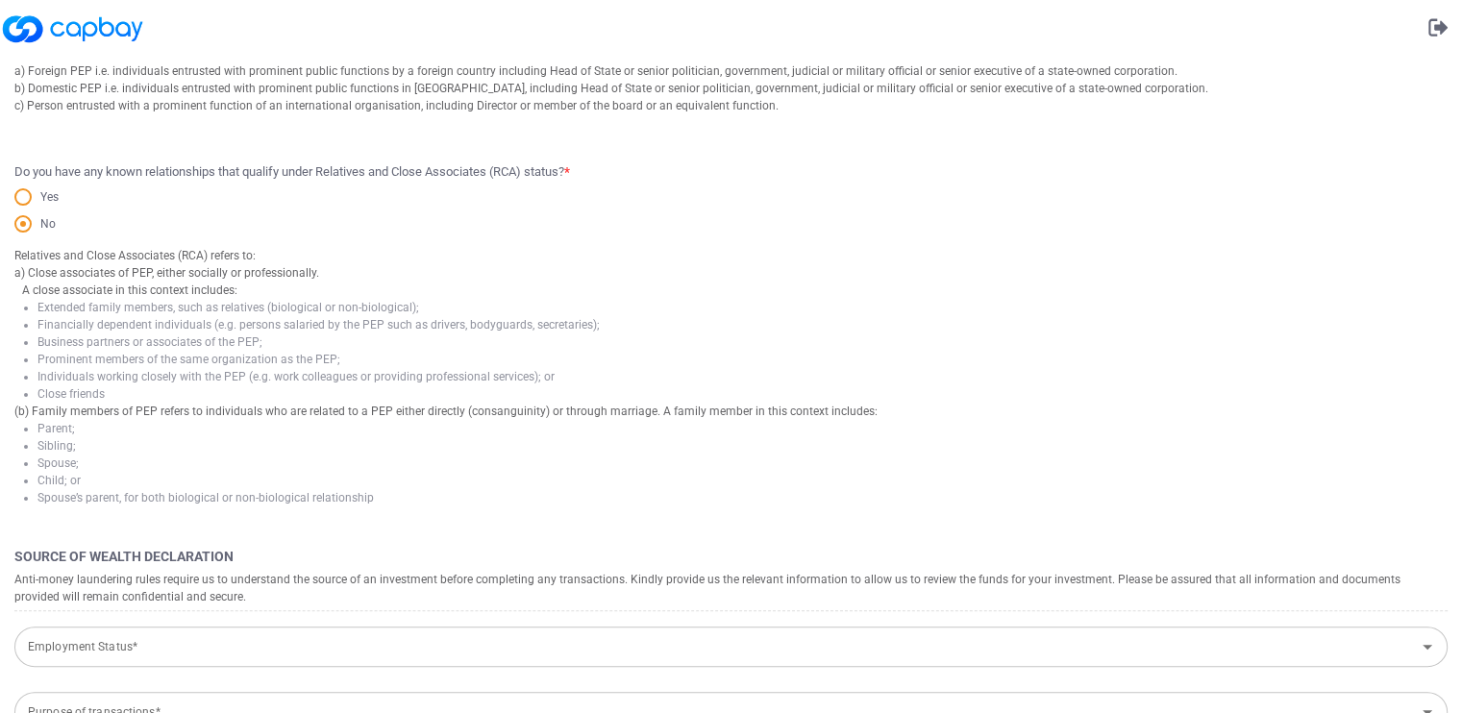
scroll to position [0, 0]
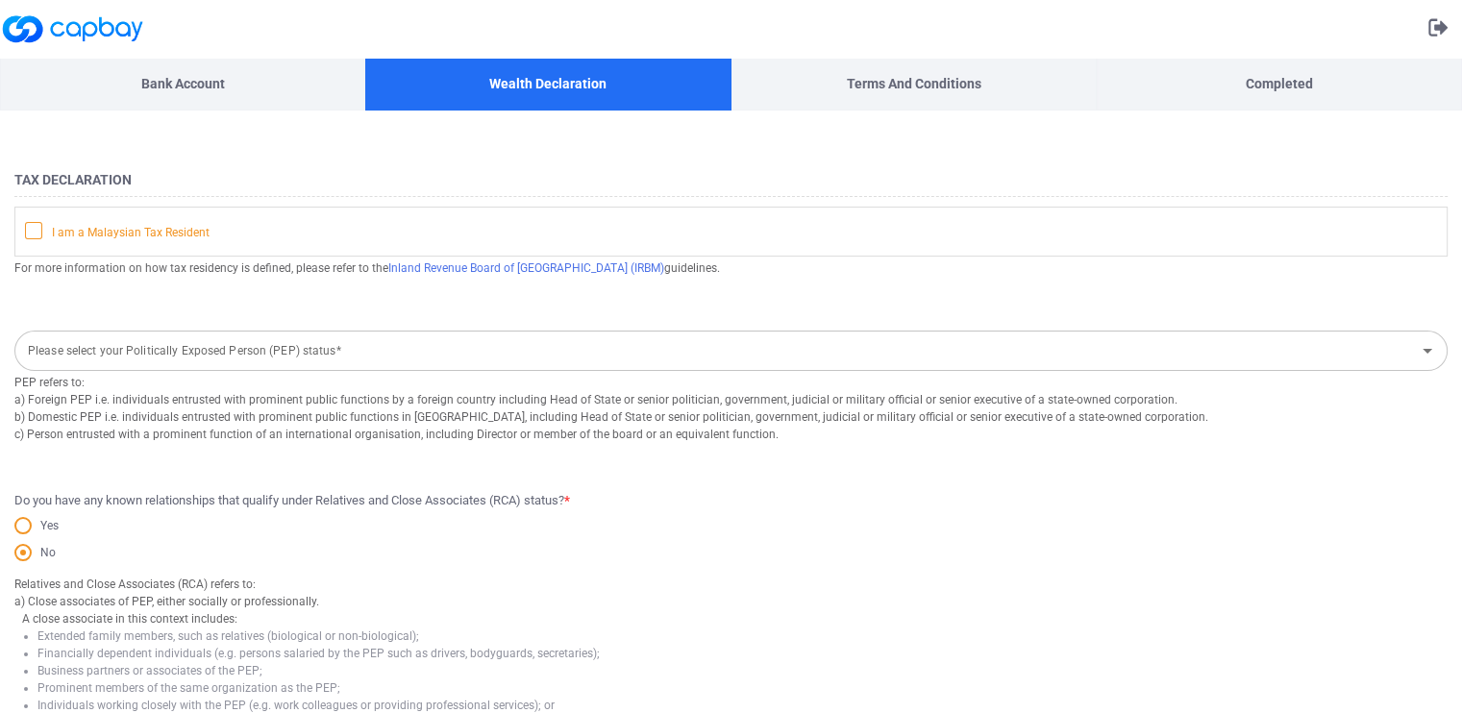
click at [34, 227] on icon at bounding box center [33, 229] width 15 height 15
click at [0, 0] on input "I am a Malaysian Tax Resident" at bounding box center [0, 0] width 0 height 0
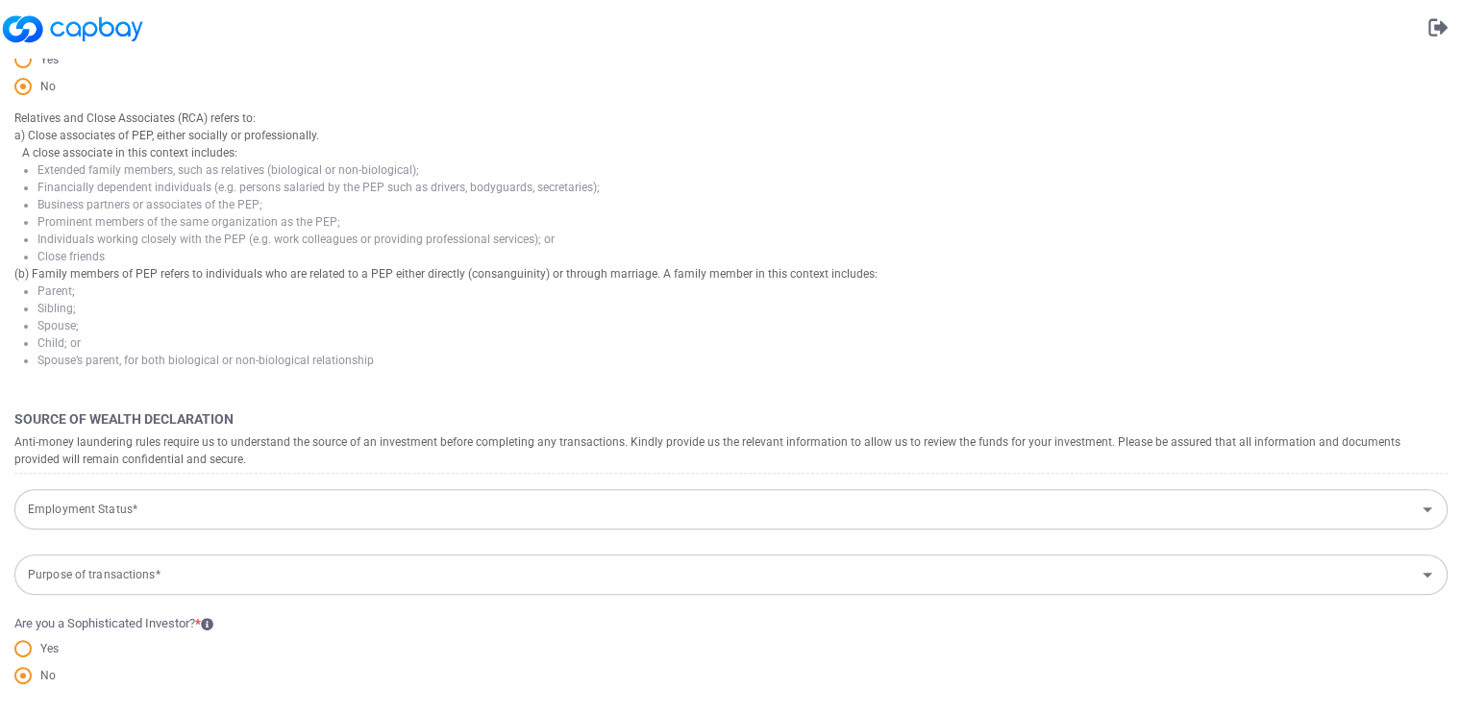
scroll to position [470, 0]
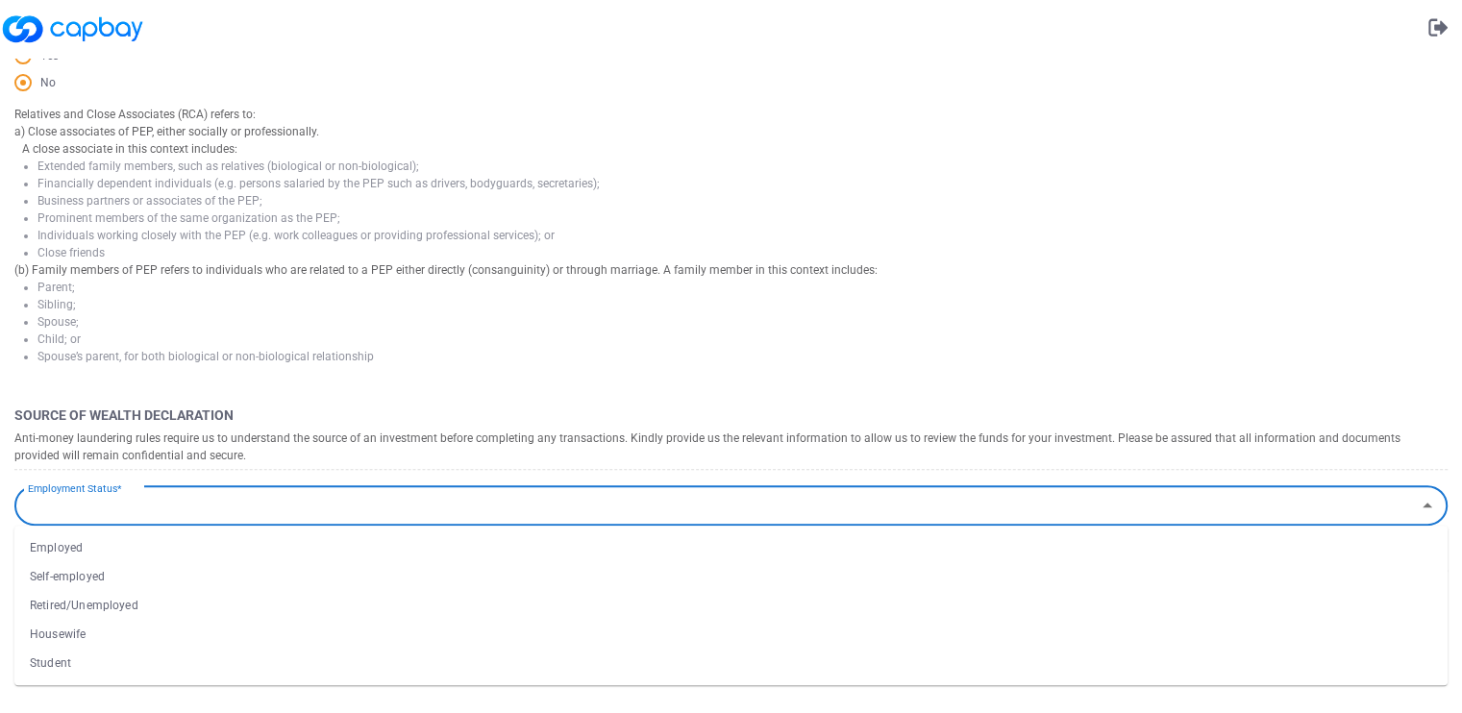
click at [105, 516] on input "Employment Status*" at bounding box center [715, 506] width 1390 height 36
click at [94, 551] on li "Employed" at bounding box center [730, 548] width 1433 height 29
type input "Employed"
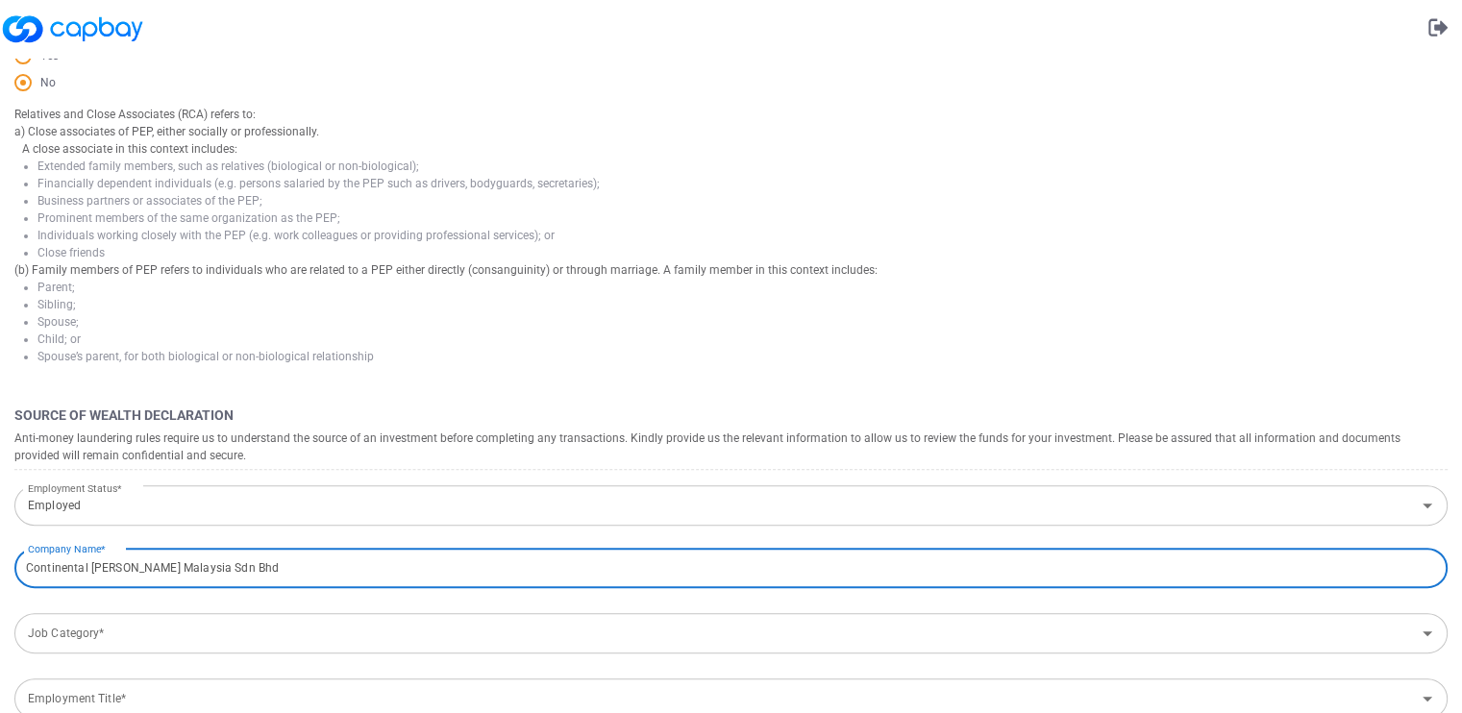
type input "Continental [PERSON_NAME] Malaysia Sdn Bhd"
click at [136, 630] on input "Job Category*" at bounding box center [715, 634] width 1390 height 36
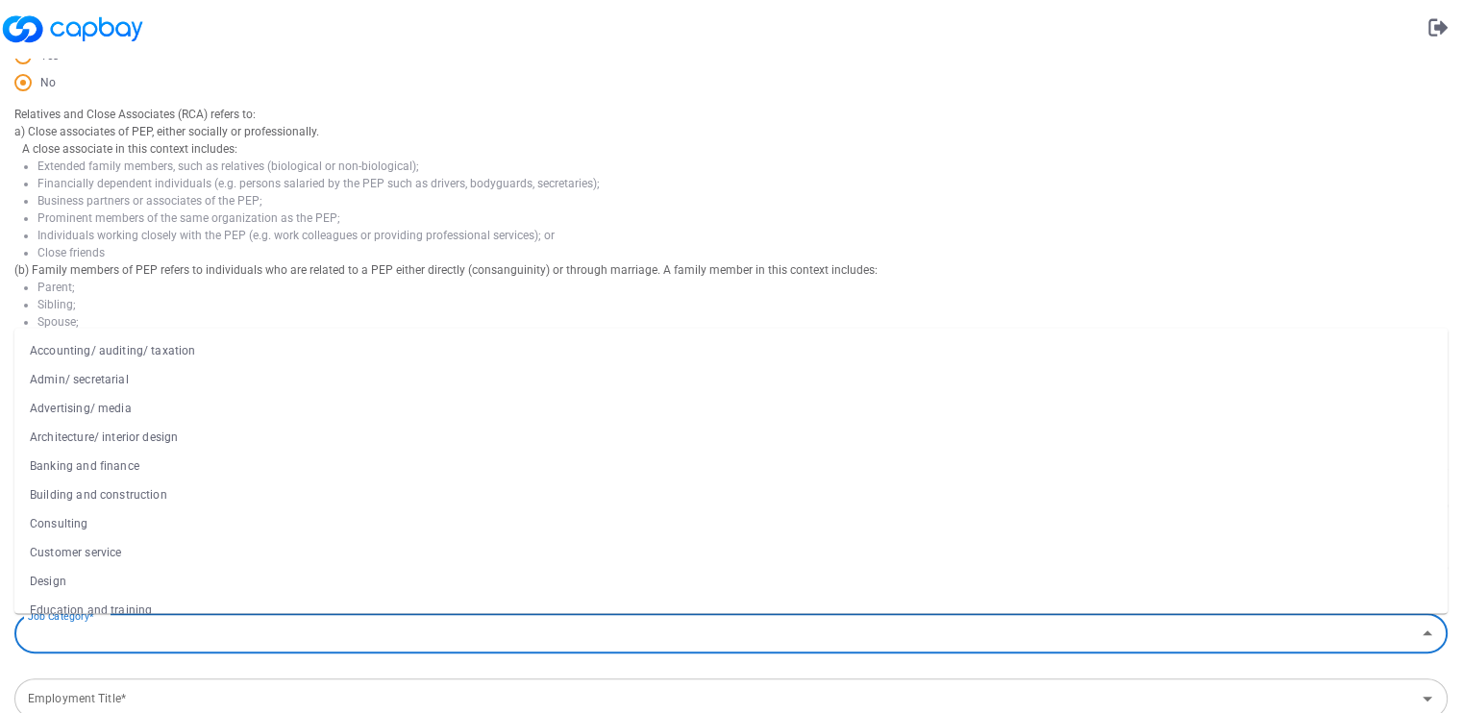
click at [153, 355] on li "Accounting/ auditing/ taxation" at bounding box center [730, 350] width 1433 height 29
type input "Accounting/ auditing/ taxation"
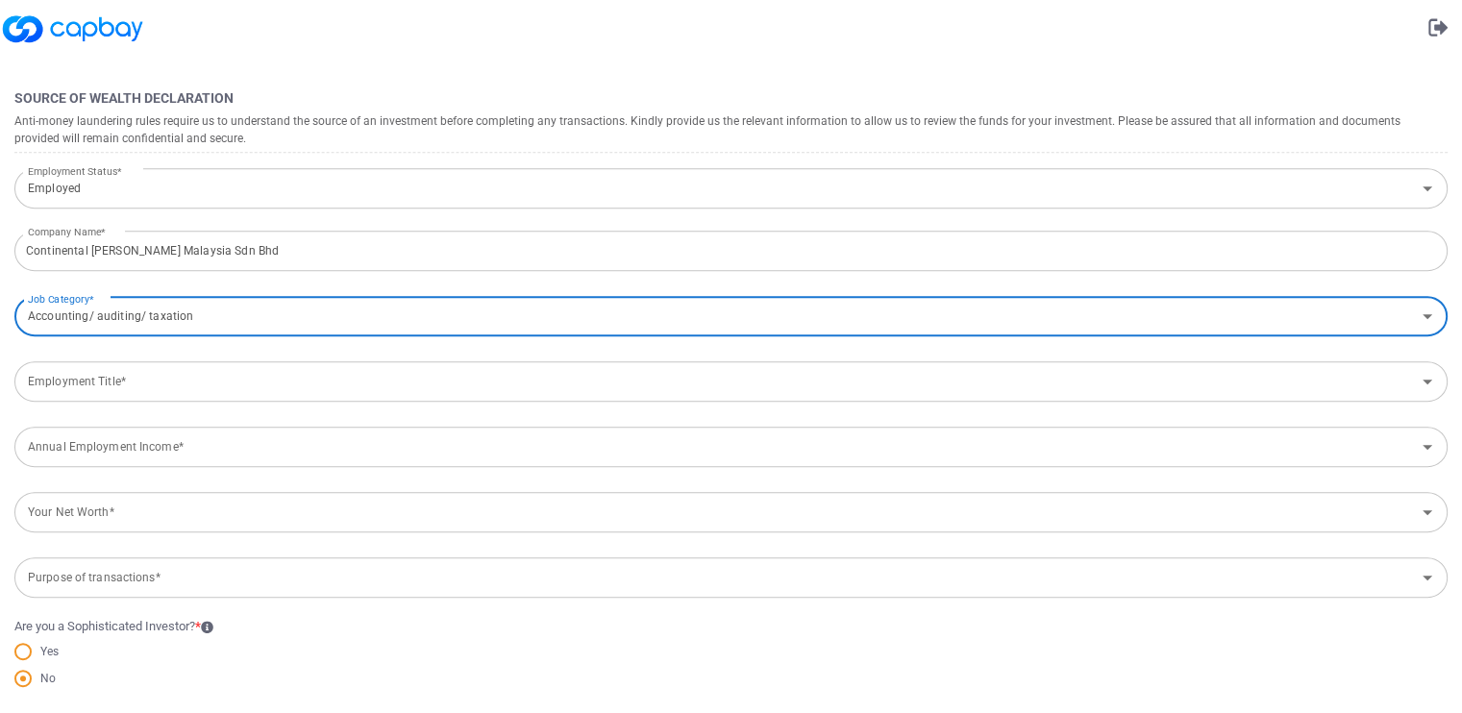
scroll to position [792, 0]
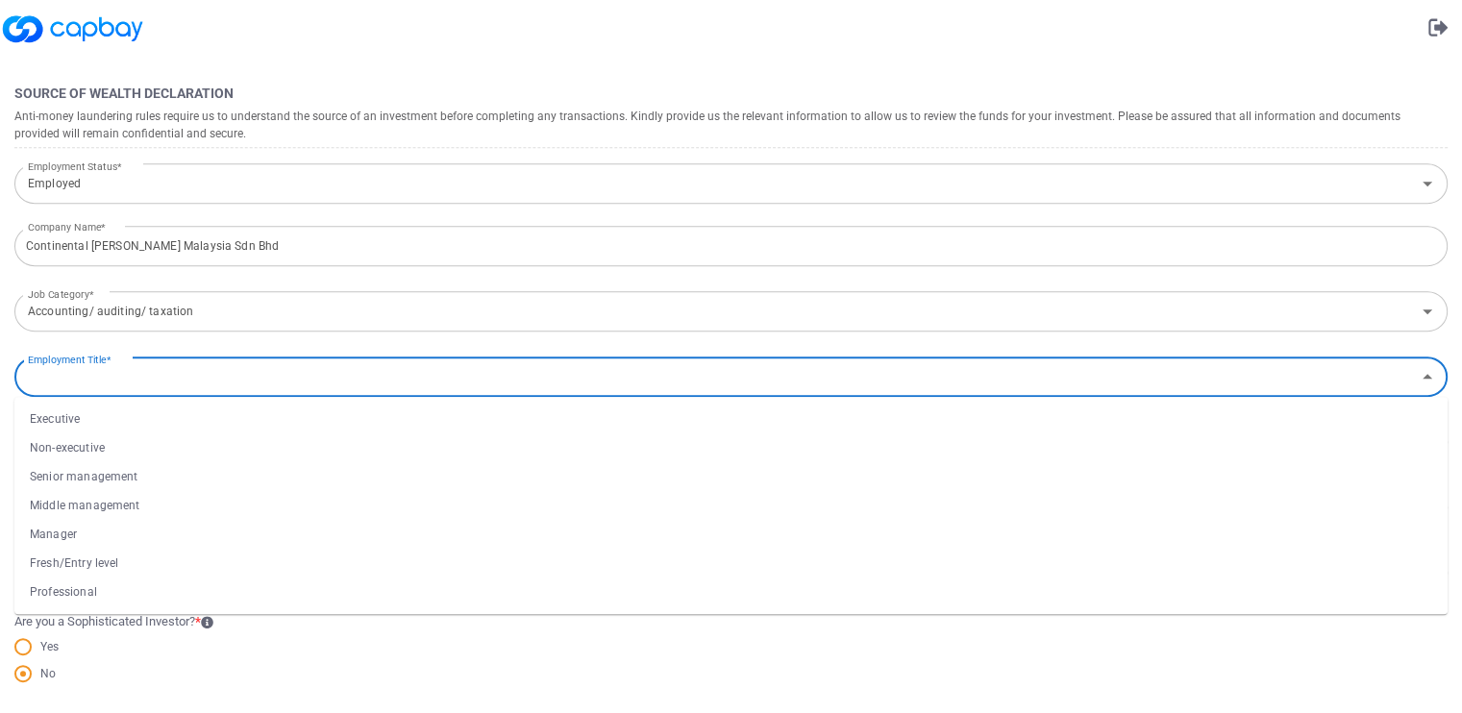
click at [400, 367] on input "Employment Title*" at bounding box center [715, 378] width 1390 height 36
click at [189, 503] on li "Middle management" at bounding box center [730, 505] width 1433 height 29
type input "Middle management"
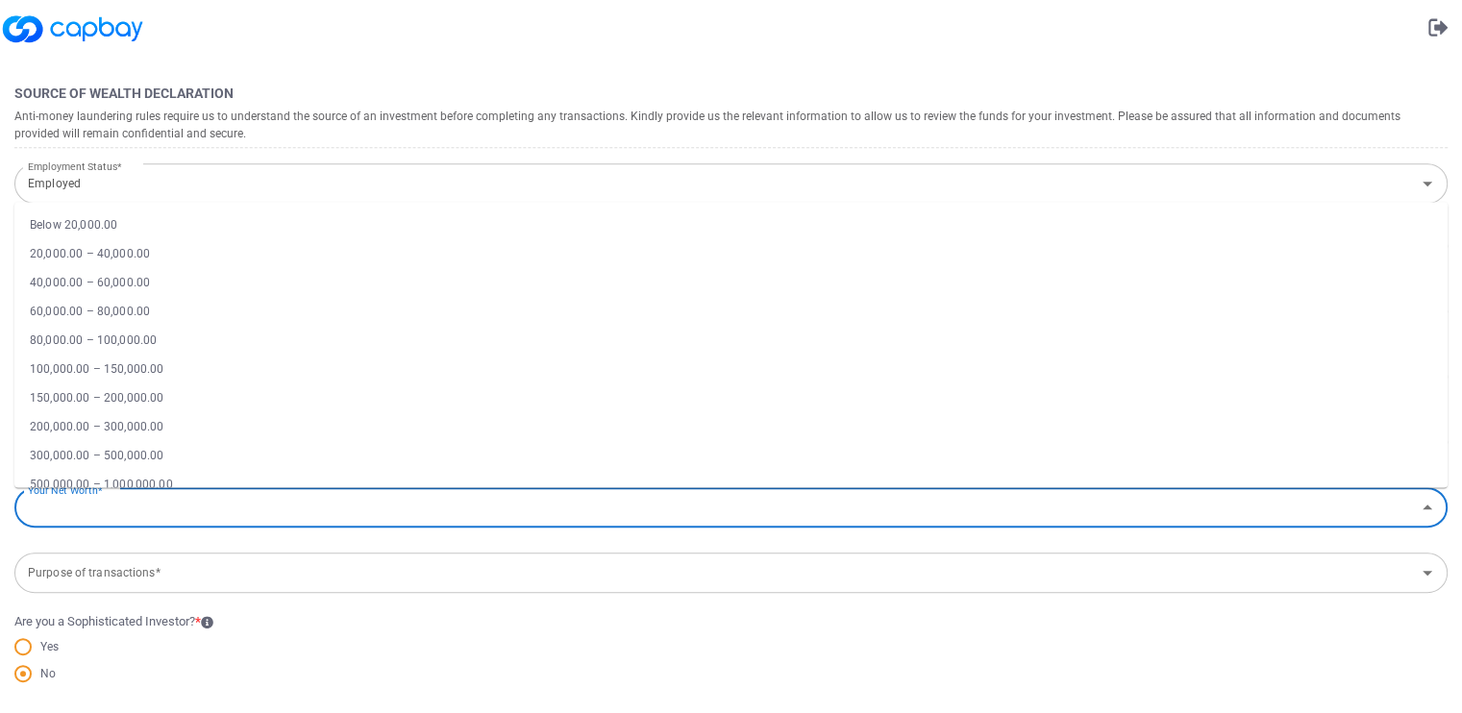
click at [165, 509] on input "Your Net Worth*" at bounding box center [715, 508] width 1390 height 36
click at [145, 397] on li "150,000.00 – 200,000.00" at bounding box center [730, 398] width 1433 height 29
type input "150,000.00 – 200,000.00"
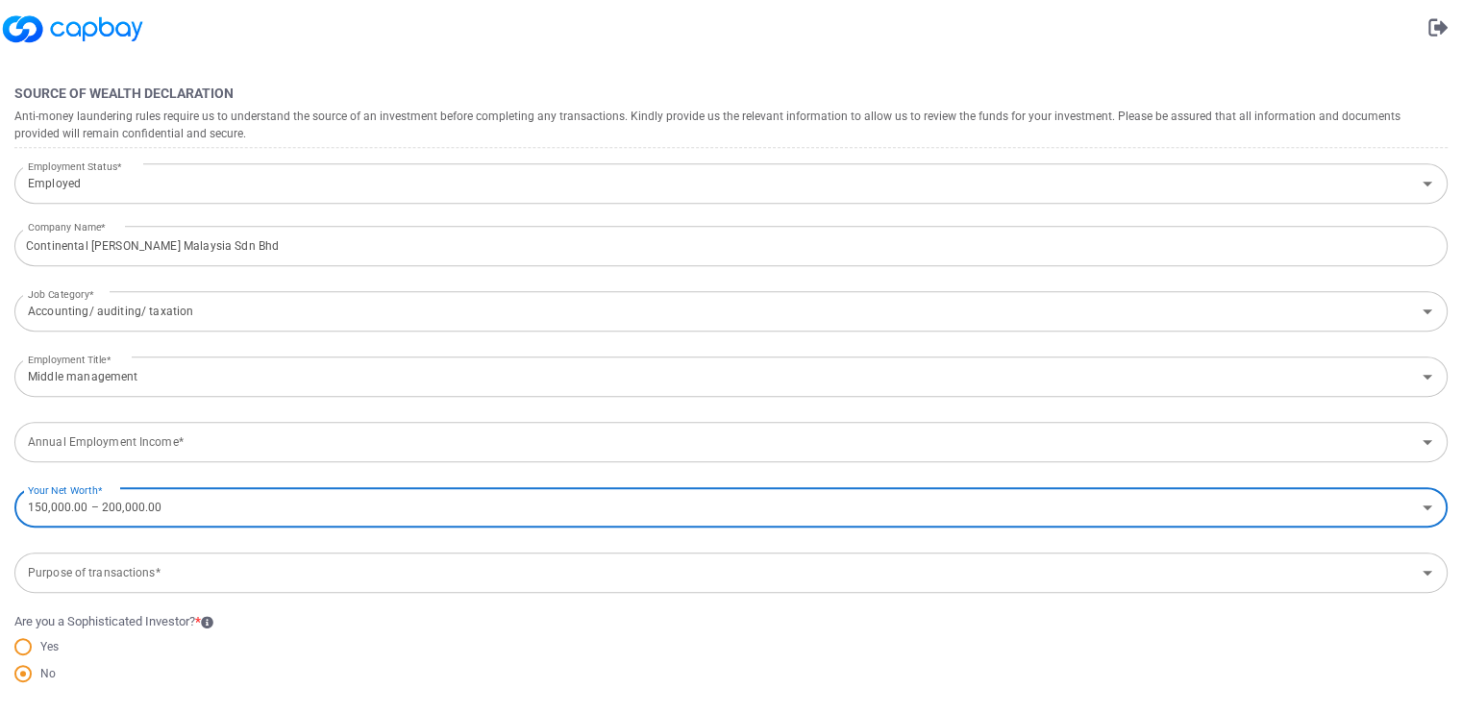
click at [195, 425] on input "Annual Employment Income*" at bounding box center [715, 443] width 1390 height 36
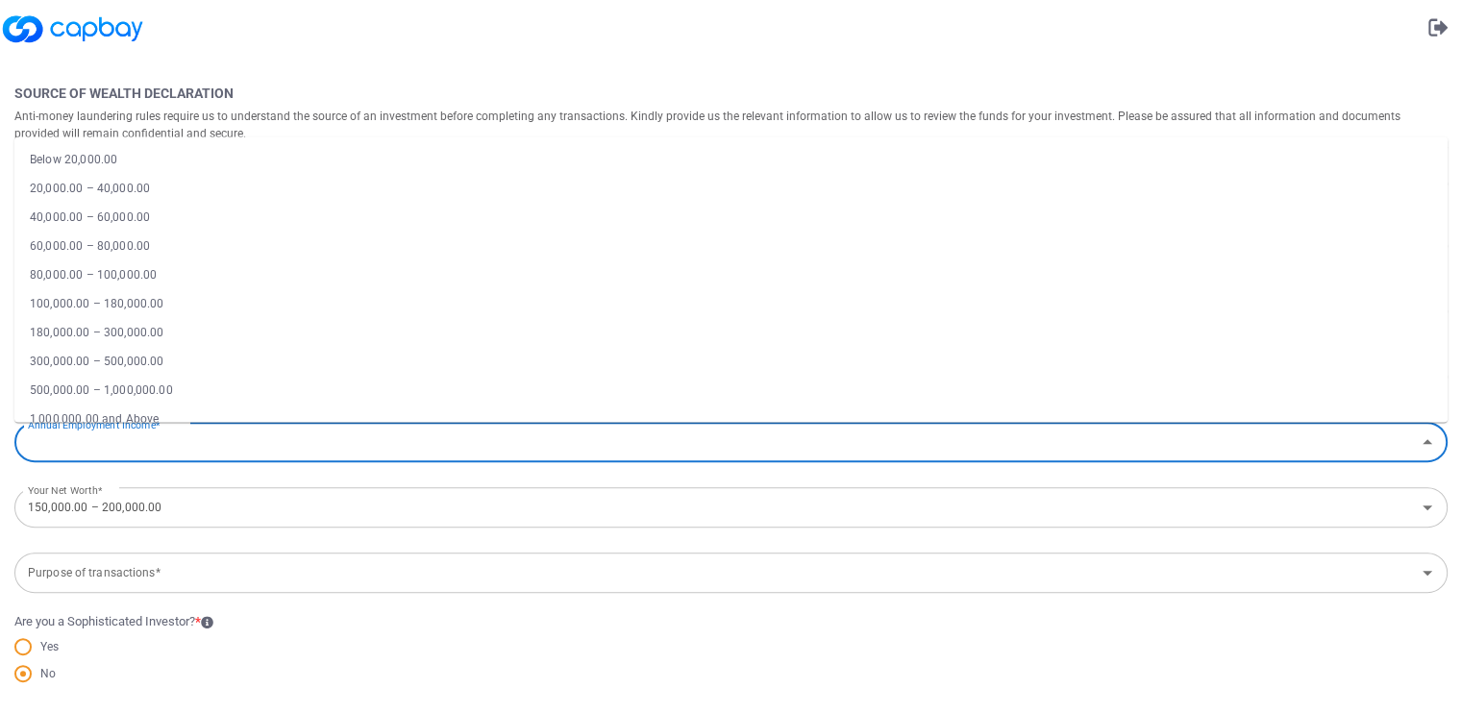
click at [100, 333] on li "180,000.00 – 300,000.00" at bounding box center [730, 332] width 1433 height 29
type input "180,000.00 – 300,000.00"
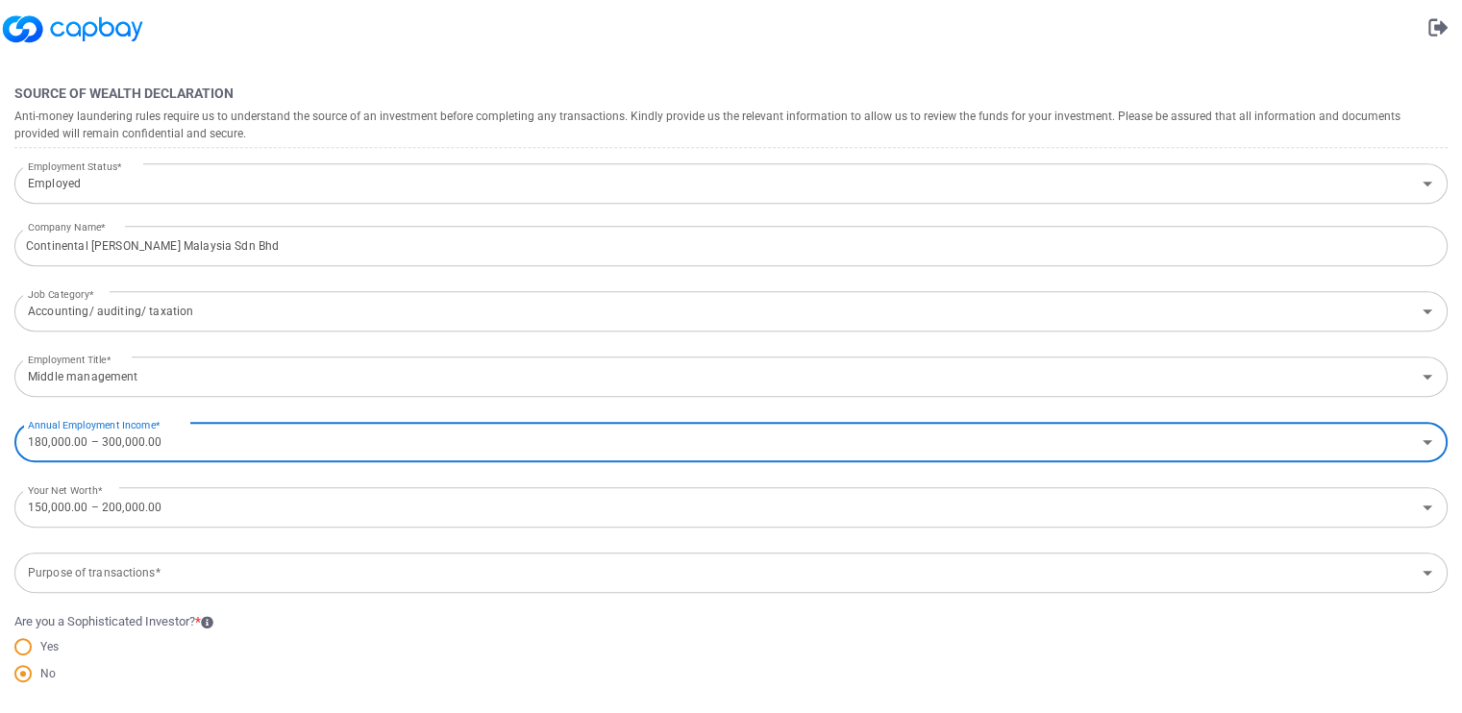
click at [147, 507] on input "150,000.00 – 200,000.00" at bounding box center [715, 508] width 1390 height 36
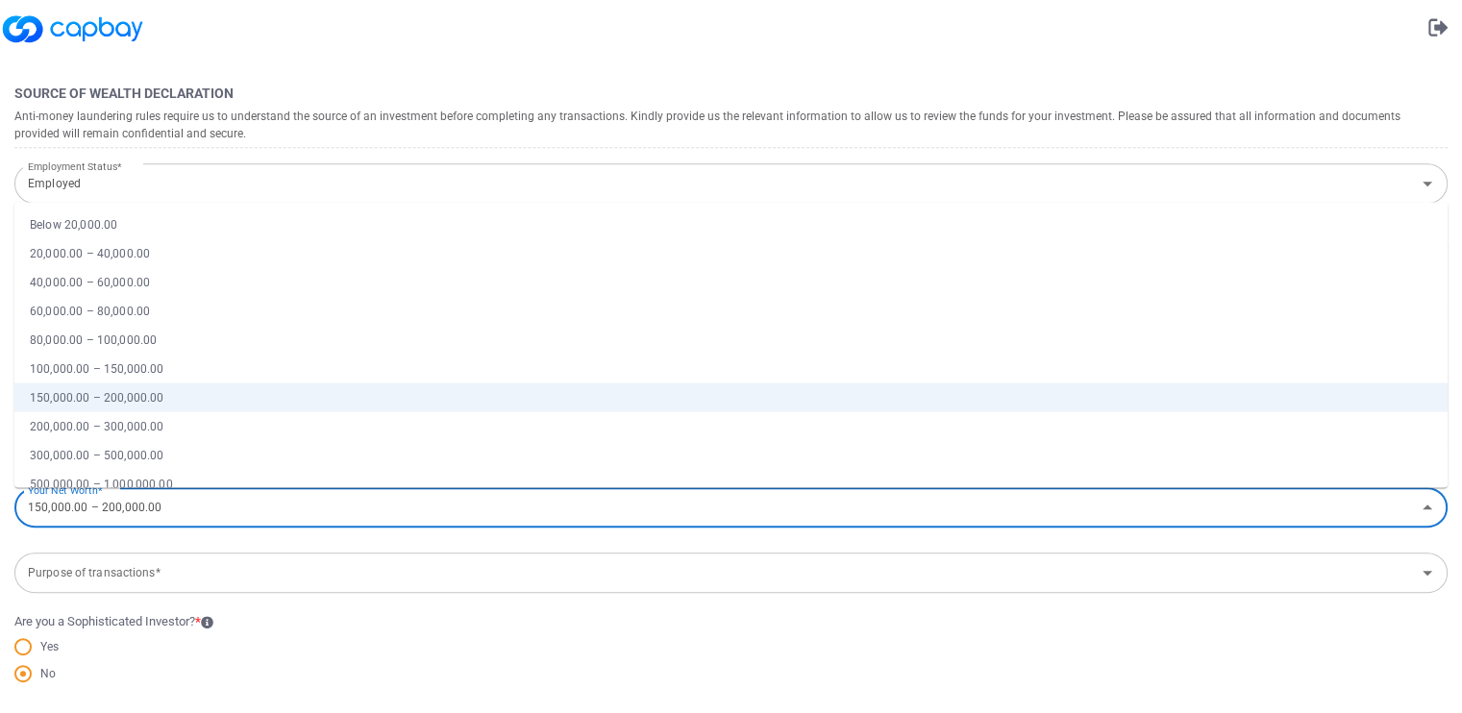
click at [143, 473] on li "500,000.00 – 1,000,000.00" at bounding box center [730, 484] width 1433 height 29
type input "500,000.00 – 1,000,000.00"
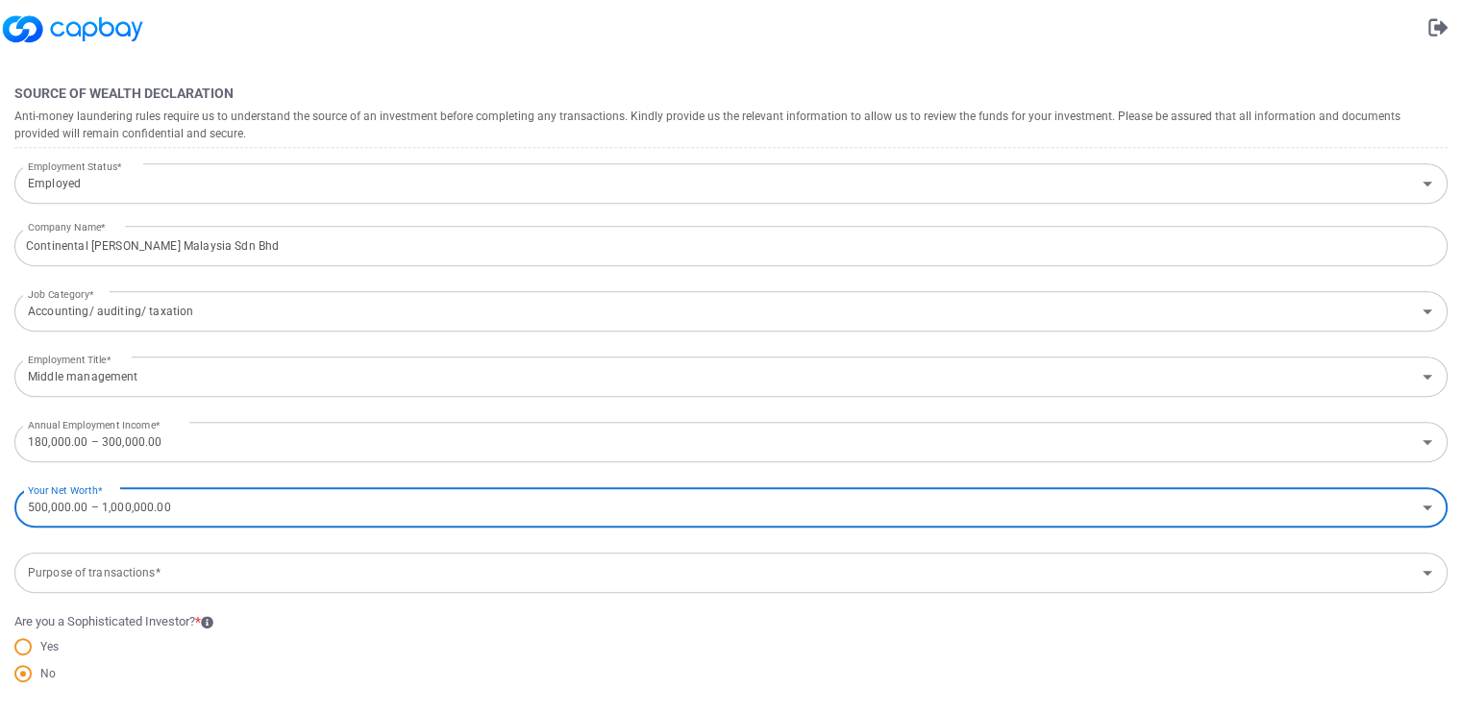
scroll to position [794, 0]
click at [161, 565] on input "Purpose of transactions*" at bounding box center [715, 572] width 1390 height 36
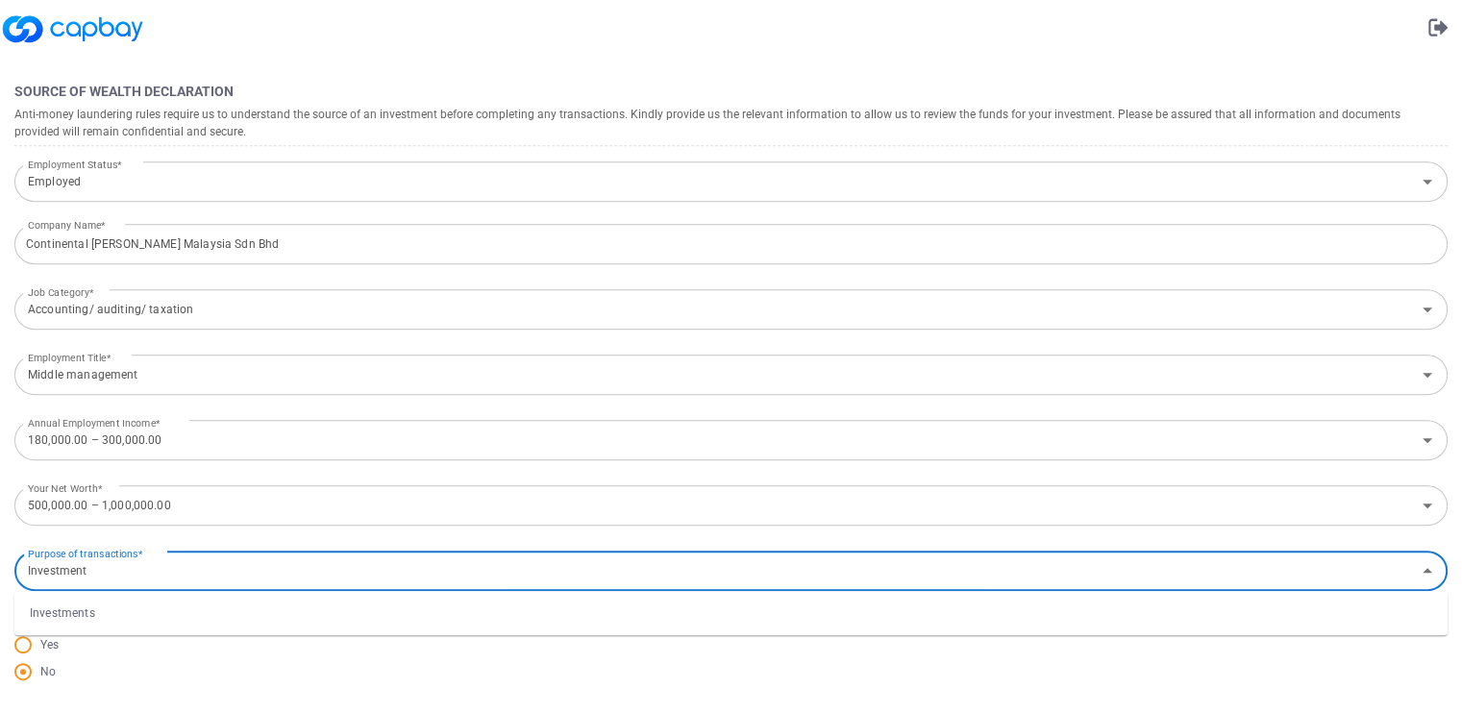
type input "Investment"
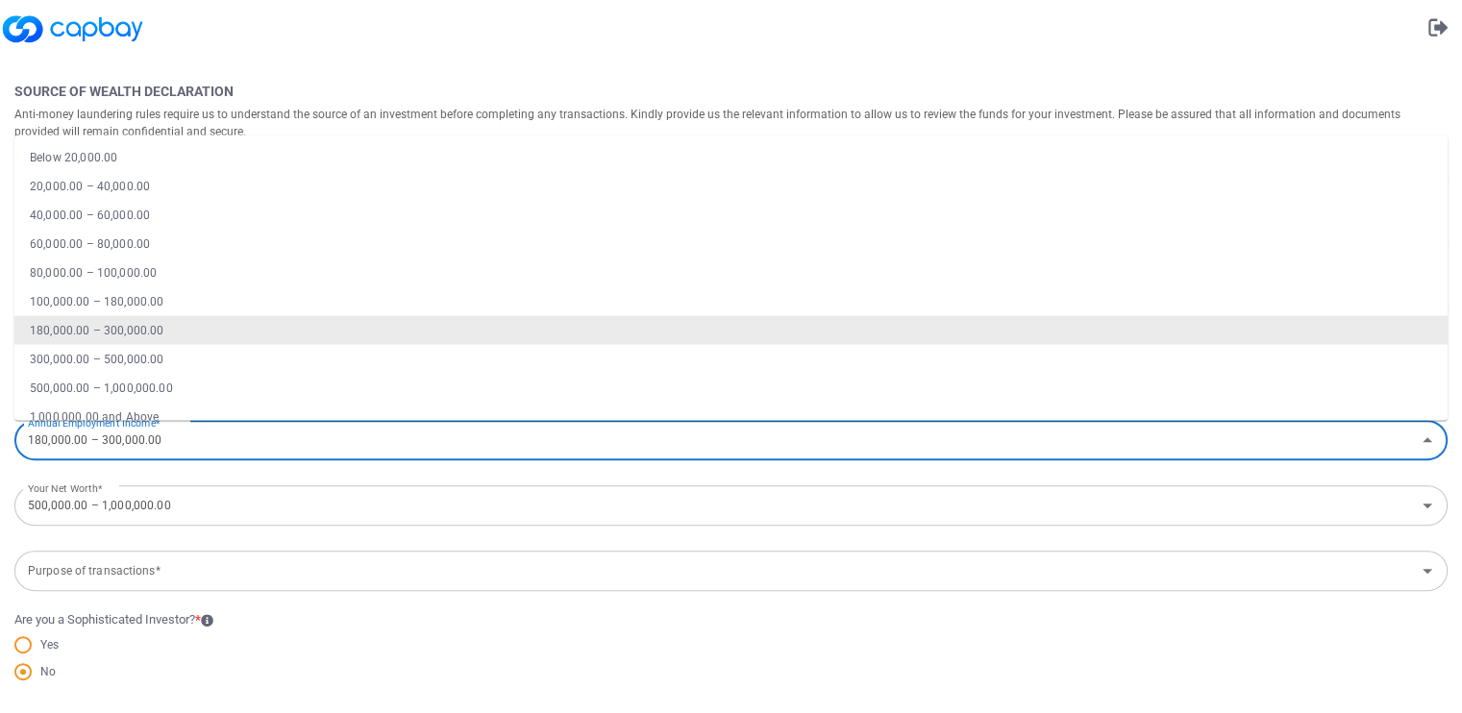
click at [198, 437] on input "180,000.00 – 300,000.00" at bounding box center [715, 441] width 1390 height 36
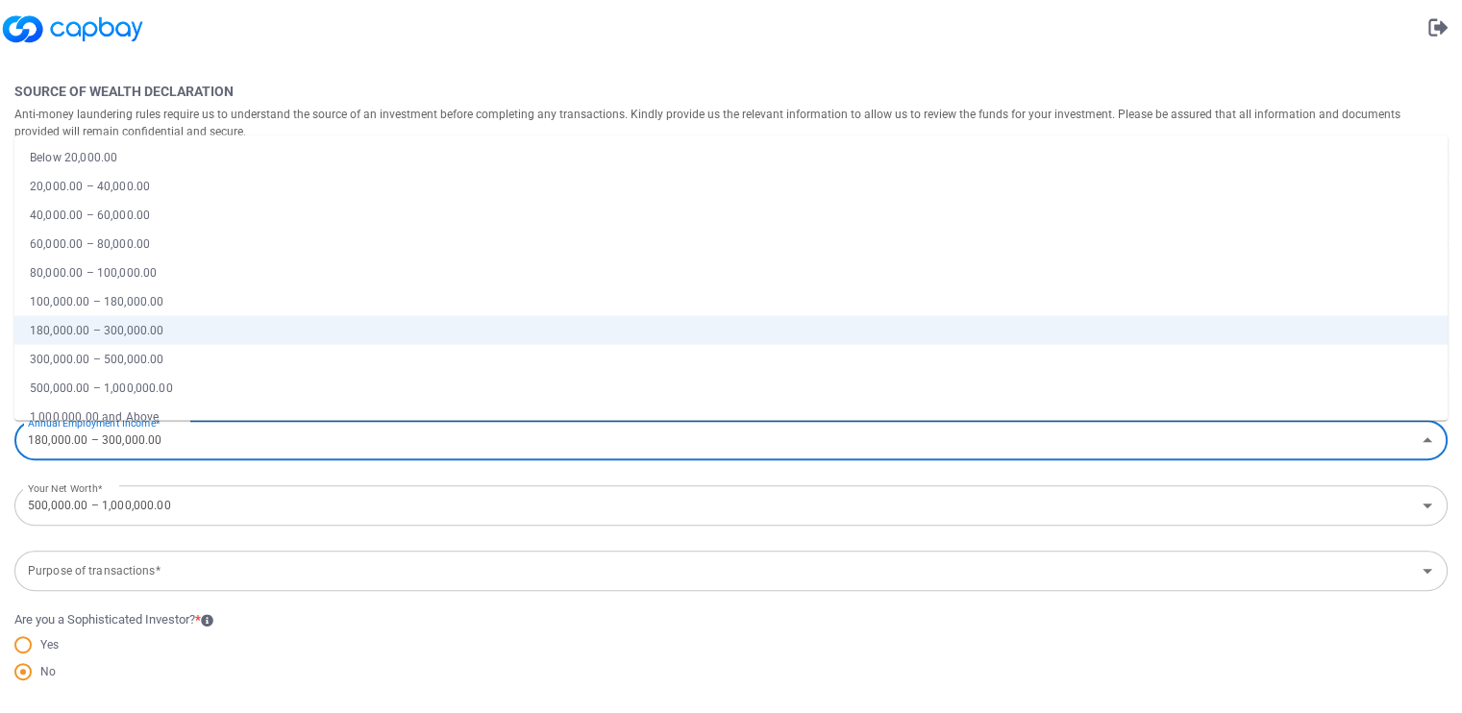
click at [140, 297] on li "100,000.00 – 180,000.00" at bounding box center [730, 301] width 1433 height 29
type input "100,000.00 – 180,000.00"
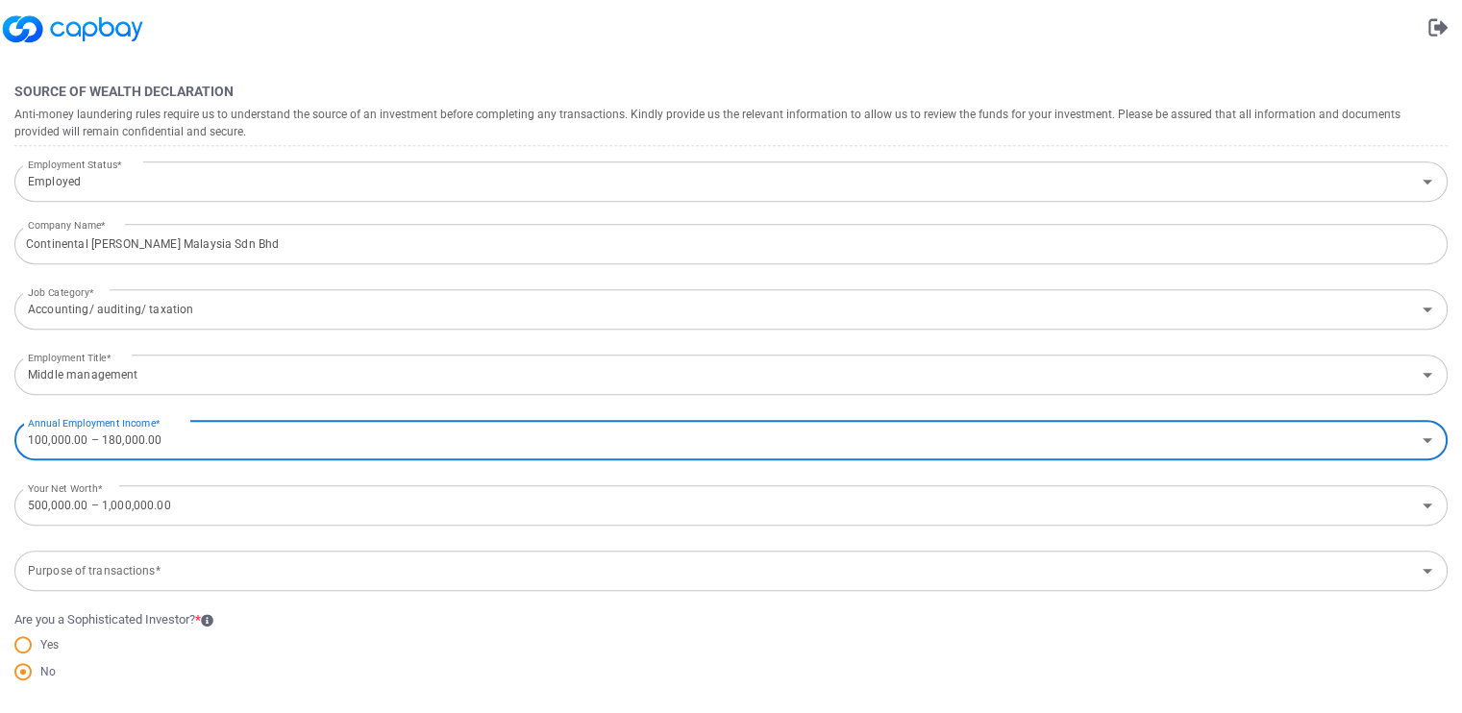
scroll to position [867, 0]
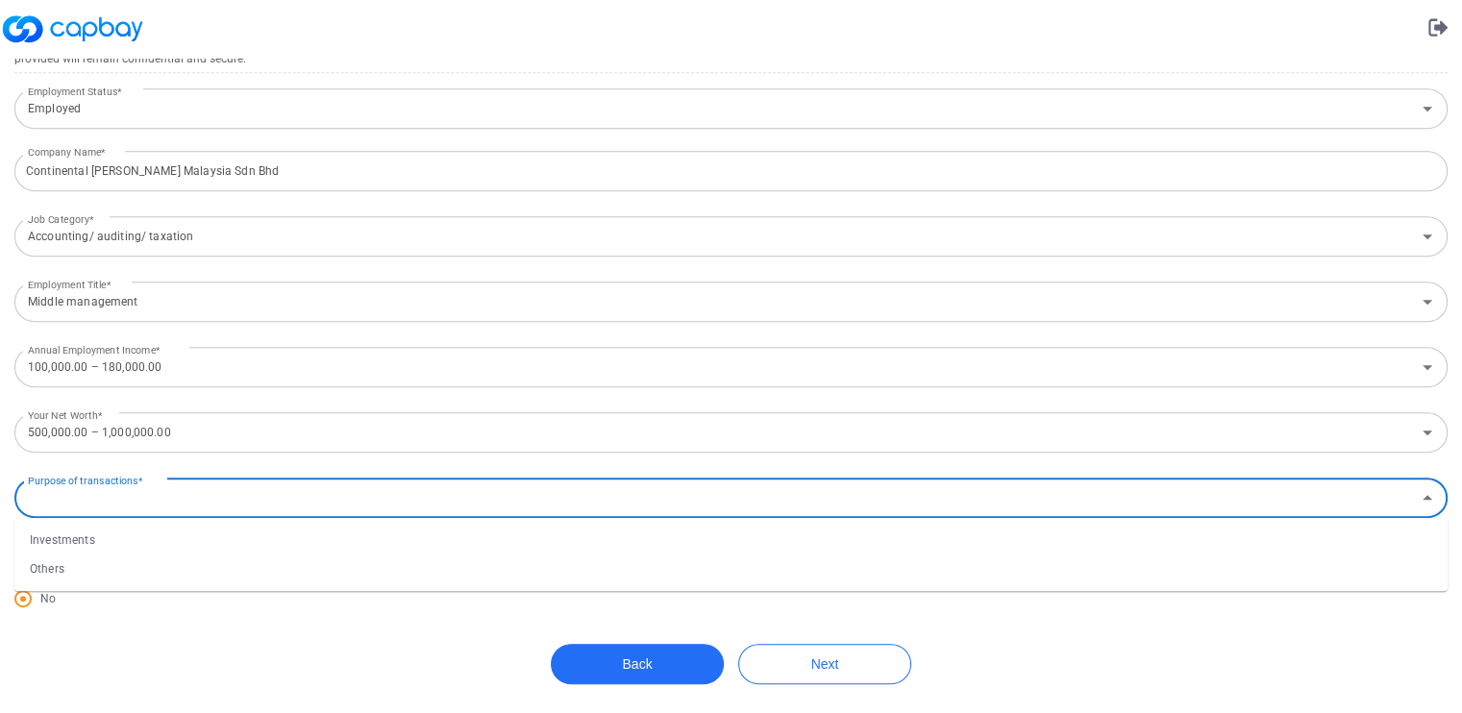
click at [235, 489] on input "Purpose of transactions*" at bounding box center [715, 499] width 1390 height 36
click at [97, 535] on li "Investments" at bounding box center [730, 540] width 1433 height 29
type input "Investments"
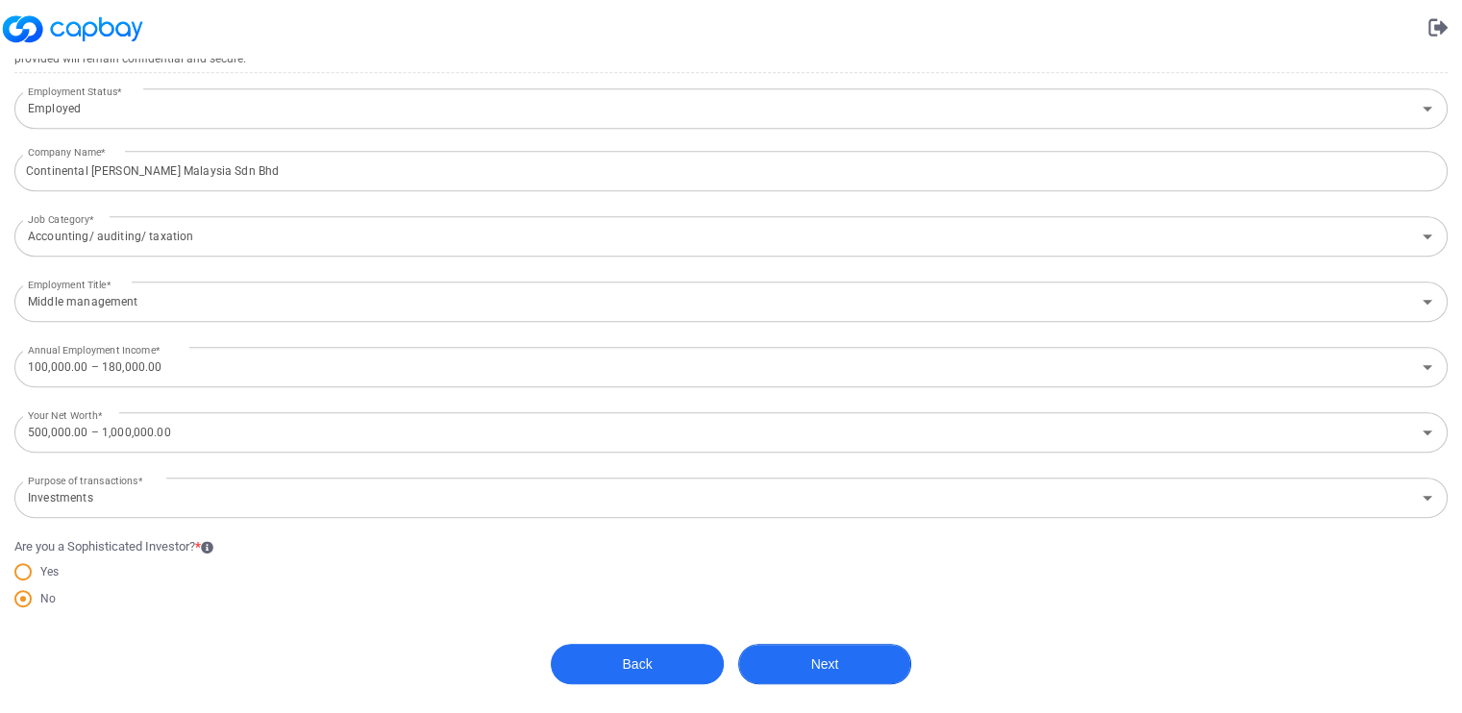
click at [846, 660] on button "Next" at bounding box center [824, 664] width 173 height 40
click at [819, 662] on button "Next" at bounding box center [824, 665] width 173 height 40
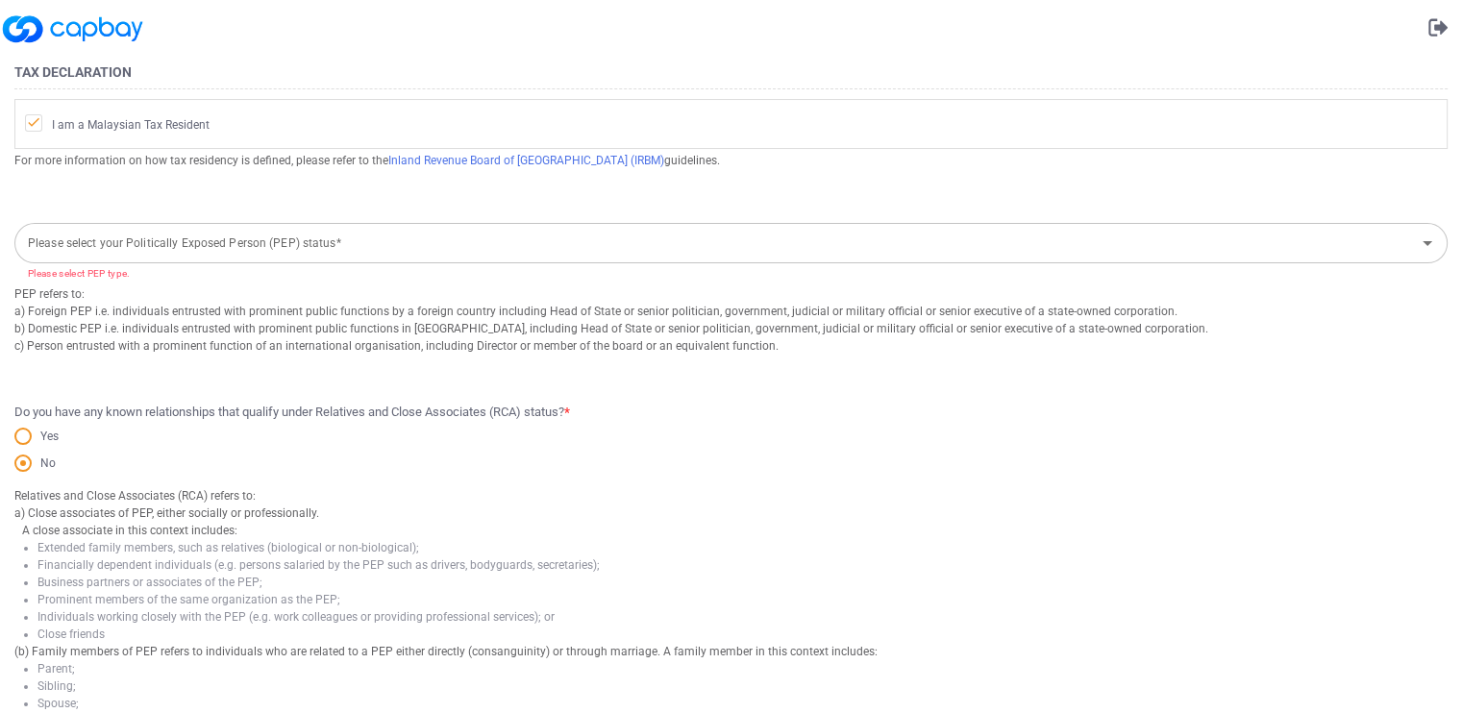
scroll to position [107, 0]
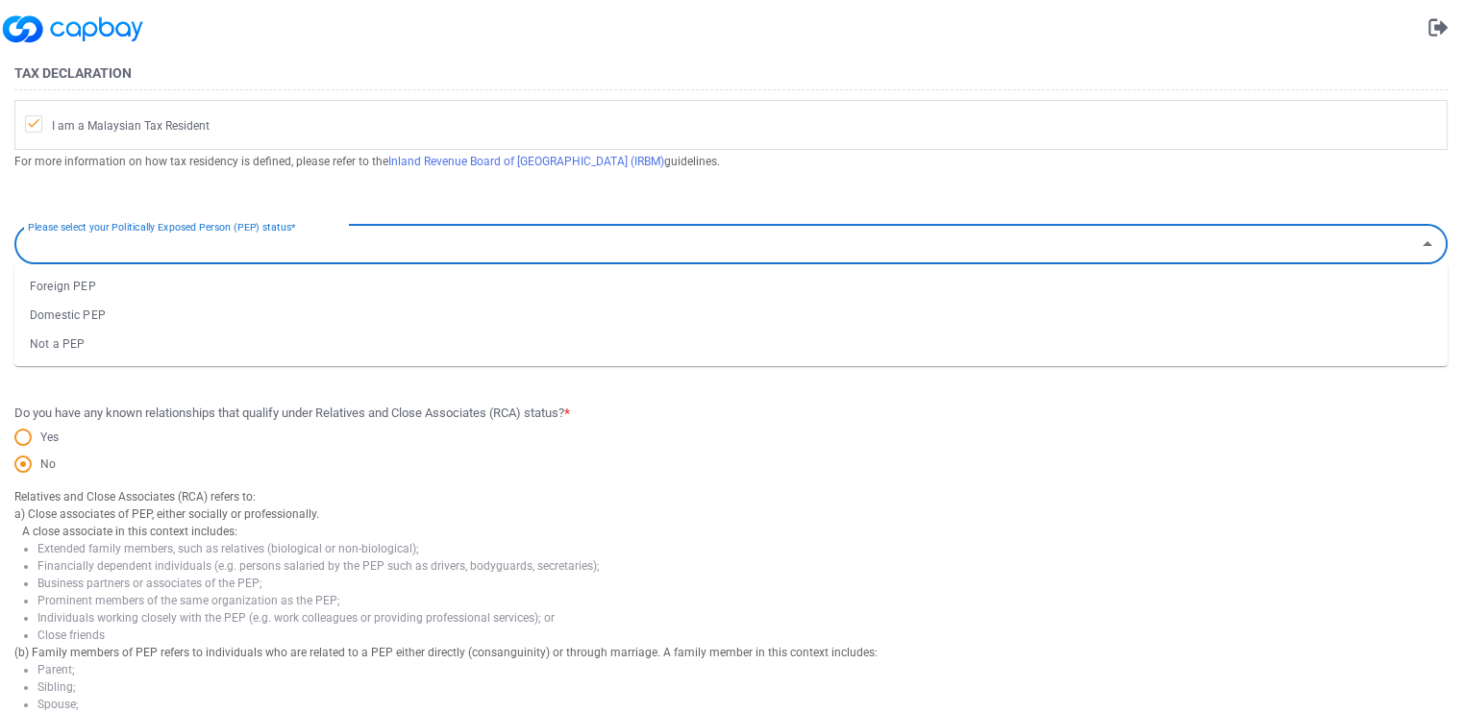
click at [202, 236] on div "Please select your Politically Exposed Person (PEP) status* Please select your …" at bounding box center [730, 242] width 1433 height 43
click at [75, 344] on li "Not a PEP" at bounding box center [730, 344] width 1433 height 29
type input "Not a PEP"
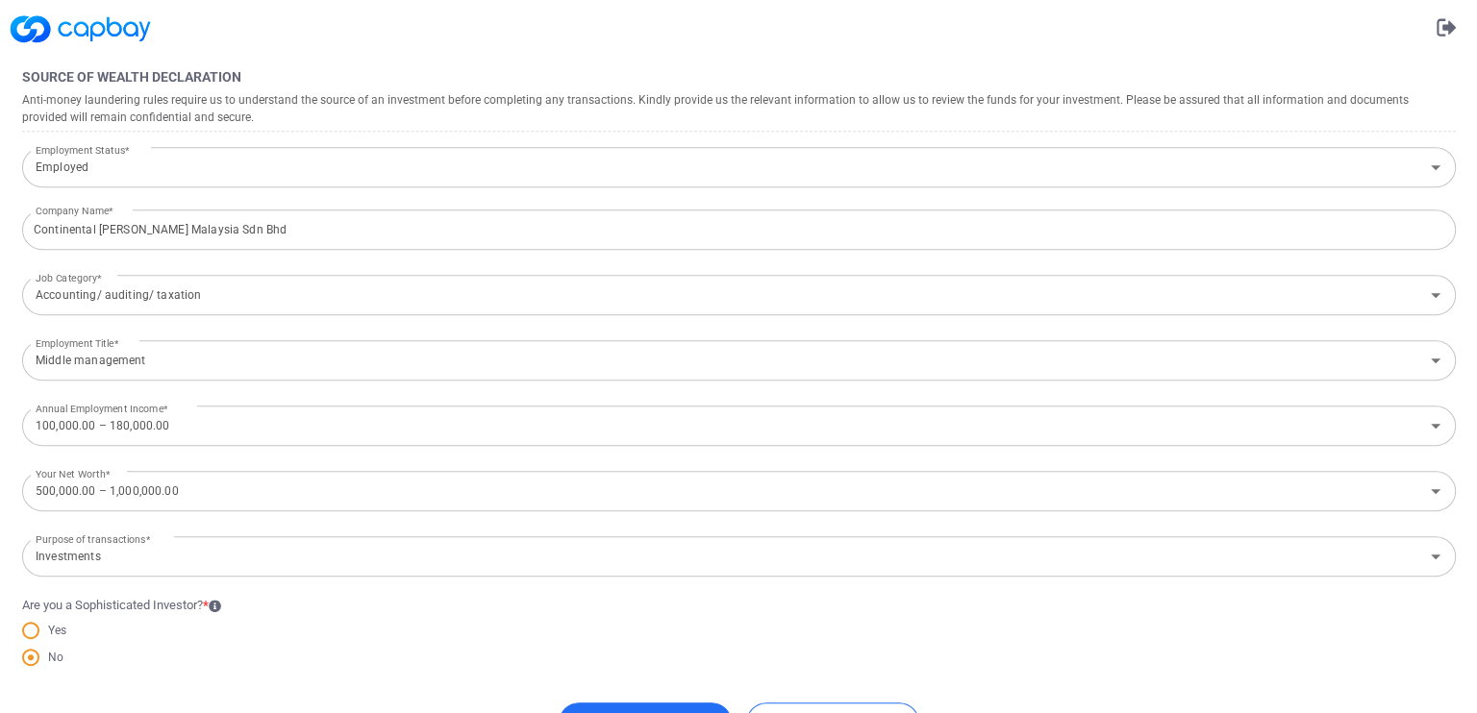
scroll to position [867, 0]
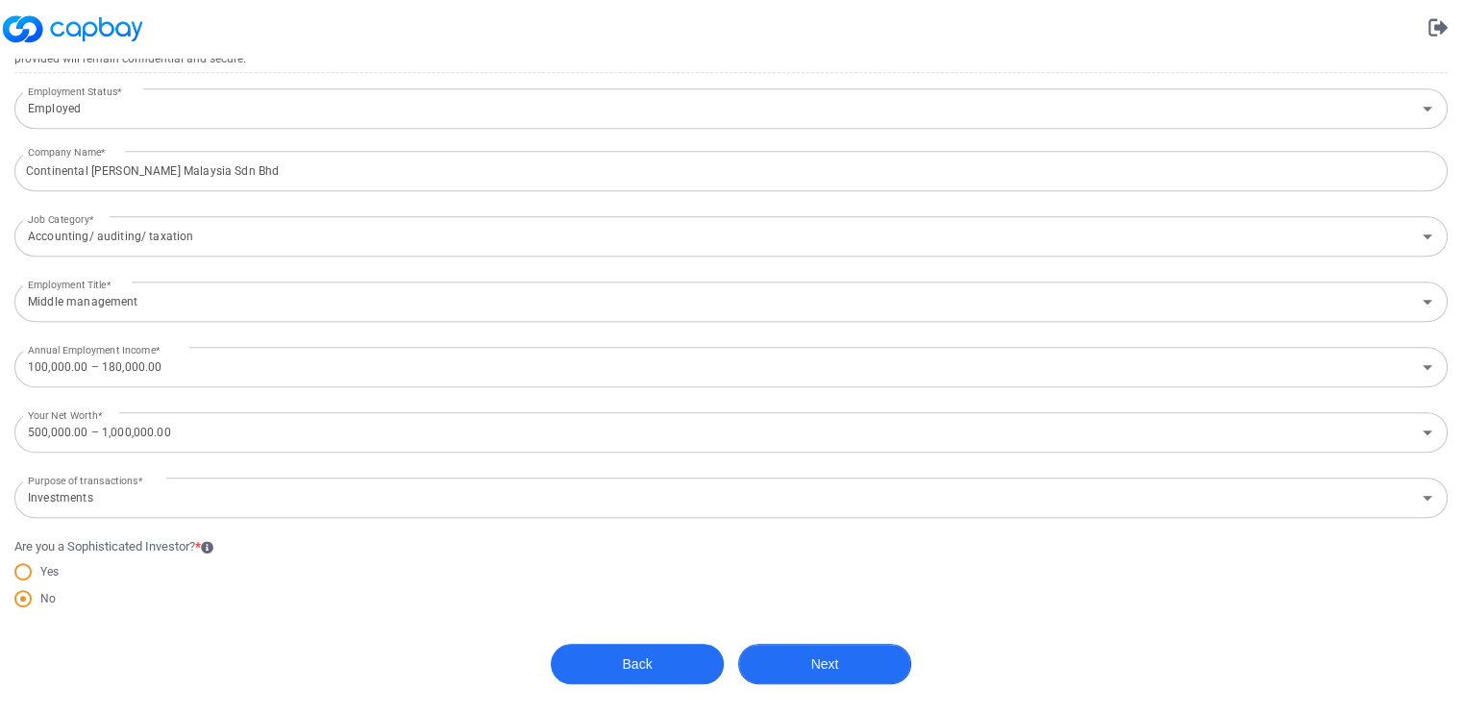
click at [829, 658] on button "Next" at bounding box center [824, 664] width 173 height 40
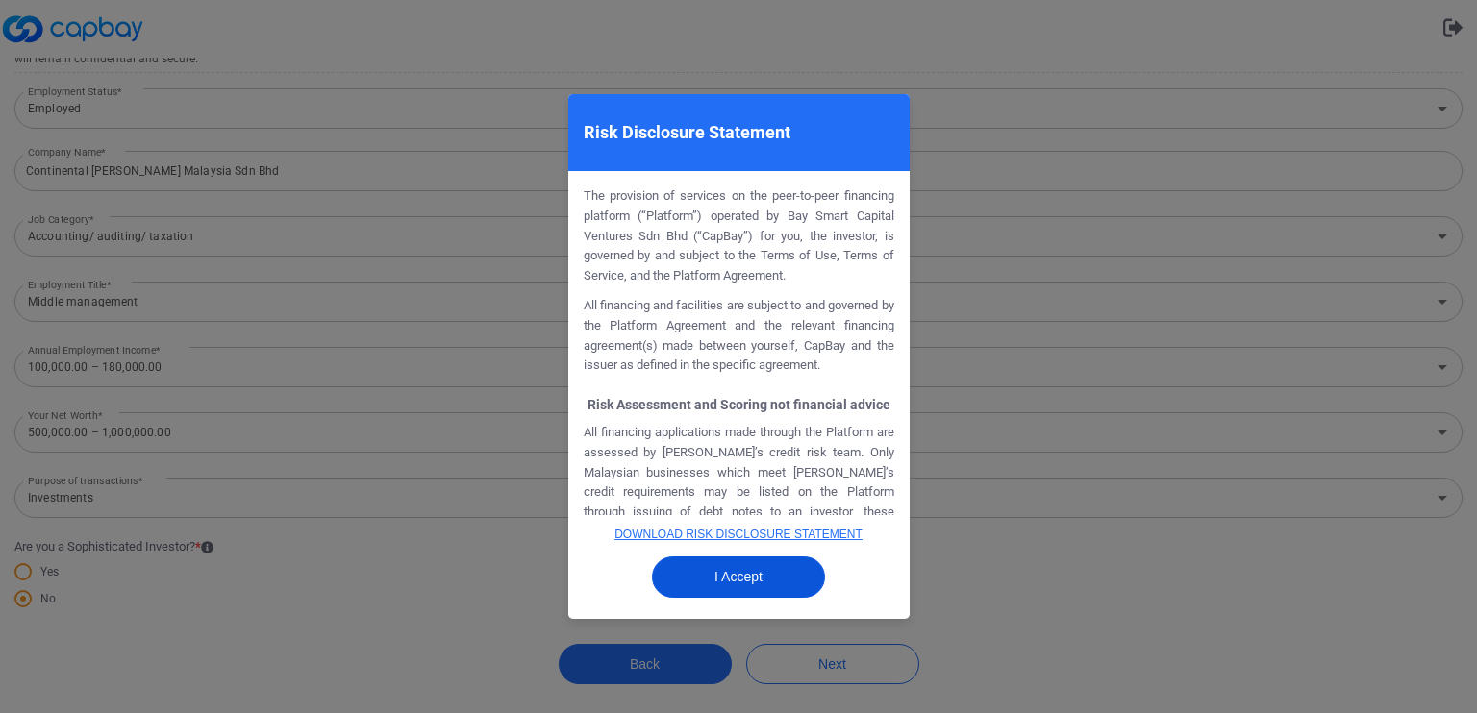
click at [731, 574] on button "I Accept" at bounding box center [738, 577] width 173 height 41
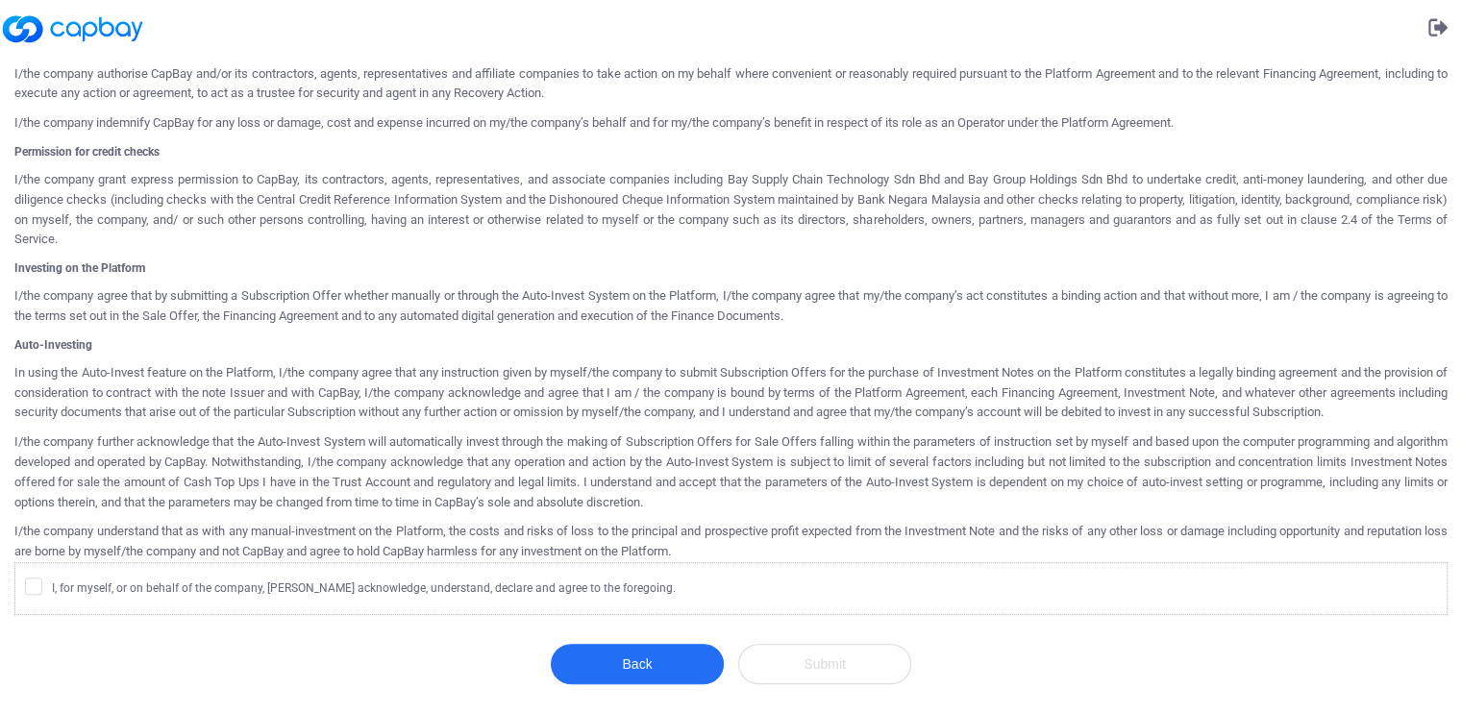
scroll to position [904, 0]
click at [27, 585] on icon at bounding box center [33, 585] width 15 height 15
click at [0, 0] on input "I, for myself, or on behalf of the company, [PERSON_NAME] acknowledge, understa…" at bounding box center [0, 0] width 0 height 0
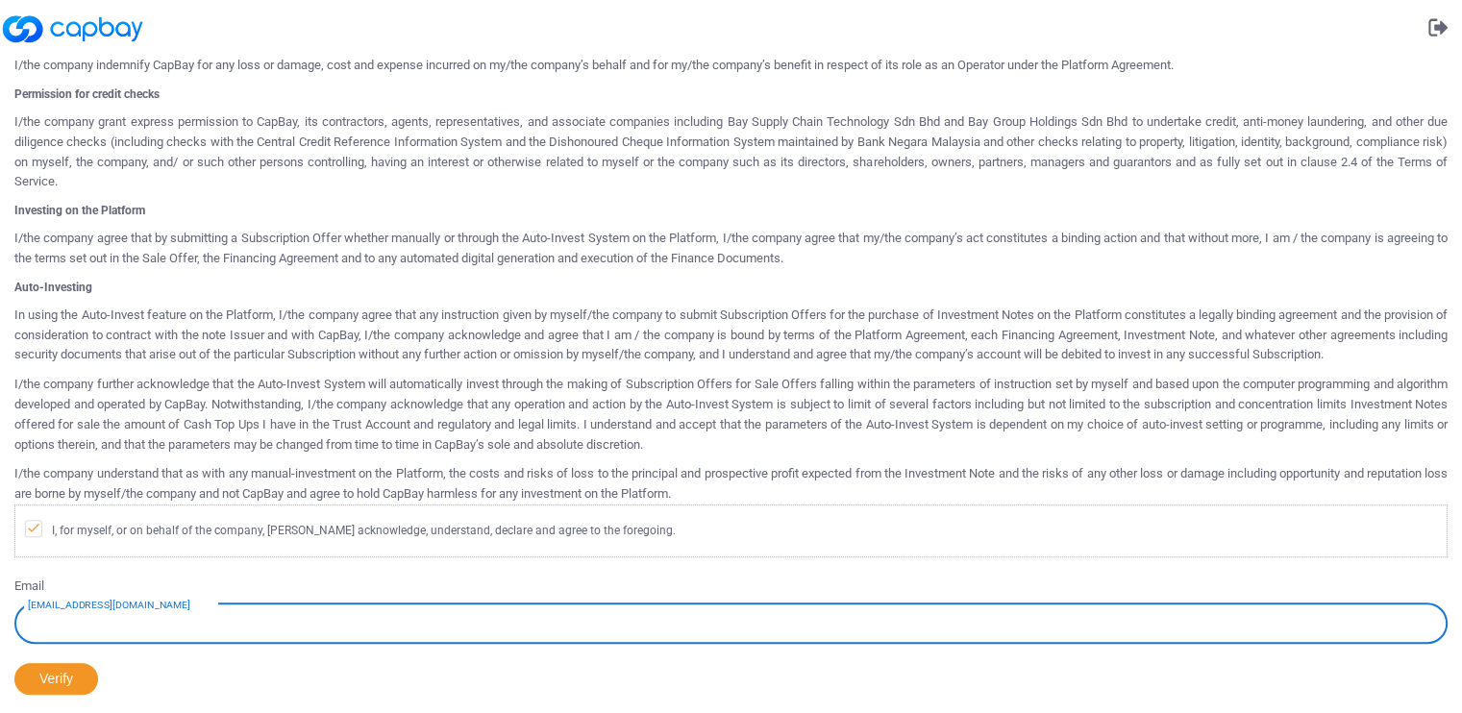
scroll to position [1041, 0]
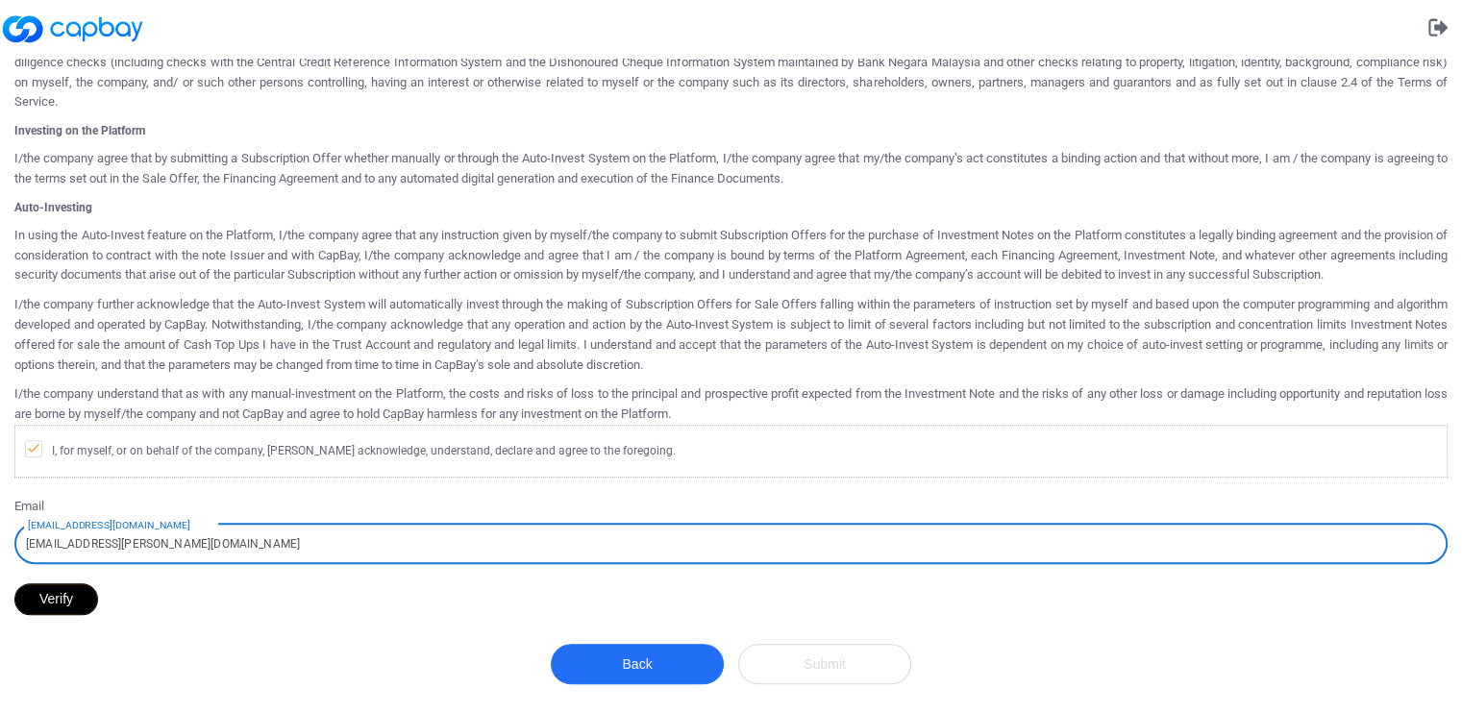
type input "[EMAIL_ADDRESS][PERSON_NAME][DOMAIN_NAME]"
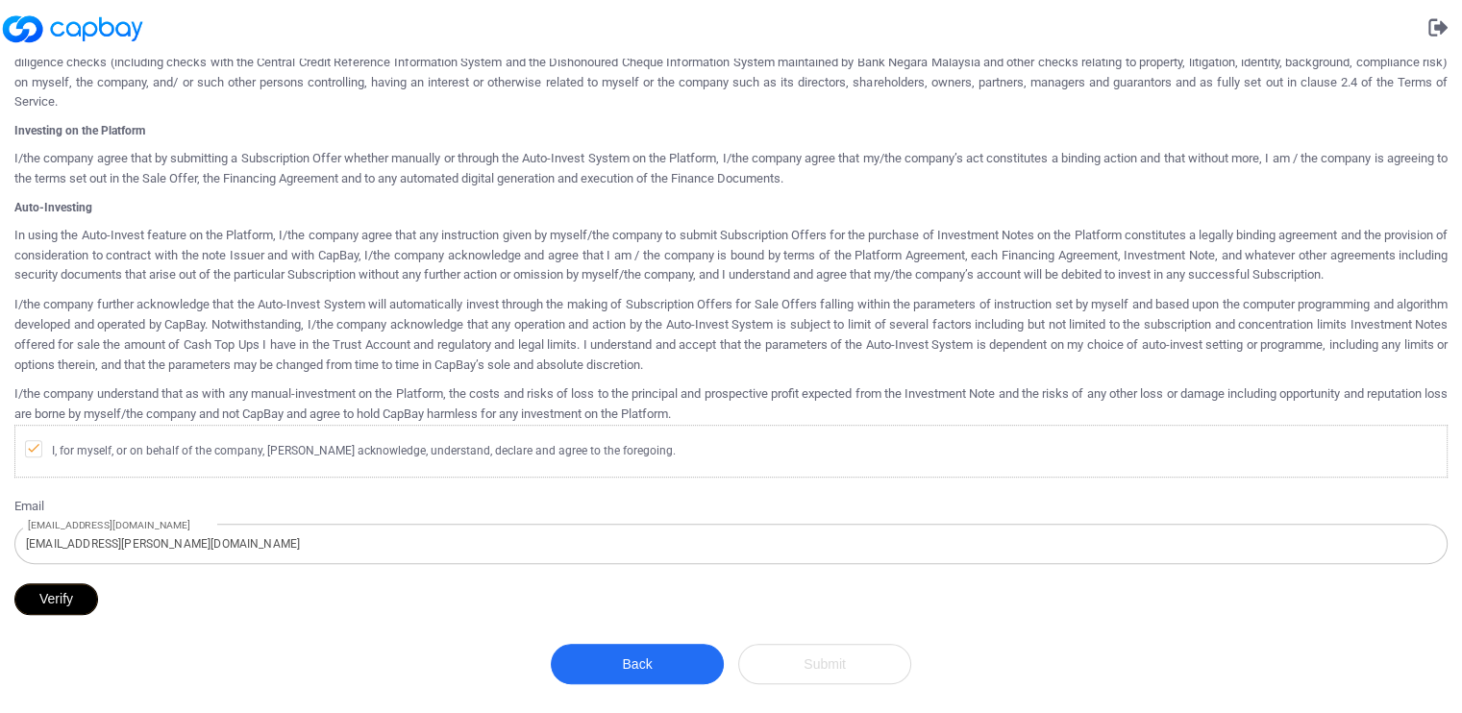
click at [51, 601] on button "Verify" at bounding box center [56, 599] width 84 height 32
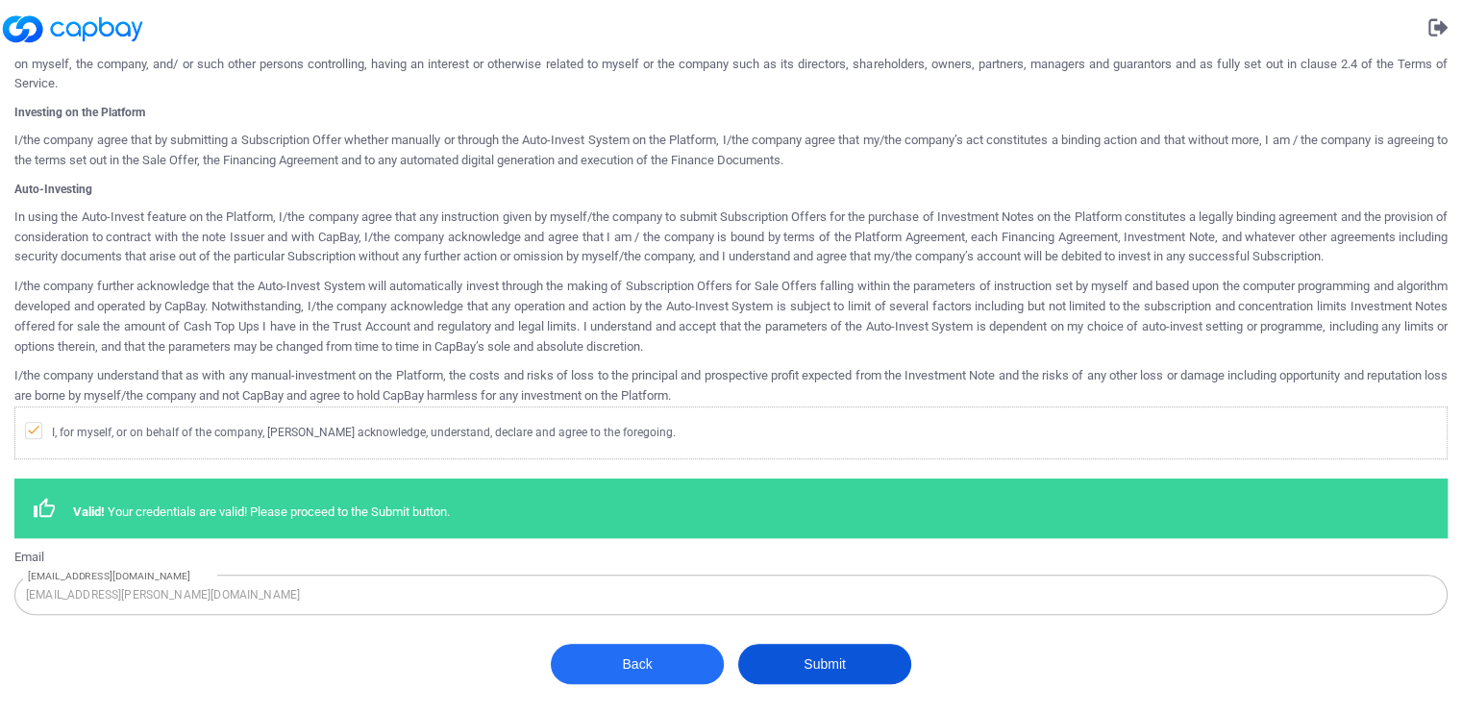
click at [834, 684] on button "Submit" at bounding box center [824, 664] width 173 height 40
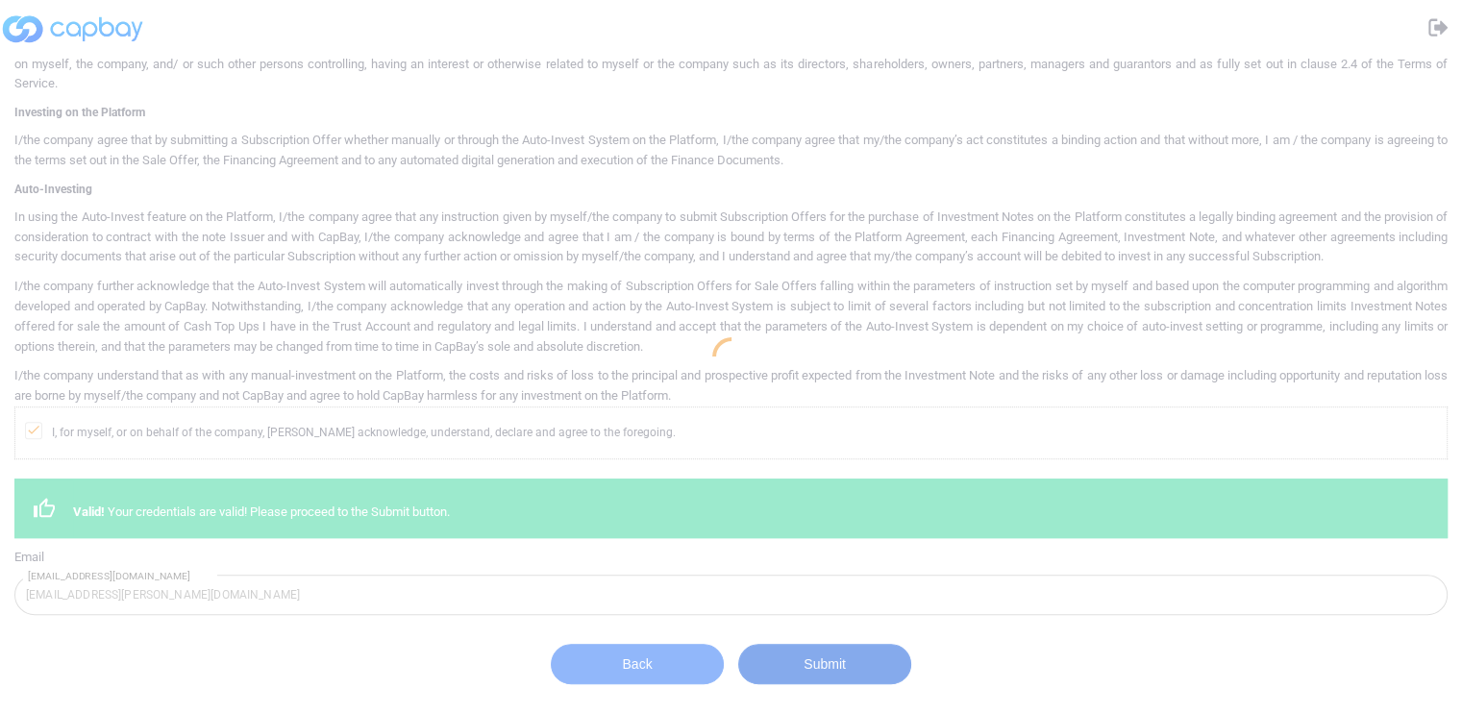
scroll to position [0, 0]
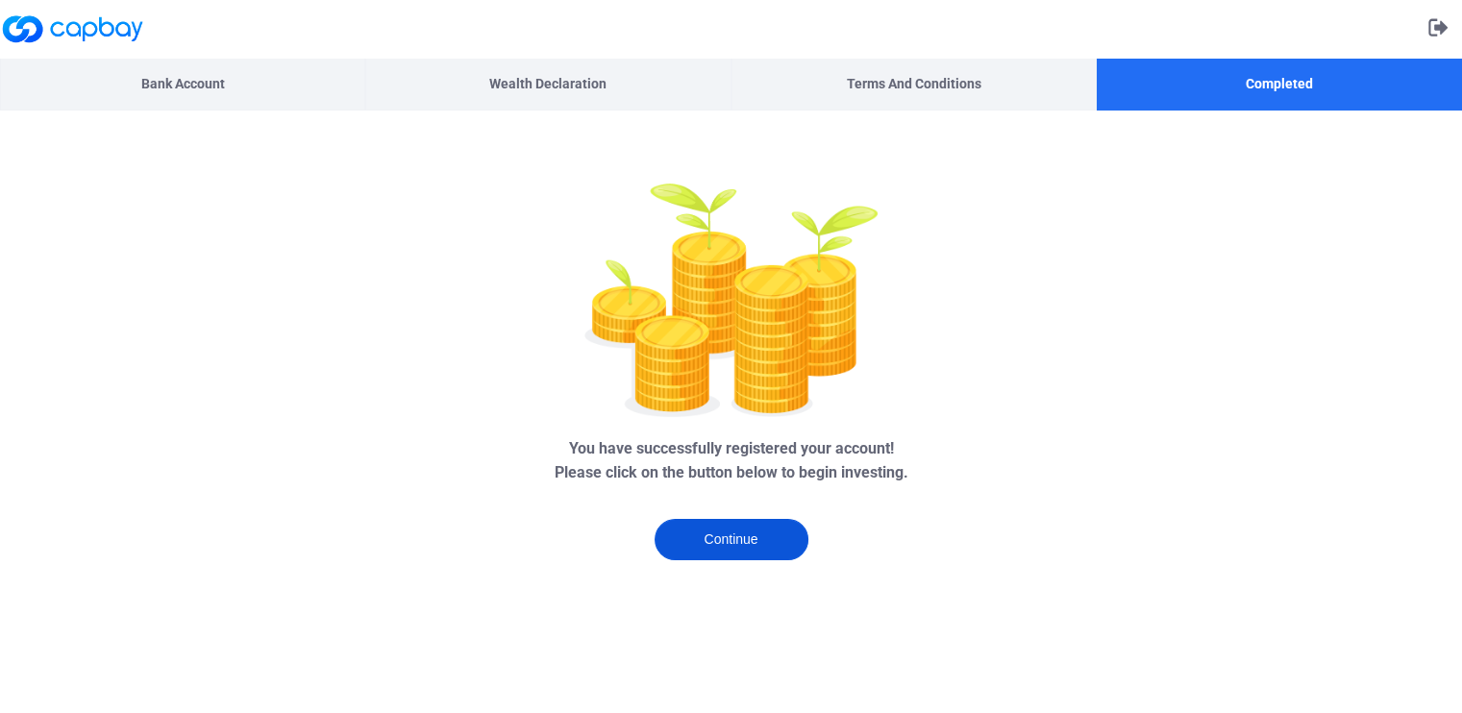
click at [725, 543] on button "Continue" at bounding box center [732, 539] width 154 height 41
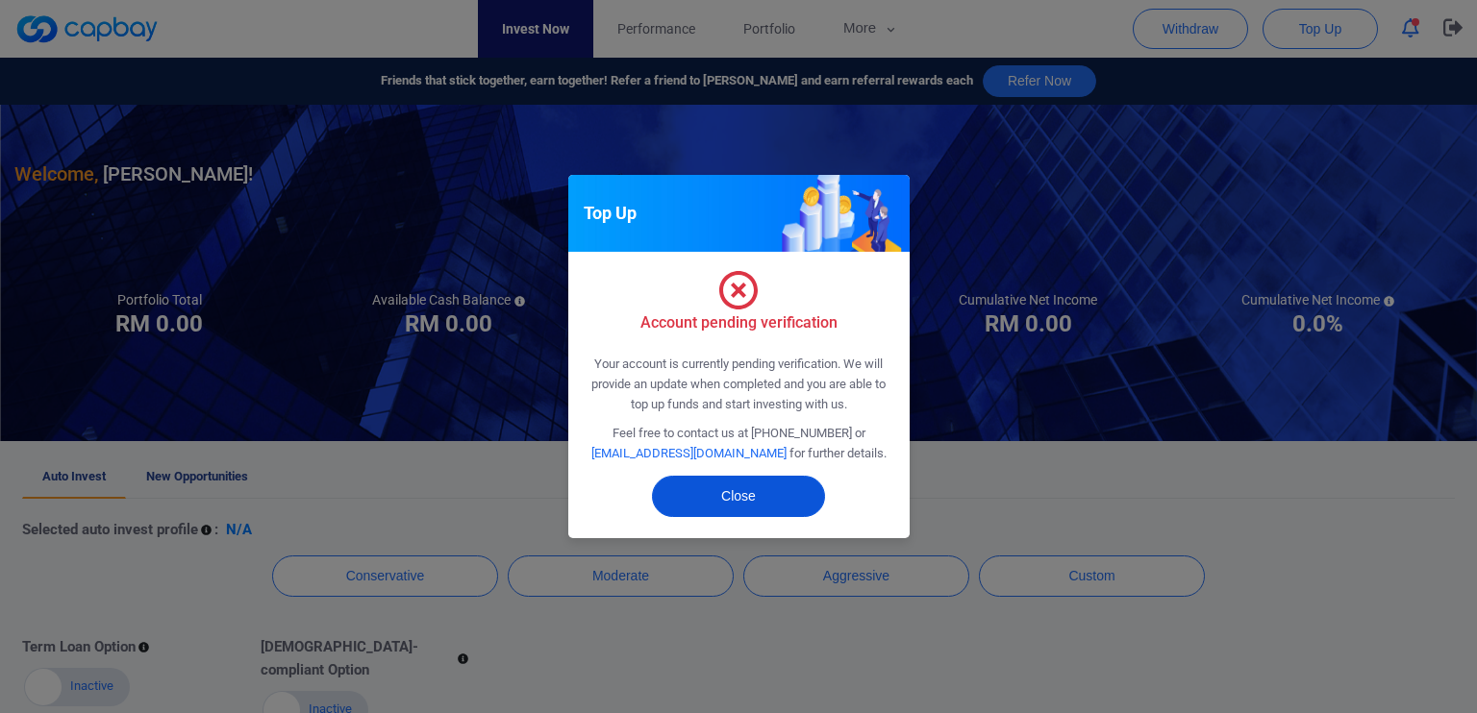
click at [736, 499] on button "Close" at bounding box center [738, 496] width 173 height 41
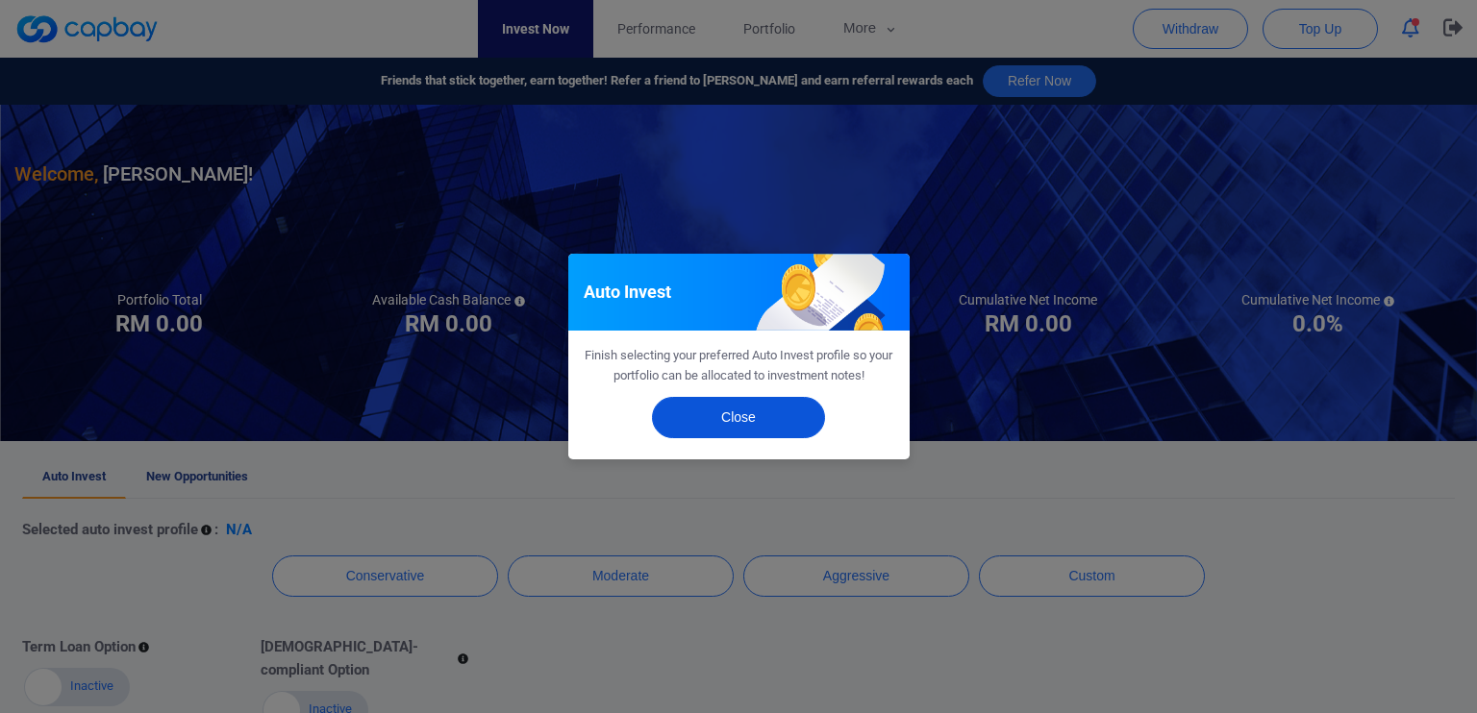
click at [754, 424] on button "Close" at bounding box center [738, 417] width 173 height 41
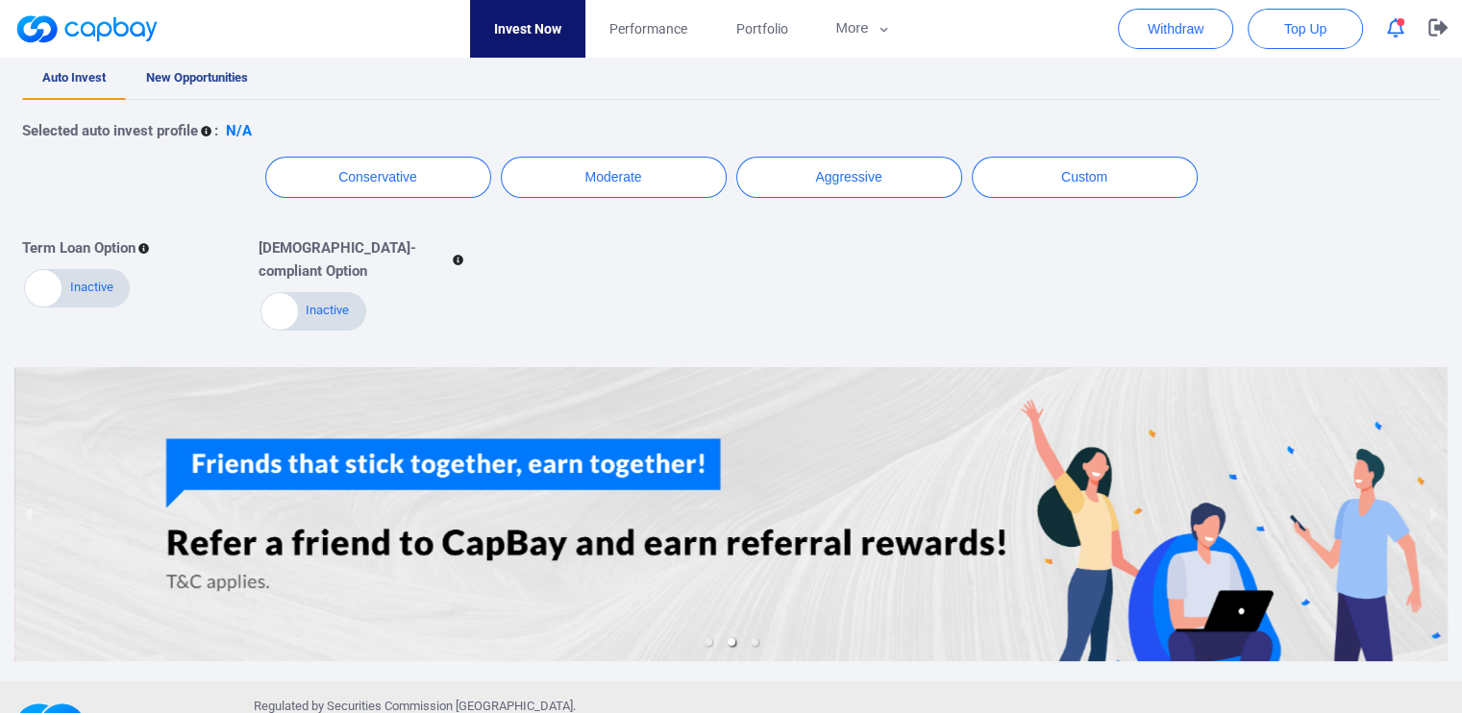
scroll to position [434, 0]
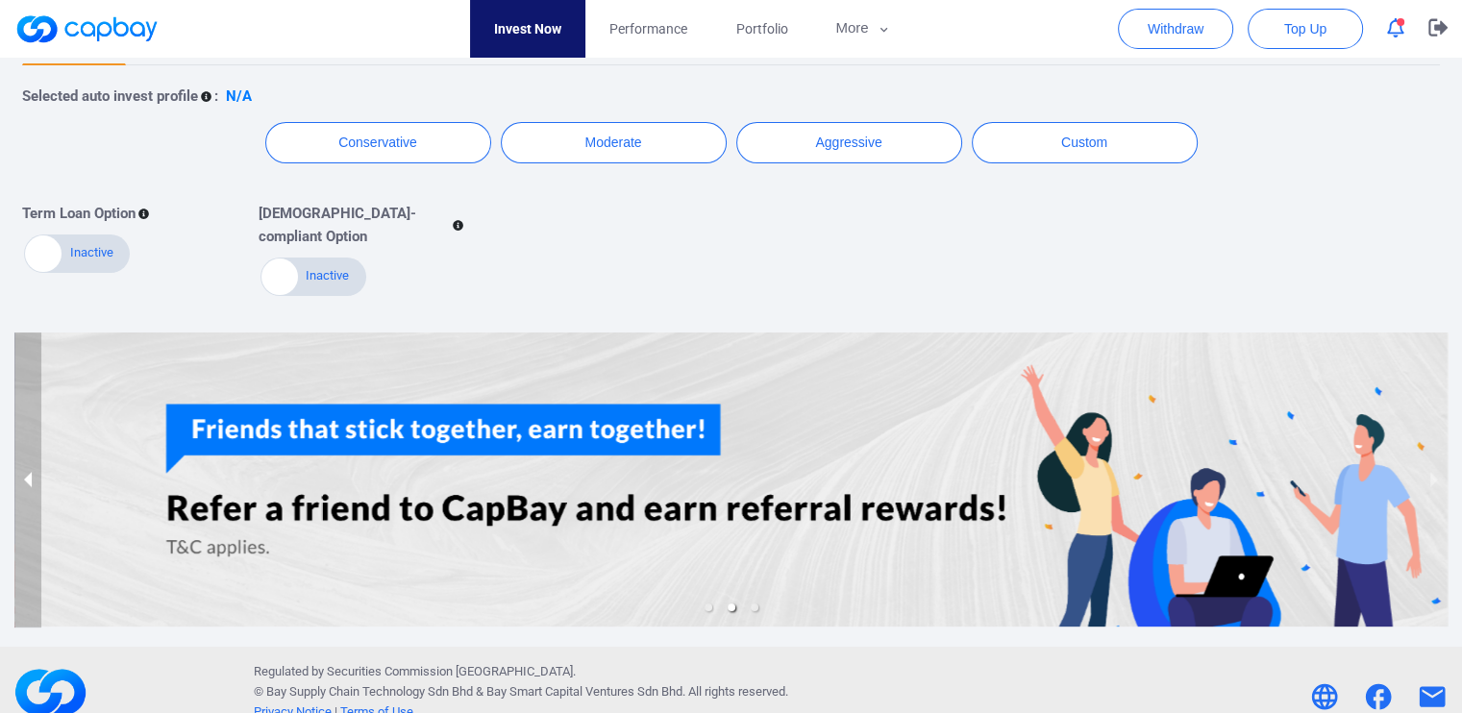
click at [27, 452] on button "previous slide / item" at bounding box center [27, 480] width 27 height 295
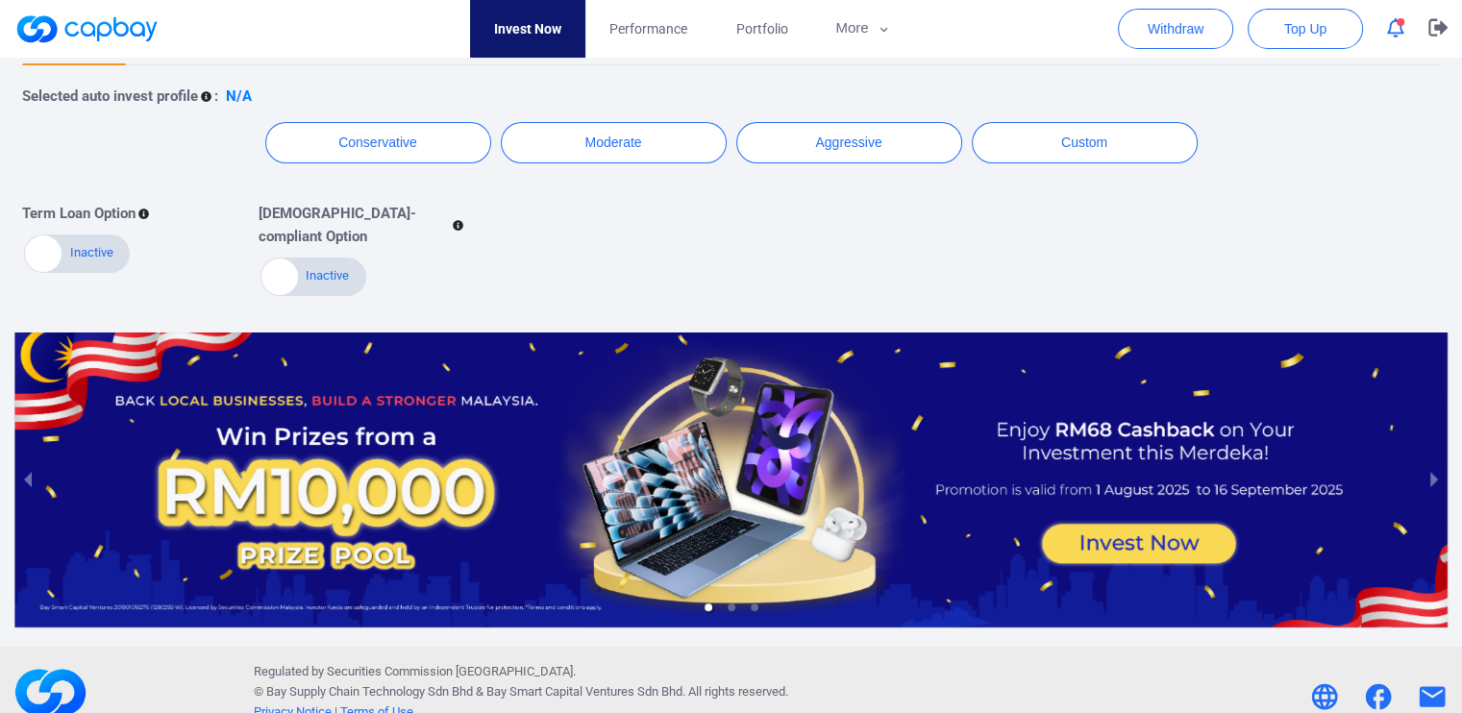
click at [1126, 524] on div at bounding box center [730, 480] width 1433 height 295
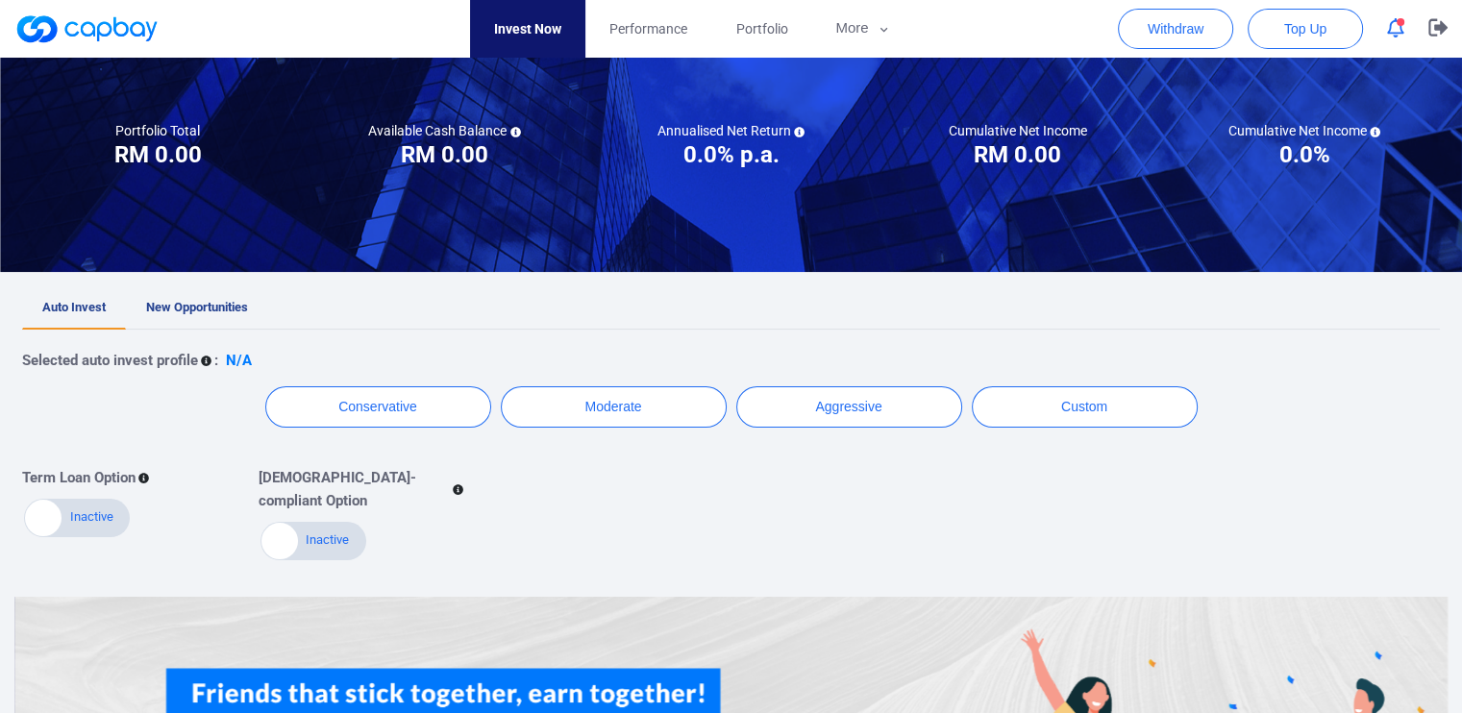
scroll to position [169, 0]
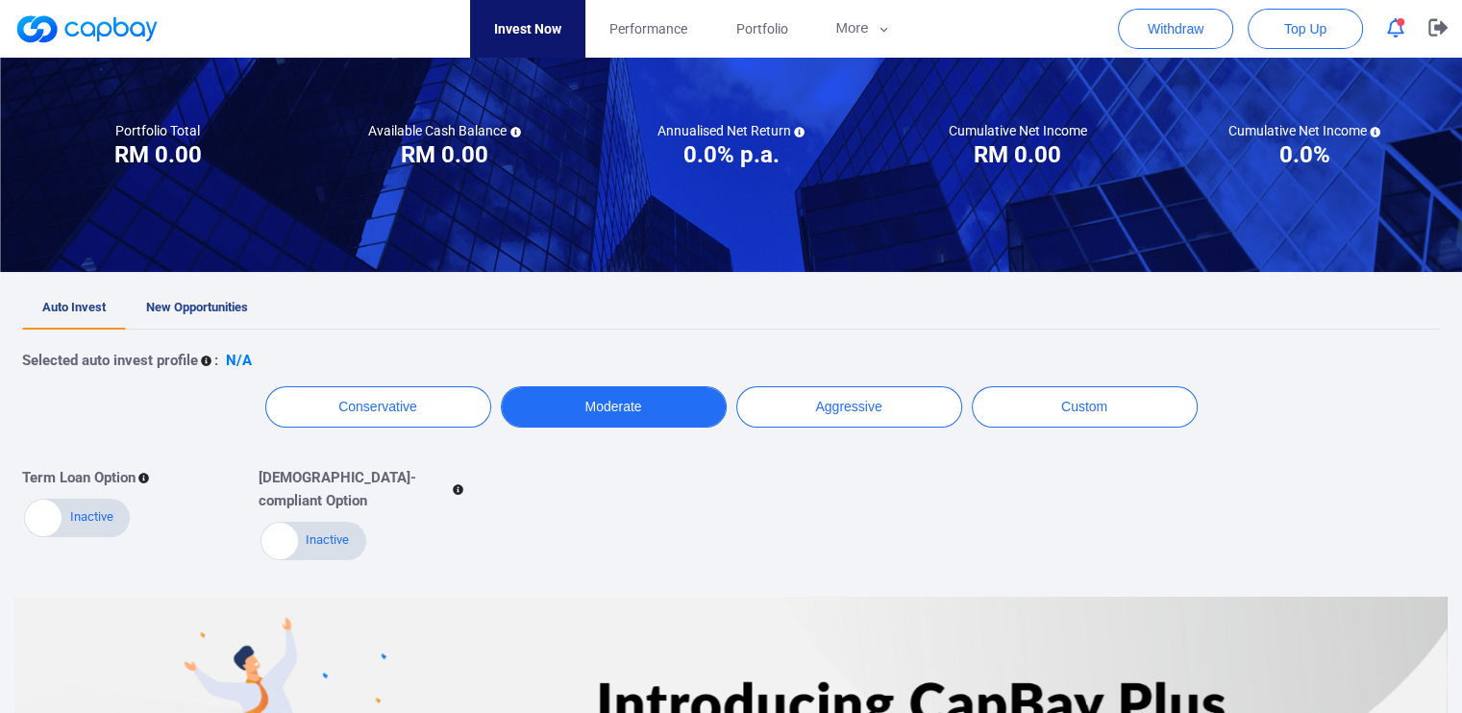
click at [640, 416] on button "Moderate" at bounding box center [614, 406] width 226 height 41
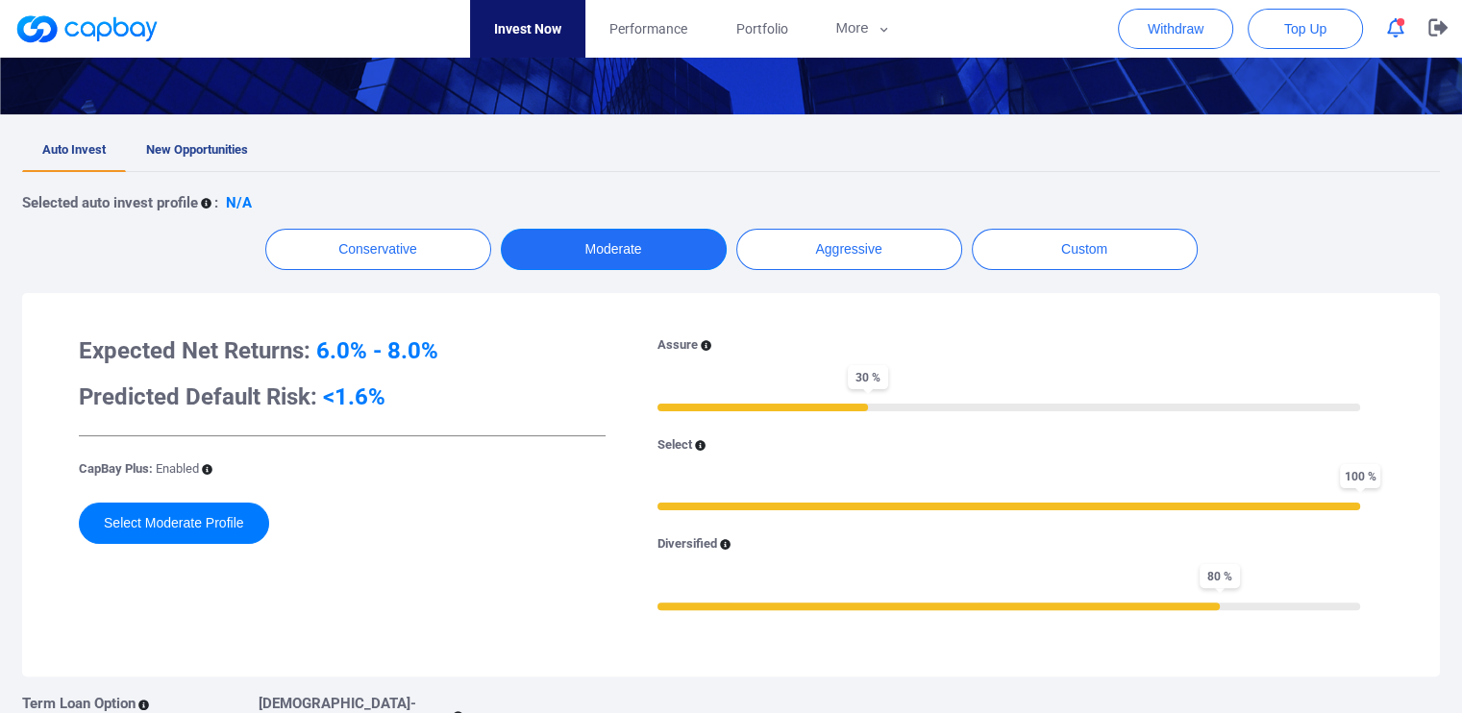
scroll to position [321, 0]
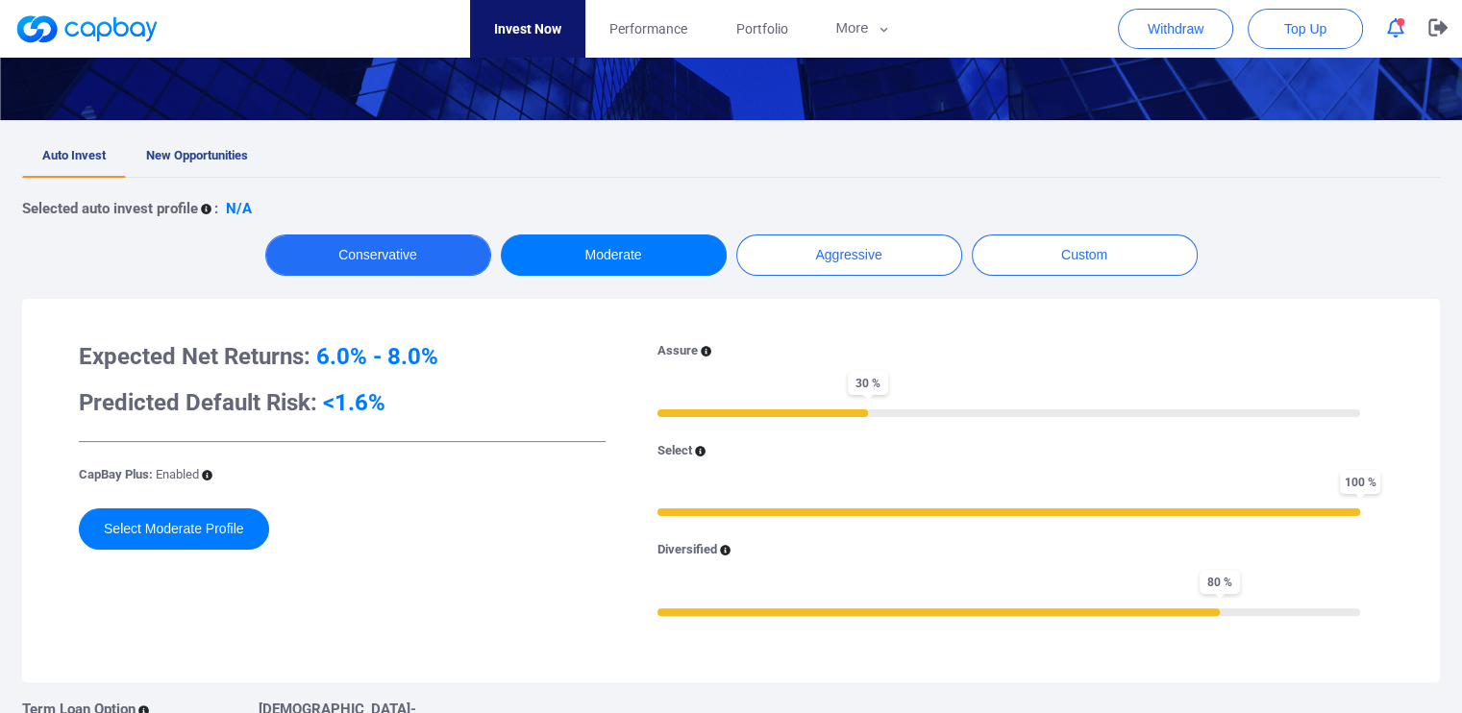
click at [415, 261] on button "Conservative" at bounding box center [378, 255] width 226 height 41
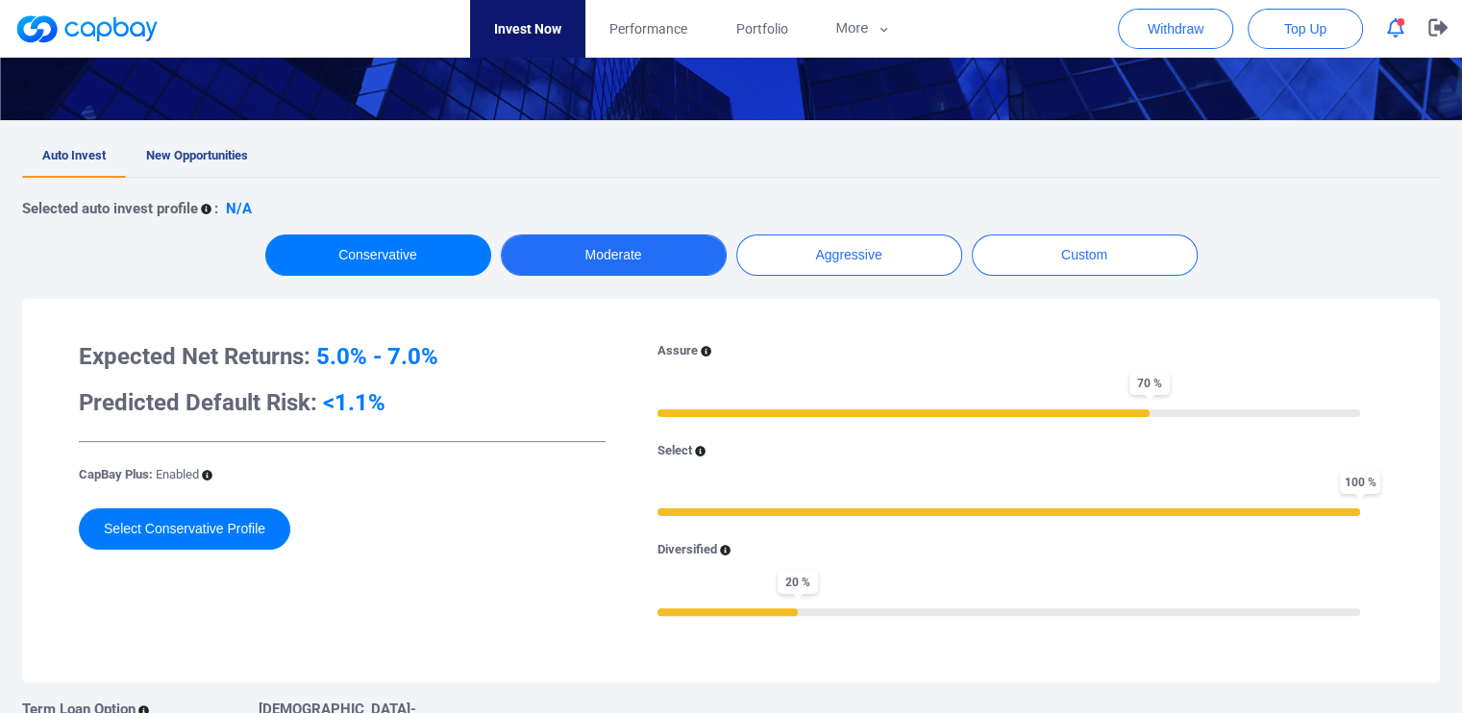
click at [641, 253] on button "Moderate" at bounding box center [614, 255] width 226 height 41
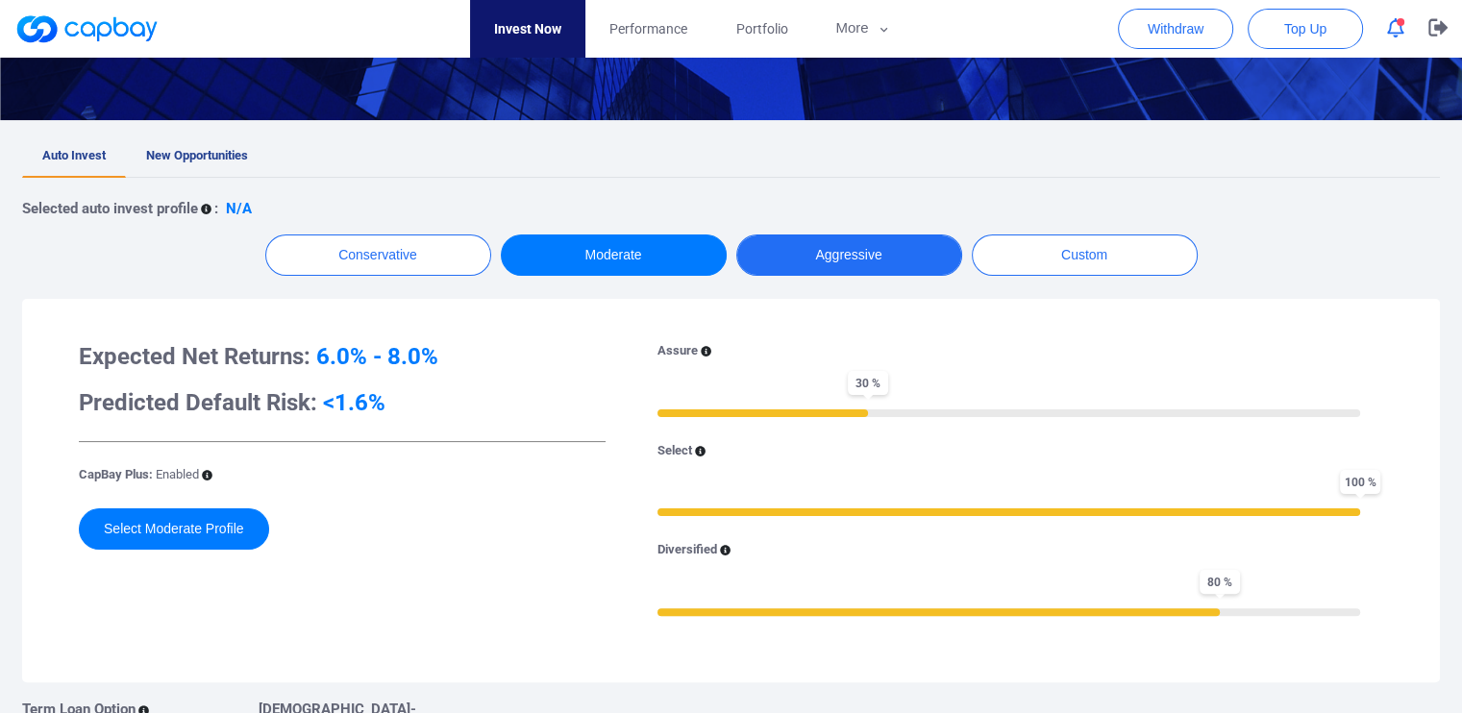
click at [848, 256] on button "Aggressive" at bounding box center [849, 255] width 226 height 41
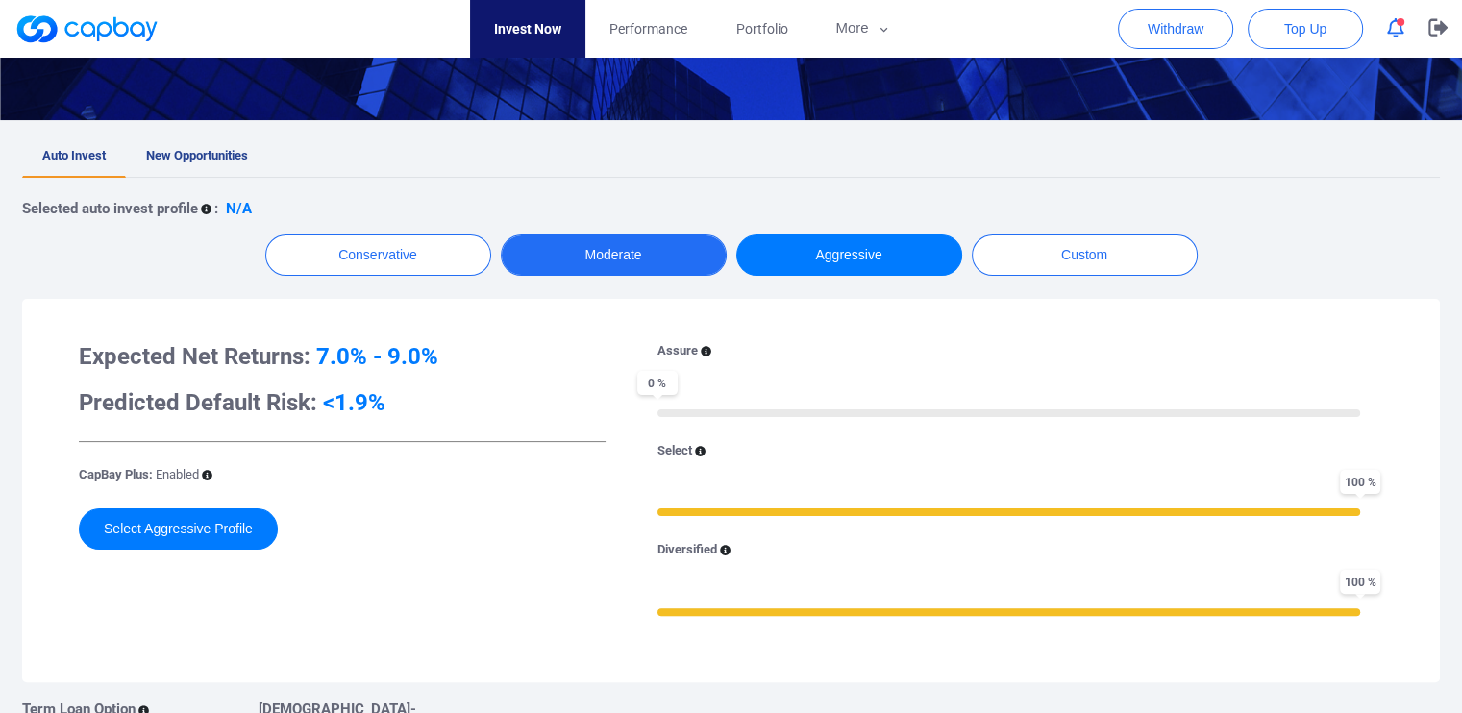
click at [623, 251] on button "Moderate" at bounding box center [614, 255] width 226 height 41
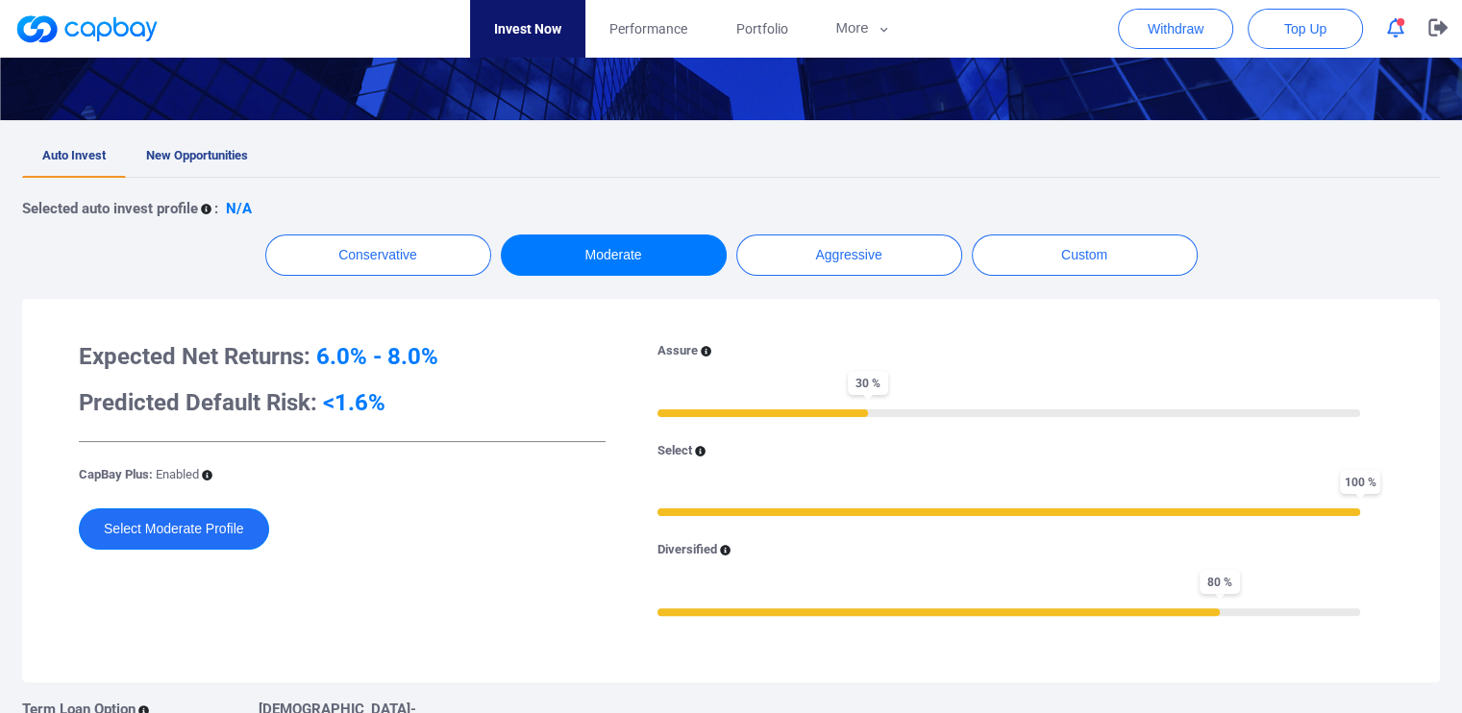
click at [210, 516] on button "Select Moderate Profile" at bounding box center [174, 529] width 190 height 41
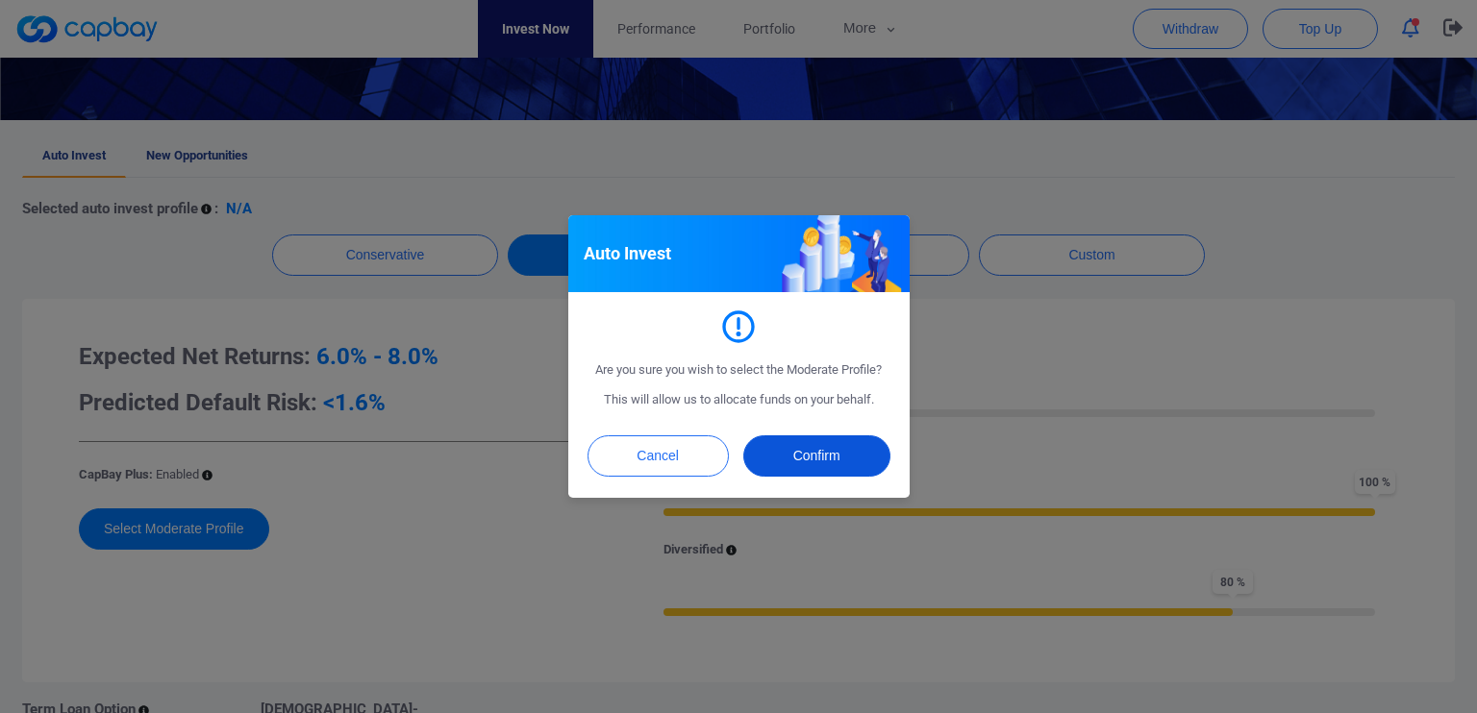
click at [796, 450] on button "Confirm" at bounding box center [816, 455] width 147 height 41
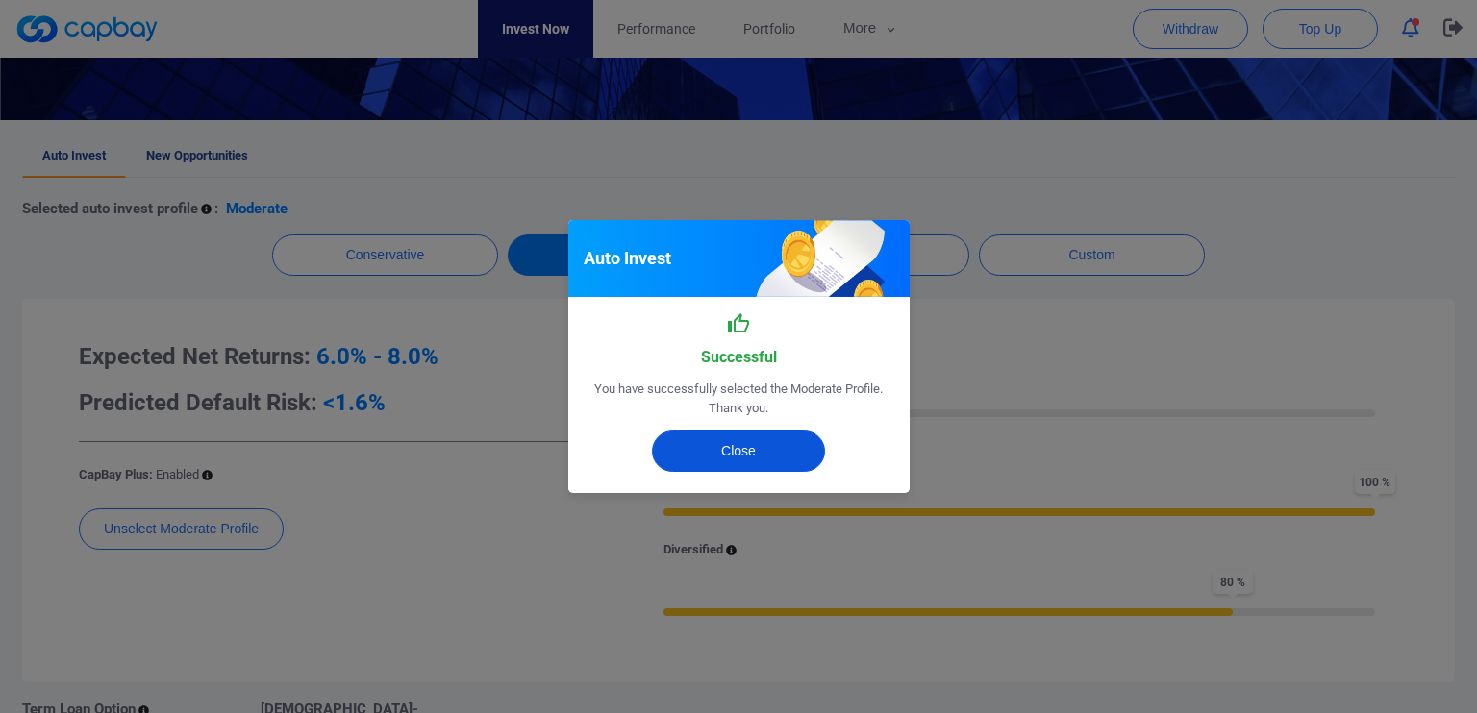
click at [746, 451] on button "Close" at bounding box center [738, 451] width 173 height 41
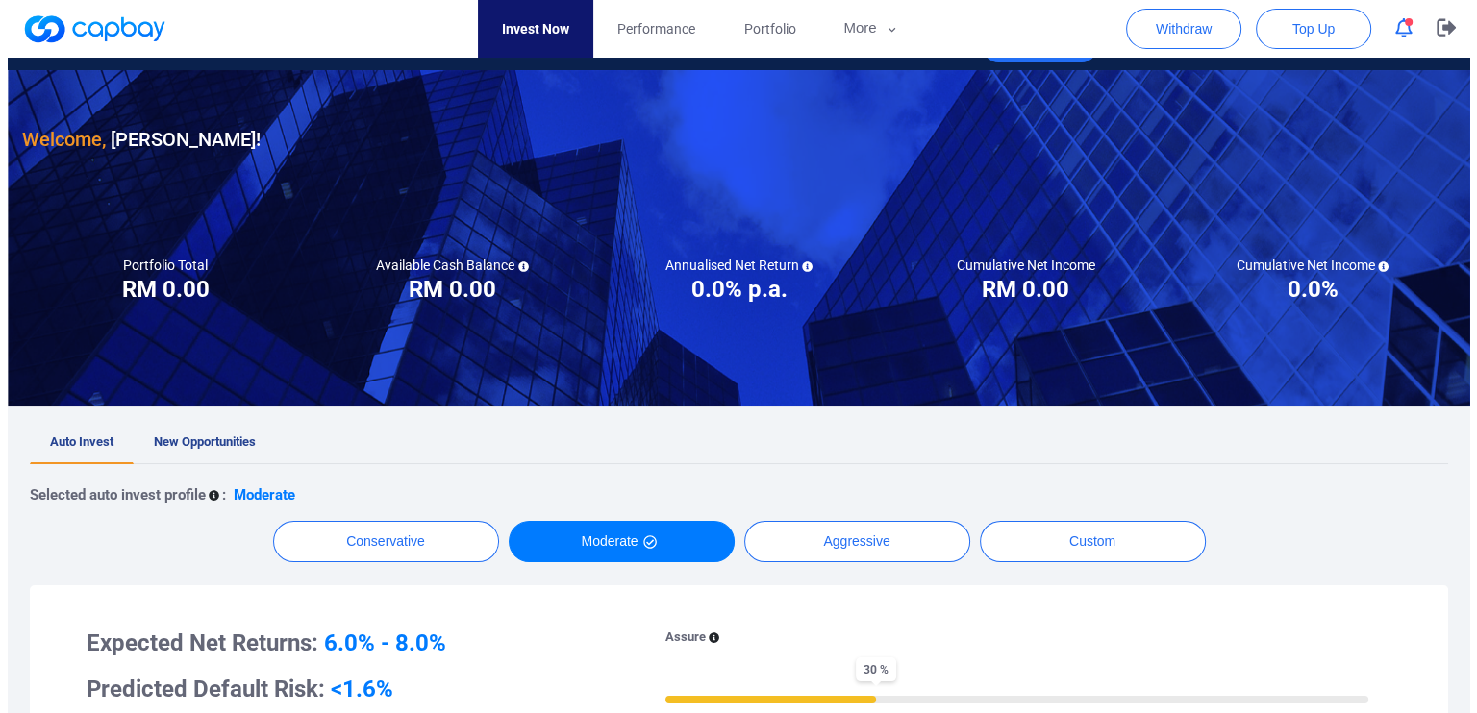
scroll to position [0, 0]
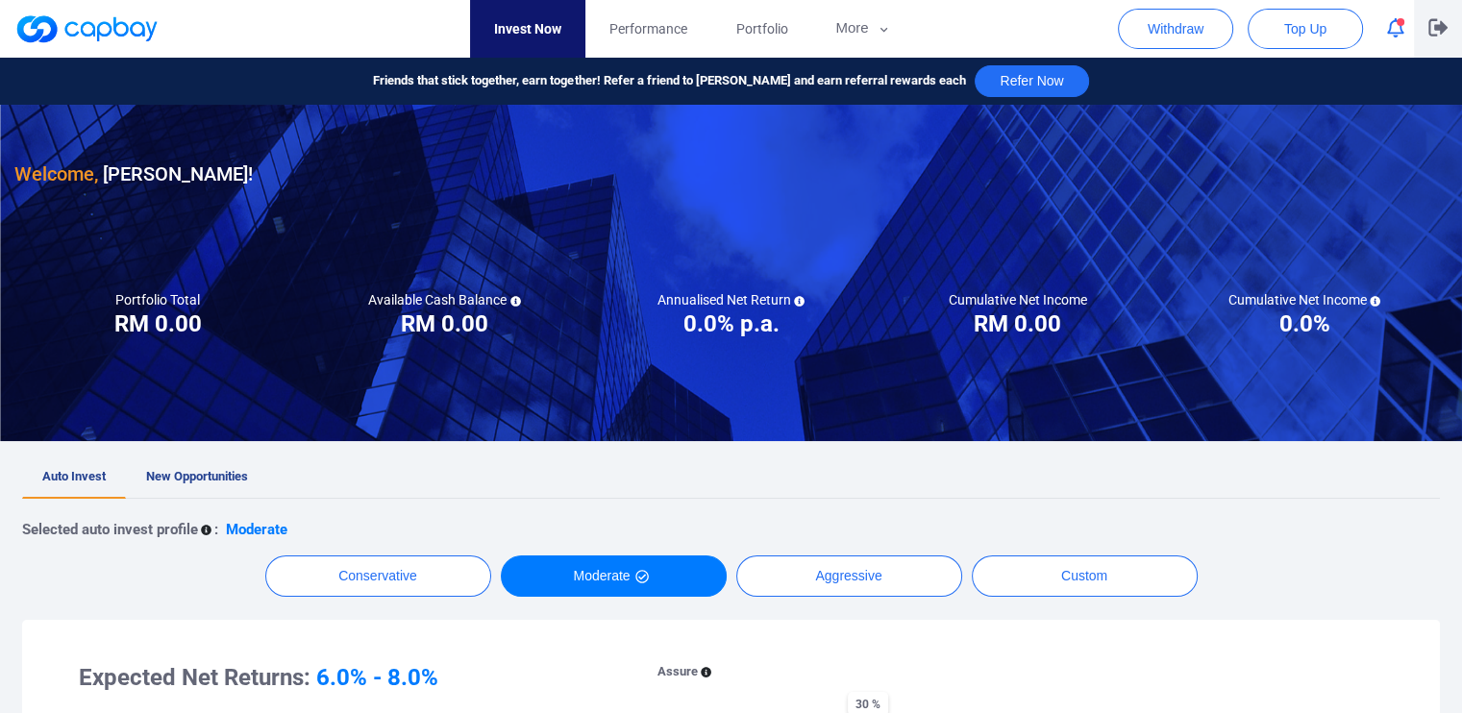
click at [1440, 26] on icon "button" at bounding box center [1437, 27] width 19 height 17
